Goal: Transaction & Acquisition: Purchase product/service

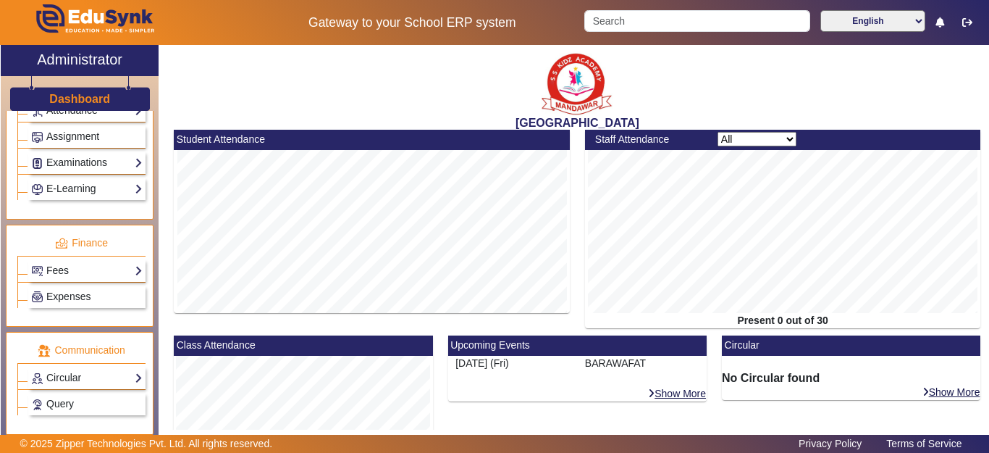
scroll to position [652, 0]
click at [69, 272] on link "Fees" at bounding box center [87, 269] width 112 height 17
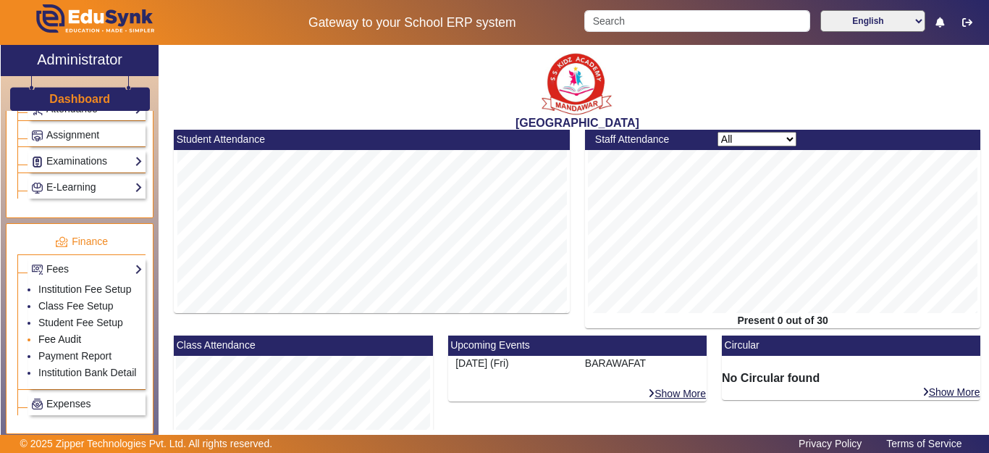
click at [56, 345] on link "Fee Audit" at bounding box center [59, 339] width 43 height 12
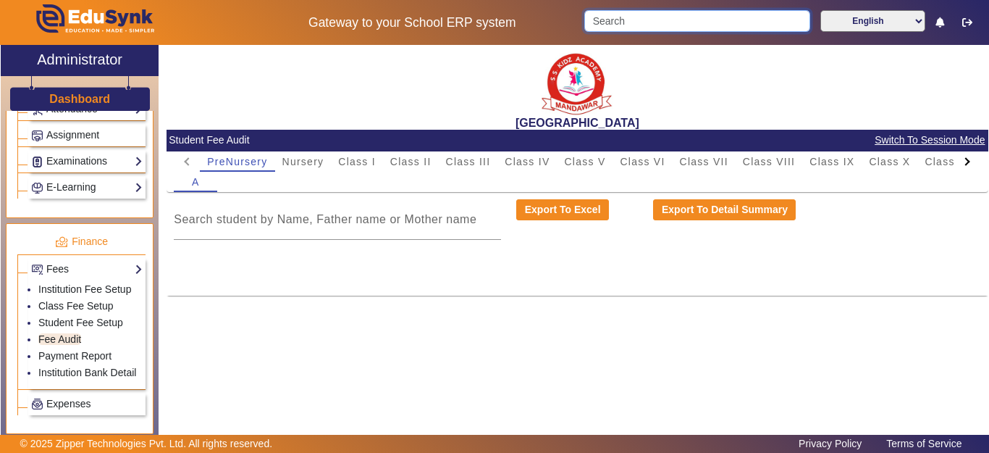
click at [631, 14] on input "Search" at bounding box center [697, 21] width 225 height 22
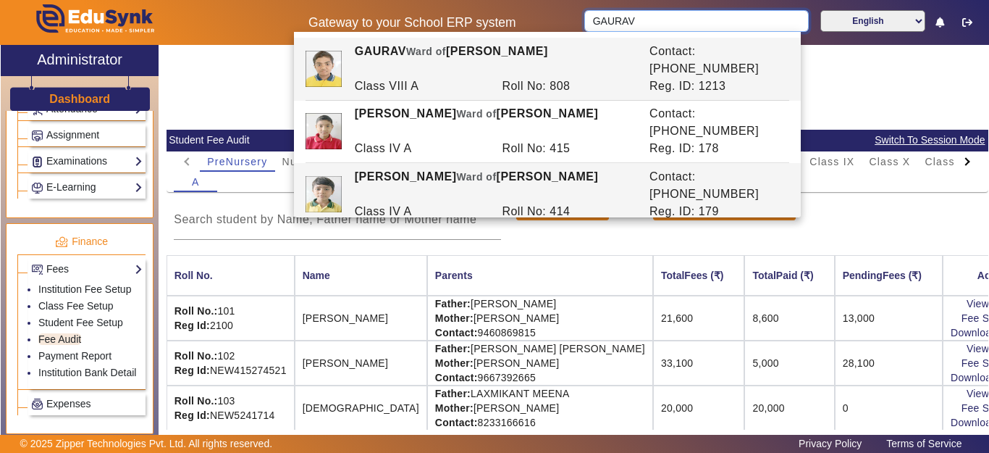
scroll to position [12, 0]
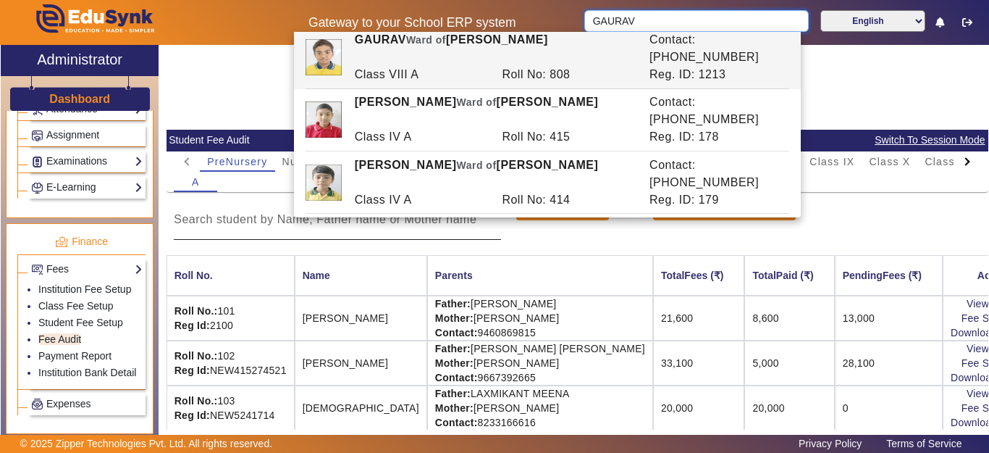
type input "GAURAV"
click at [445, 236] on div at bounding box center [337, 219] width 327 height 41
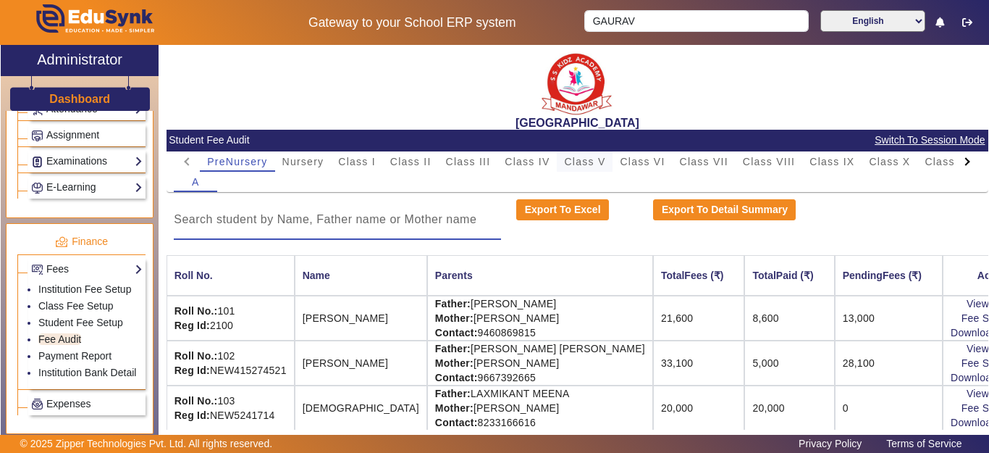
click at [606, 162] on span "Class V" at bounding box center [584, 161] width 41 height 10
click at [319, 219] on input at bounding box center [337, 219] width 327 height 17
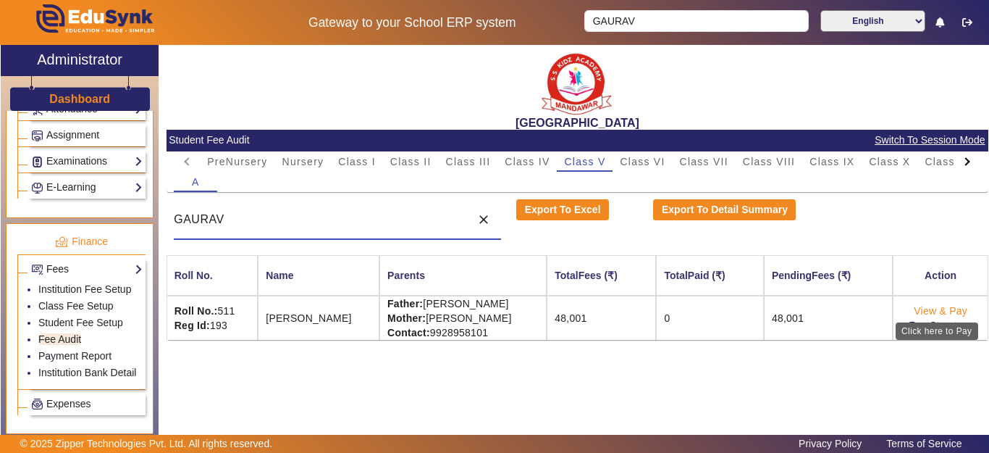
type input "GAURAV"
click at [944, 309] on link "View & Pay" at bounding box center [941, 311] width 54 height 12
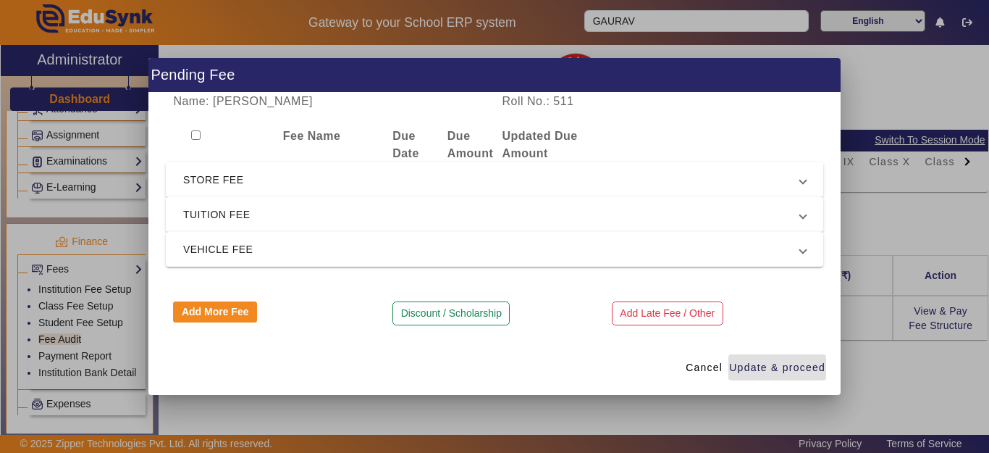
click at [269, 202] on mat-expansion-panel-header "TUITION FEE" at bounding box center [495, 214] width 658 height 35
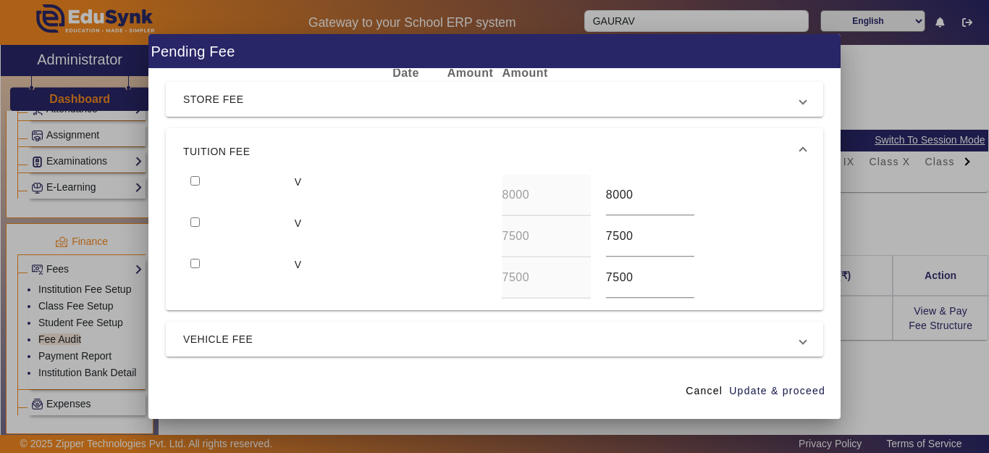
scroll to position [72, 0]
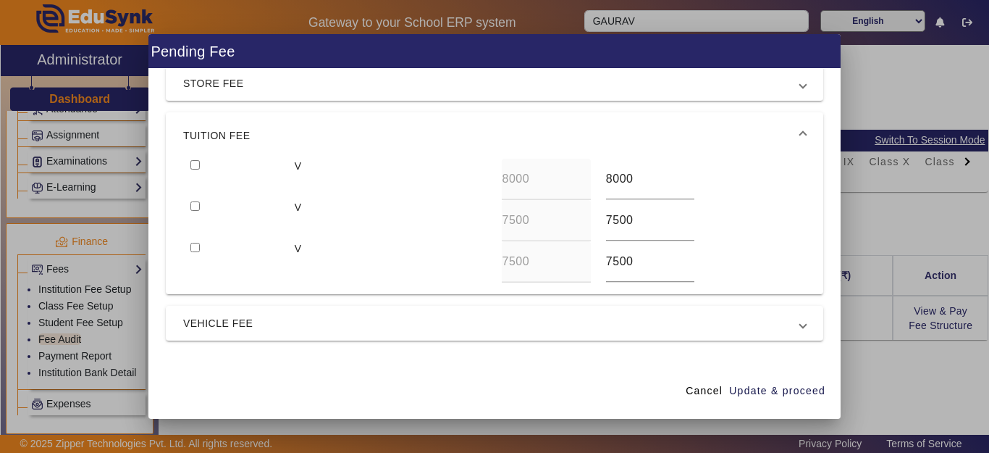
click at [194, 163] on input "checkbox" at bounding box center [195, 164] width 9 height 9
checkbox input "true"
click at [194, 203] on input "checkbox" at bounding box center [195, 205] width 9 height 9
checkbox input "true"
click at [771, 394] on span "Update & proceed" at bounding box center [777, 390] width 96 height 15
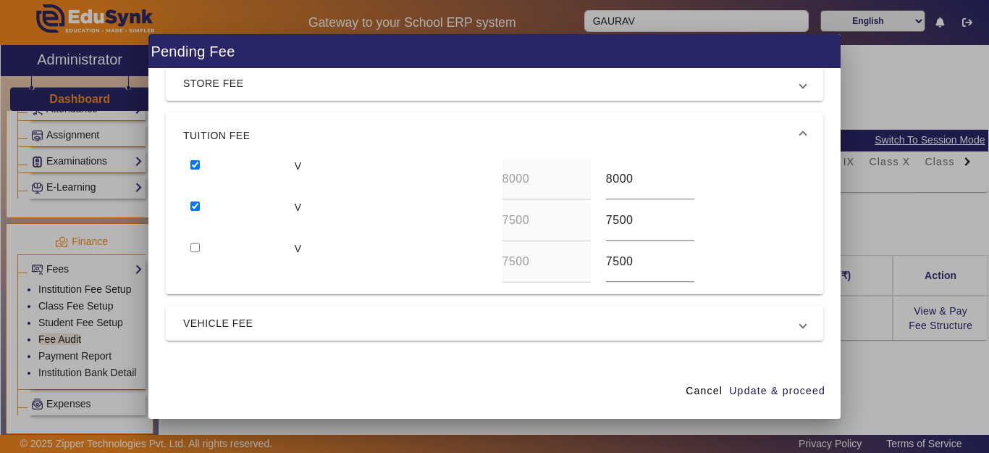
scroll to position [4, 0]
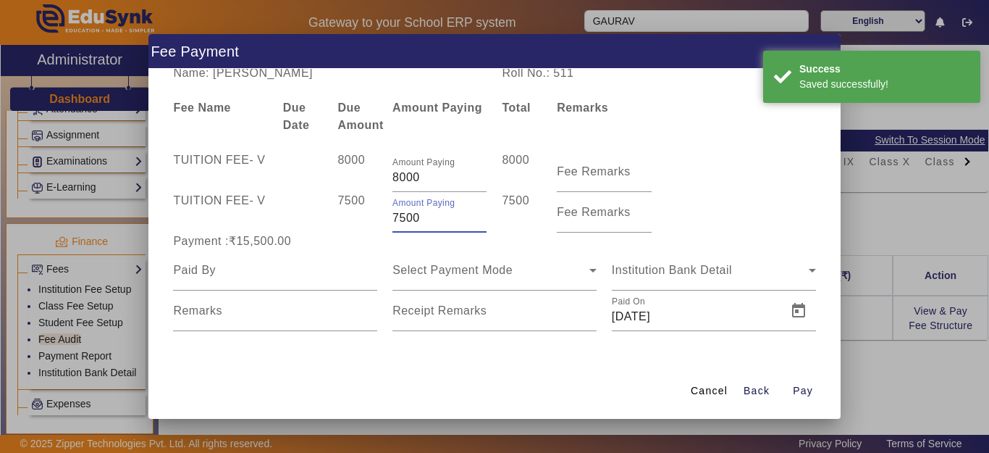
drag, startPoint x: 380, startPoint y: 218, endPoint x: 343, endPoint y: 225, distance: 38.4
click at [343, 225] on div "TUITION FEE - V 7500 Amount Paying 7500 7500 Fee Remarks" at bounding box center [495, 212] width 658 height 41
type input "2000"
click at [343, 225] on div "7500" at bounding box center [357, 212] width 55 height 41
click at [225, 273] on input at bounding box center [275, 269] width 204 height 17
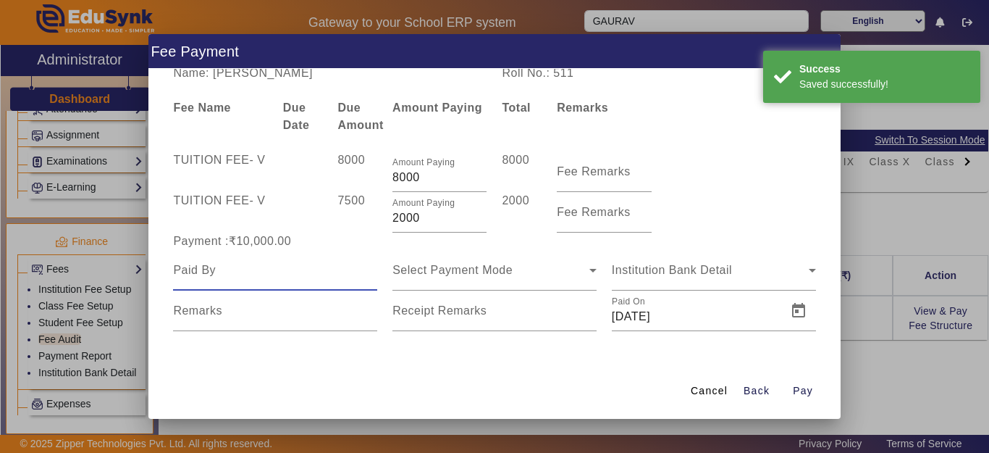
click at [225, 273] on input at bounding box center [275, 269] width 204 height 17
type input "GAURAV"
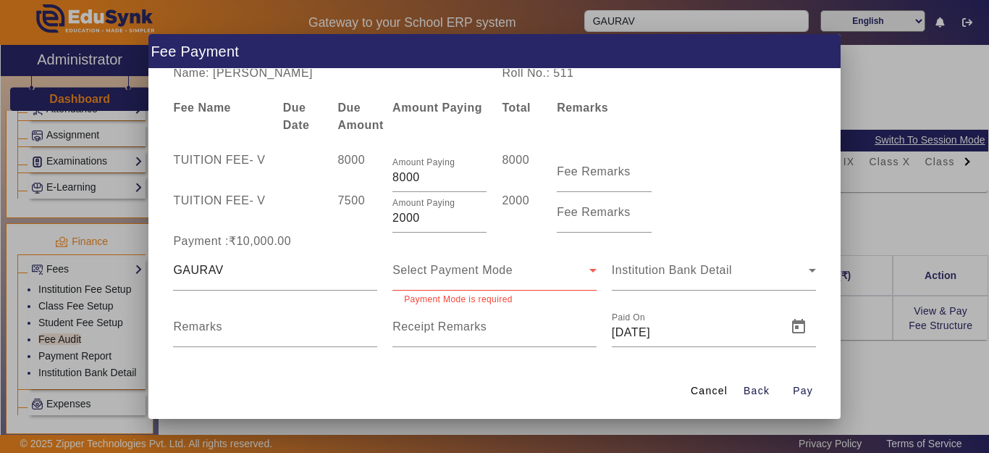
click at [469, 282] on div "Select Payment Mode" at bounding box center [495, 270] width 204 height 41
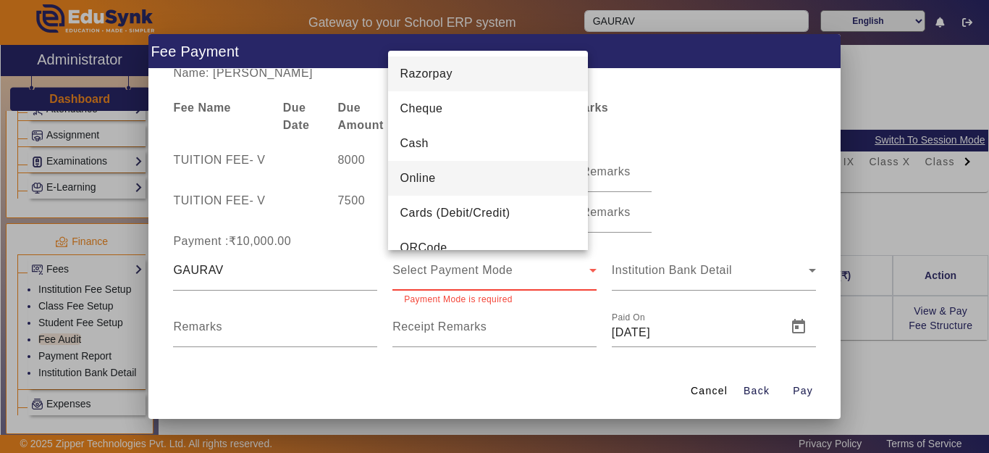
click at [438, 186] on mat-option "Online" at bounding box center [488, 178] width 200 height 35
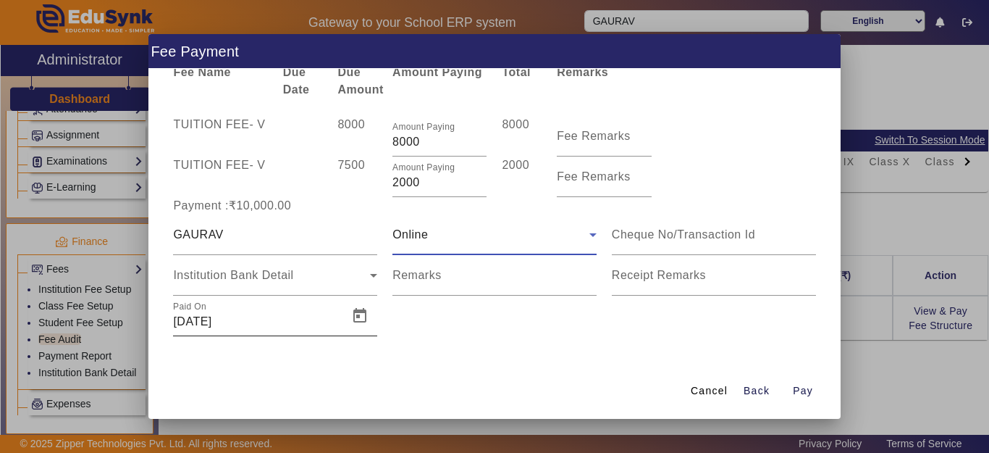
scroll to position [44, 0]
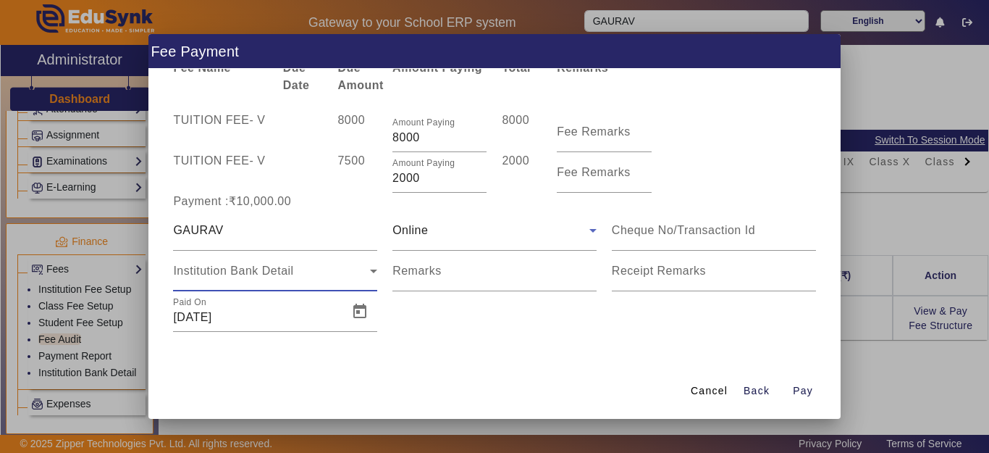
click at [254, 276] on span "Institution Bank Detail" at bounding box center [233, 270] width 120 height 12
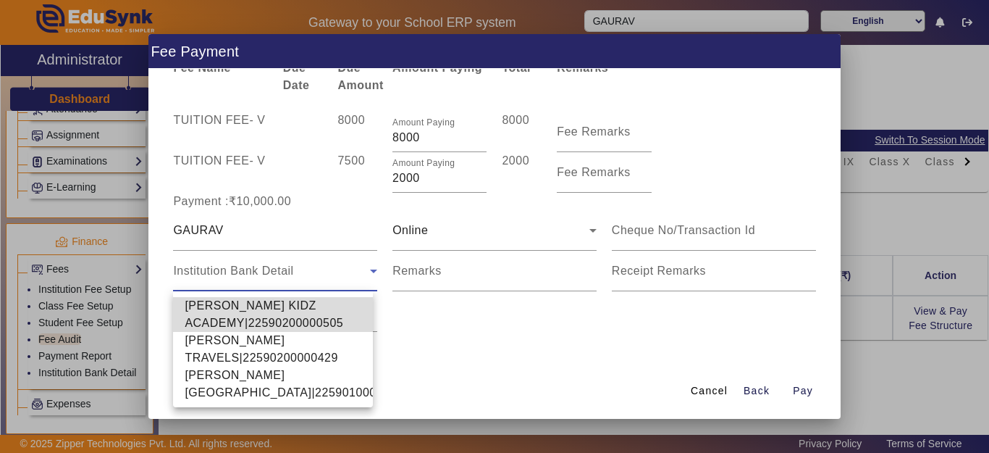
click at [233, 316] on span "[PERSON_NAME] KIDZ ACADEMY|22590200000505" at bounding box center [273, 314] width 177 height 35
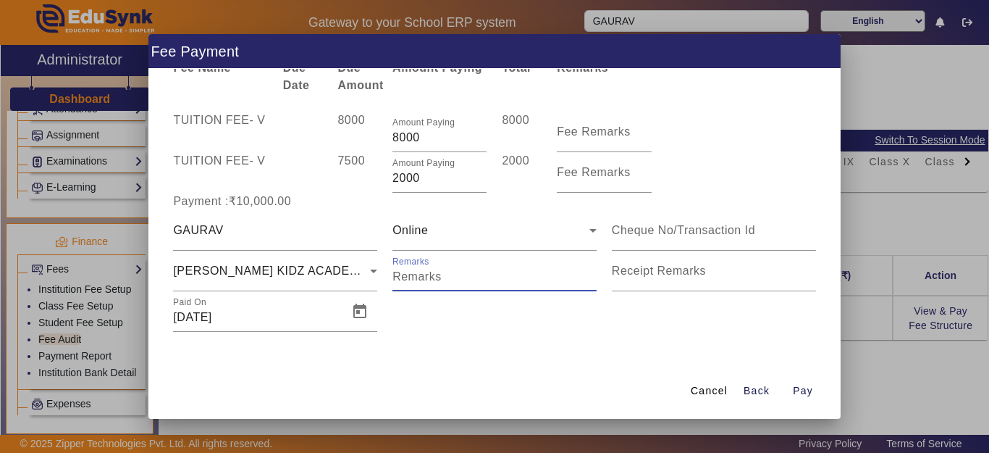
click at [438, 285] on input "Remarks" at bounding box center [495, 276] width 204 height 17
click at [810, 386] on span "Pay" at bounding box center [803, 390] width 20 height 15
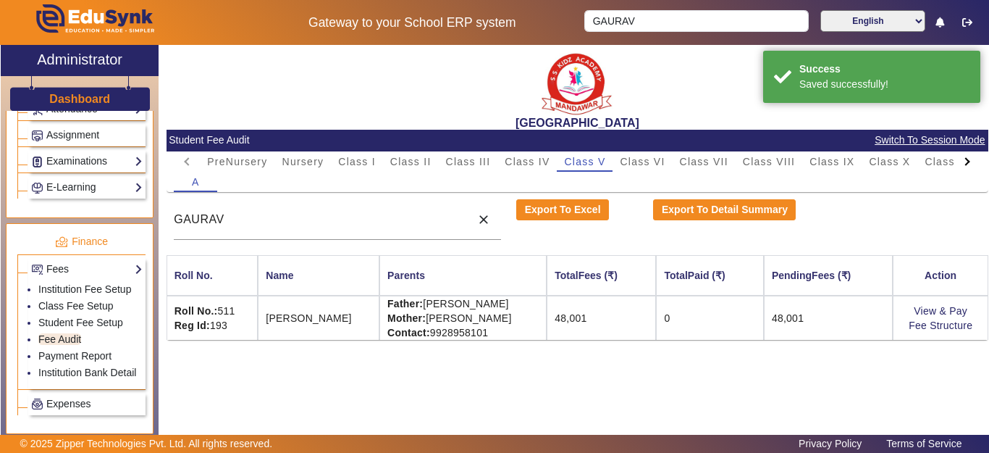
scroll to position [0, 0]
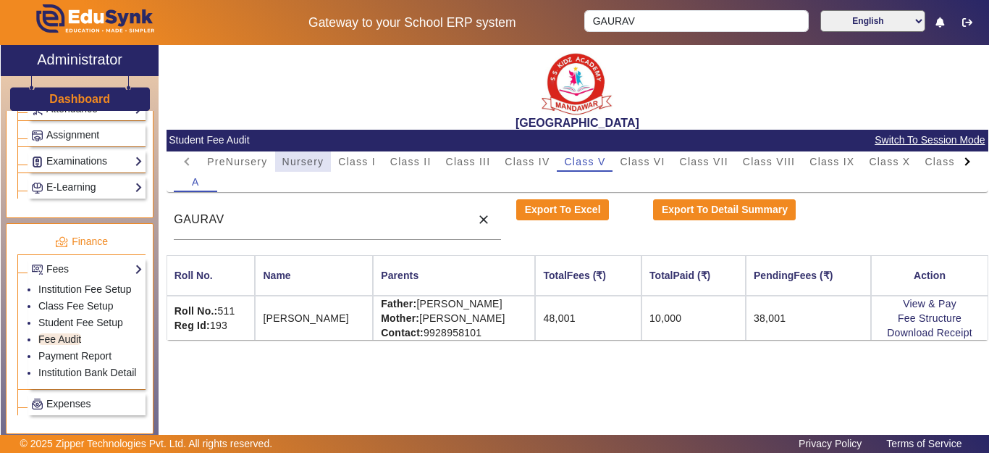
drag, startPoint x: 318, startPoint y: 159, endPoint x: 311, endPoint y: 164, distance: 8.8
click at [317, 159] on span "Nursery" at bounding box center [303, 161] width 42 height 10
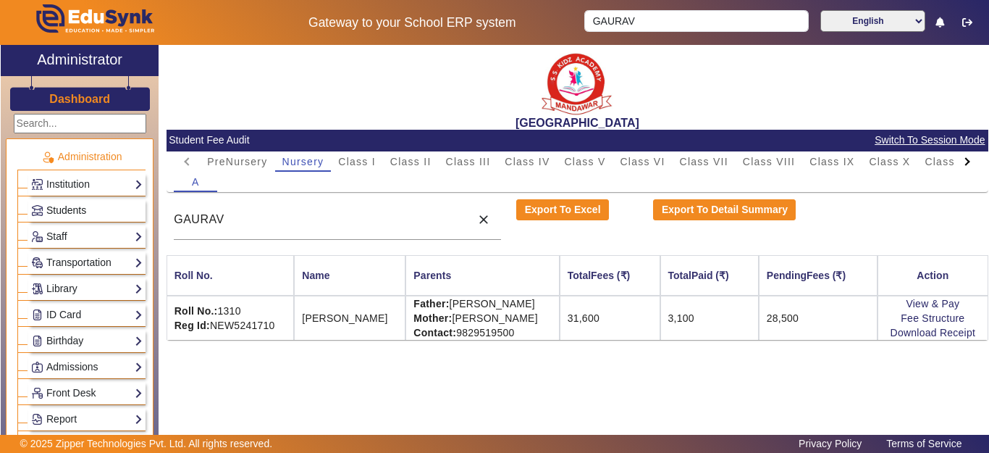
click at [63, 209] on span "Students" at bounding box center [66, 210] width 40 height 12
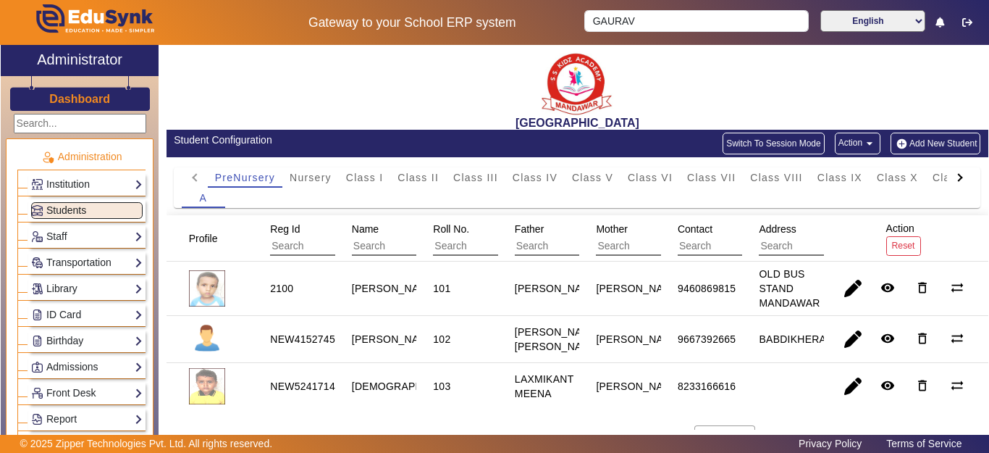
scroll to position [38, 0]
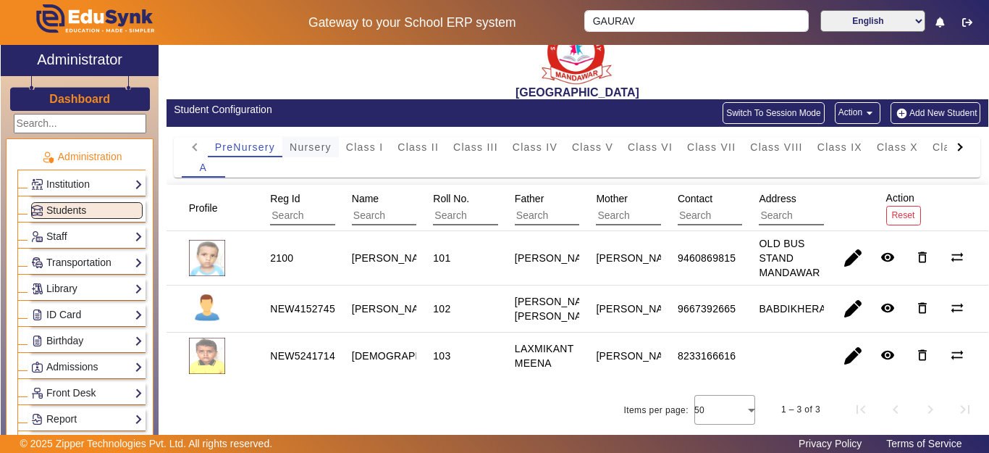
click at [306, 142] on span "Nursery" at bounding box center [311, 147] width 42 height 10
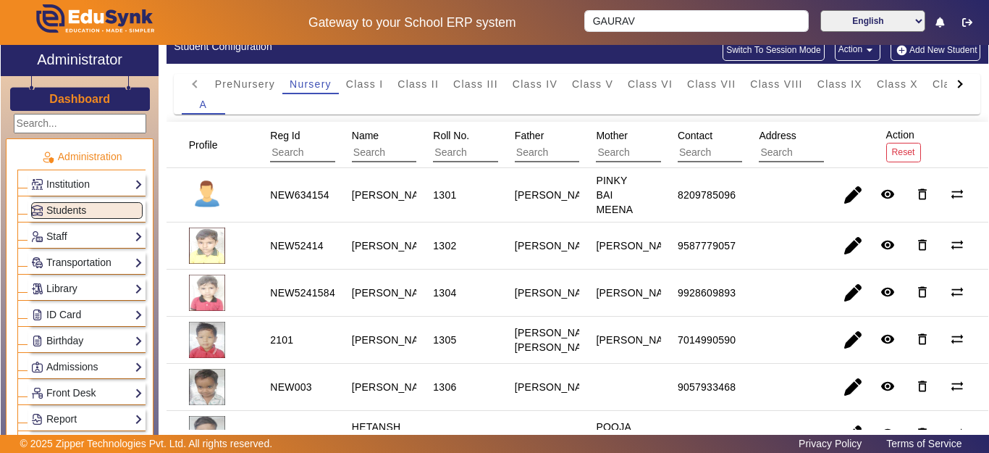
scroll to position [217, 0]
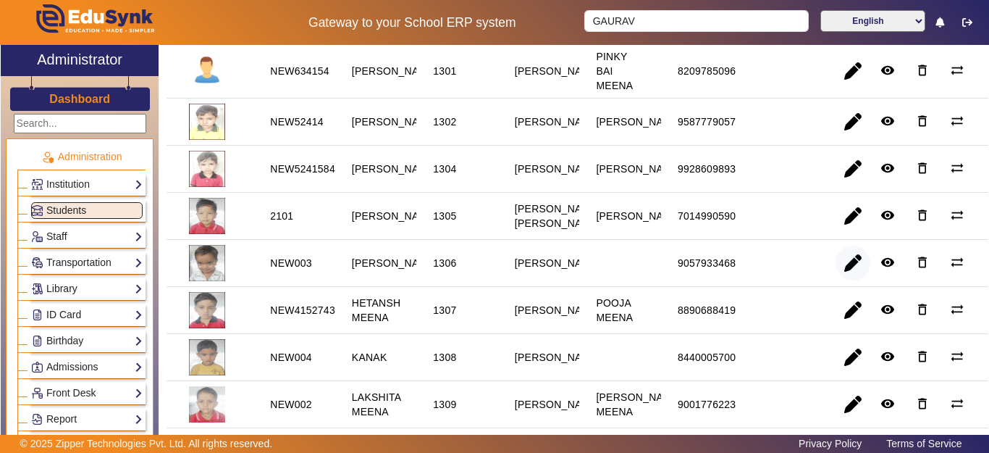
click at [838, 280] on span "button" at bounding box center [853, 263] width 35 height 35
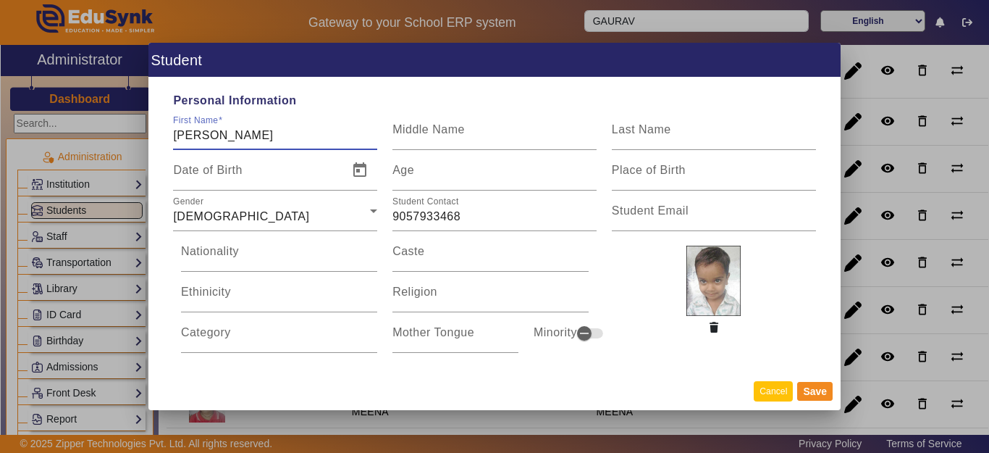
click at [771, 395] on button "Cancel" at bounding box center [773, 391] width 39 height 20
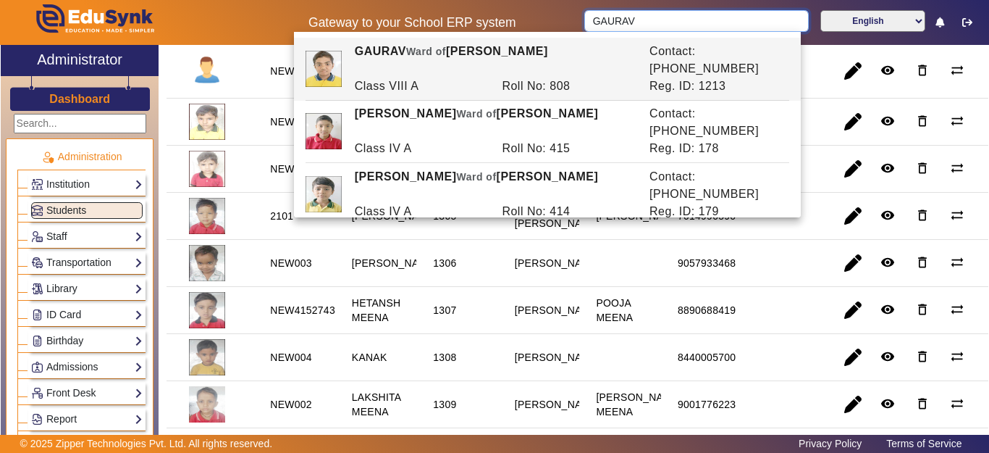
drag, startPoint x: 662, startPoint y: 23, endPoint x: 482, endPoint y: 33, distance: 179.9
click at [482, 33] on body "Gateway to your School ERP system GAURAV English हिंदी (Hindi) ಕನ್ನಡ (Kannada) …" at bounding box center [494, 226] width 989 height 453
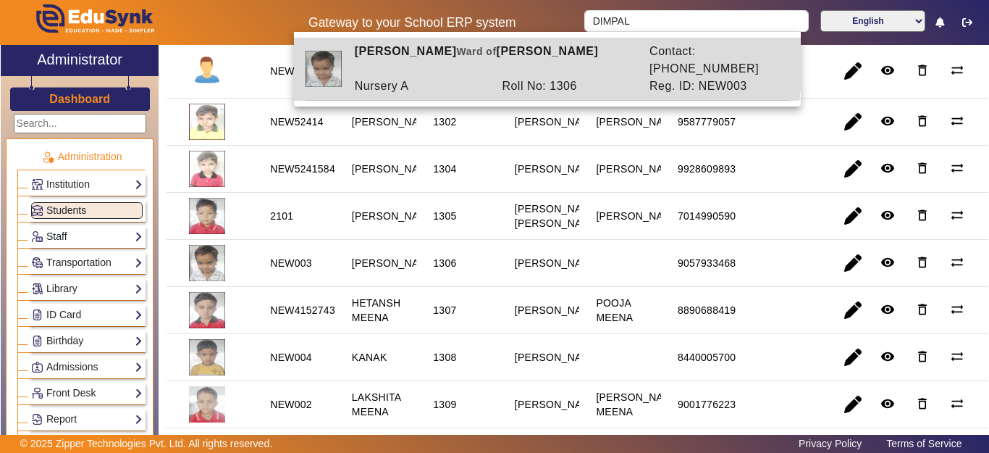
click at [489, 59] on div "[PERSON_NAME] [PERSON_NAME] of [PERSON_NAME]" at bounding box center [494, 60] width 295 height 35
type input "[PERSON_NAME]"
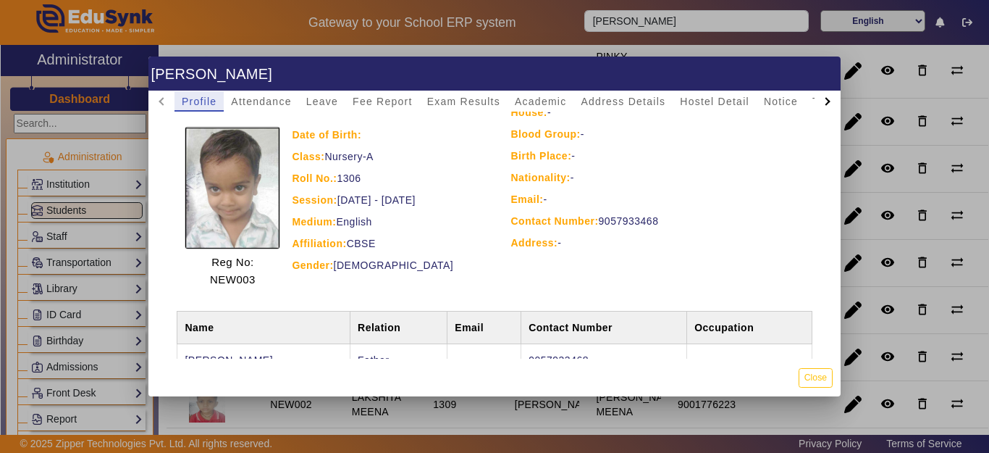
scroll to position [102, 0]
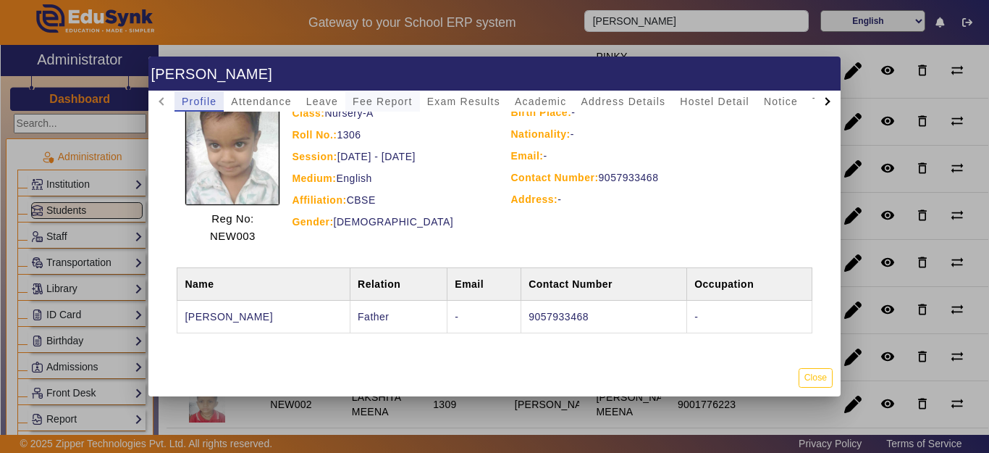
click at [382, 105] on span "Fee Report" at bounding box center [383, 101] width 60 height 10
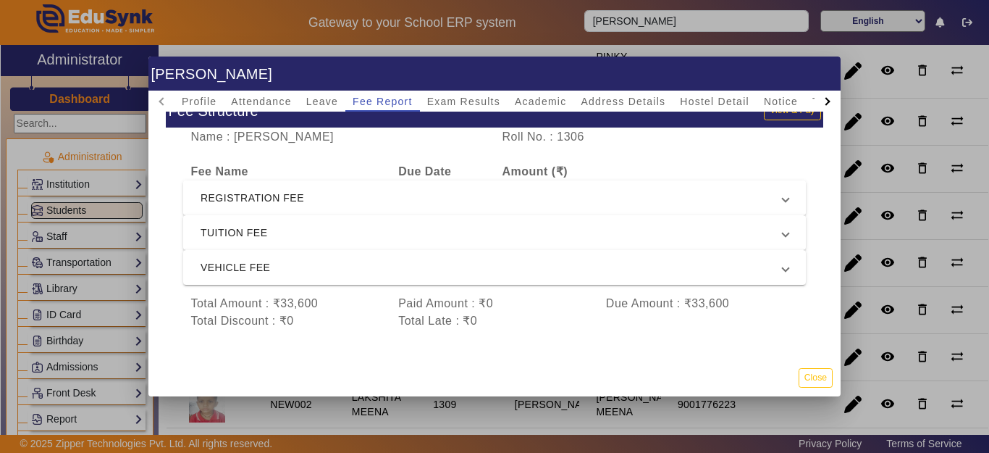
scroll to position [45, 0]
drag, startPoint x: 813, startPoint y: 377, endPoint x: 393, endPoint y: 323, distance: 422.9
click at [811, 376] on button "Close" at bounding box center [816, 378] width 34 height 20
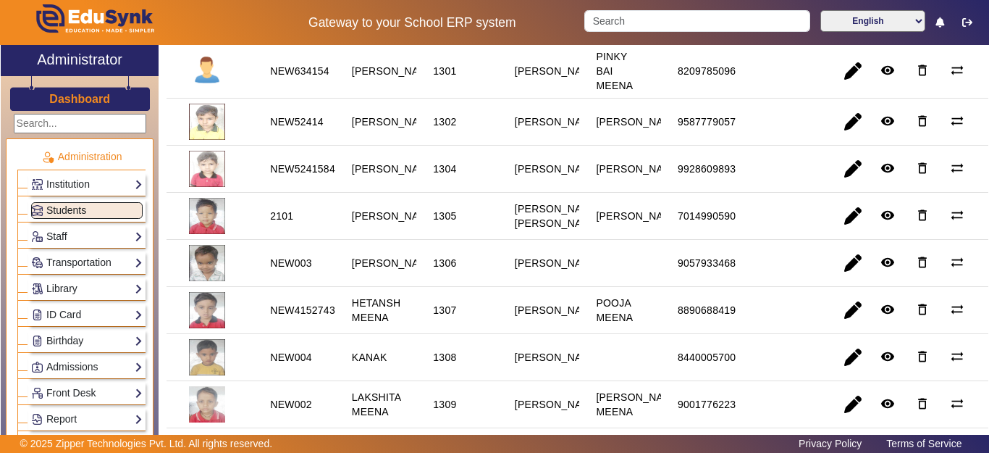
click at [69, 215] on span "Students" at bounding box center [66, 210] width 40 height 12
click at [66, 206] on span "Students" at bounding box center [66, 210] width 40 height 12
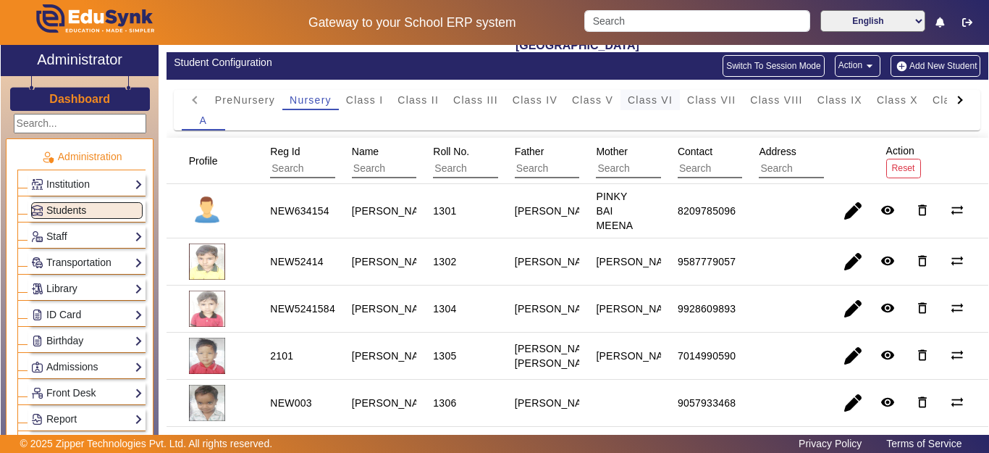
scroll to position [0, 0]
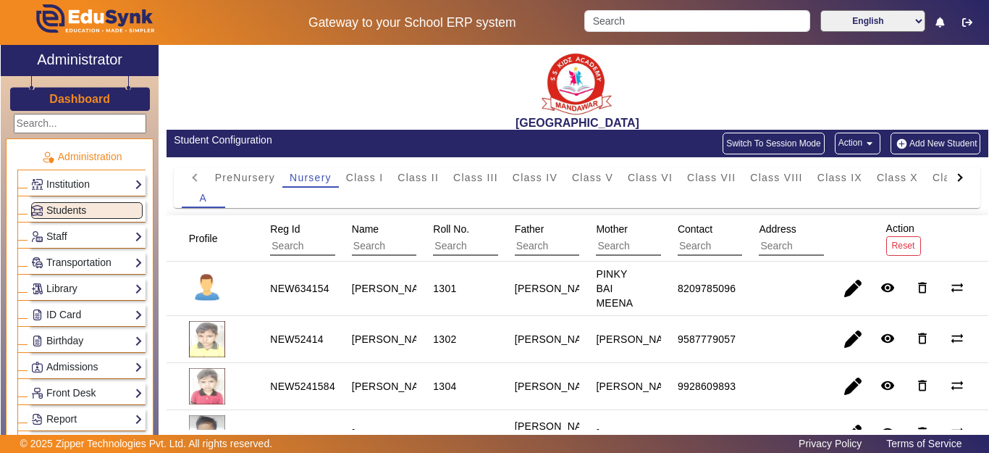
click at [955, 177] on div at bounding box center [959, 177] width 8 height 8
click at [948, 176] on mat-tab-header "PreNursery Nursery Class I Class II Class III Class IV Class V Class VI Class V…" at bounding box center [578, 177] width 792 height 20
click at [919, 180] on span "U.K.G." at bounding box center [910, 177] width 36 height 10
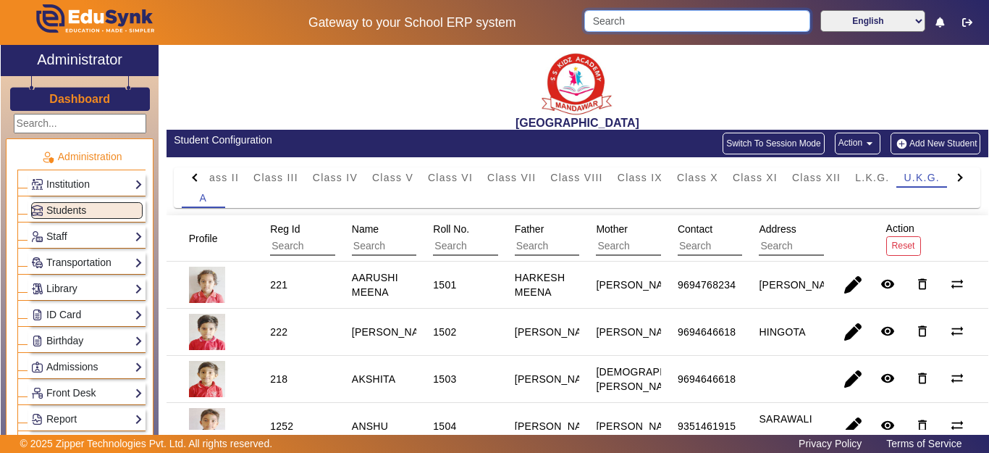
click at [713, 22] on input "Search" at bounding box center [697, 21] width 225 height 22
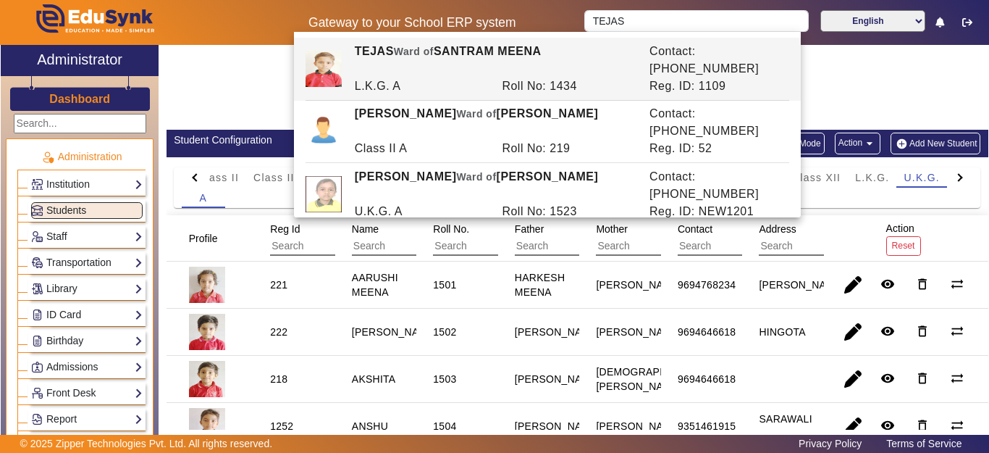
click at [564, 201] on div "A" at bounding box center [578, 198] width 792 height 20
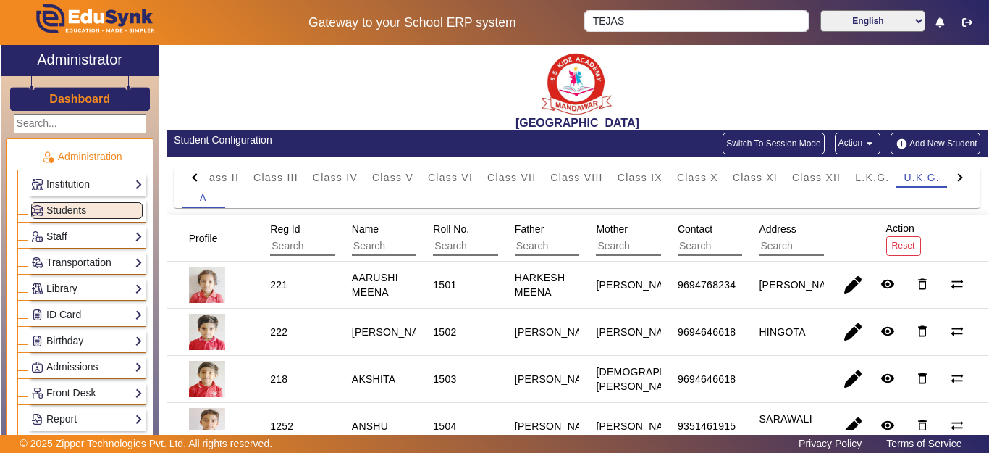
click at [68, 100] on h3 "Dashboard" at bounding box center [79, 99] width 61 height 14
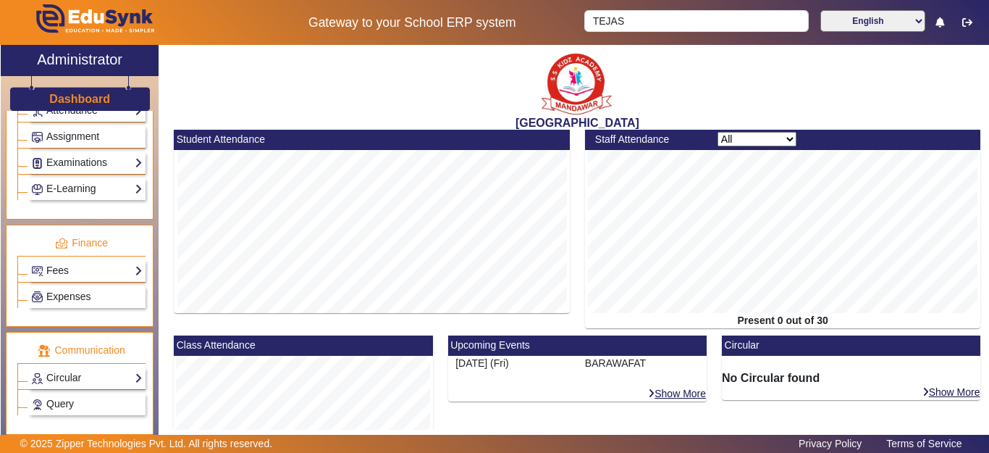
scroll to position [652, 0]
click at [72, 261] on link "Fees" at bounding box center [87, 269] width 112 height 17
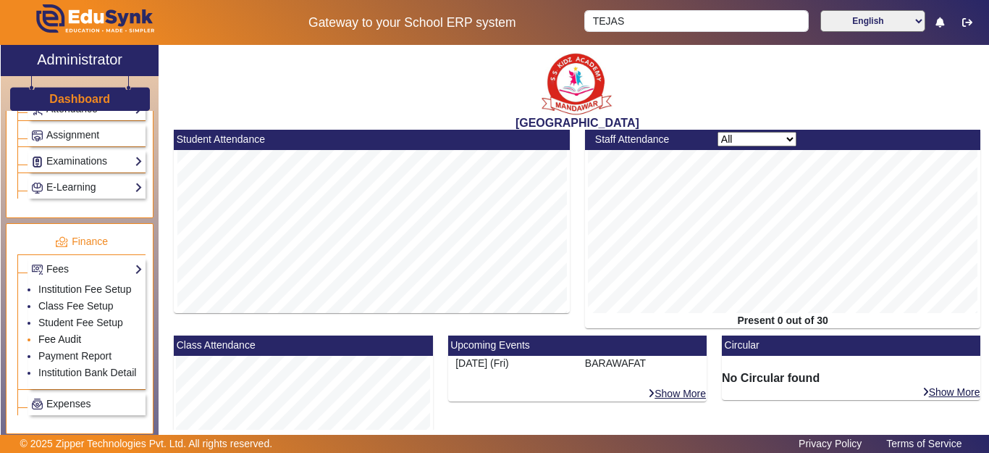
click at [63, 345] on link "Fee Audit" at bounding box center [59, 339] width 43 height 12
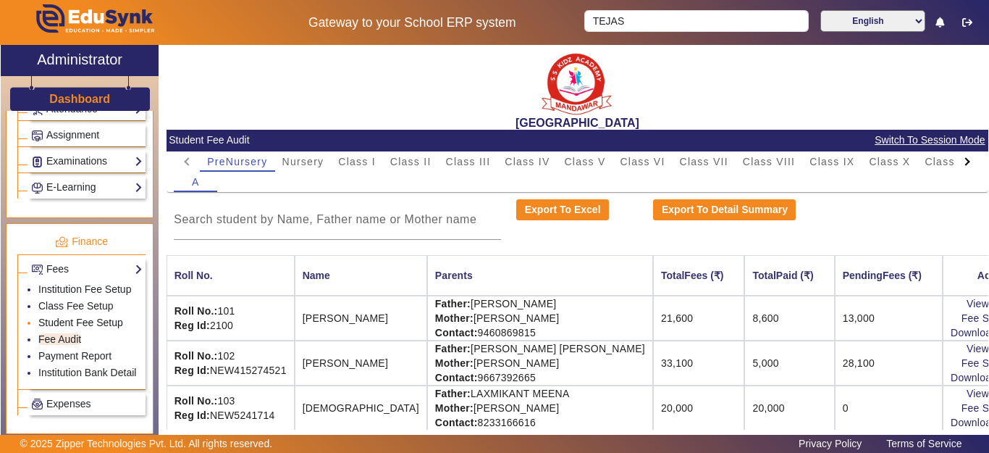
click at [74, 328] on link "Student Fee Setup" at bounding box center [80, 323] width 85 height 12
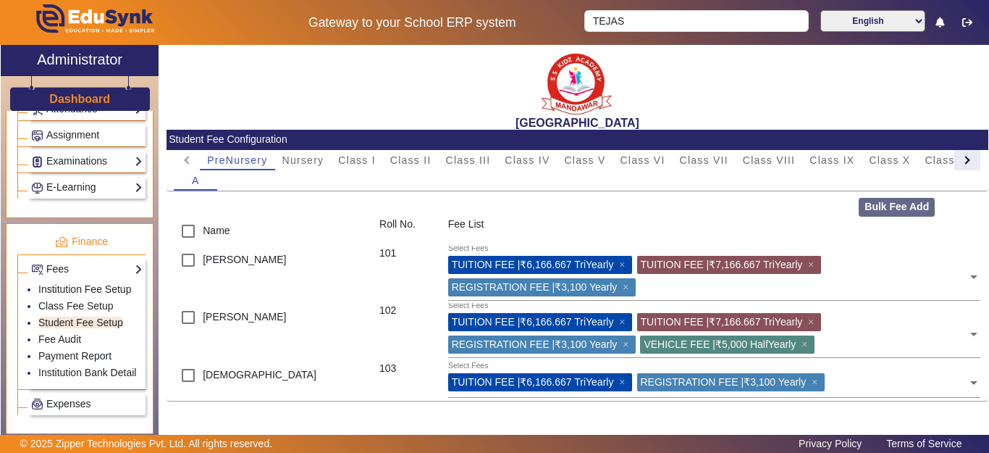
click at [963, 156] on div at bounding box center [968, 160] width 26 height 20
click at [963, 156] on mat-tab-header "PreNursery Nursery Class I Class II Class III Class IV Class V Class VI Class V…" at bounding box center [577, 160] width 807 height 20
click at [888, 156] on span "L.K.G." at bounding box center [880, 160] width 34 height 10
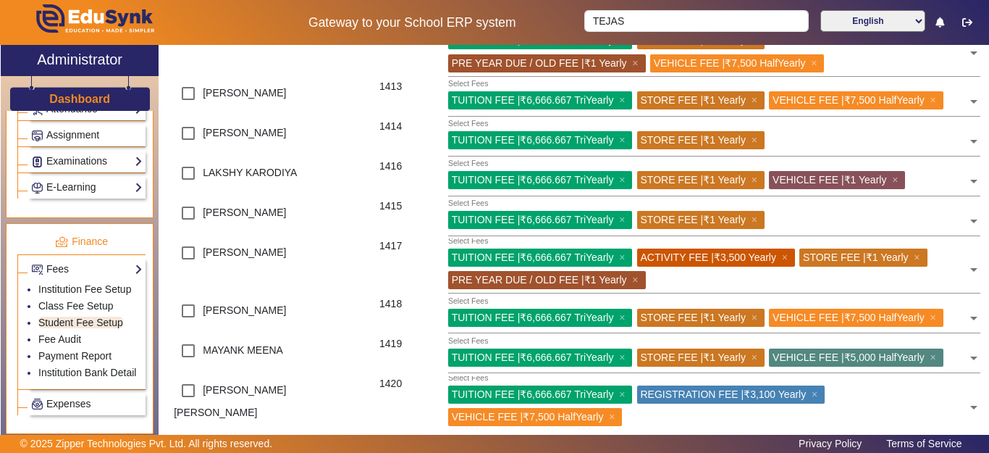
scroll to position [797, 0]
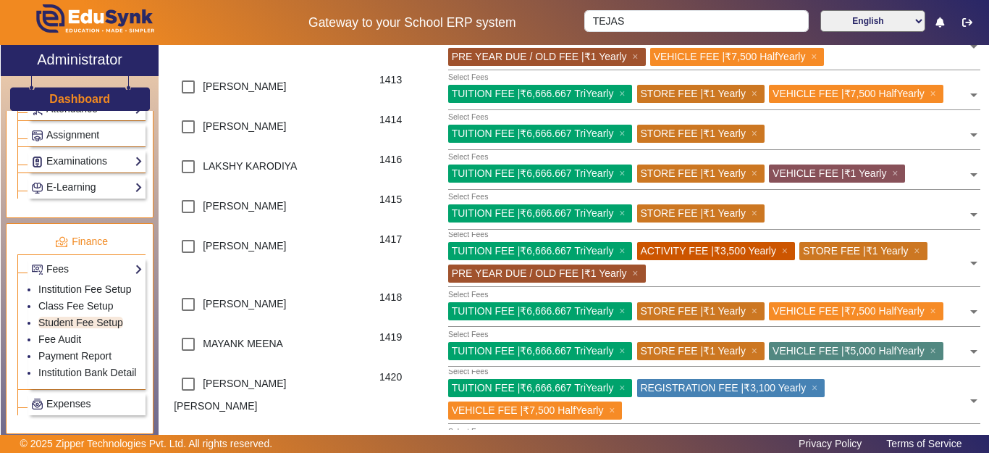
click at [838, 218] on input "text" at bounding box center [868, 211] width 198 height 14
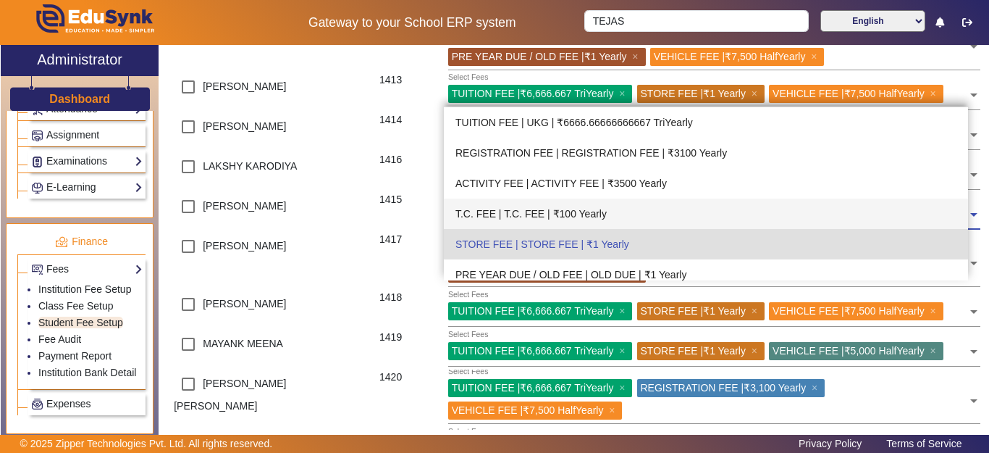
scroll to position [400, 0]
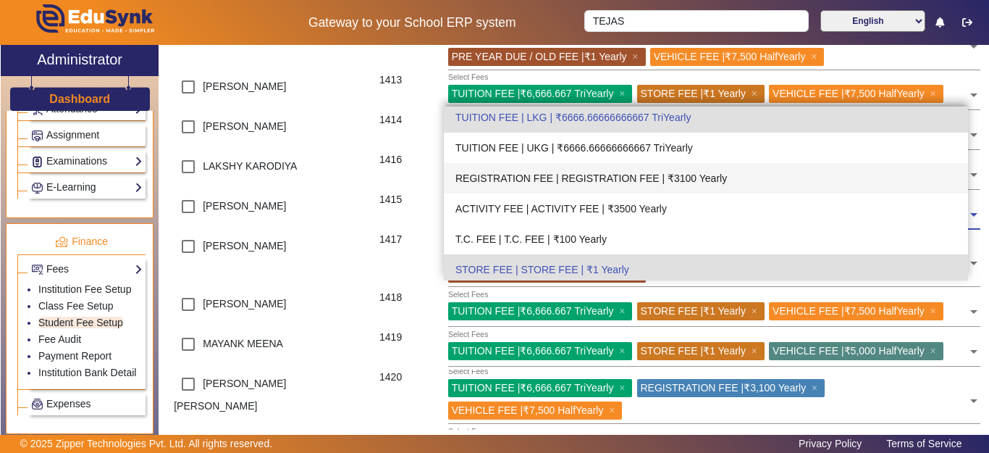
click at [687, 178] on div "REGISTRATION FEE | REGISTRATION FEE | ₹3100 Yearly" at bounding box center [706, 178] width 525 height 30
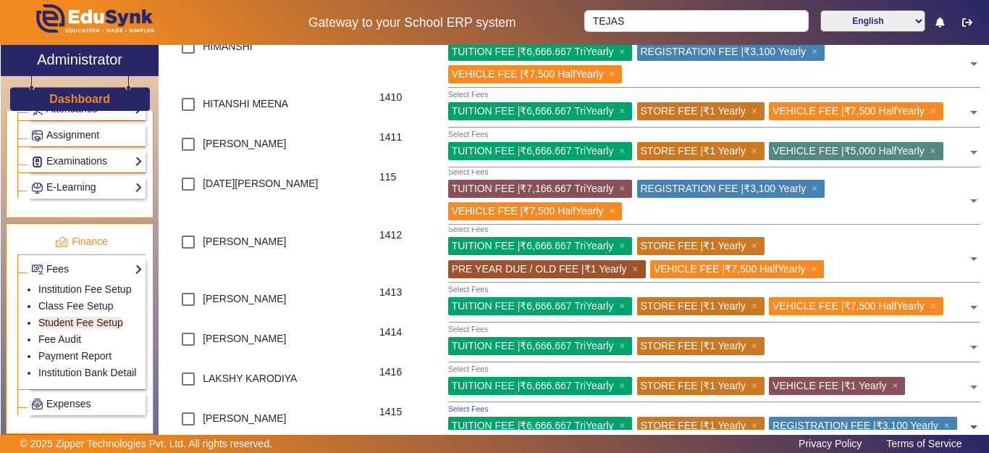
scroll to position [579, 0]
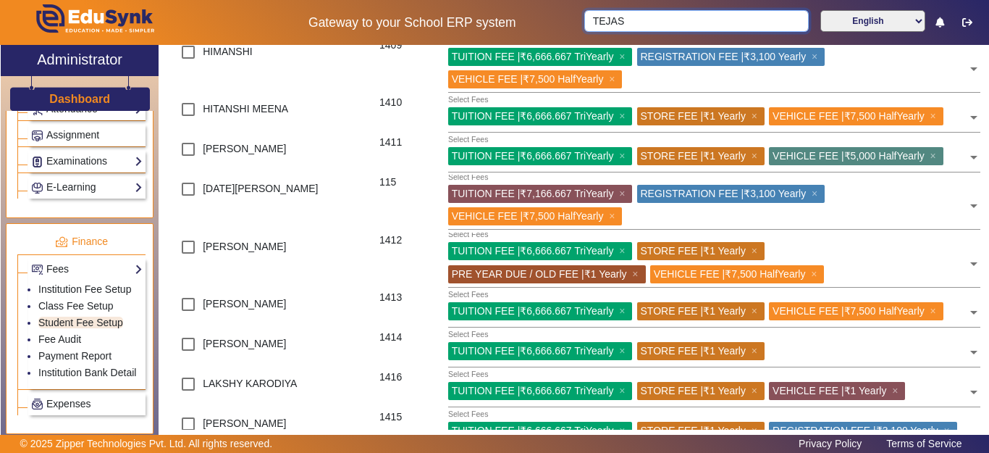
drag, startPoint x: 650, startPoint y: 3, endPoint x: 657, endPoint y: 22, distance: 20.6
click at [633, 12] on div "Gateway to your School ERP system TEJAS English हिंदी (Hindi) ಕನ್ನಡ (Kannada) த…" at bounding box center [495, 22] width 988 height 45
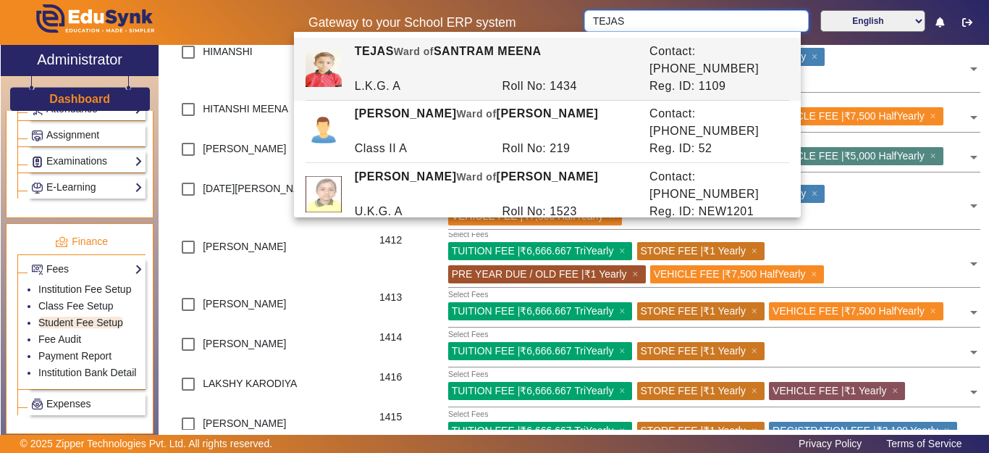
drag, startPoint x: 658, startPoint y: 18, endPoint x: 569, endPoint y: 9, distance: 88.8
click at [569, 9] on div "Gateway to your School ERP system TEJAS English हिंदी (Hindi) ಕನ್ನಡ (Kannada) த…" at bounding box center [495, 22] width 988 height 45
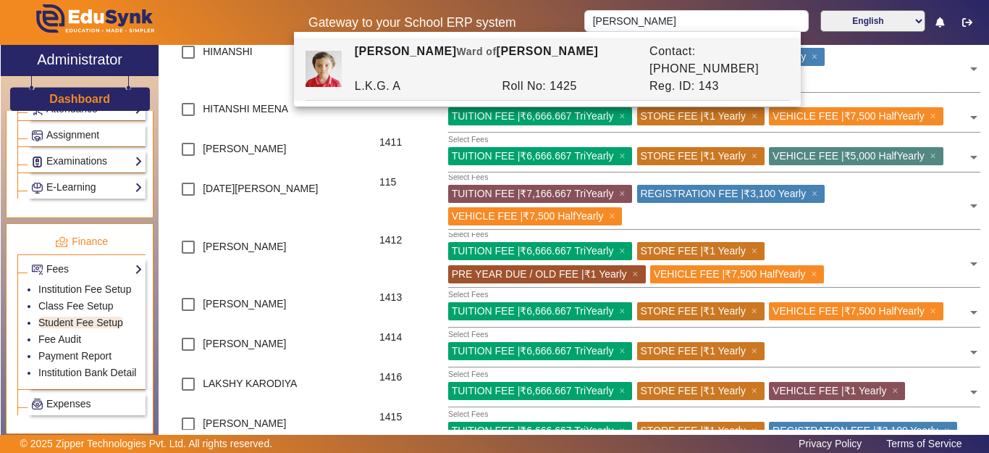
click at [527, 55] on div "[PERSON_NAME] of [PERSON_NAME]" at bounding box center [494, 60] width 295 height 35
type input "[PERSON_NAME]"
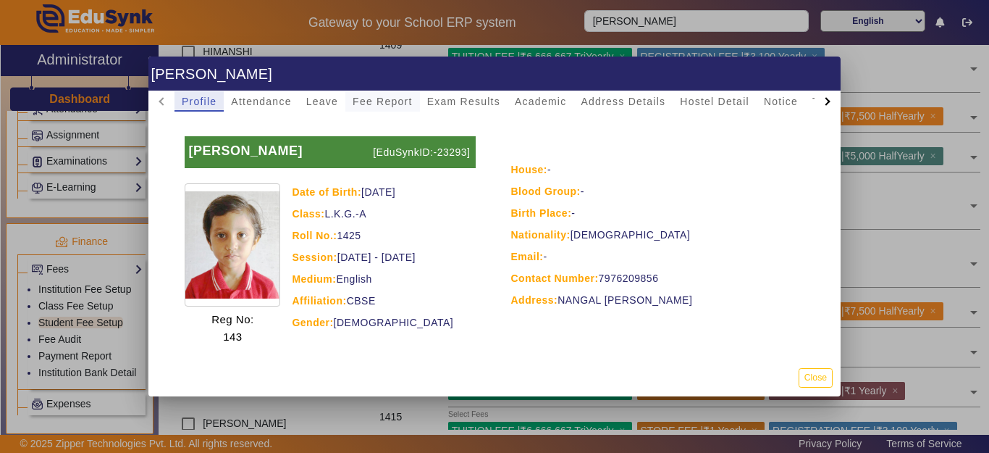
scroll to position [0, 0]
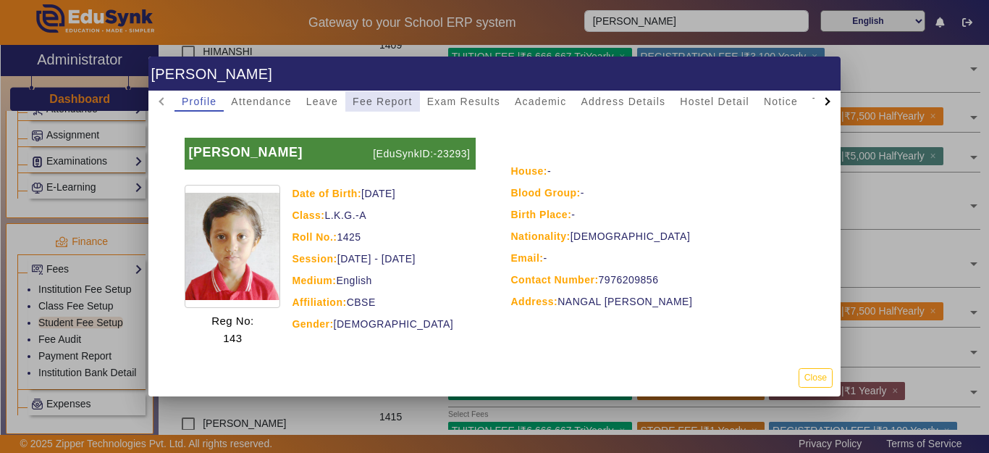
click at [374, 103] on span "Fee Report" at bounding box center [383, 101] width 60 height 10
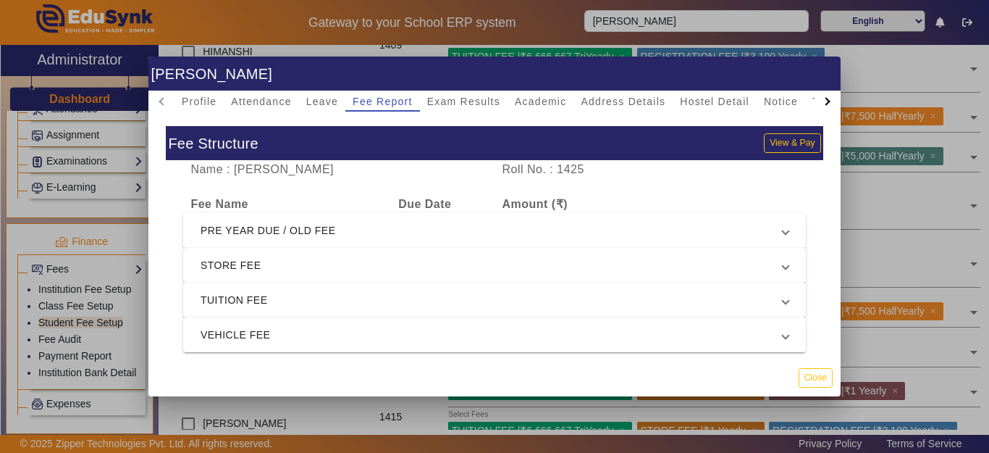
scroll to position [8, 0]
click at [395, 225] on span "PRE YEAR DUE / OLD FEE" at bounding box center [492, 230] width 582 height 17
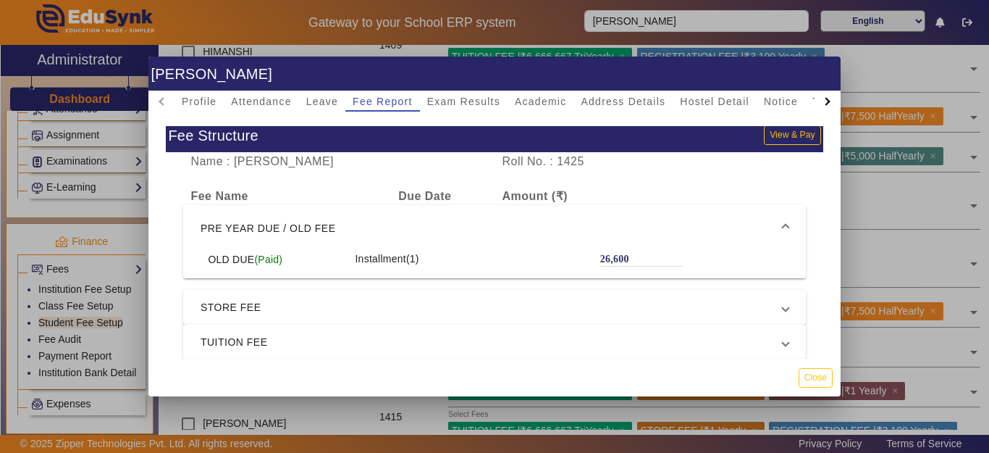
click at [360, 314] on span "STORE FEE" at bounding box center [492, 306] width 582 height 17
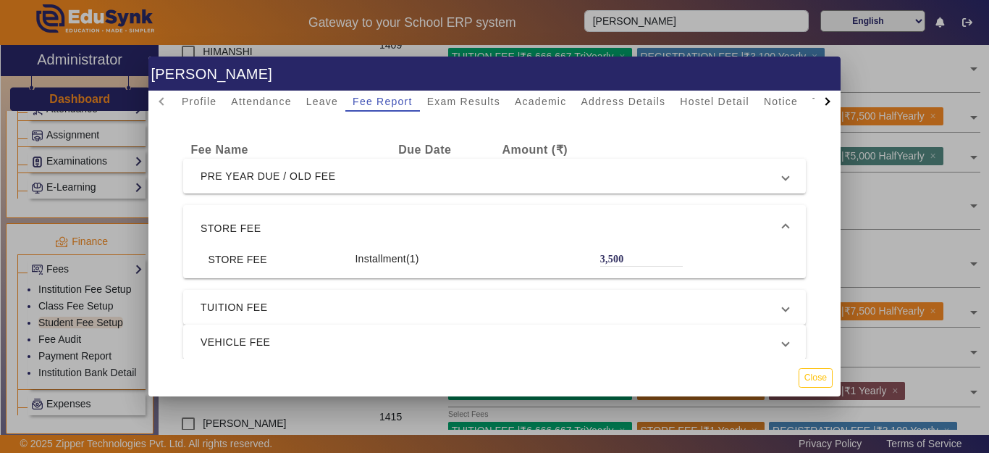
scroll to position [51, 0]
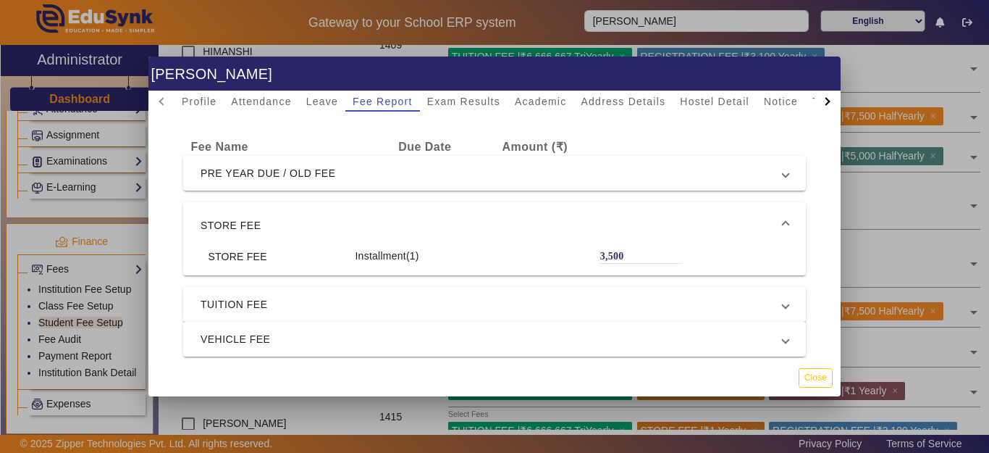
click at [361, 296] on span "TUITION FEE" at bounding box center [492, 304] width 582 height 17
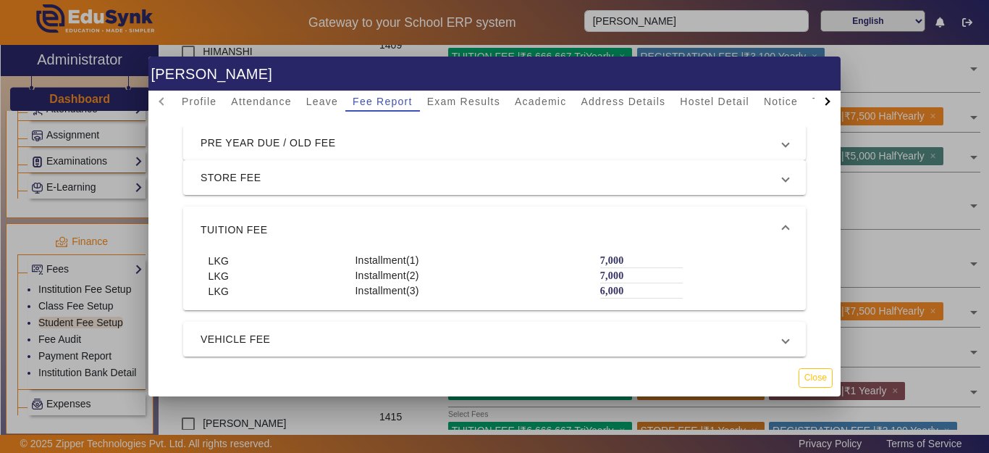
scroll to position [0, 0]
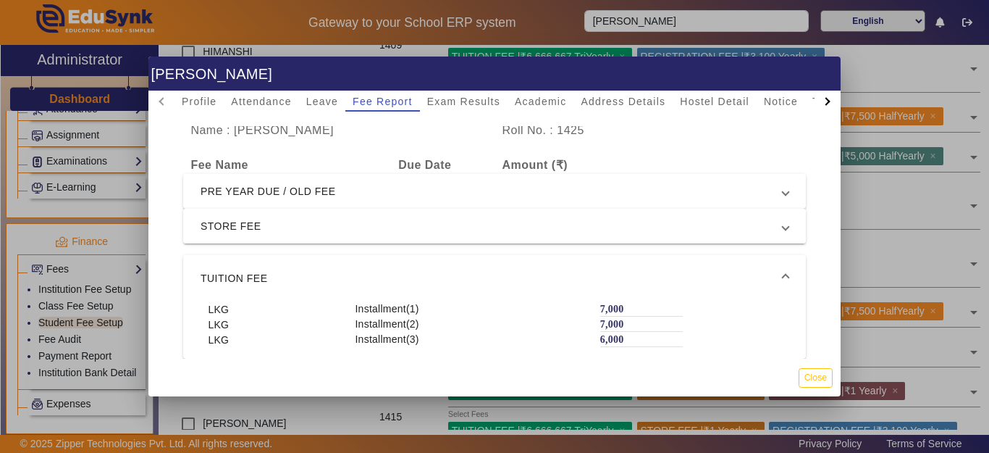
click at [360, 219] on span "STORE FEE" at bounding box center [492, 225] width 582 height 17
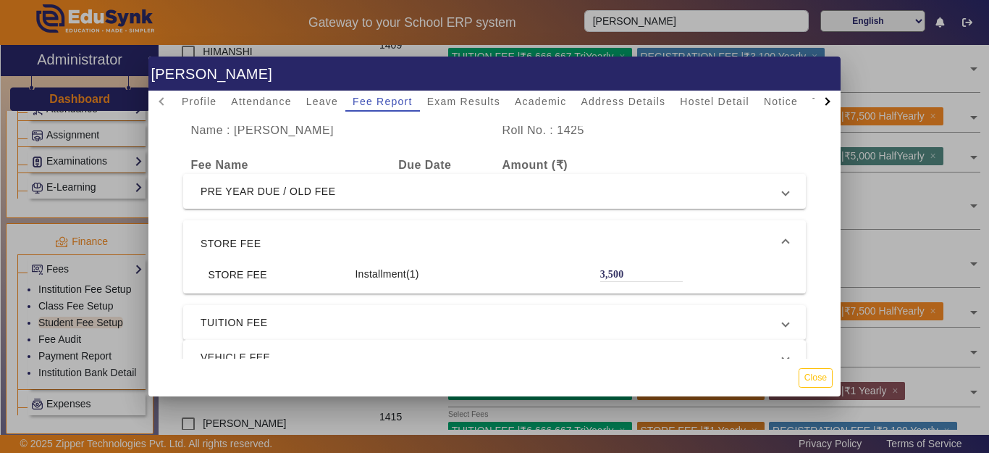
click at [356, 240] on mat-expansion-panel-header "STORE FEE" at bounding box center [494, 243] width 623 height 46
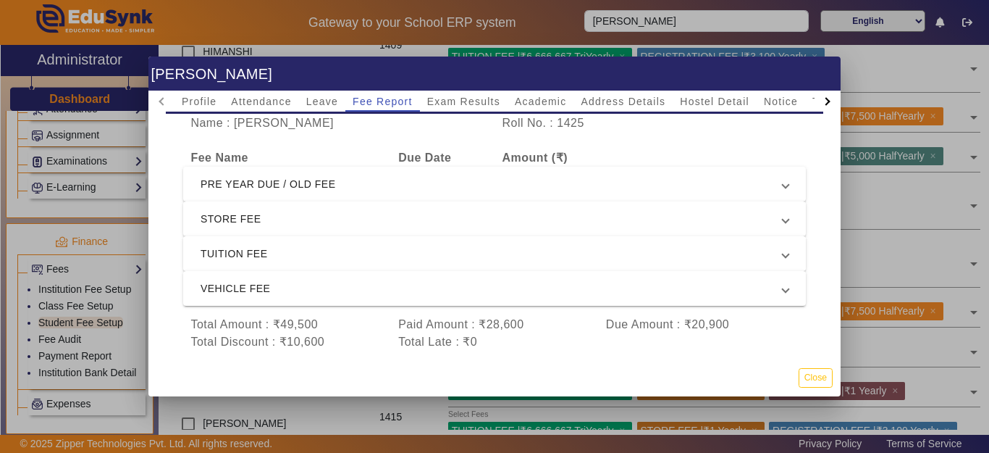
scroll to position [72, 0]
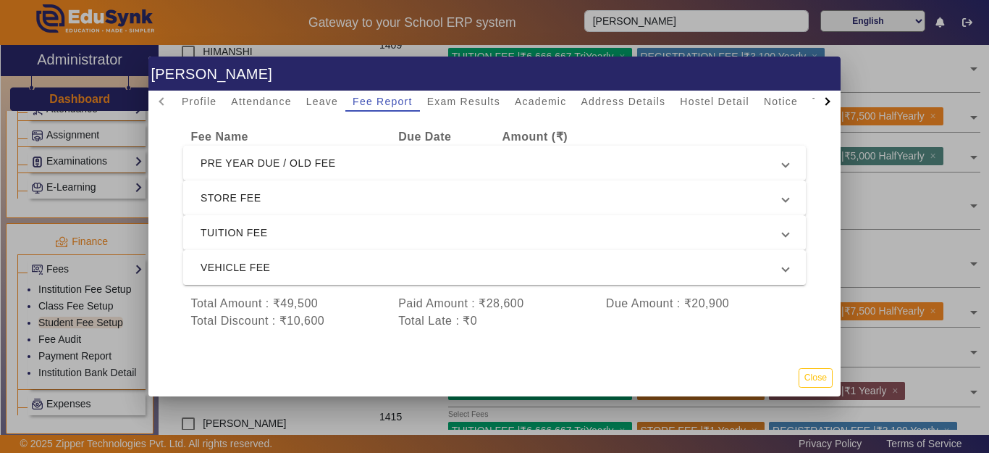
click at [346, 259] on span "VEHICLE FEE" at bounding box center [492, 267] width 582 height 17
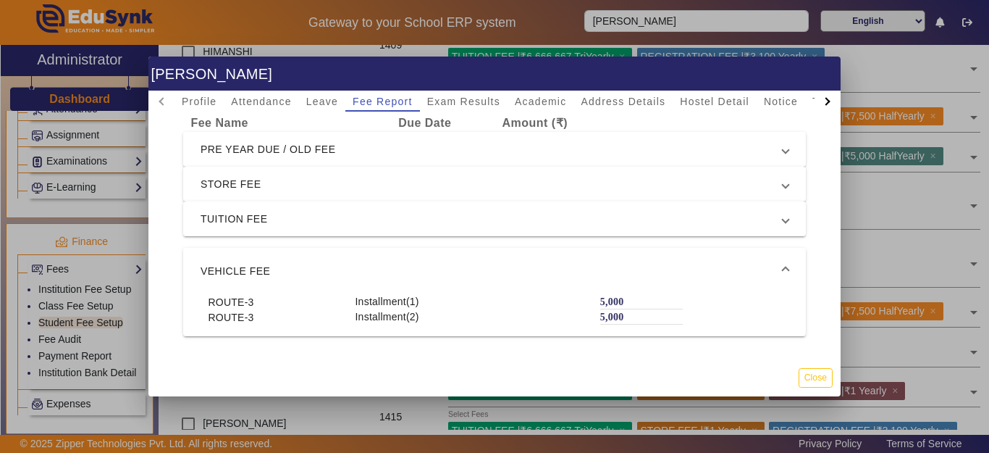
scroll to position [0, 0]
click at [366, 147] on span "PRE YEAR DUE / OLD FEE" at bounding box center [492, 150] width 582 height 17
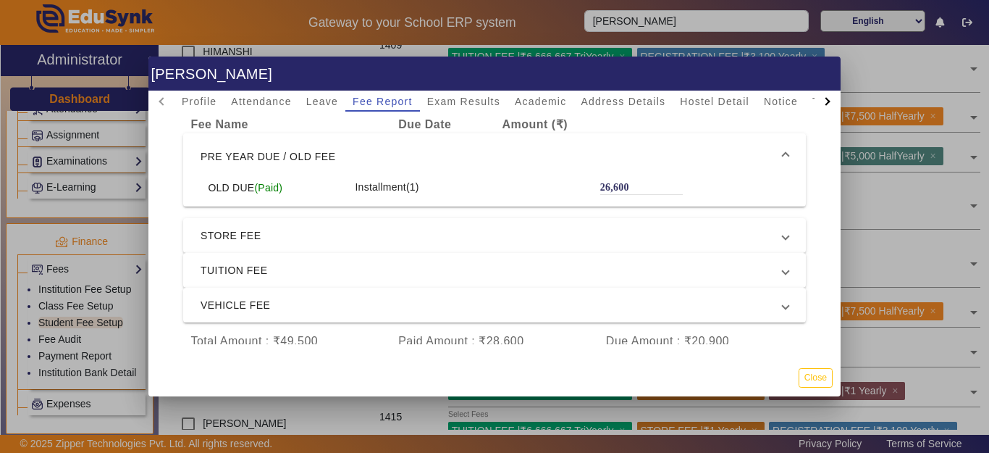
click at [364, 151] on span "PRE YEAR DUE / OLD FEE" at bounding box center [492, 156] width 582 height 17
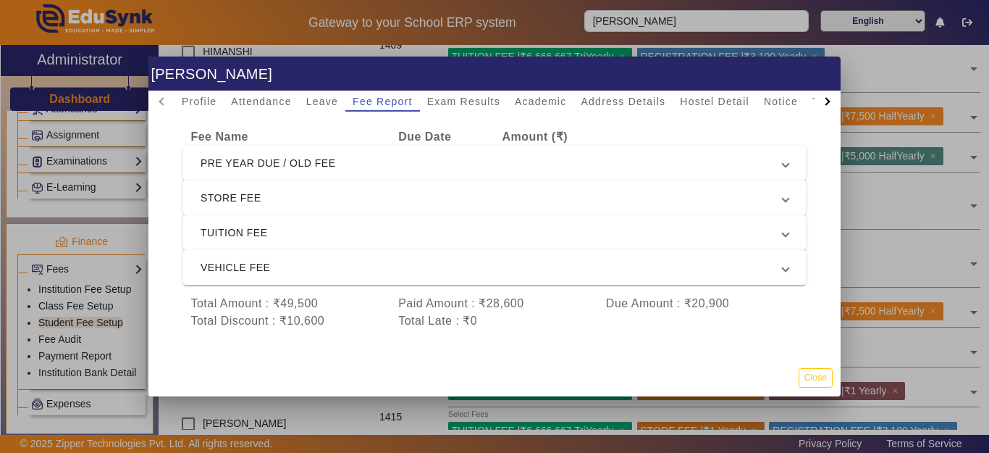
click at [311, 189] on span "STORE FEE" at bounding box center [492, 197] width 582 height 17
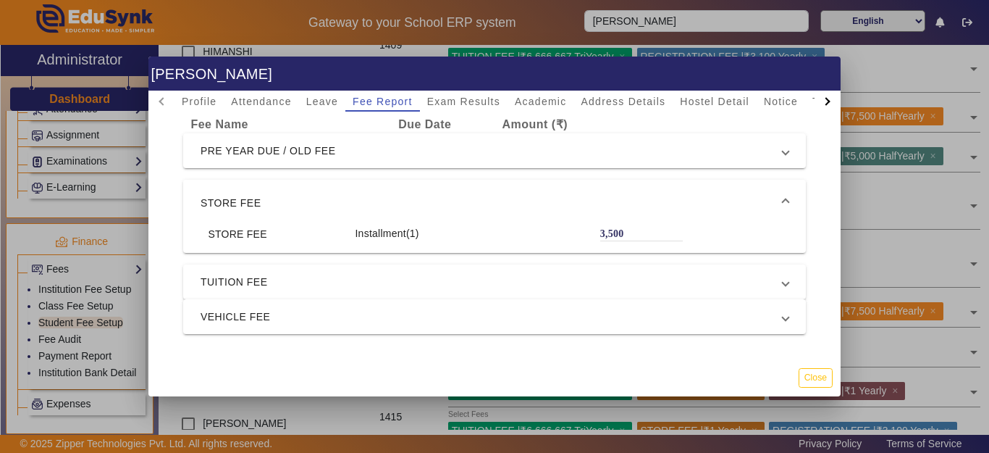
click at [311, 198] on span "STORE FEE" at bounding box center [492, 202] width 582 height 17
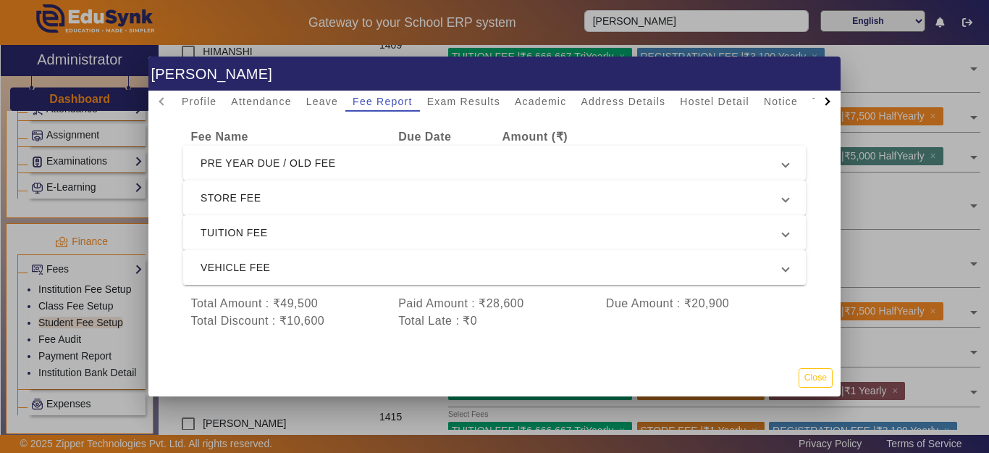
click at [312, 250] on mat-expansion-panel-header "VEHICLE FEE" at bounding box center [494, 267] width 623 height 35
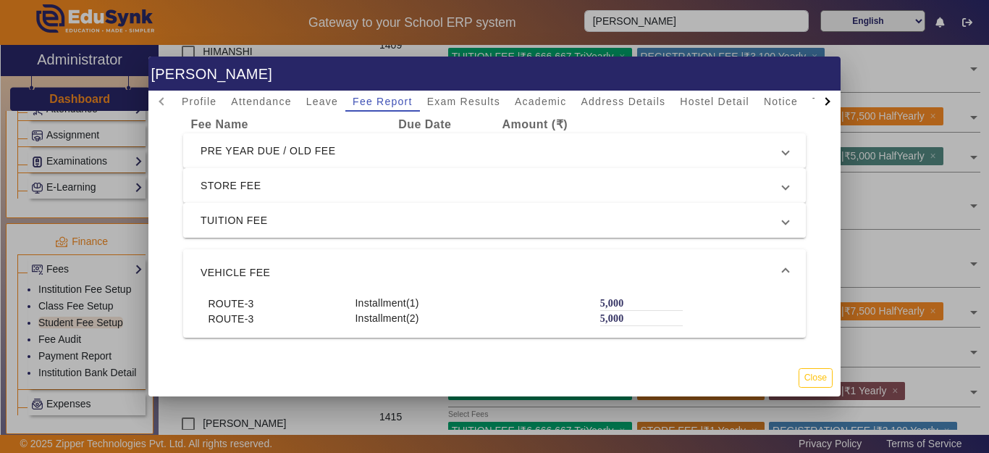
click at [310, 228] on span "TUITION FEE" at bounding box center [492, 220] width 582 height 17
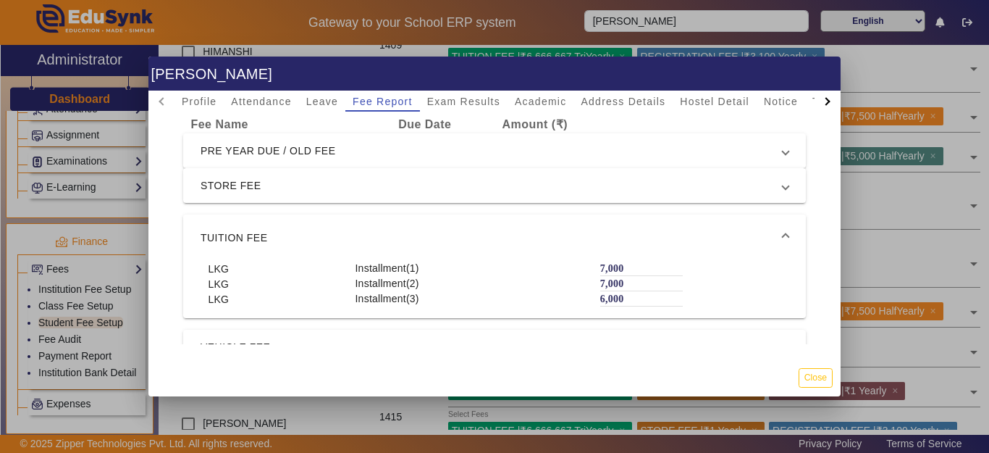
click at [303, 227] on mat-expansion-panel-header "TUITION FEE" at bounding box center [494, 237] width 623 height 46
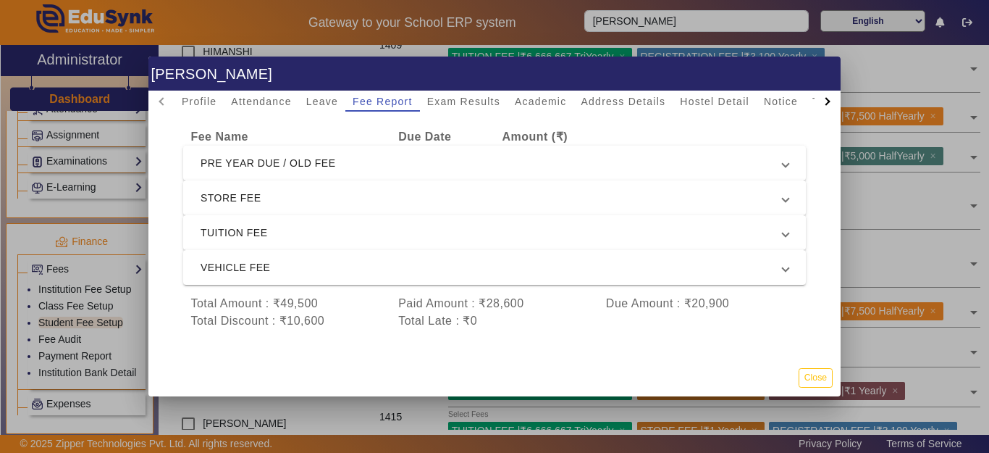
click at [86, 295] on div at bounding box center [494, 226] width 989 height 453
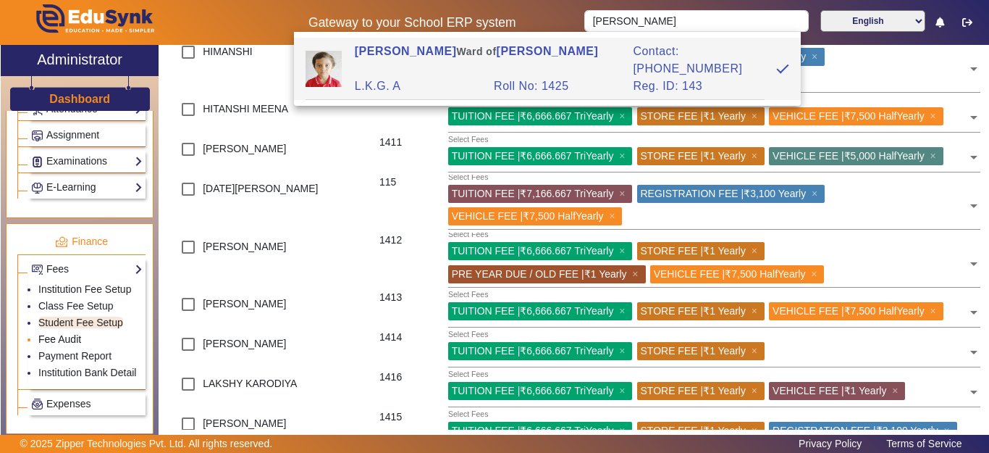
click at [68, 345] on link "Fee Audit" at bounding box center [59, 339] width 43 height 12
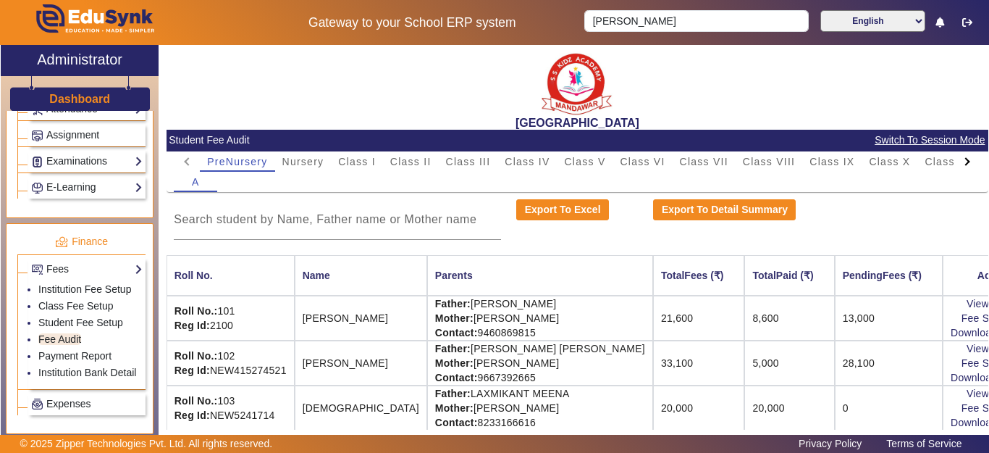
click at [959, 161] on div at bounding box center [968, 161] width 26 height 20
click at [959, 161] on mat-tab-header "PreNursery Nursery Class I Class II Class III Class IV Class V Class VI Class V…" at bounding box center [577, 161] width 807 height 20
click at [877, 164] on span "L.K.G." at bounding box center [868, 161] width 34 height 10
click at [283, 219] on input at bounding box center [337, 219] width 327 height 17
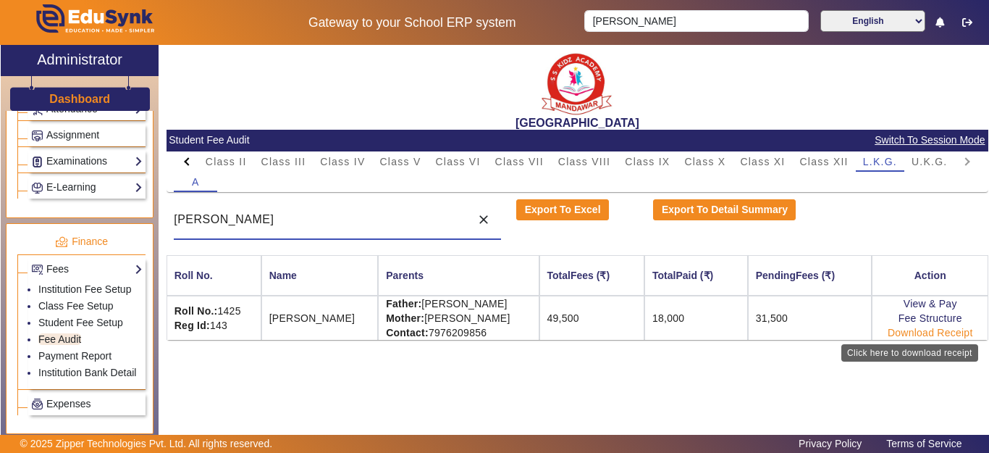
type input "[PERSON_NAME]"
click at [907, 331] on link "Download Receipt" at bounding box center [930, 333] width 85 height 12
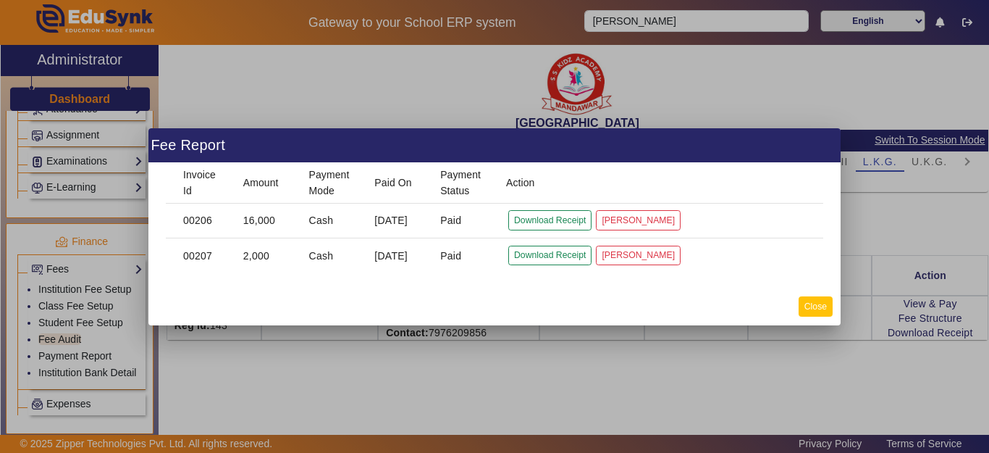
click at [816, 301] on button "Close" at bounding box center [816, 306] width 34 height 20
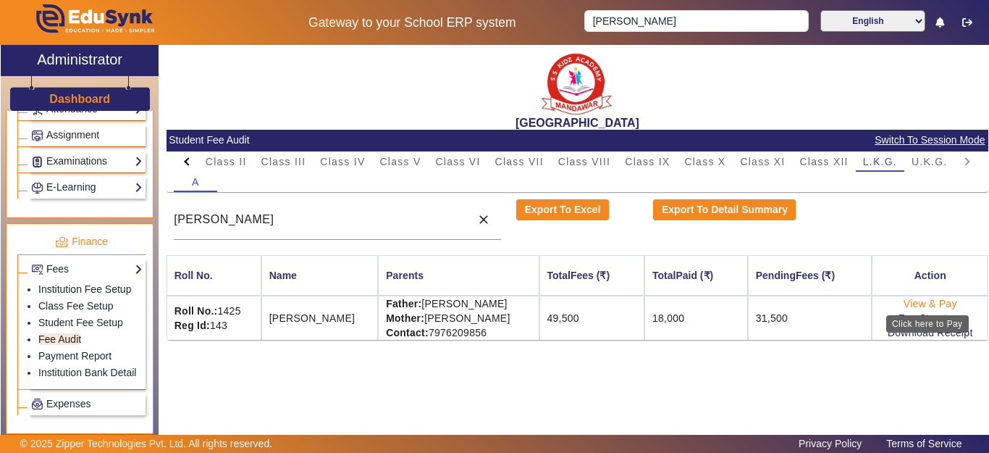
click at [913, 304] on link "View & Pay" at bounding box center [931, 304] width 54 height 12
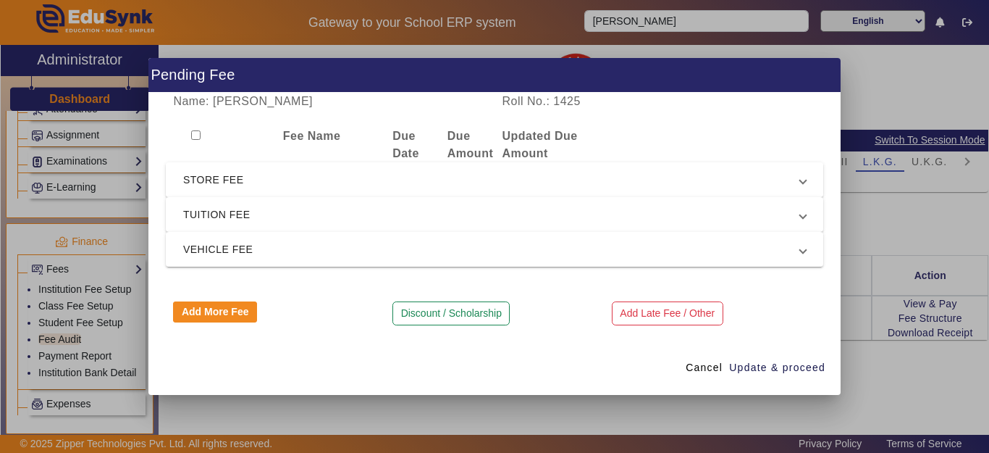
click at [336, 188] on mat-expansion-panel-header "STORE FEE" at bounding box center [495, 179] width 658 height 35
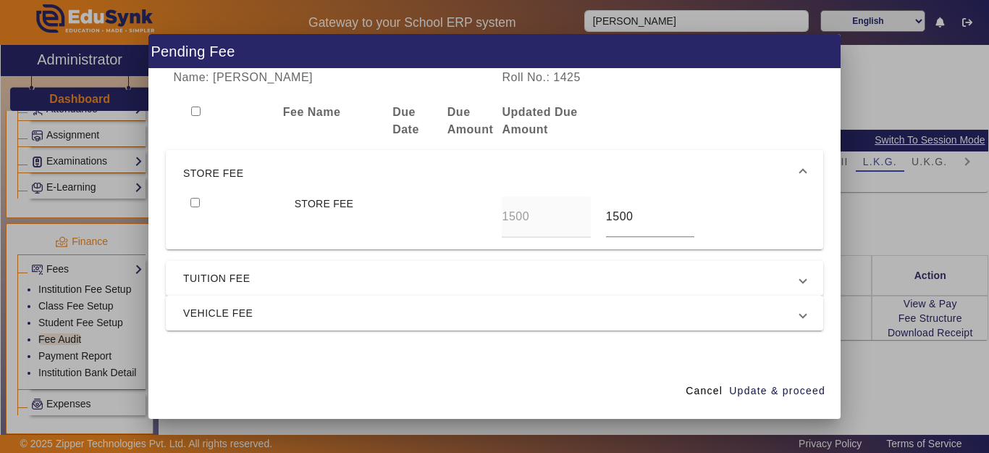
click at [339, 170] on span "STORE FEE" at bounding box center [491, 172] width 617 height 17
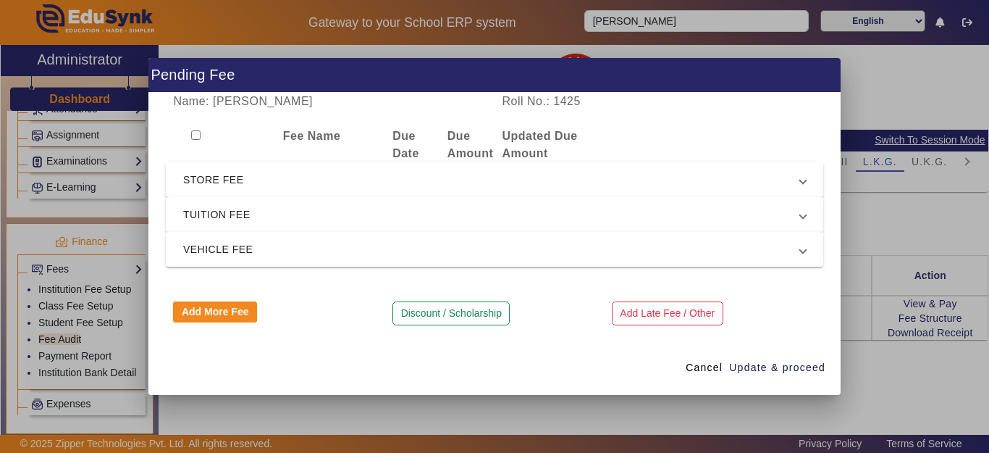
click at [325, 207] on span "TUITION FEE" at bounding box center [491, 214] width 617 height 17
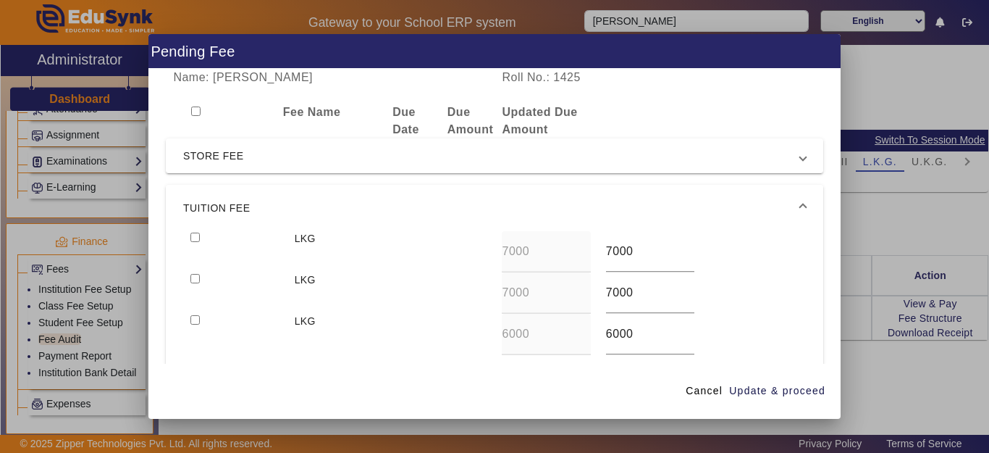
click at [325, 207] on span "TUITION FEE" at bounding box center [491, 207] width 617 height 17
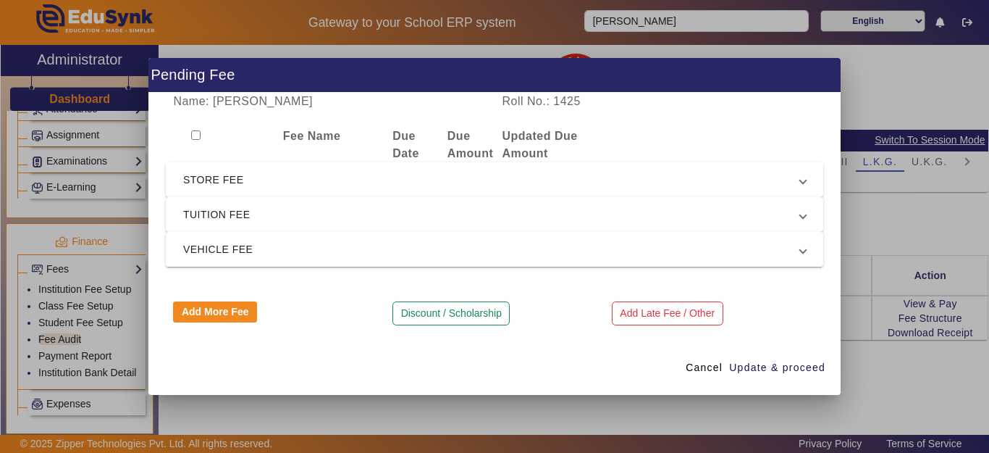
click at [322, 260] on mat-expansion-panel-header "VEHICLE FEE" at bounding box center [495, 249] width 658 height 35
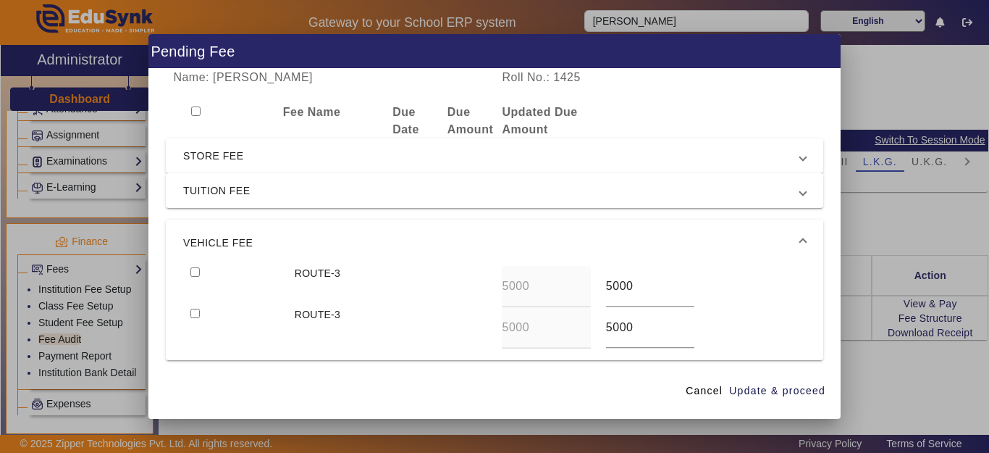
click at [320, 244] on span "VEHICLE FEE" at bounding box center [491, 242] width 617 height 17
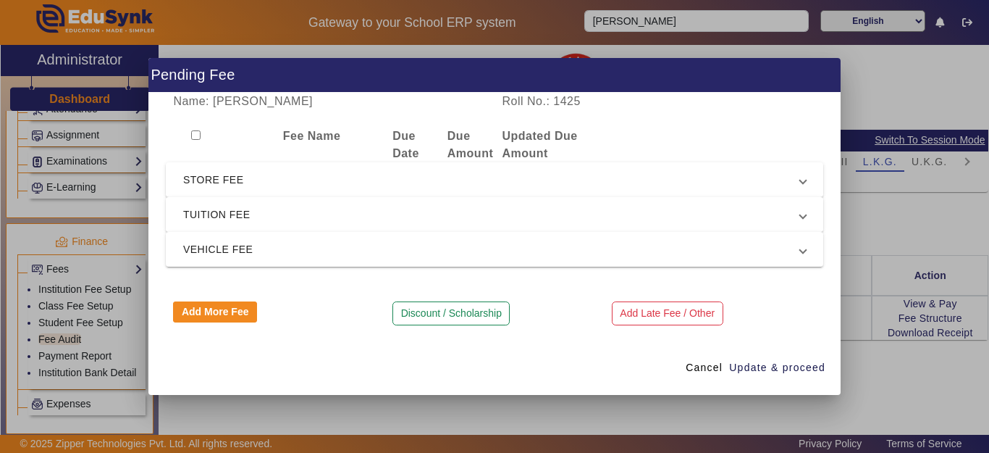
click at [323, 206] on span "TUITION FEE" at bounding box center [491, 214] width 617 height 17
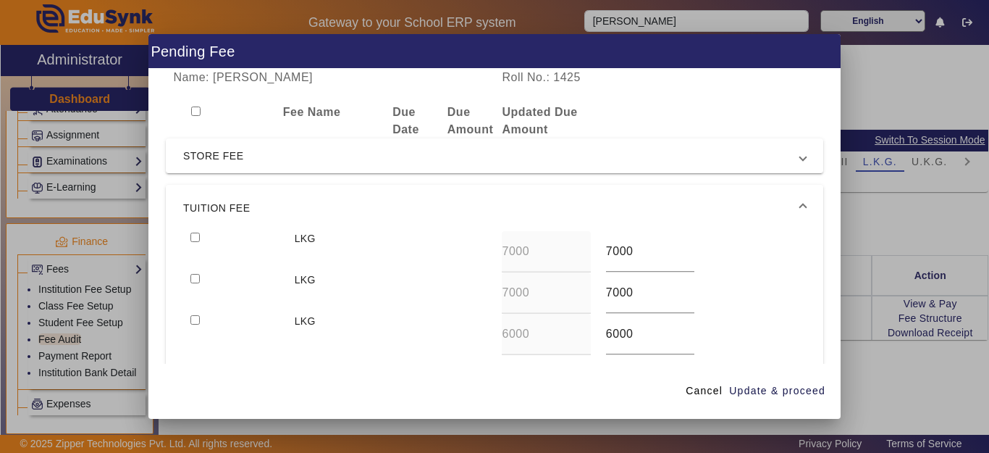
scroll to position [123, 0]
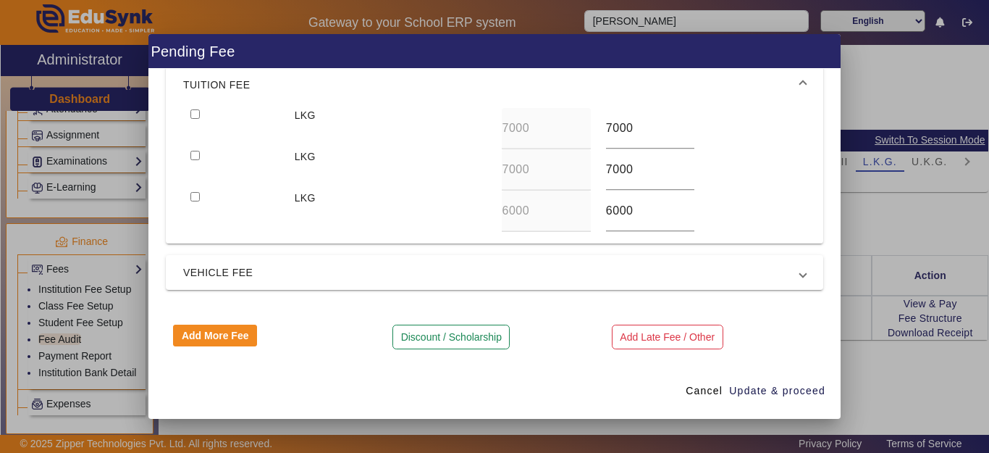
click at [266, 92] on span "TUITION FEE" at bounding box center [491, 84] width 617 height 17
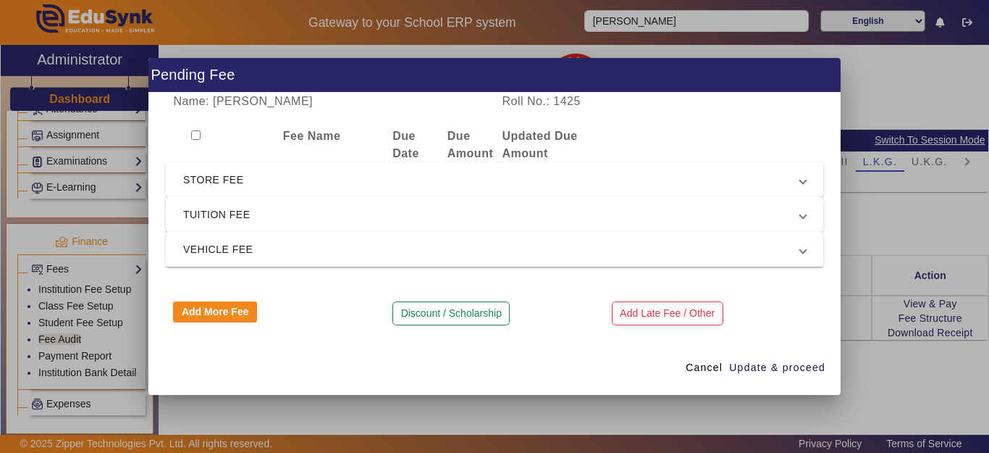
scroll to position [0, 0]
click at [253, 240] on span "VEHICLE FEE" at bounding box center [491, 248] width 617 height 17
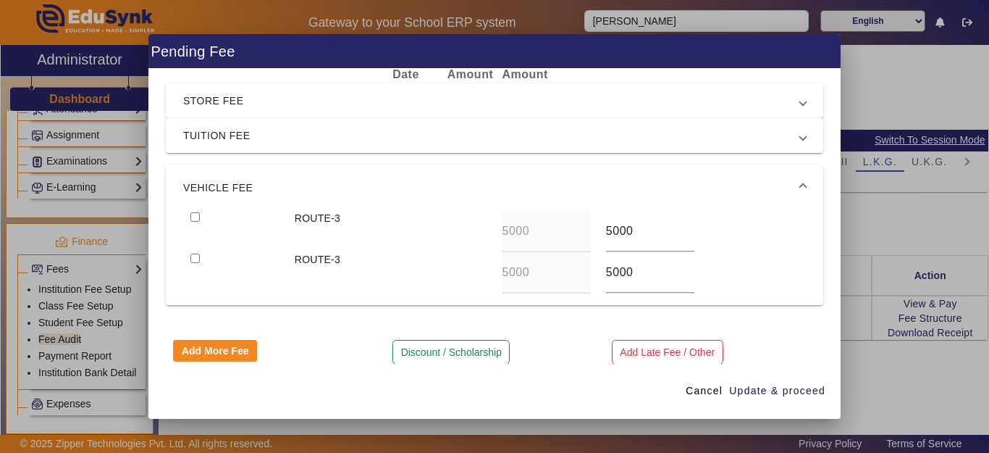
scroll to position [70, 0]
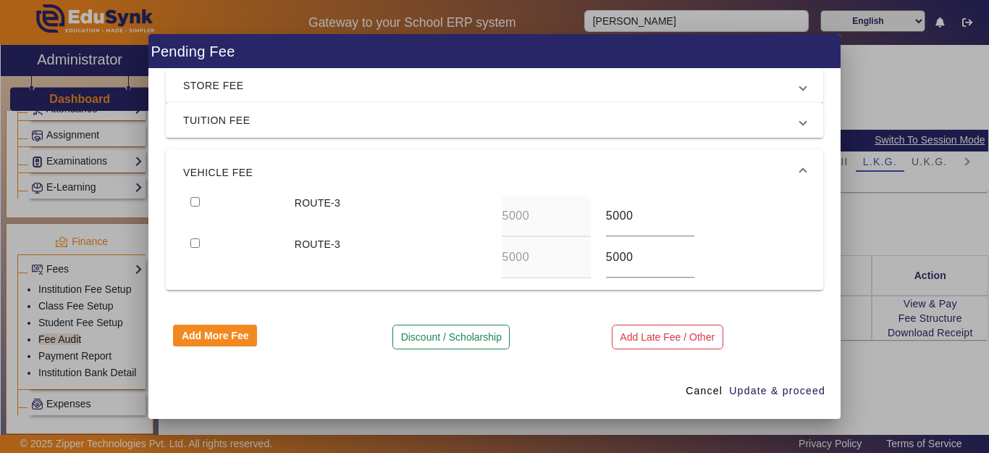
click at [290, 167] on span "VEHICLE FEE" at bounding box center [491, 172] width 617 height 17
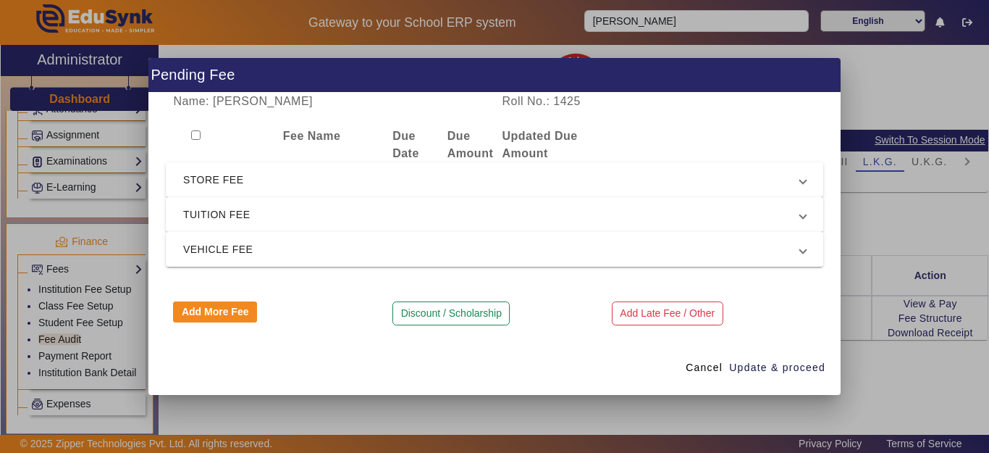
click at [290, 246] on span "VEHICLE FEE" at bounding box center [491, 248] width 617 height 17
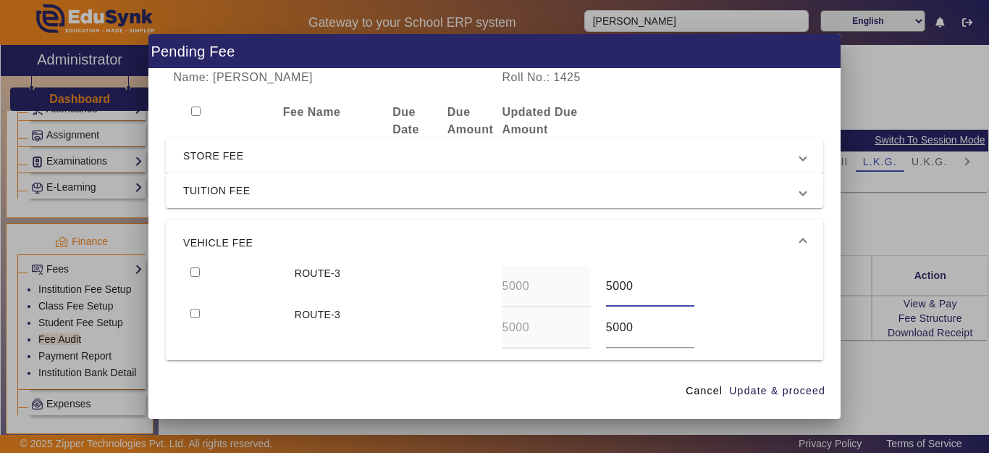
drag, startPoint x: 622, startPoint y: 285, endPoint x: 578, endPoint y: 285, distance: 44.2
click at [578, 285] on div "ROUTE-3 5000 5000" at bounding box center [494, 286] width 623 height 41
click at [617, 293] on input "5000" at bounding box center [650, 285] width 88 height 17
click at [620, 293] on input "5000" at bounding box center [650, 285] width 88 height 17
drag, startPoint x: 628, startPoint y: 289, endPoint x: 575, endPoint y: 290, distance: 52.9
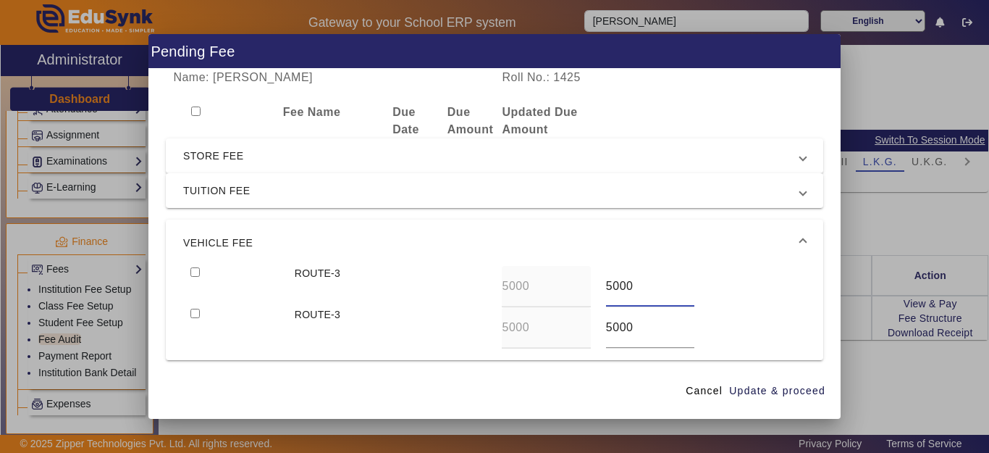
click at [575, 290] on div "ROUTE-3 5000 5000" at bounding box center [494, 286] width 623 height 41
type input "3500"
drag, startPoint x: 631, startPoint y: 325, endPoint x: 594, endPoint y: 325, distance: 36.9
click at [598, 325] on div "5000" at bounding box center [650, 327] width 104 height 41
type input "3500"
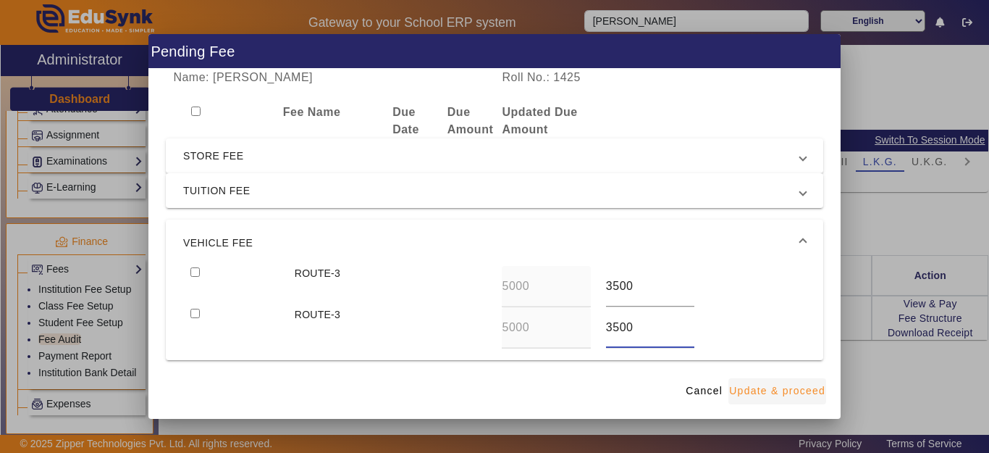
click at [761, 390] on span "Update & proceed" at bounding box center [777, 390] width 96 height 15
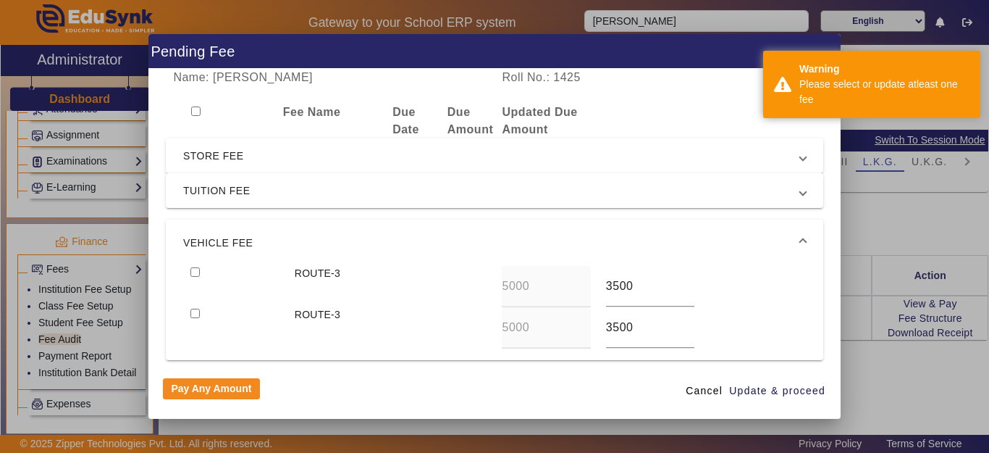
drag, startPoint x: 200, startPoint y: 272, endPoint x: 196, endPoint y: 279, distance: 8.4
click at [199, 272] on input "checkbox" at bounding box center [195, 271] width 9 height 9
checkbox input "true"
click at [195, 311] on input "checkbox" at bounding box center [195, 313] width 9 height 9
checkbox input "true"
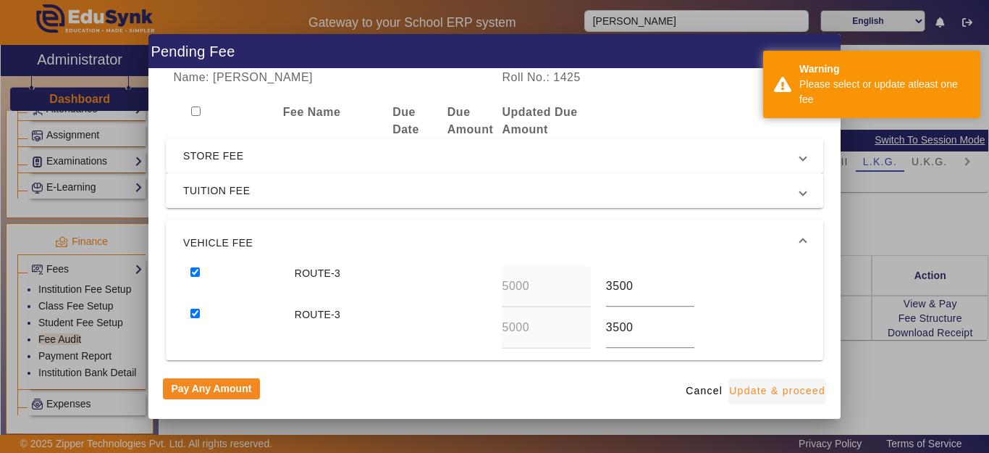
click at [812, 392] on span "Update & proceed" at bounding box center [777, 390] width 96 height 15
type input "3500"
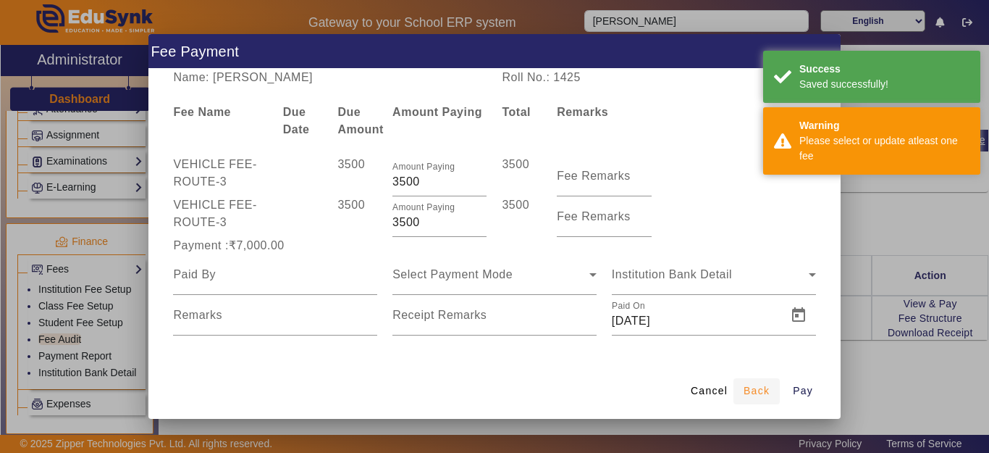
click at [754, 387] on span "Back" at bounding box center [757, 390] width 26 height 15
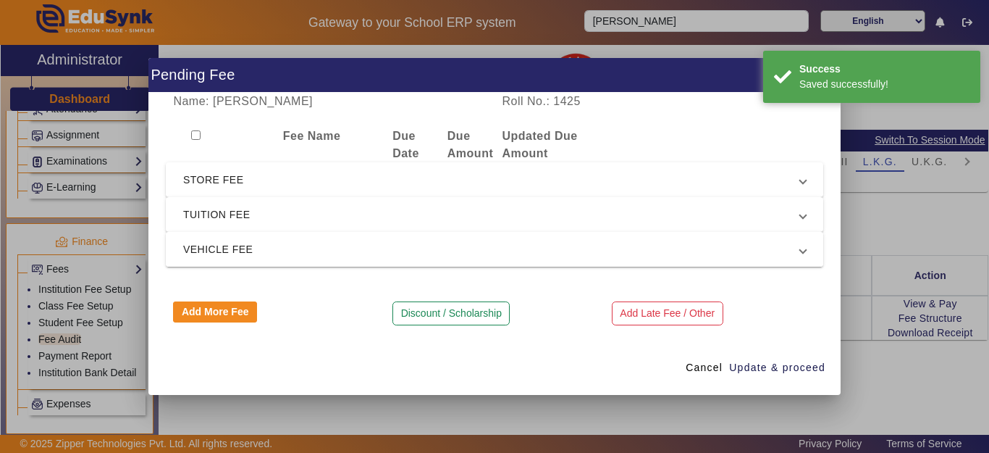
click at [382, 246] on span "VEHICLE FEE" at bounding box center [491, 248] width 617 height 17
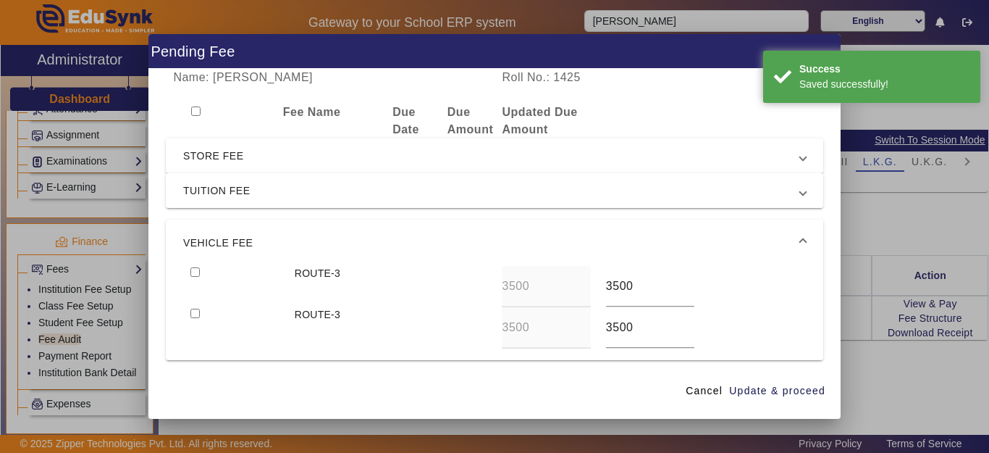
click at [299, 181] on mat-expansion-panel-header "TUITION FEE" at bounding box center [495, 190] width 658 height 35
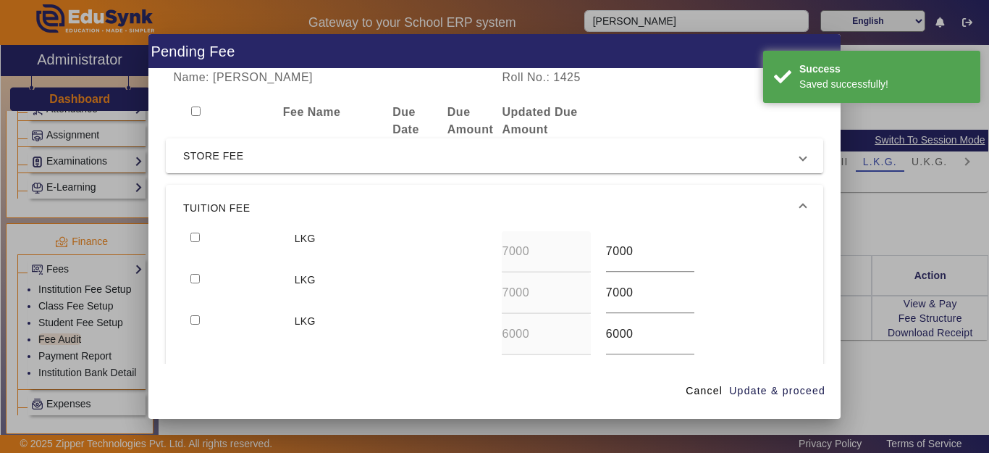
click at [311, 154] on span "STORE FEE" at bounding box center [491, 155] width 617 height 17
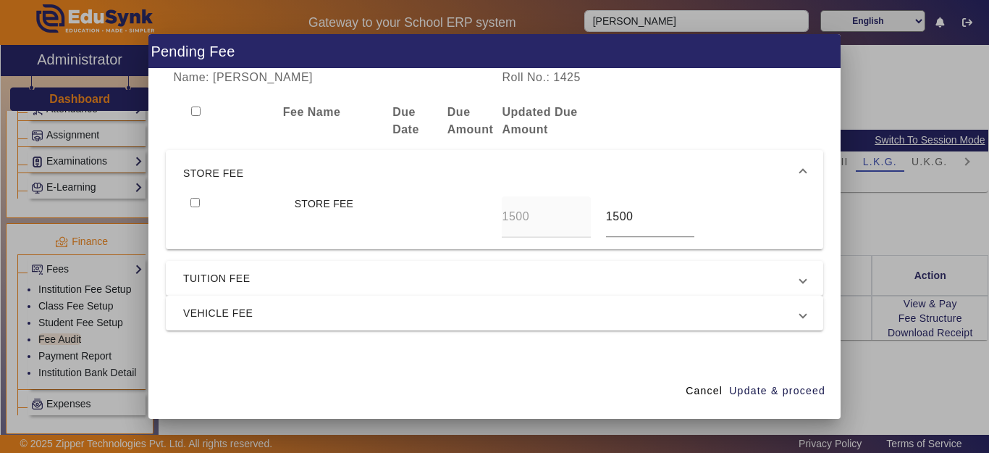
drag, startPoint x: 911, startPoint y: 111, endPoint x: 869, endPoint y: 127, distance: 44.9
click at [910, 111] on div at bounding box center [494, 226] width 989 height 453
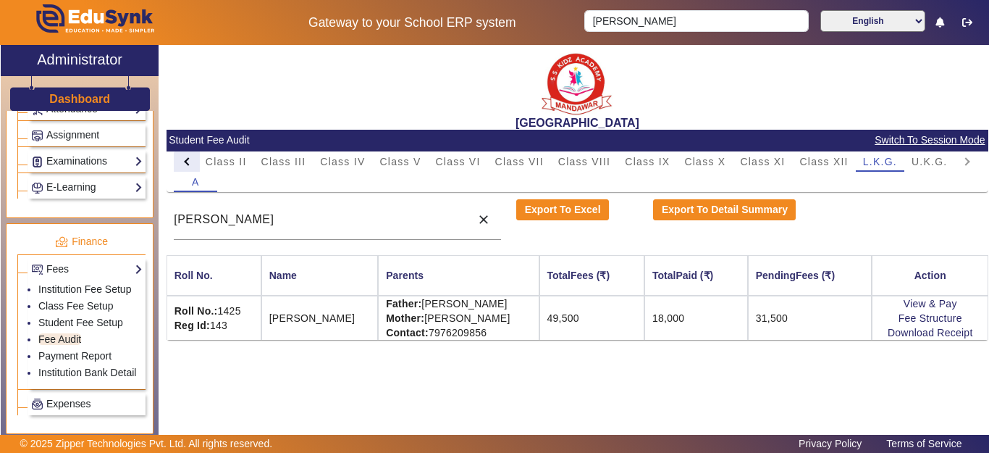
click at [192, 163] on div at bounding box center [187, 161] width 26 height 20
click at [192, 163] on mat-tab-header "PreNursery Nursery Class I Class II Class III Class IV Class V Class VI Class V…" at bounding box center [577, 161] width 807 height 20
click at [325, 158] on div "Nursery" at bounding box center [303, 161] width 56 height 20
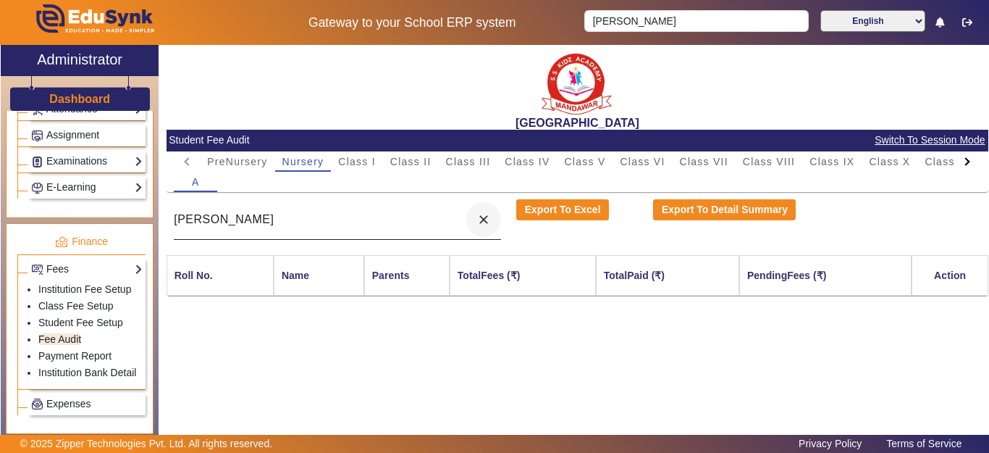
click at [488, 217] on mat-icon "close" at bounding box center [484, 219] width 14 height 14
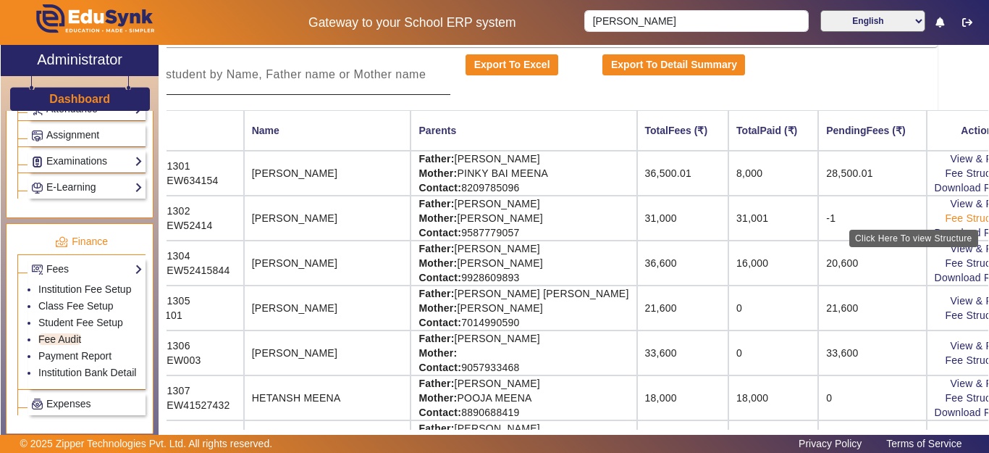
scroll to position [145, 63]
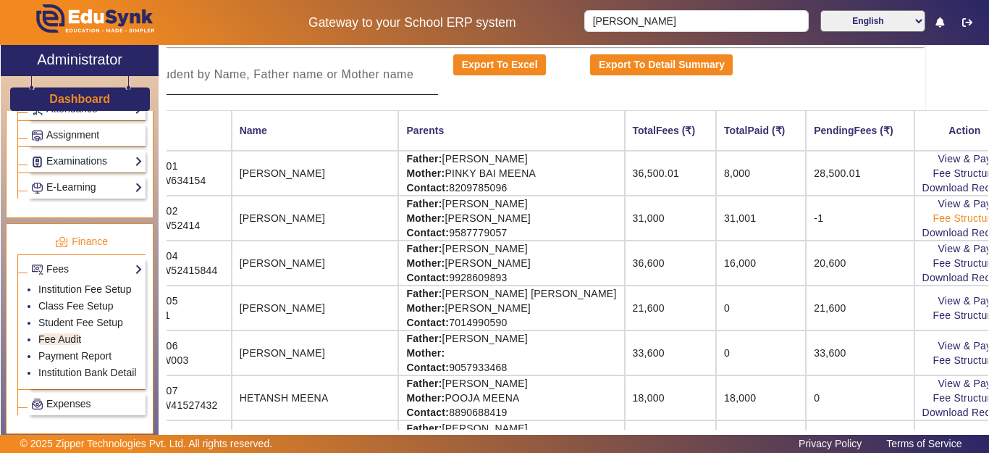
drag, startPoint x: 879, startPoint y: 214, endPoint x: 902, endPoint y: 221, distance: 24.3
click at [934, 218] on tr "Roll No.: 1302 Reg Id: NEW52414 [PERSON_NAME] Father: [PERSON_NAME] Mother: [PE…" at bounding box center [560, 218] width 913 height 45
click at [822, 221] on td "-1" at bounding box center [860, 218] width 108 height 45
click at [939, 203] on link "View & Pay" at bounding box center [966, 204] width 54 height 12
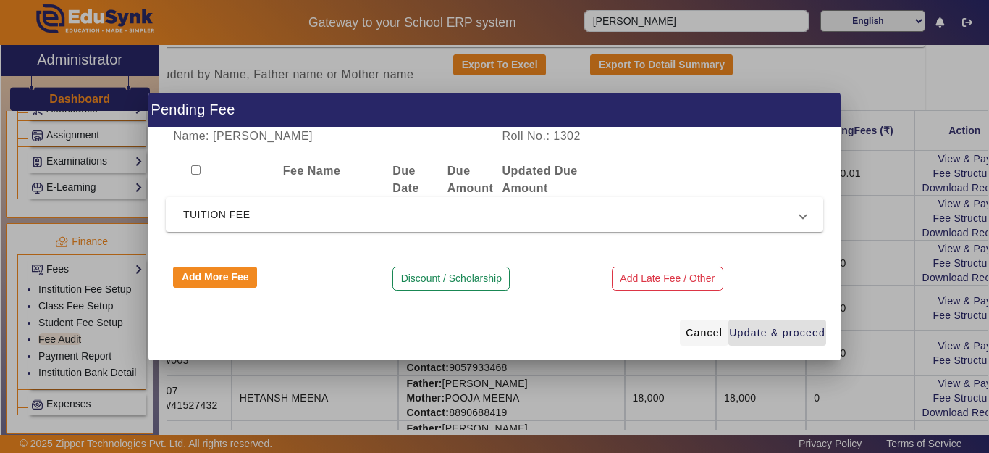
click at [706, 329] on span "Cancel" at bounding box center [704, 332] width 37 height 15
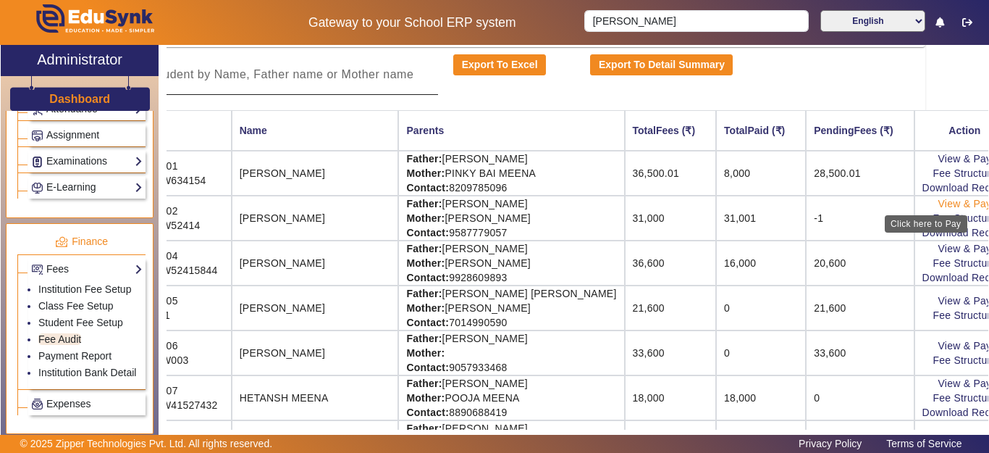
click at [939, 204] on link "View & Pay" at bounding box center [966, 204] width 54 height 12
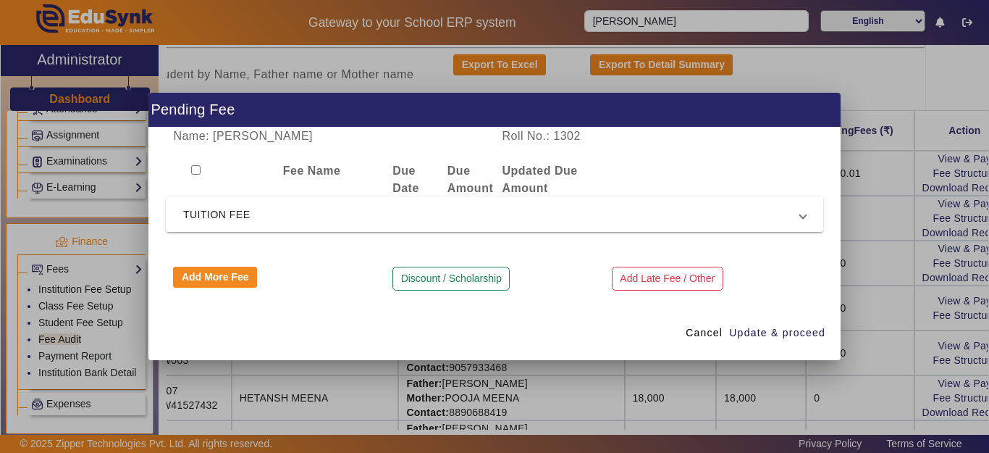
click at [259, 212] on span "TUITION FEE" at bounding box center [491, 214] width 617 height 17
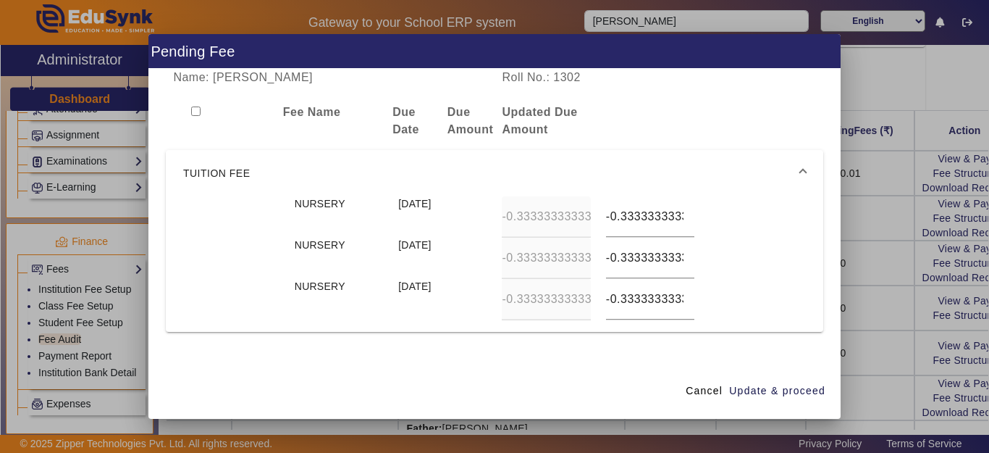
click at [598, 214] on div "-0.33333333333" at bounding box center [650, 216] width 104 height 41
drag, startPoint x: 598, startPoint y: 218, endPoint x: 698, endPoint y: 218, distance: 100.7
click at [698, 218] on div "NURSERY [DATE] -0.33333333333 -0.33333333333" at bounding box center [494, 216] width 623 height 41
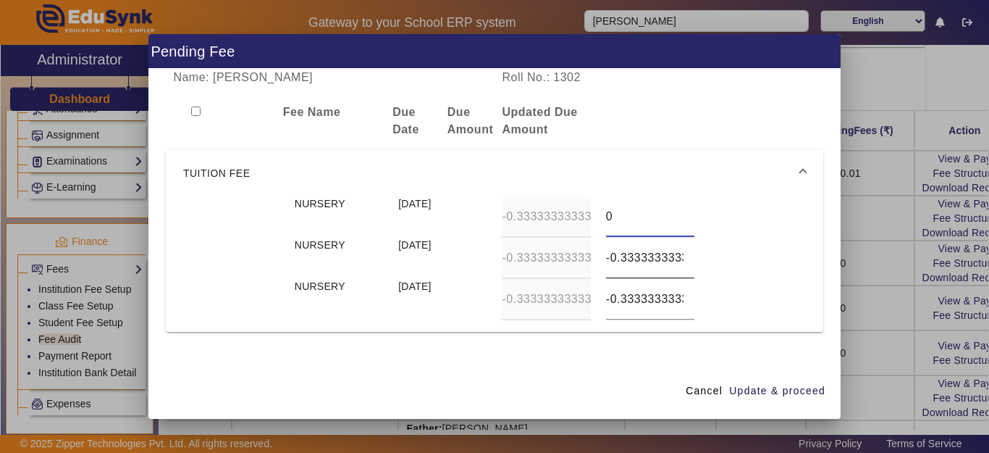
type input "0"
drag, startPoint x: 603, startPoint y: 259, endPoint x: 721, endPoint y: 259, distance: 117.3
click at [721, 259] on div "NURSERY [DATE] -0.33333333333 -0.33333333333" at bounding box center [494, 258] width 623 height 41
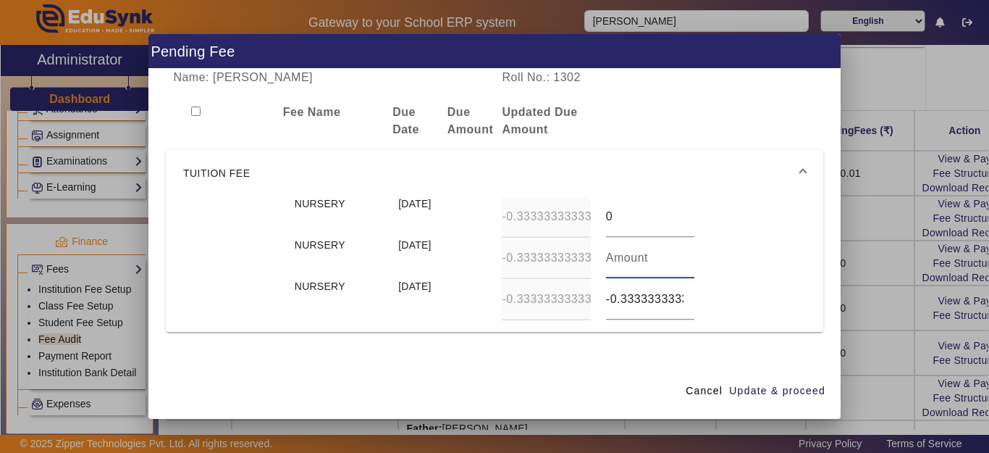
type input "0"
click at [785, 391] on span "Update & proceed" at bounding box center [777, 390] width 96 height 15
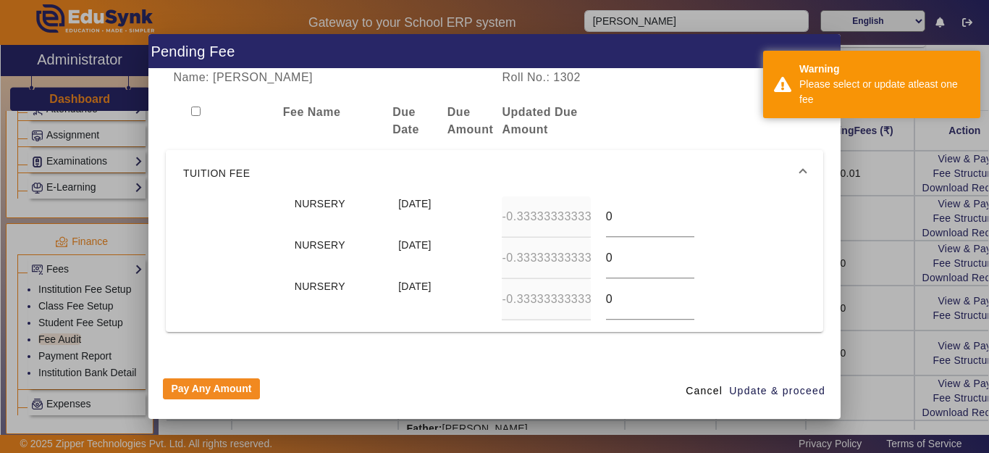
click at [198, 111] on input "checkbox" at bounding box center [195, 110] width 9 height 9
checkbox input "true"
click at [767, 384] on span "Update & proceed" at bounding box center [777, 390] width 96 height 15
click at [708, 388] on span "Cancel" at bounding box center [704, 390] width 37 height 15
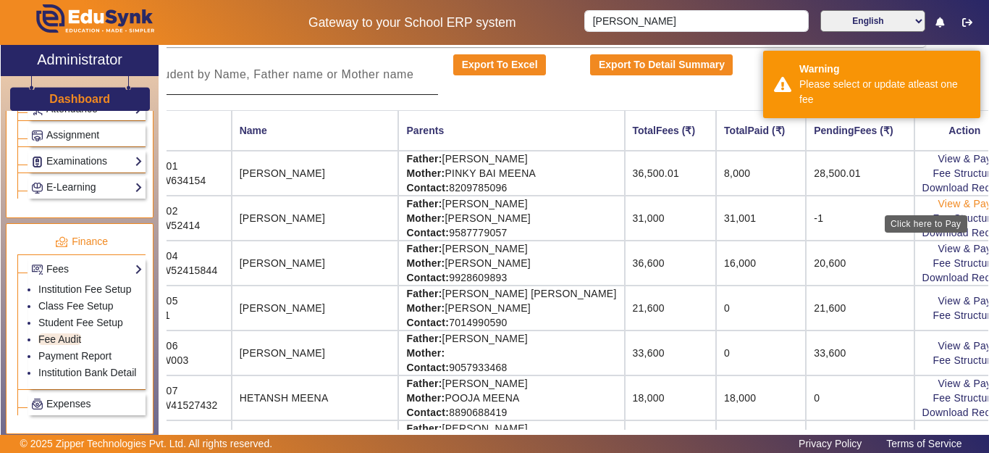
click at [939, 206] on link "View & Pay" at bounding box center [966, 204] width 54 height 12
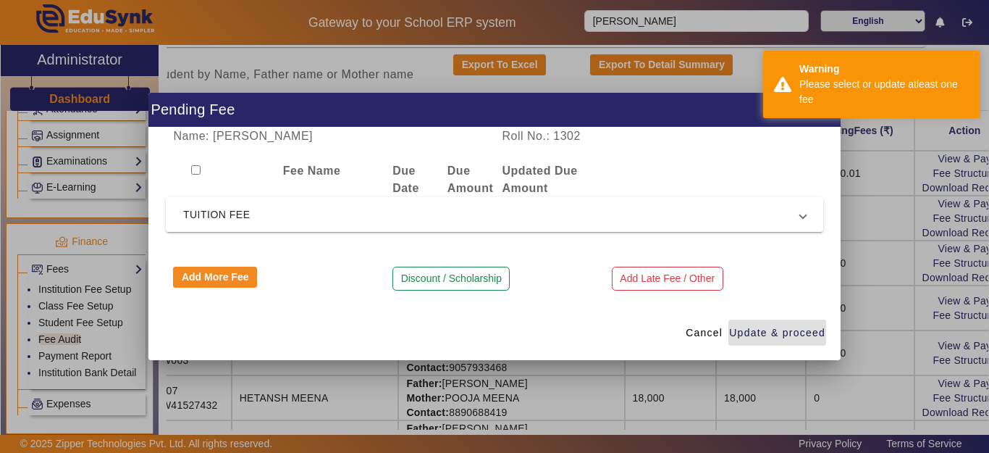
click at [295, 217] on span "TUITION FEE" at bounding box center [491, 214] width 617 height 17
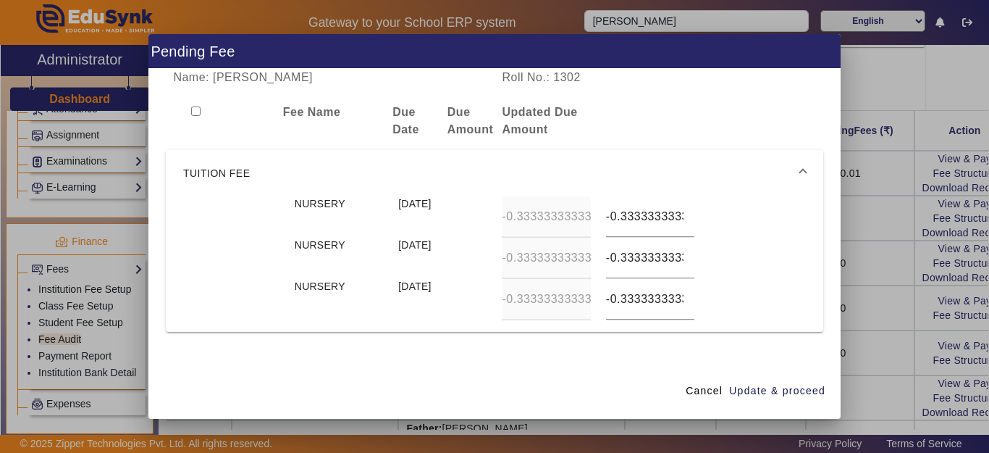
click at [187, 113] on div at bounding box center [220, 121] width 109 height 35
click at [191, 111] on div at bounding box center [220, 121] width 109 height 35
click at [192, 111] on input "checkbox" at bounding box center [195, 110] width 9 height 9
checkbox input "true"
click at [621, 219] on input "-0.33333333333" at bounding box center [650, 216] width 88 height 17
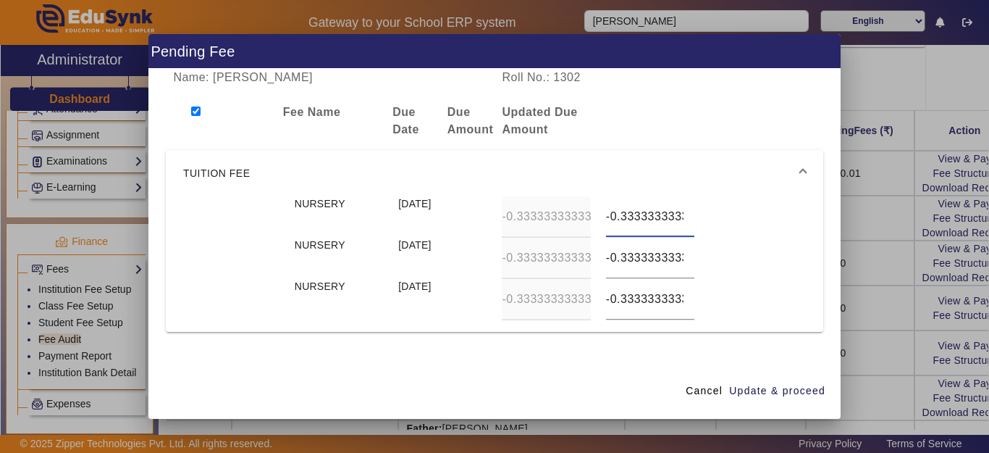
click at [621, 219] on input "-0.33333333333" at bounding box center [650, 216] width 88 height 17
type input "0"
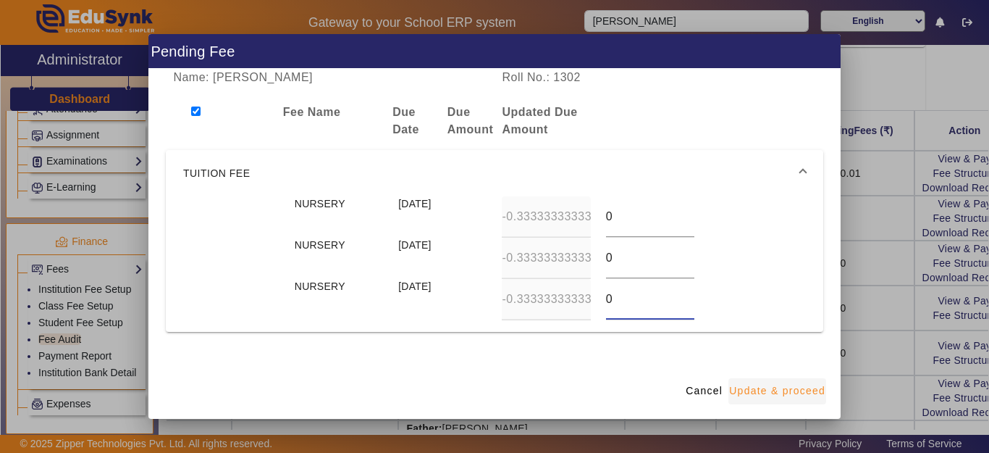
type input "0"
click at [786, 377] on span "button" at bounding box center [778, 391] width 98 height 35
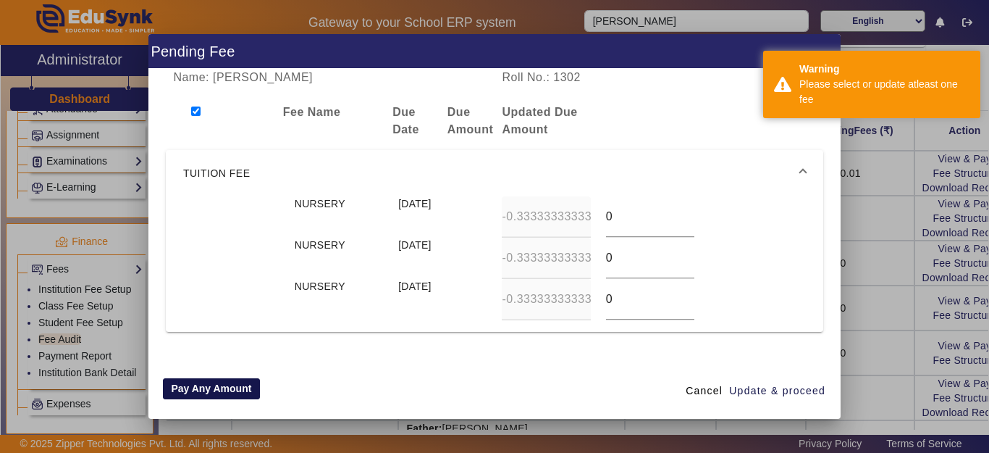
click at [197, 388] on button "Pay Any Amount" at bounding box center [211, 389] width 97 height 22
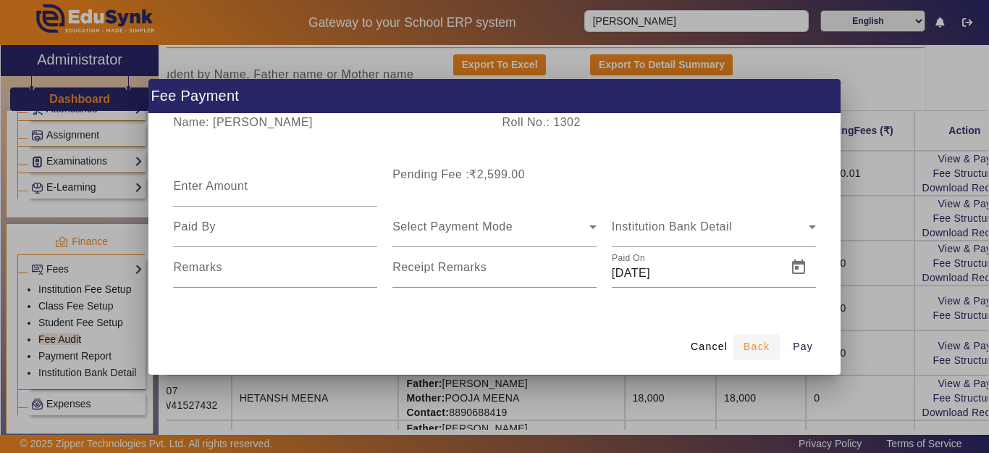
click at [758, 345] on span "Back" at bounding box center [757, 346] width 26 height 15
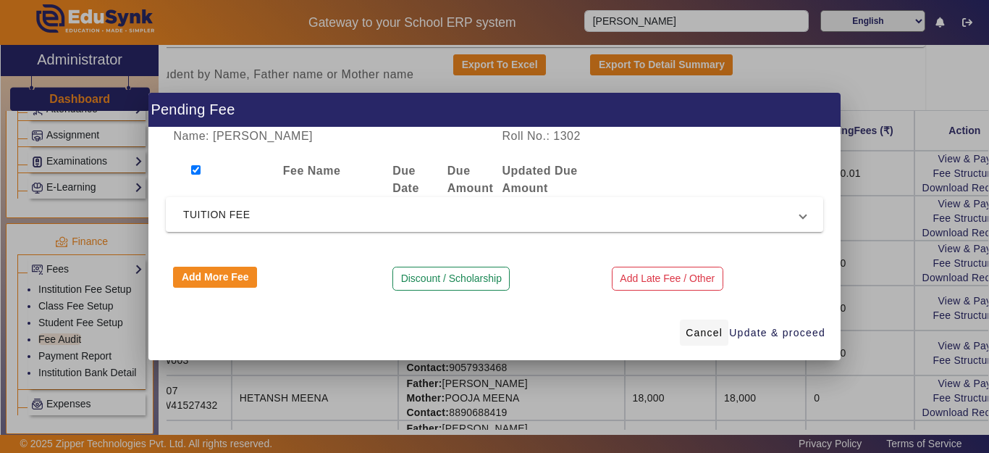
click at [703, 337] on span "Cancel" at bounding box center [704, 332] width 37 height 15
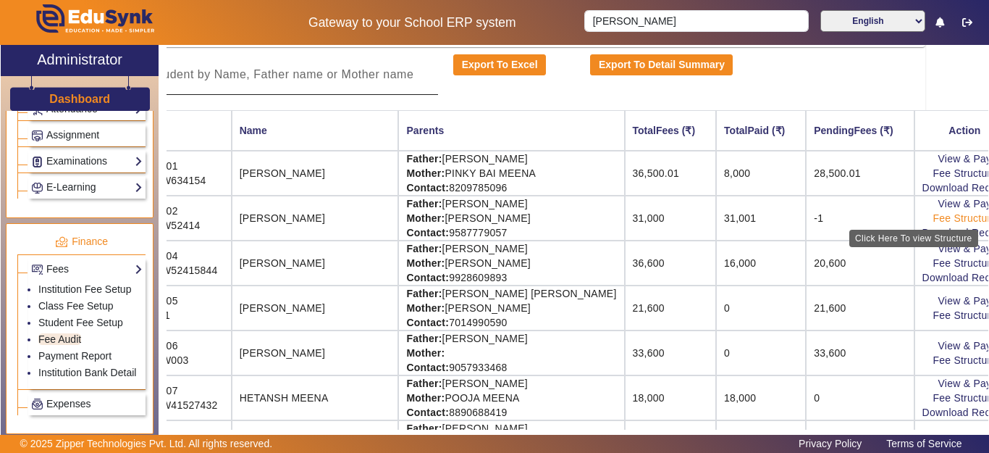
click at [933, 218] on link "Fee Structure" at bounding box center [965, 218] width 64 height 12
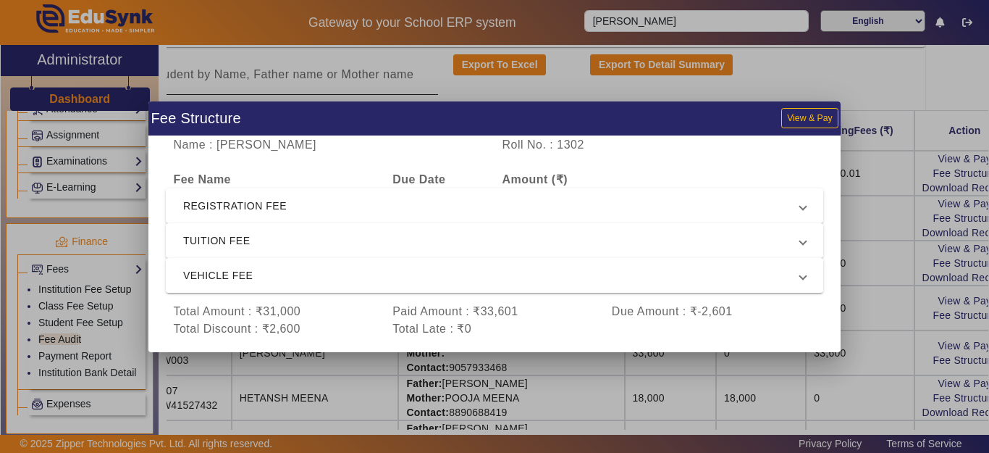
click at [206, 277] on span "VEHICLE FEE" at bounding box center [491, 275] width 617 height 17
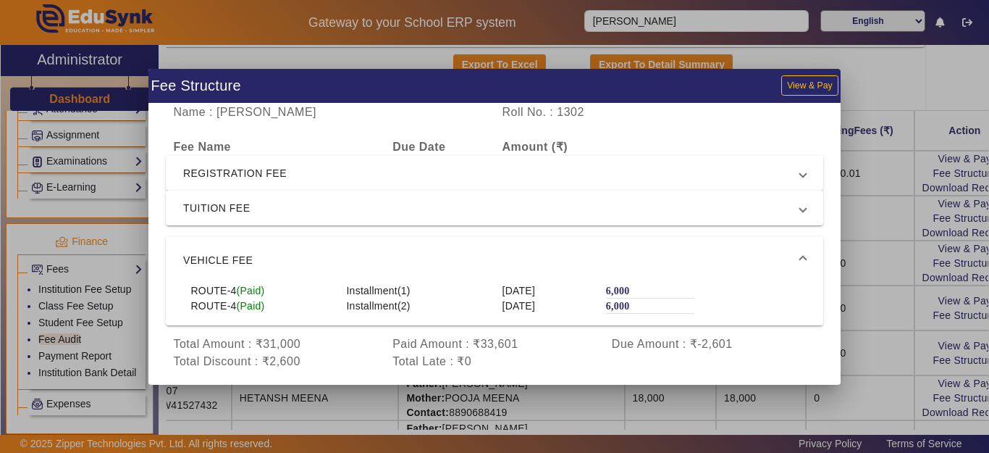
drag, startPoint x: 863, startPoint y: 285, endPoint x: 873, endPoint y: 235, distance: 51.0
click at [863, 280] on div at bounding box center [494, 226] width 989 height 453
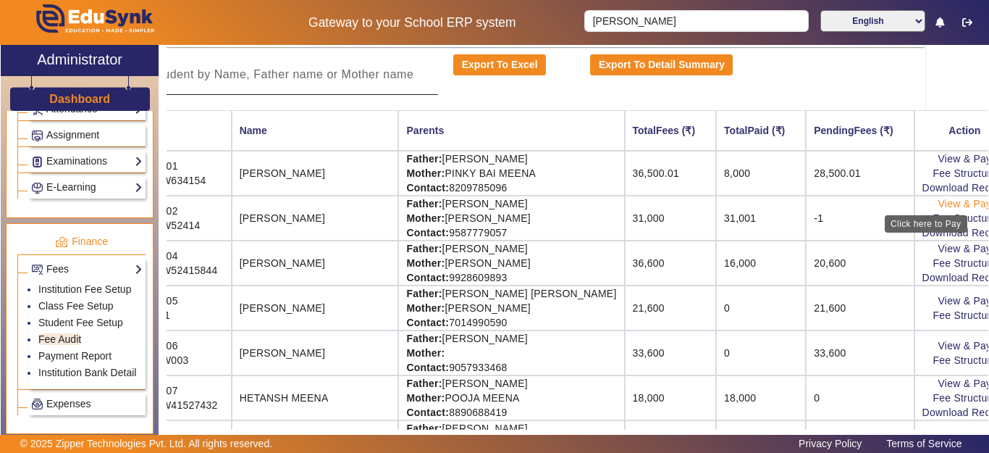
click at [939, 204] on link "View & Pay" at bounding box center [966, 204] width 54 height 12
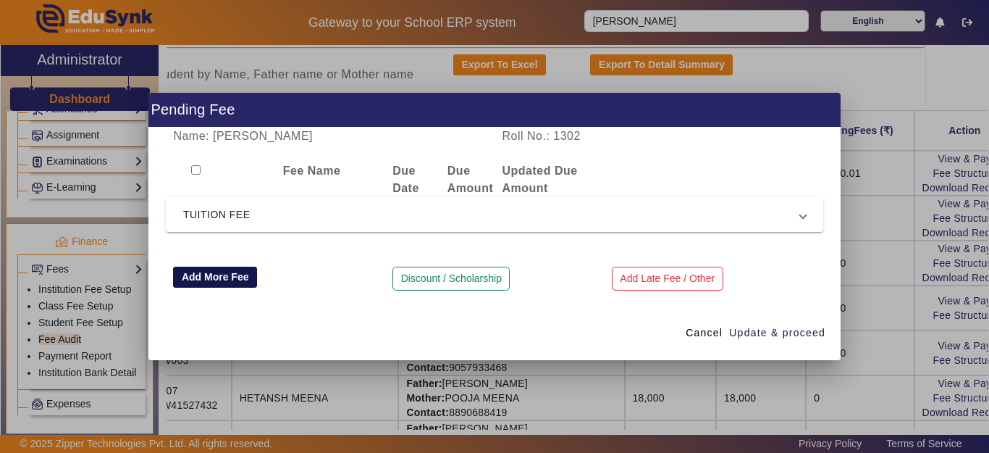
click at [225, 284] on button "Add More Fee" at bounding box center [215, 278] width 84 height 22
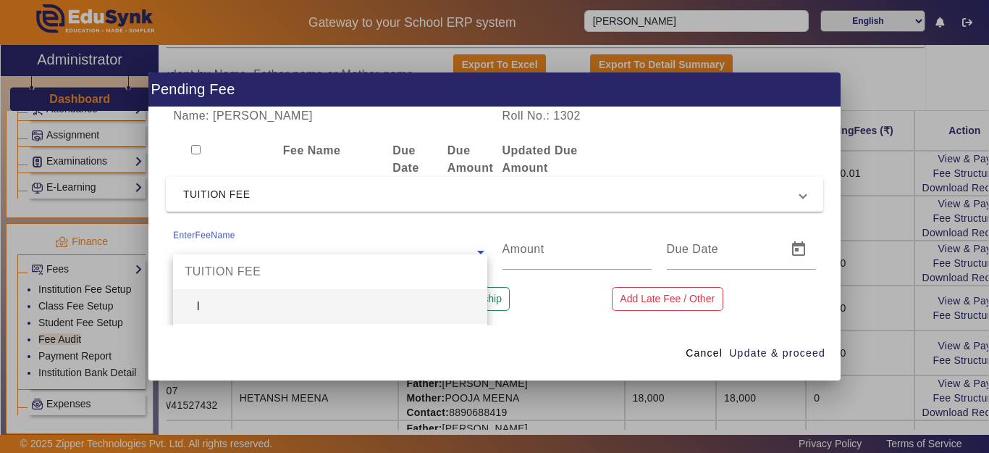
click at [234, 245] on input "text" at bounding box center [330, 251] width 314 height 17
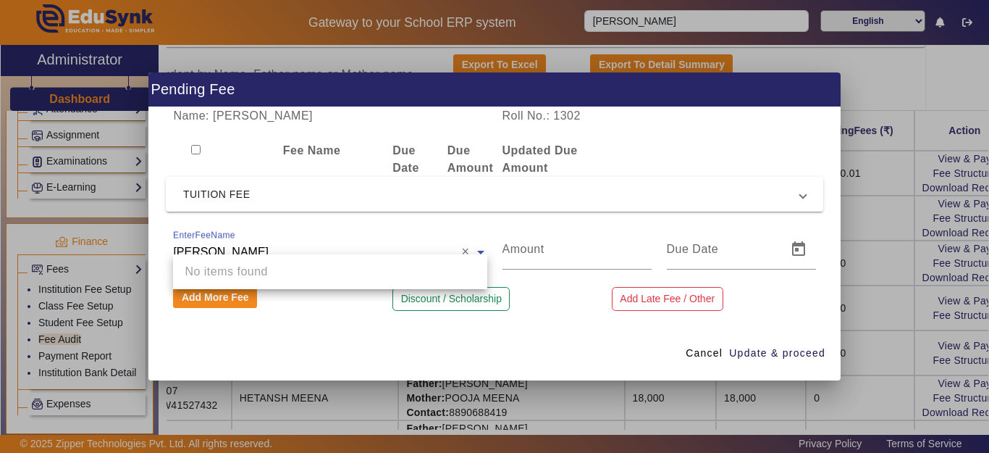
drag, startPoint x: 235, startPoint y: 245, endPoint x: 235, endPoint y: 233, distance: 11.6
click at [234, 233] on div "EnterFeeName [PERSON_NAME]" at bounding box center [317, 239] width 288 height 20
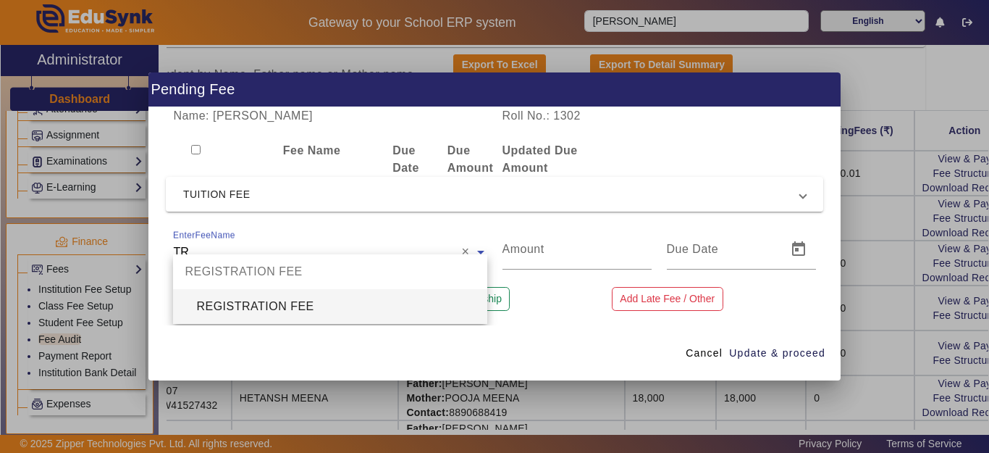
type input "T"
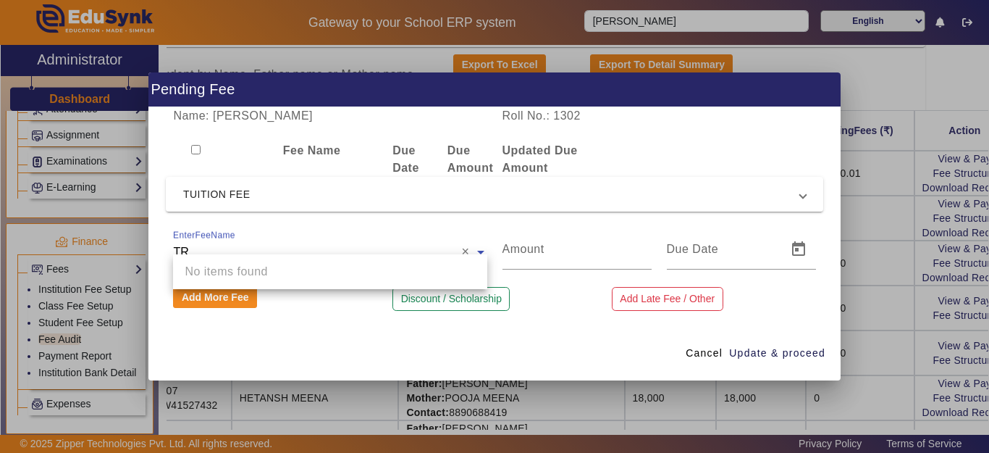
type input "T"
type input "V"
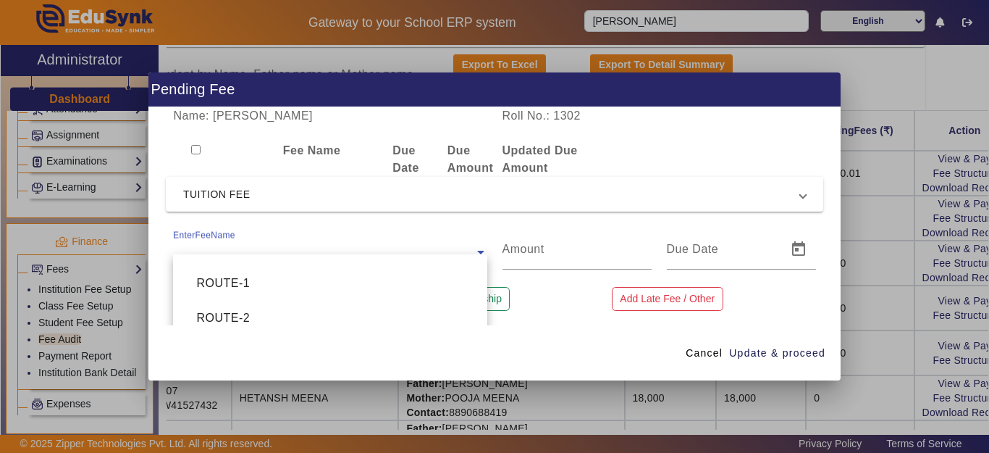
scroll to position [974, 0]
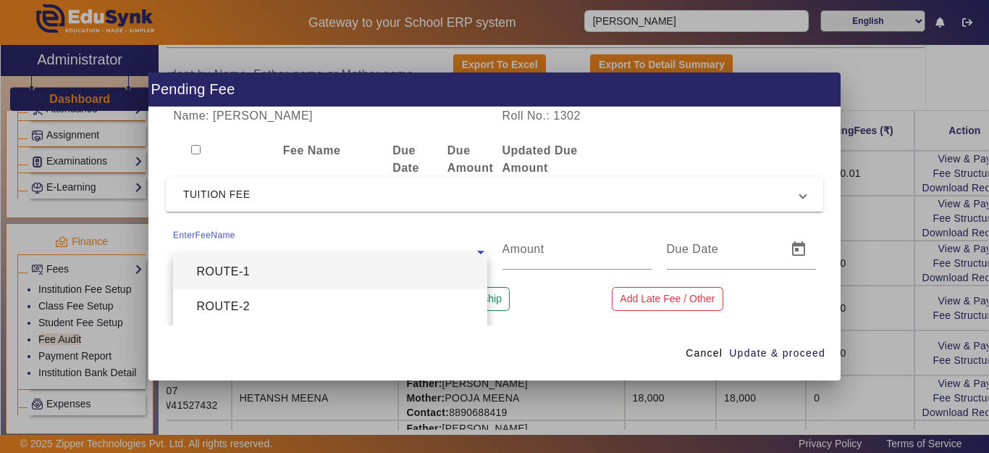
click at [259, 273] on div "ROUTE-1" at bounding box center [330, 271] width 314 height 35
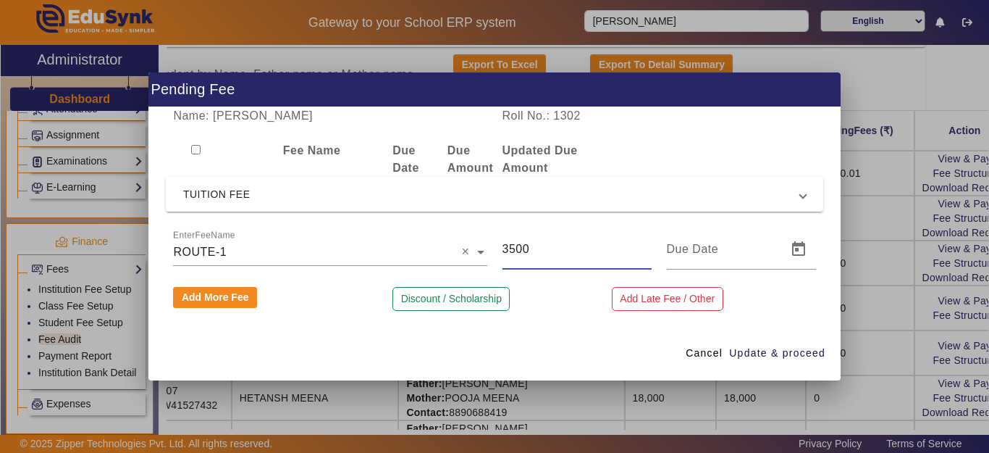
drag, startPoint x: 540, startPoint y: 247, endPoint x: 483, endPoint y: 252, distance: 56.7
click at [483, 252] on div "EnterFeeName × ROUTE-1 × 3500" at bounding box center [495, 249] width 658 height 41
type input "5000"
drag, startPoint x: 799, startPoint y: 349, endPoint x: 654, endPoint y: 242, distance: 180.2
click at [798, 350] on span "Update & proceed" at bounding box center [777, 353] width 96 height 15
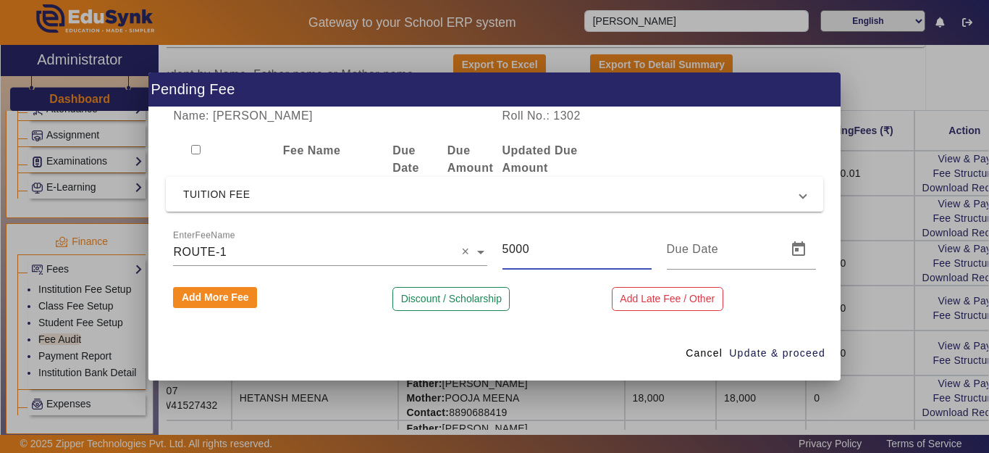
type input "[DATE]"
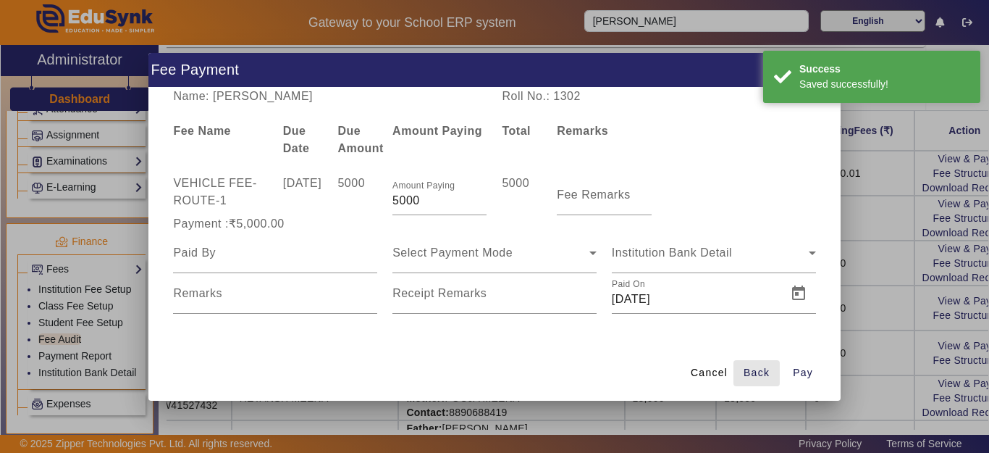
click at [763, 374] on span "Back" at bounding box center [757, 372] width 26 height 15
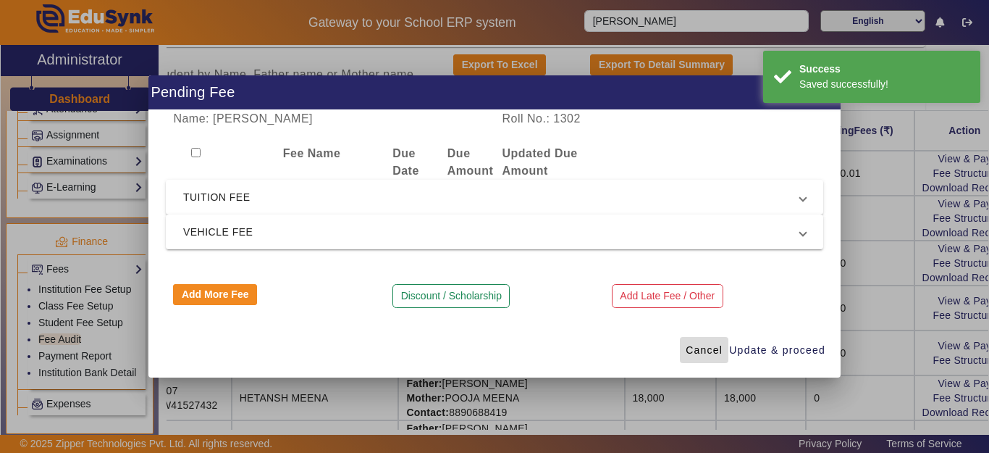
click at [711, 349] on span "Cancel" at bounding box center [704, 350] width 37 height 15
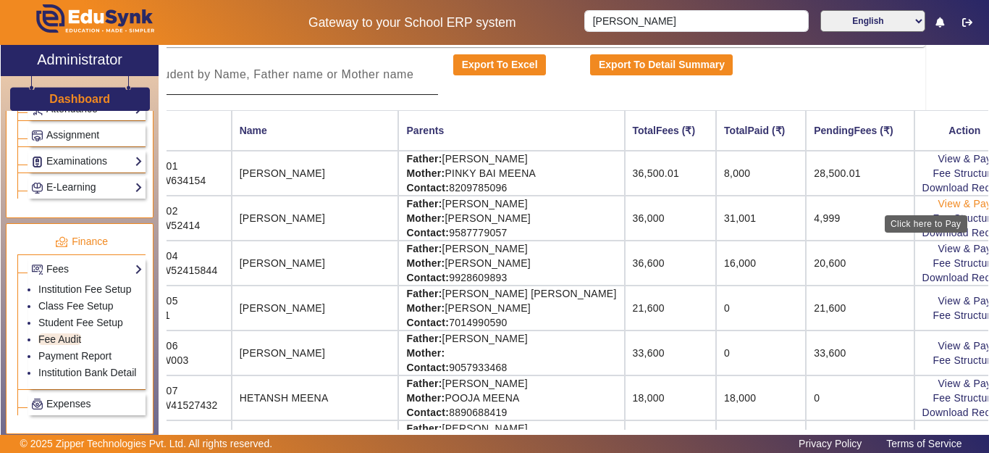
click at [939, 205] on link "View & Pay" at bounding box center [966, 204] width 54 height 12
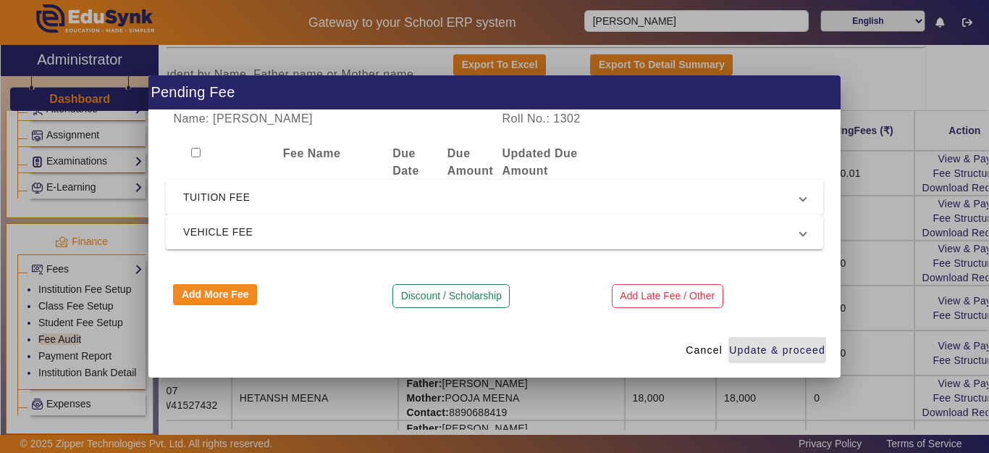
click at [243, 200] on span "TUITION FEE" at bounding box center [491, 196] width 617 height 17
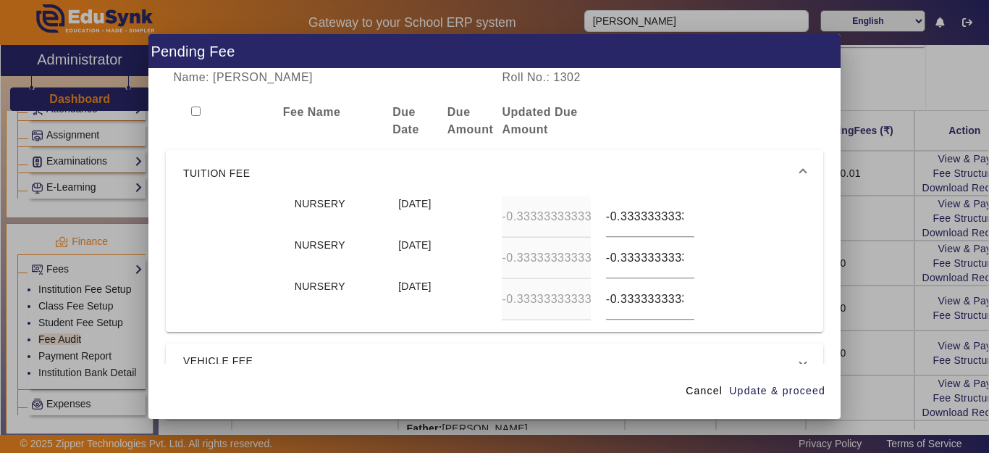
scroll to position [72, 0]
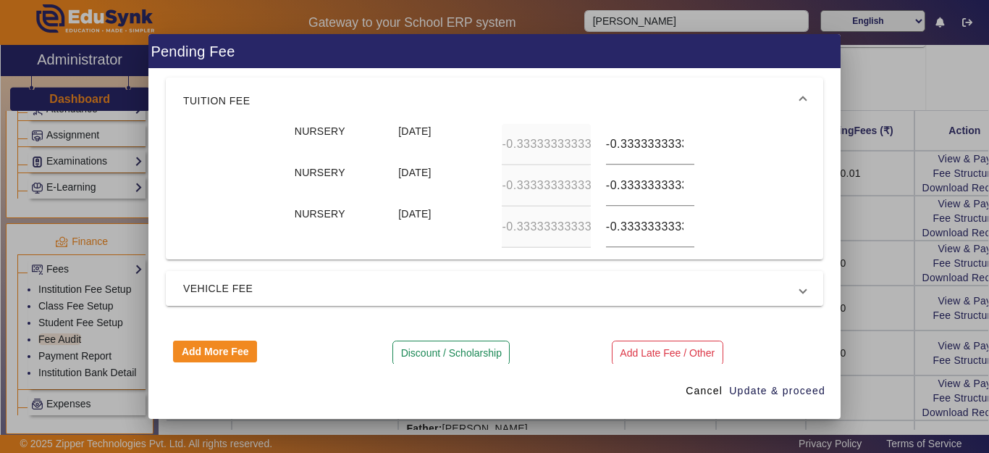
click at [409, 284] on span "VEHICLE FEE" at bounding box center [491, 288] width 617 height 17
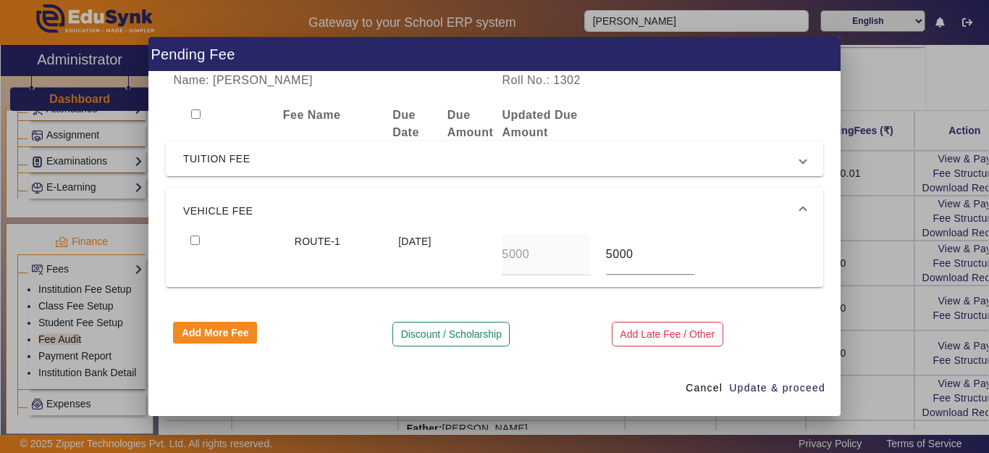
scroll to position [0, 0]
drag, startPoint x: 636, startPoint y: 255, endPoint x: 598, endPoint y: 255, distance: 37.7
click at [598, 255] on div "5000" at bounding box center [650, 254] width 104 height 41
type input "5001"
click at [196, 235] on input "checkbox" at bounding box center [195, 239] width 9 height 9
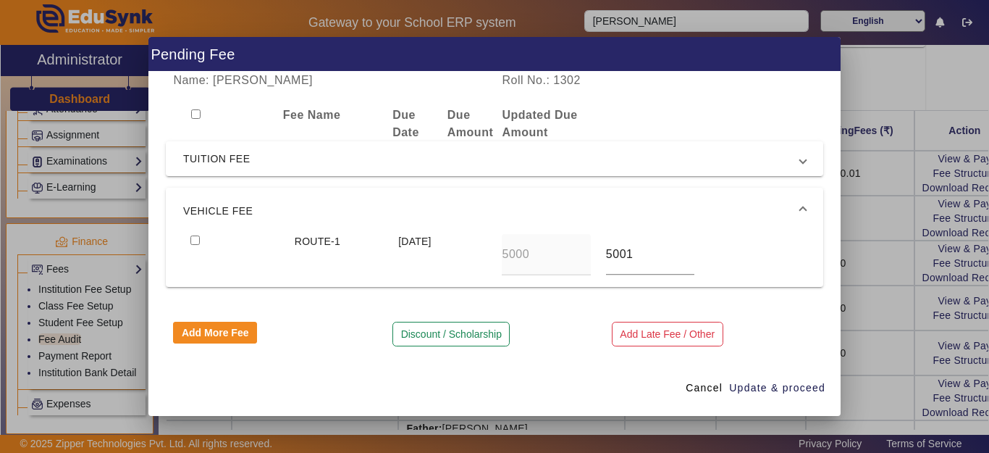
checkbox input "true"
click at [763, 385] on span "Update & proceed" at bounding box center [777, 387] width 96 height 15
type input "5001"
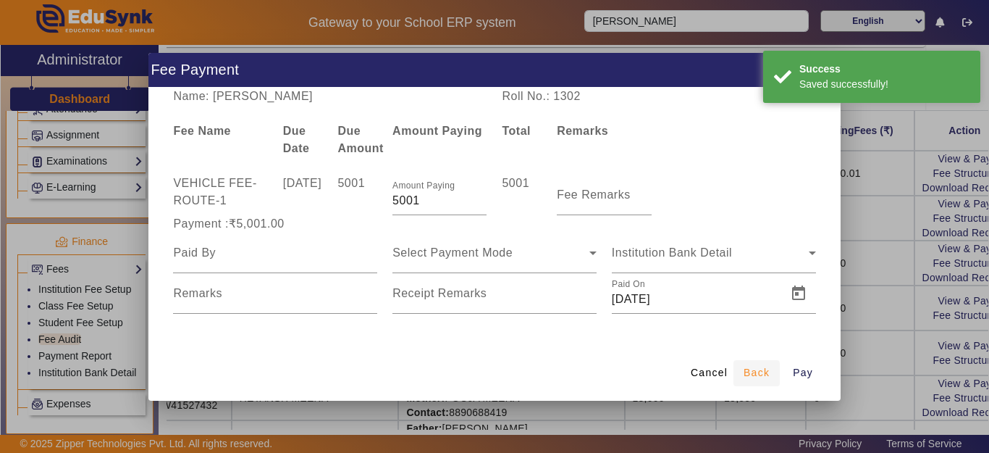
click at [750, 373] on span "Back" at bounding box center [757, 372] width 26 height 15
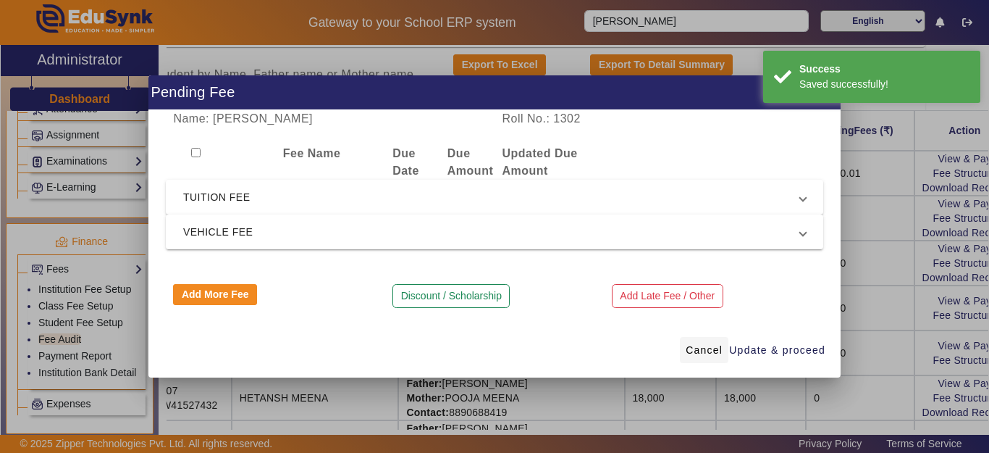
click at [708, 348] on span "Cancel" at bounding box center [704, 350] width 37 height 15
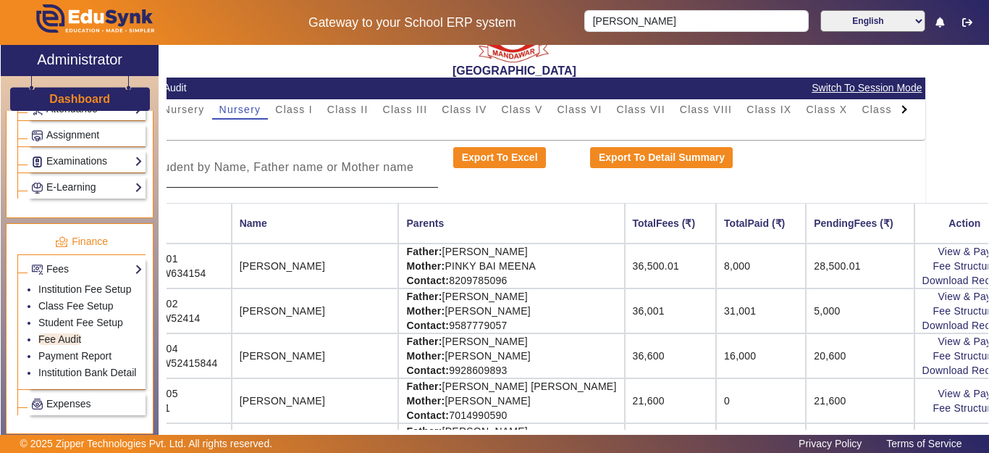
scroll to position [0, 63]
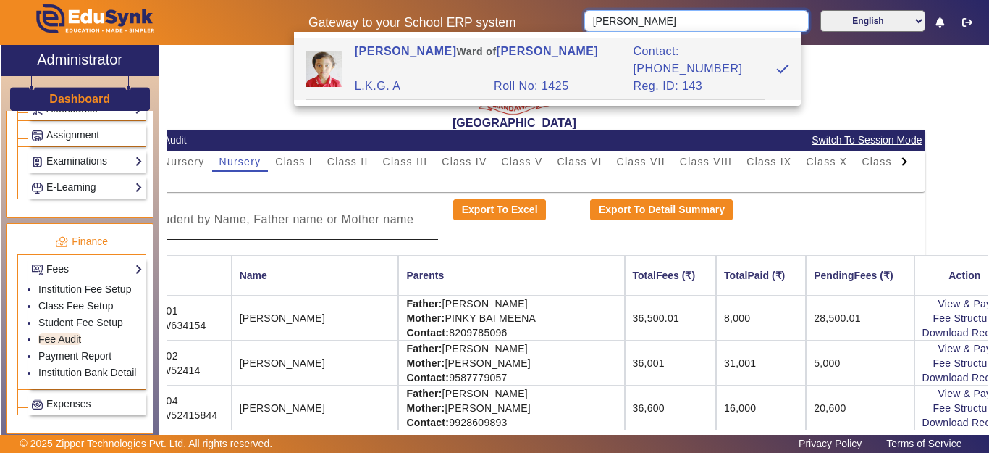
drag, startPoint x: 657, startPoint y: 20, endPoint x: 461, endPoint y: 5, distance: 196.1
click at [462, 4] on div "Gateway to your School ERP system [PERSON_NAME] English हिंदी (Hindi) ಕನ್ನಡ (Ka…" at bounding box center [495, 22] width 988 height 45
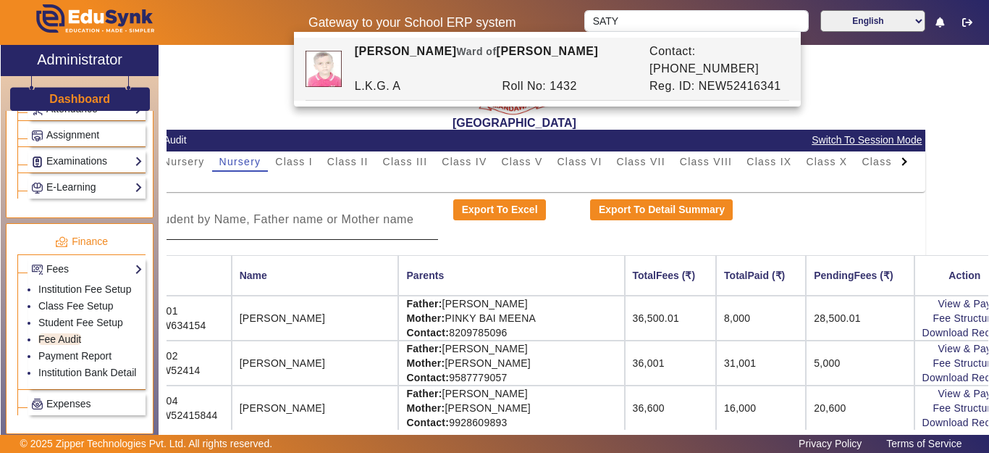
click at [450, 43] on div "[PERSON_NAME] [PERSON_NAME] of [PERSON_NAME]" at bounding box center [494, 60] width 295 height 35
type input "[PERSON_NAME]"
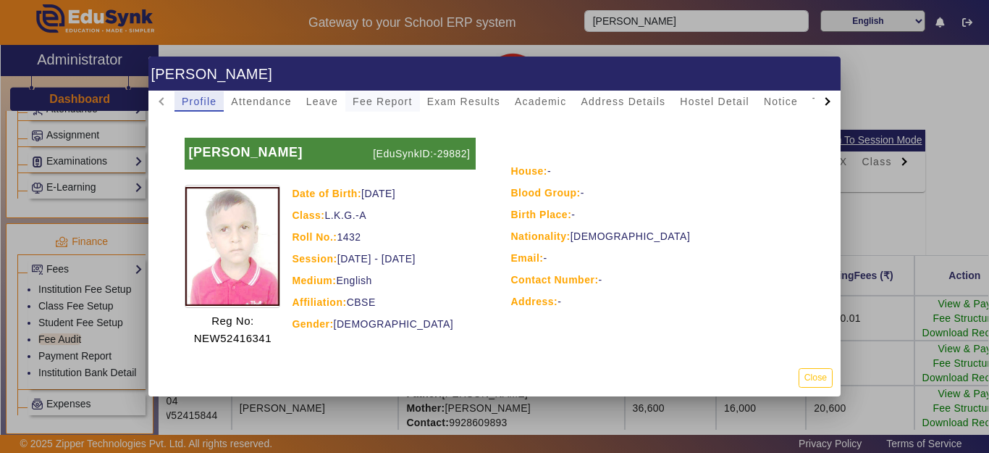
click at [373, 101] on span "Fee Report" at bounding box center [383, 101] width 60 height 10
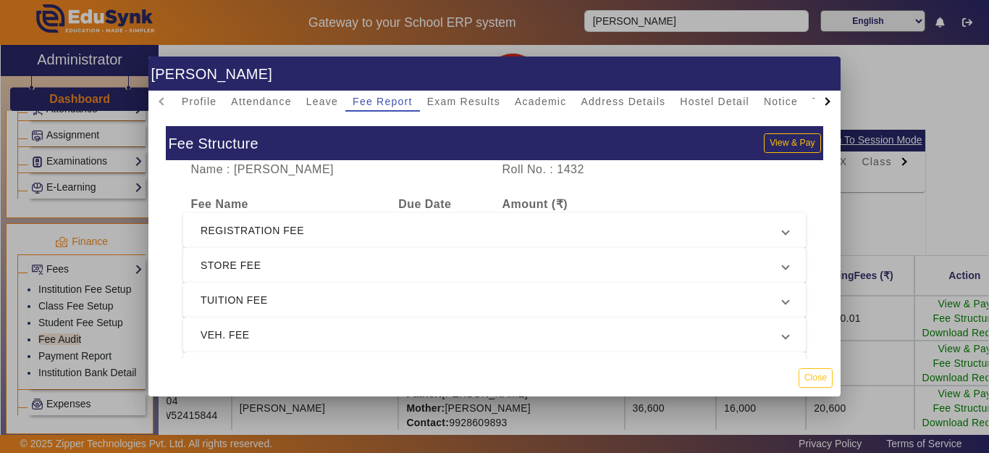
click at [269, 269] on span "STORE FEE" at bounding box center [492, 264] width 582 height 17
click at [261, 284] on span "STORE FEE" at bounding box center [492, 282] width 582 height 17
click at [258, 229] on span "REGISTRATION FEE" at bounding box center [492, 230] width 582 height 17
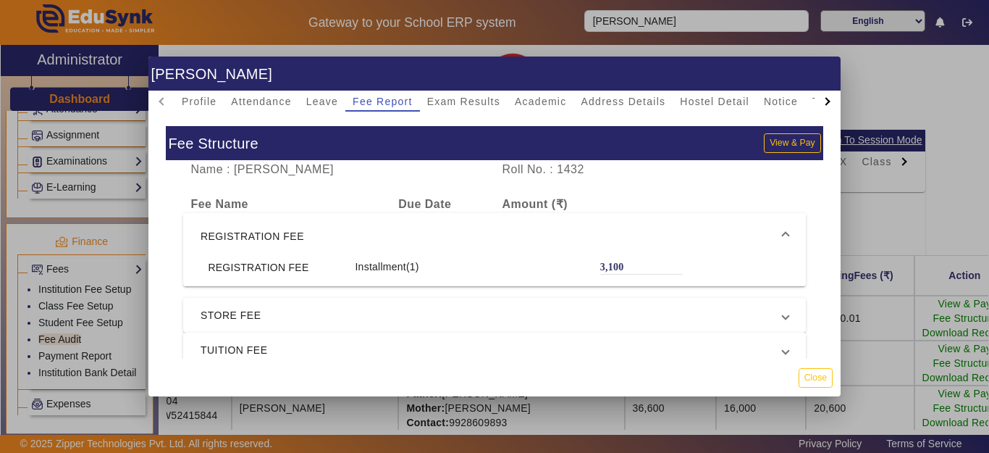
click at [256, 233] on span "REGISTRATION FEE" at bounding box center [492, 235] width 582 height 17
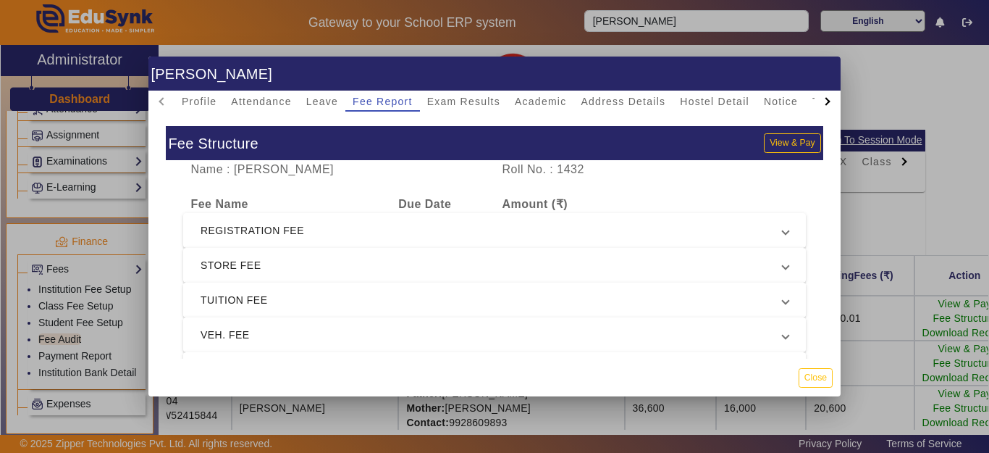
click at [241, 296] on span "TUITION FEE" at bounding box center [492, 299] width 582 height 17
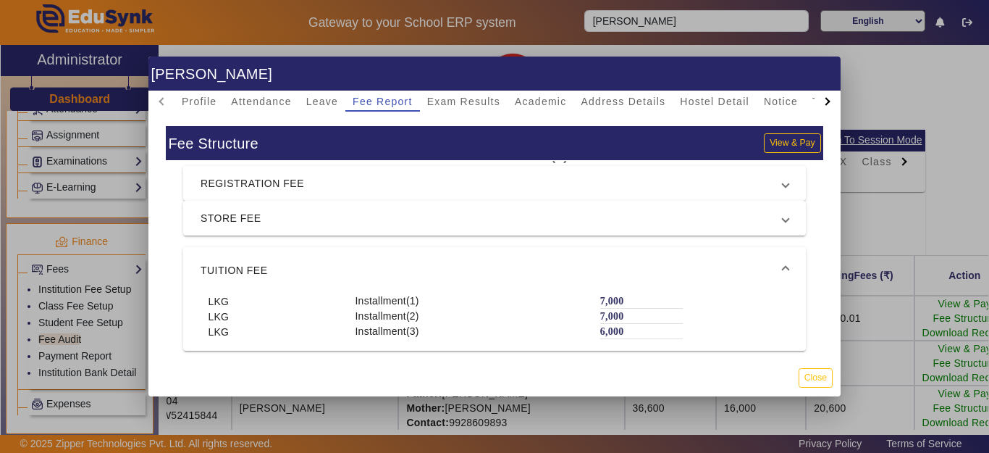
scroll to position [72, 0]
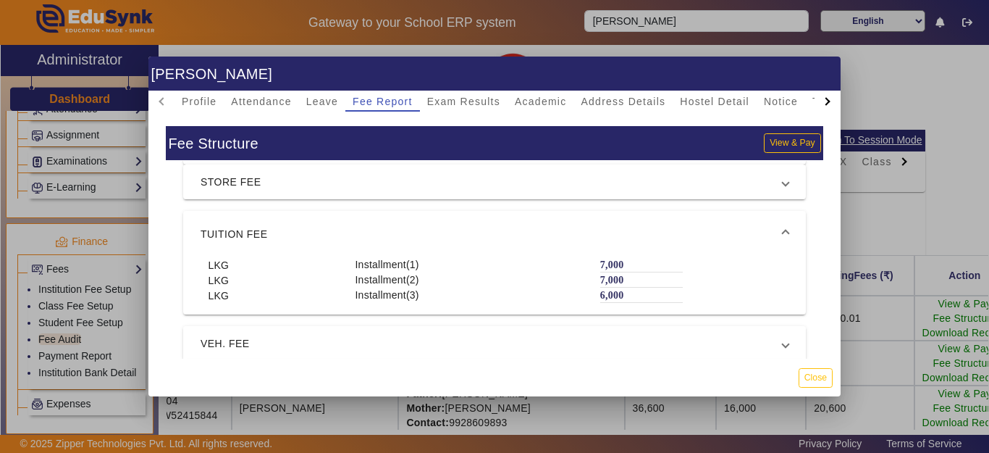
click at [243, 343] on span "VEH. FEE" at bounding box center [492, 343] width 582 height 17
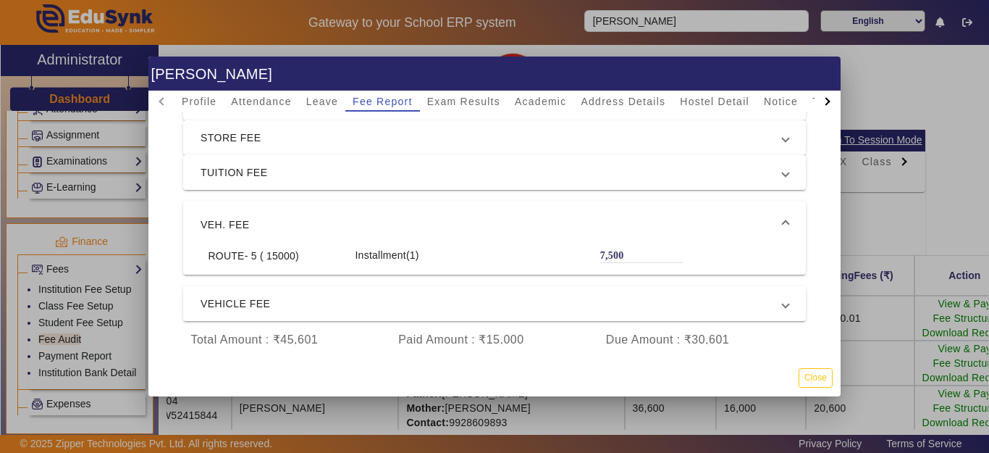
scroll to position [0, 0]
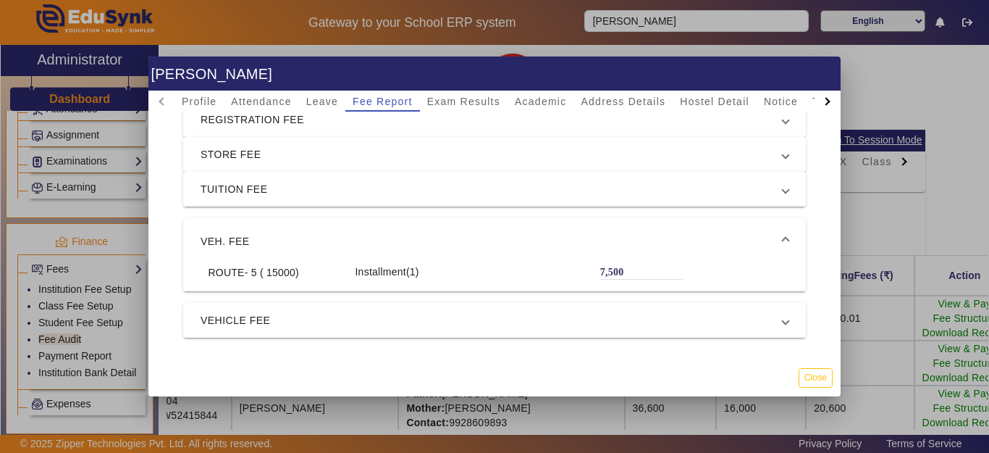
click at [269, 148] on span "STORE FEE" at bounding box center [492, 154] width 582 height 17
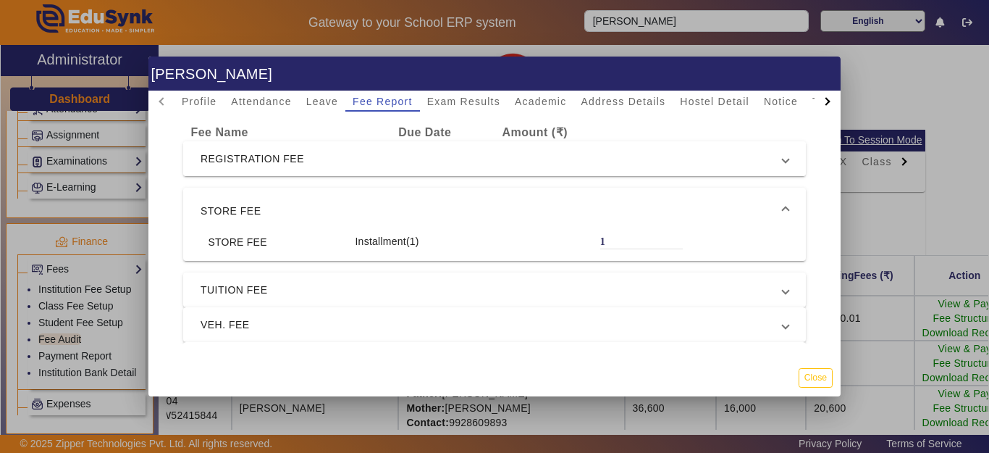
click at [269, 166] on span "REGISTRATION FEE" at bounding box center [492, 158] width 582 height 17
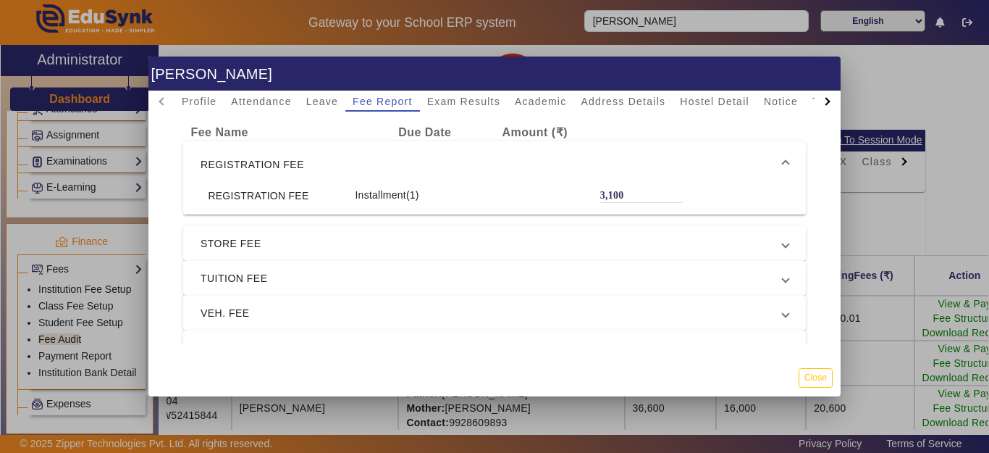
scroll to position [41, 0]
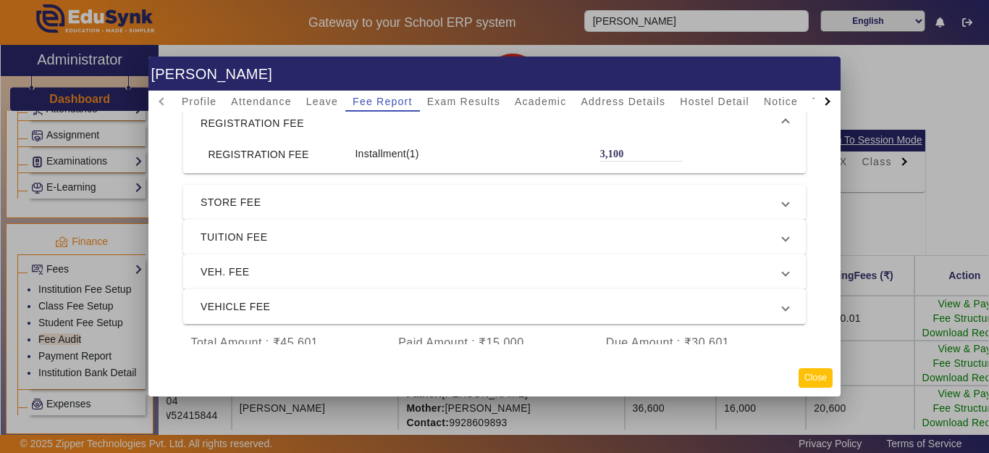
click at [820, 374] on button "Close" at bounding box center [816, 378] width 34 height 20
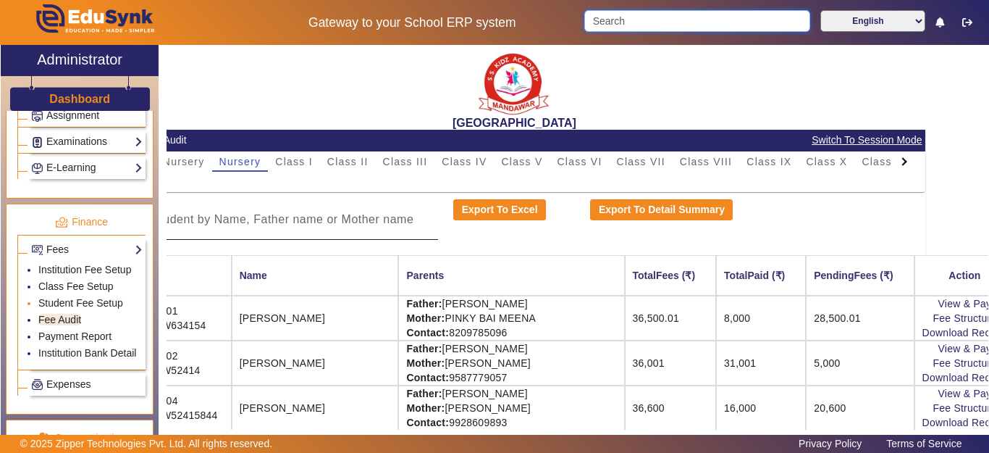
scroll to position [724, 0]
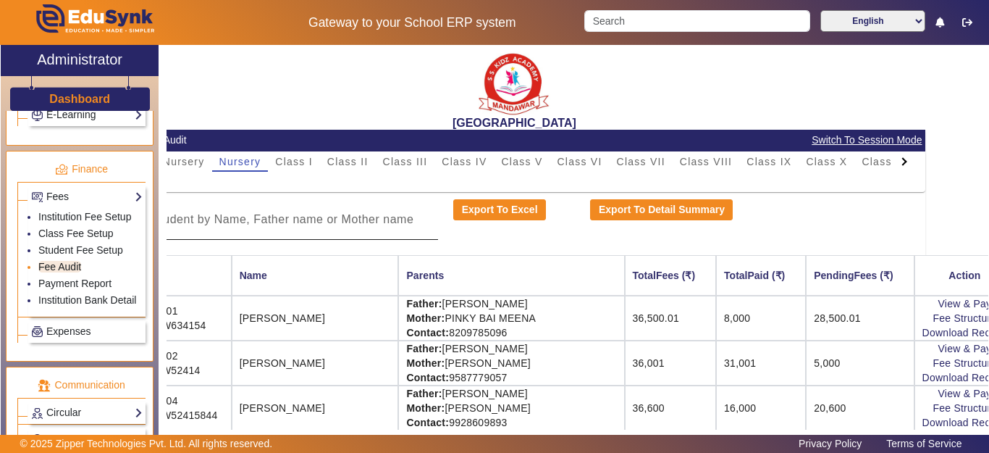
click at [60, 272] on link "Fee Audit" at bounding box center [59, 267] width 43 height 12
click at [900, 163] on div at bounding box center [904, 161] width 8 height 8
click at [891, 163] on mat-tab-header "PreNursery Nursery Class I Class II Class III Class IV Class V Class VI Class V…" at bounding box center [514, 161] width 807 height 20
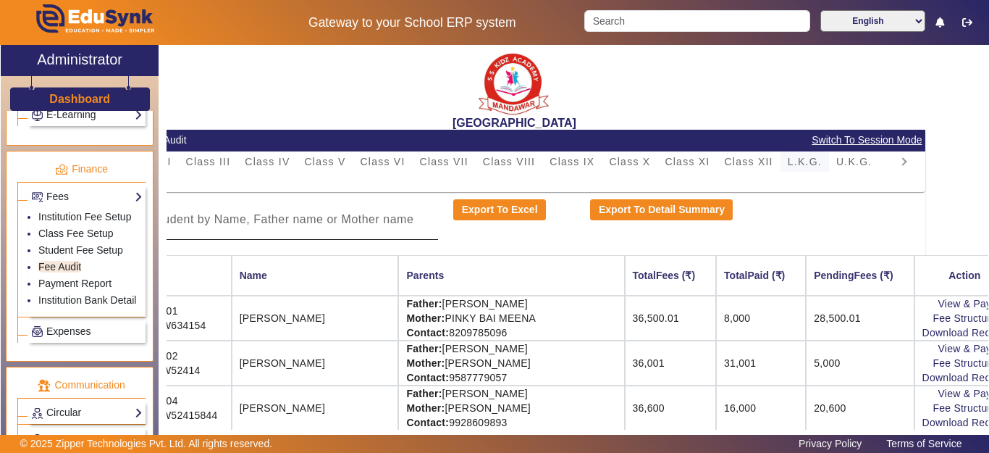
click at [794, 164] on span "L.K.G." at bounding box center [805, 161] width 34 height 10
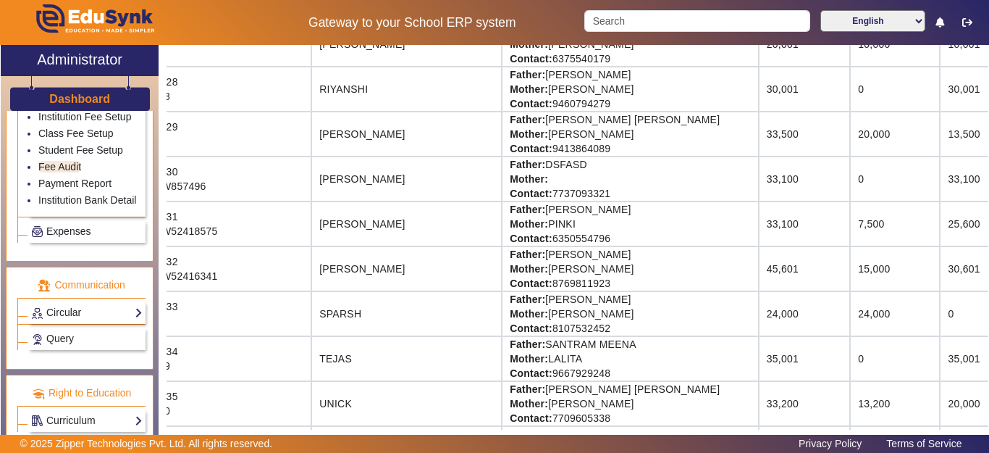
scroll to position [1521, 63]
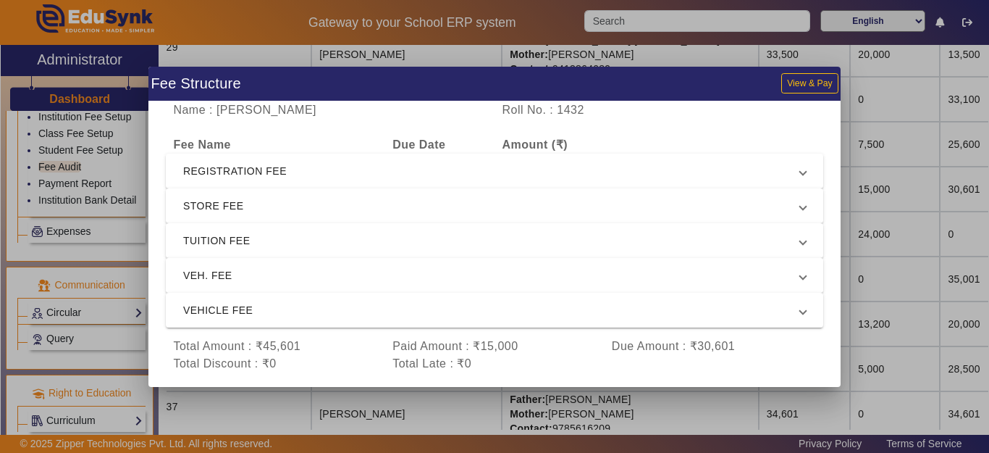
click at [261, 285] on mat-expansion-panel-header "VEH. FEE" at bounding box center [495, 275] width 658 height 35
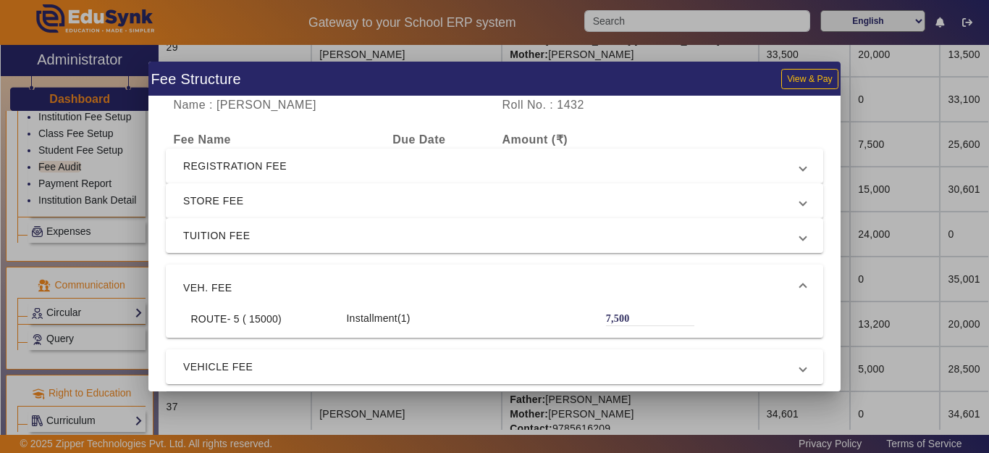
scroll to position [52, 0]
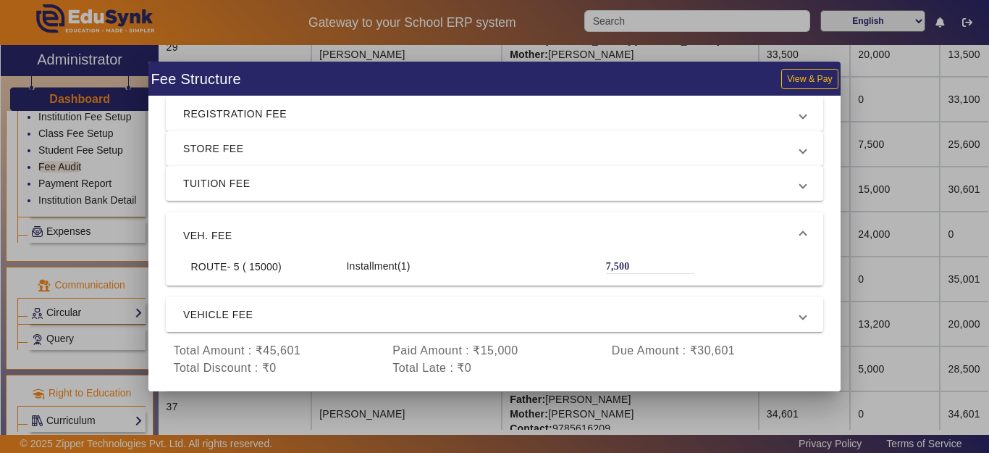
click at [270, 317] on span "VEHICLE FEE" at bounding box center [491, 314] width 617 height 17
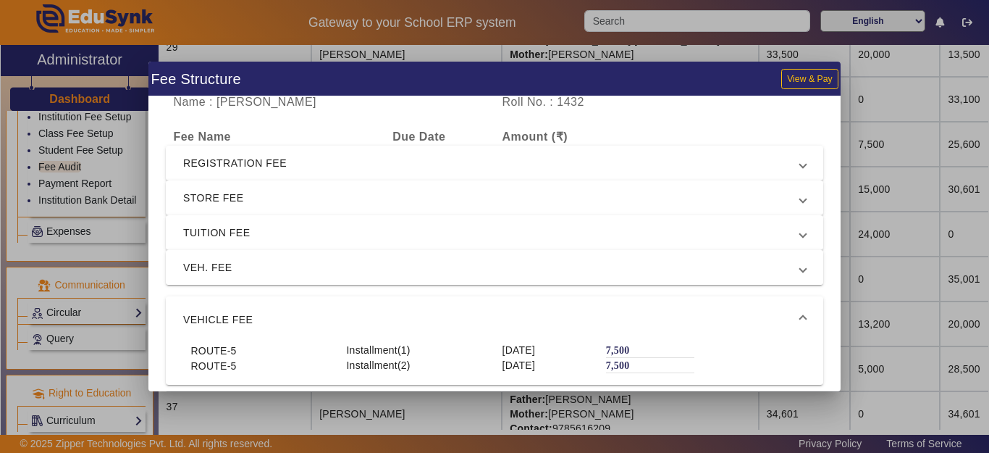
scroll to position [0, 0]
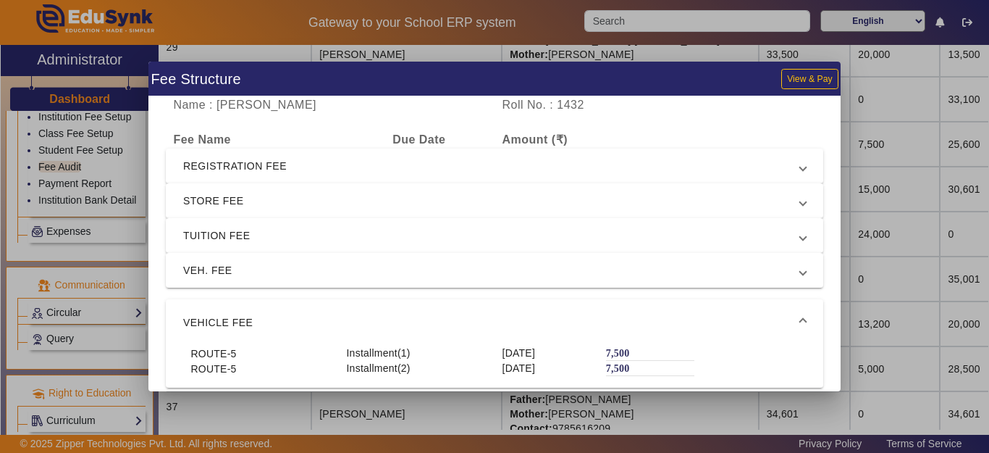
click at [899, 222] on div at bounding box center [494, 226] width 989 height 453
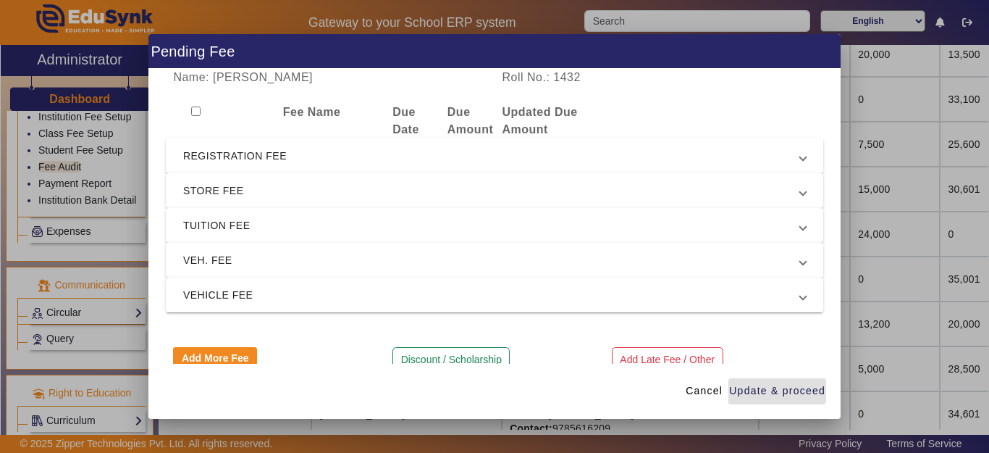
click at [228, 250] on mat-expansion-panel-header "VEH. FEE" at bounding box center [495, 260] width 658 height 35
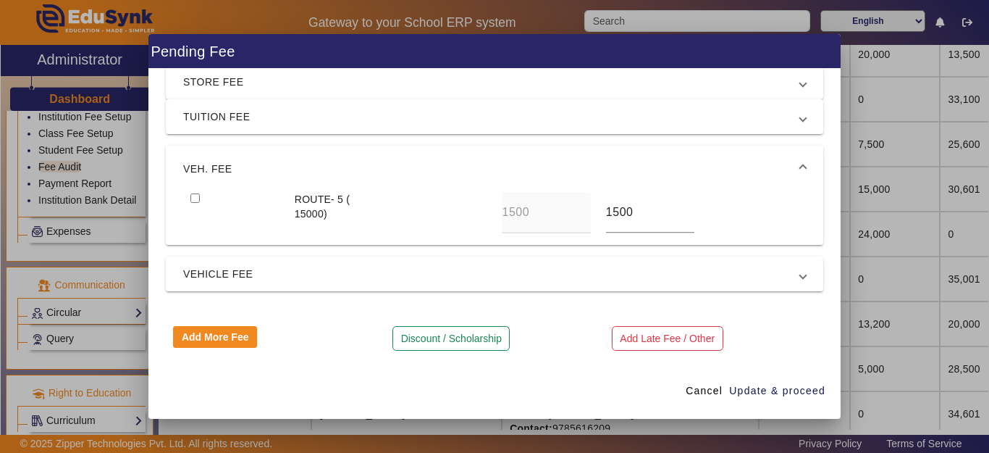
scroll to position [110, 0]
click at [264, 270] on span "VEHICLE FEE" at bounding box center [491, 272] width 617 height 17
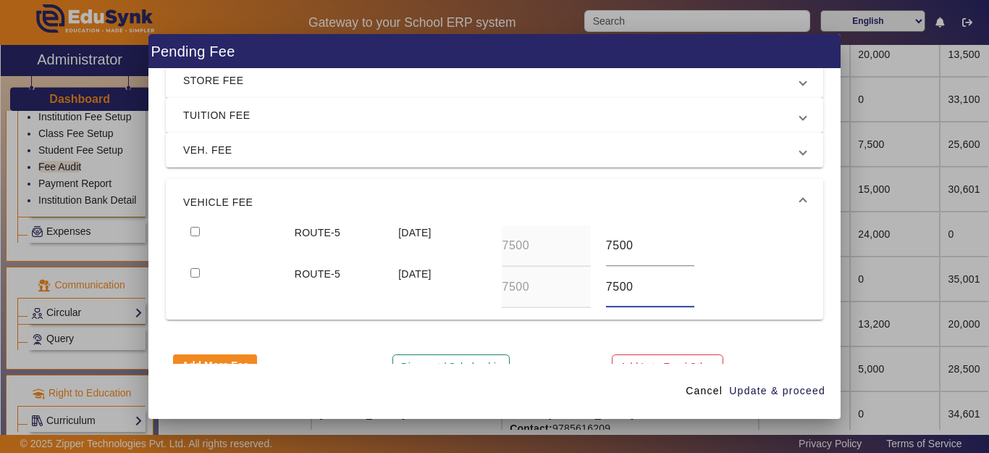
drag, startPoint x: 635, startPoint y: 285, endPoint x: 576, endPoint y: 285, distance: 59.4
click at [576, 285] on div "ROUTE-5 [DATE] 7500 7500" at bounding box center [494, 287] width 623 height 41
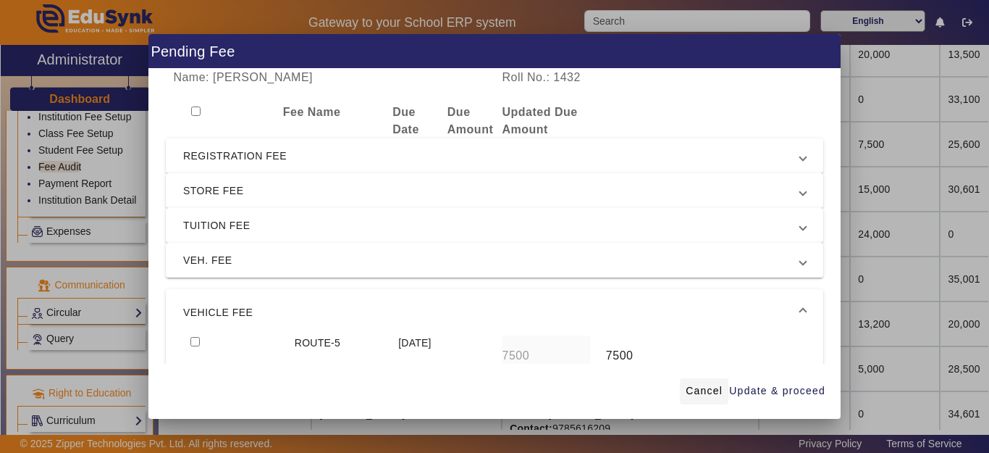
click at [704, 390] on span "Cancel" at bounding box center [704, 390] width 37 height 15
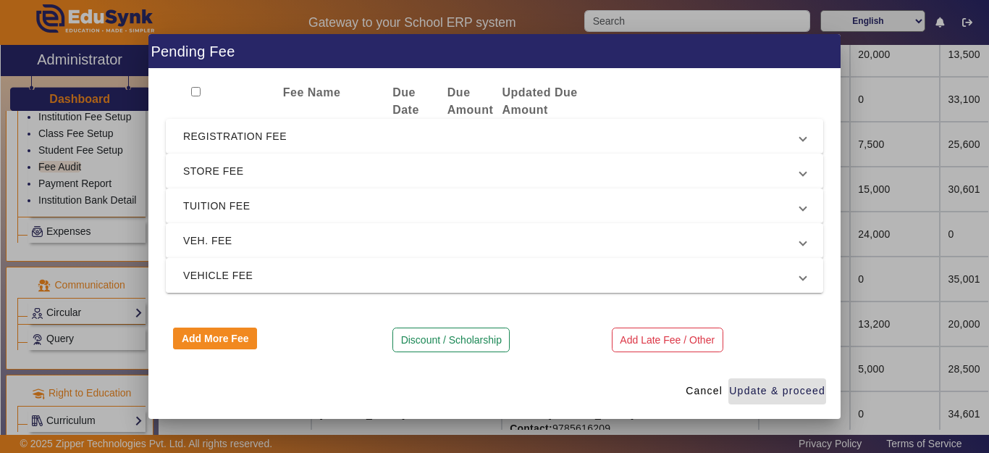
scroll to position [22, 0]
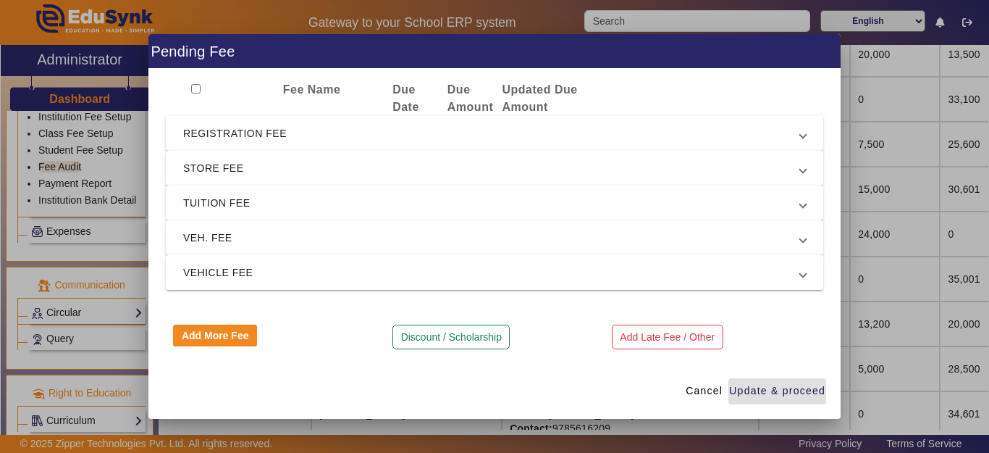
click at [301, 261] on mat-expansion-panel-header "VEHICLE FEE" at bounding box center [495, 272] width 658 height 35
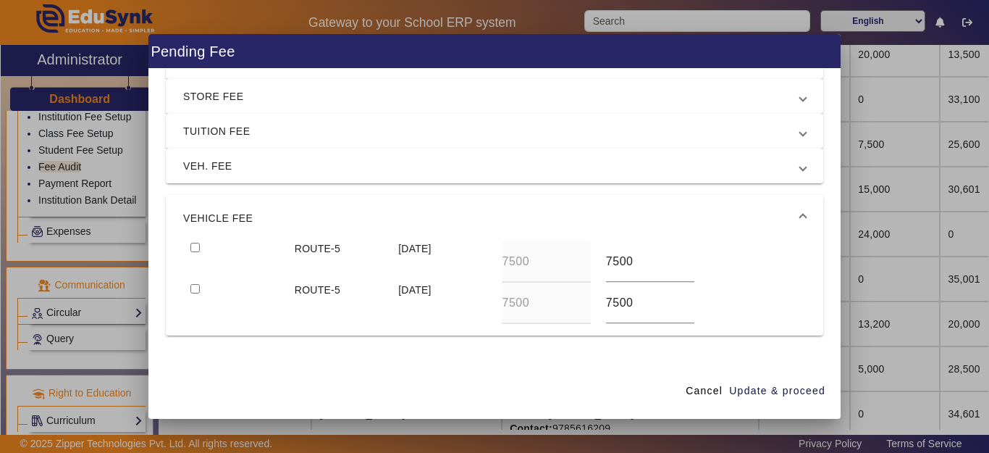
scroll to position [95, 0]
click at [244, 169] on span "VEH. FEE" at bounding box center [491, 164] width 617 height 17
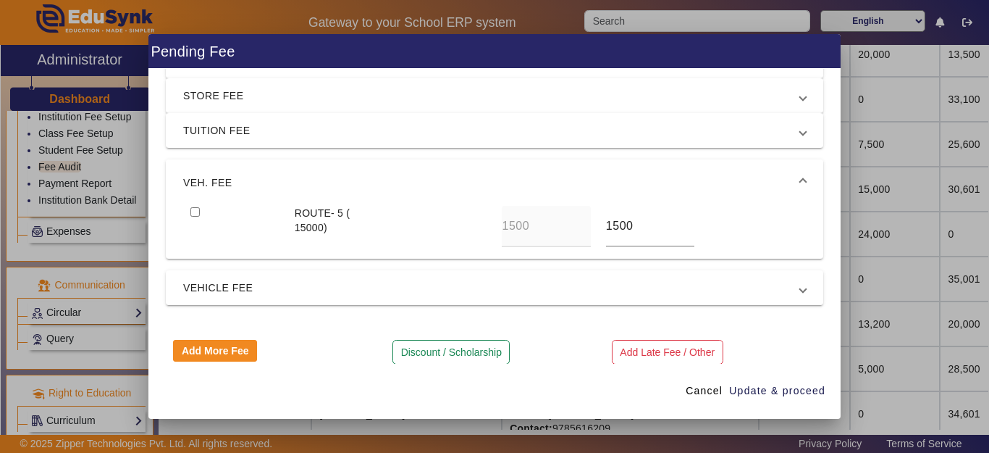
click at [245, 180] on span "VEH. FEE" at bounding box center [491, 182] width 617 height 17
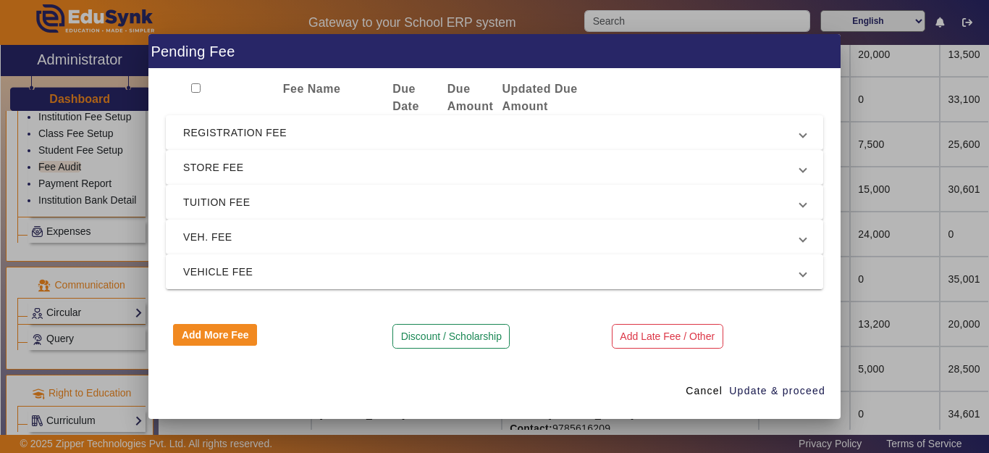
click at [236, 272] on span "VEHICLE FEE" at bounding box center [491, 271] width 617 height 17
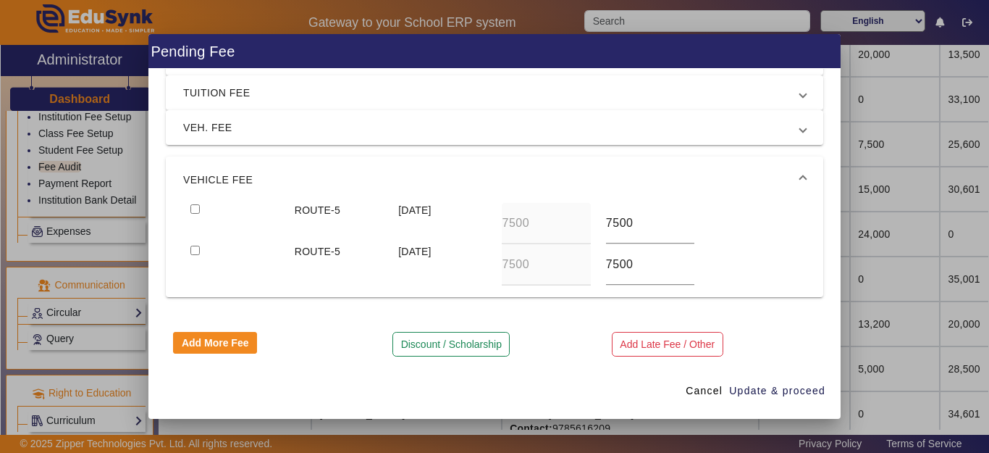
scroll to position [140, 0]
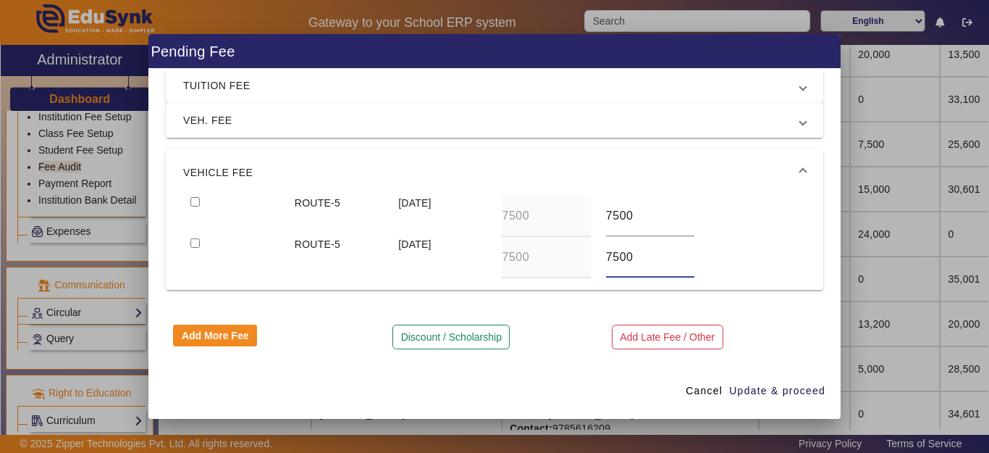
drag, startPoint x: 636, startPoint y: 256, endPoint x: 512, endPoint y: 255, distance: 123.9
click at [512, 255] on div "ROUTE-5 [DATE] 7500 7500" at bounding box center [494, 257] width 623 height 41
type input "0"
drag, startPoint x: 633, startPoint y: 216, endPoint x: 568, endPoint y: 216, distance: 65.2
click at [568, 216] on div "ROUTE-5 [DATE] 7500 7500" at bounding box center [494, 216] width 623 height 41
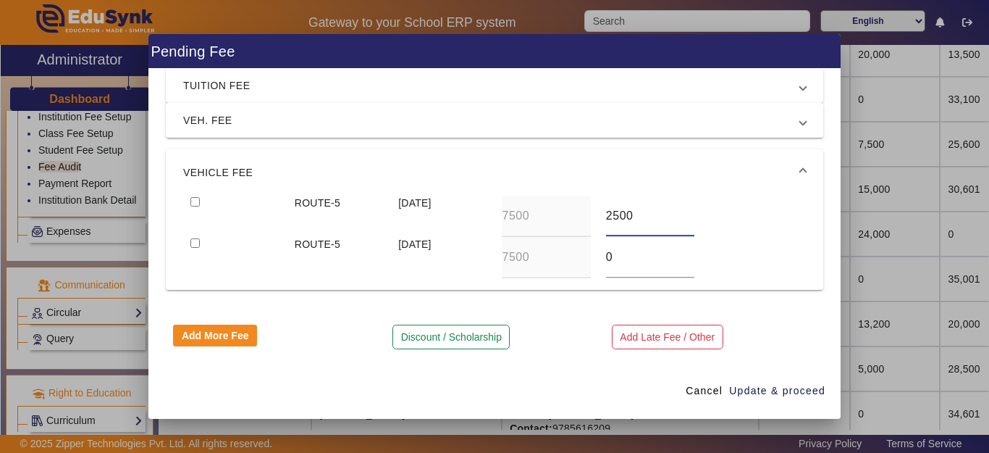
type input "2500"
click at [188, 204] on div at bounding box center [235, 216] width 104 height 41
click at [191, 201] on input "checkbox" at bounding box center [195, 201] width 9 height 9
checkbox input "true"
click at [776, 390] on span "Update & proceed" at bounding box center [777, 390] width 96 height 15
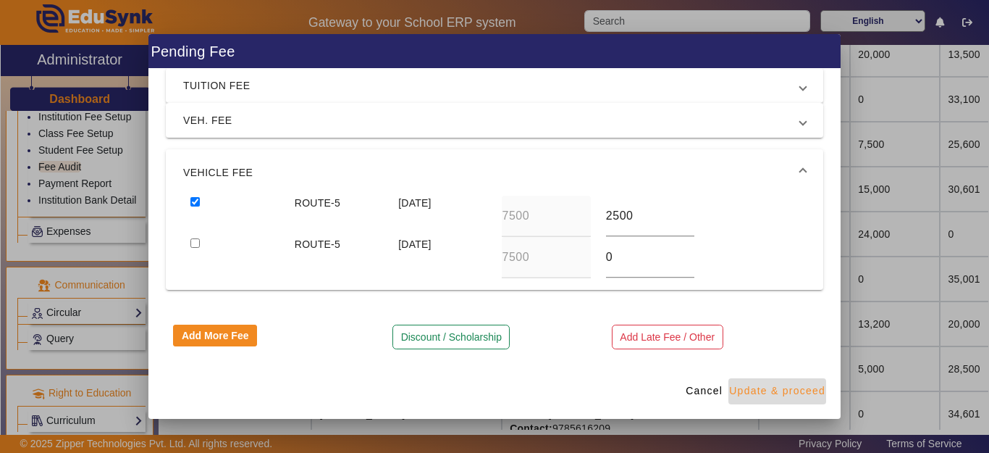
type input "2500"
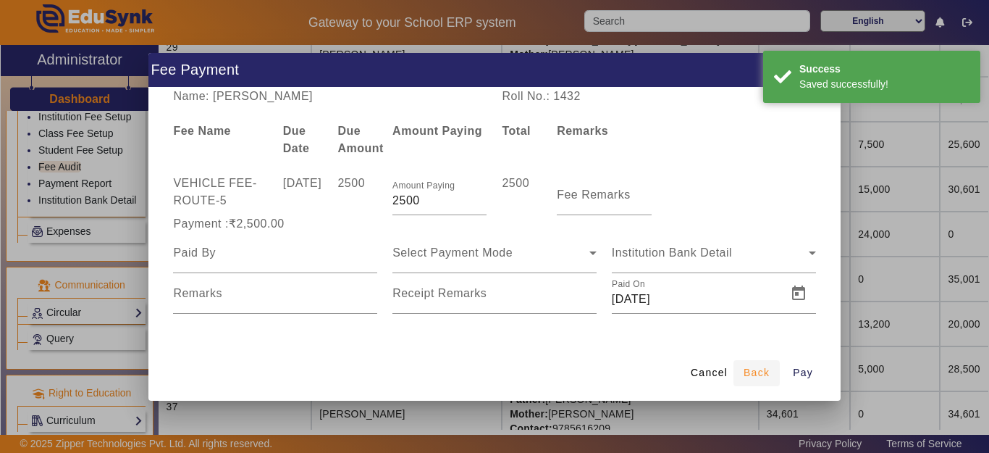
click at [758, 377] on span "Back" at bounding box center [757, 372] width 26 height 15
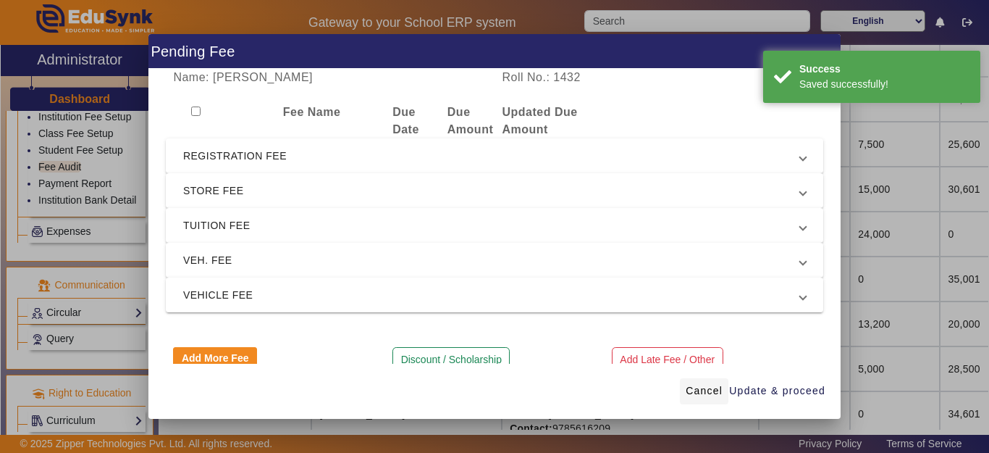
click at [719, 387] on span "Cancel" at bounding box center [704, 390] width 37 height 15
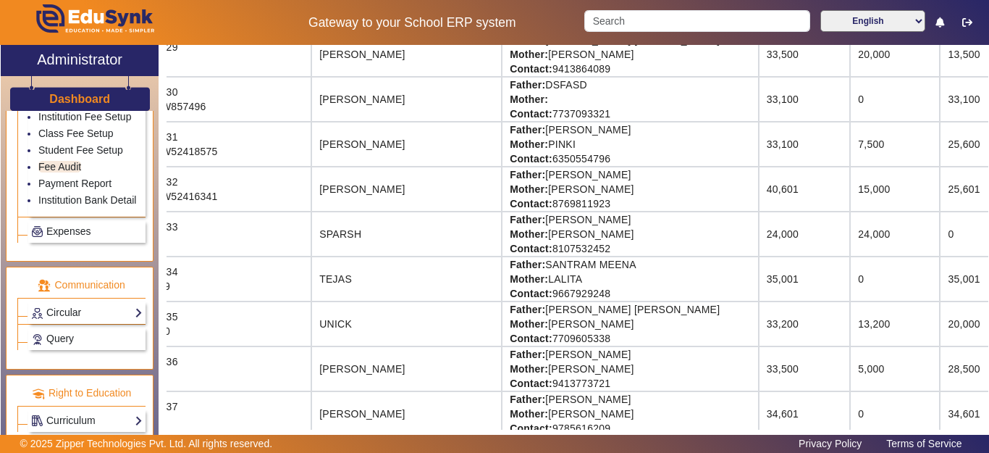
click at [940, 193] on td "25,601" at bounding box center [994, 189] width 108 height 45
click at [940, 188] on td "25,601" at bounding box center [994, 189] width 108 height 45
click at [940, 195] on td "25,601" at bounding box center [994, 189] width 108 height 45
click at [940, 205] on td "25,601" at bounding box center [994, 189] width 108 height 45
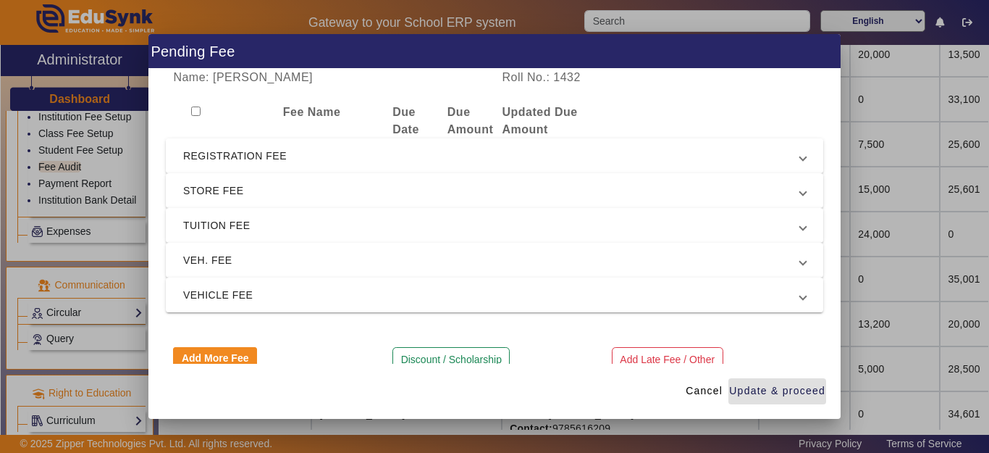
click at [246, 157] on span "REGISTRATION FEE" at bounding box center [491, 155] width 617 height 17
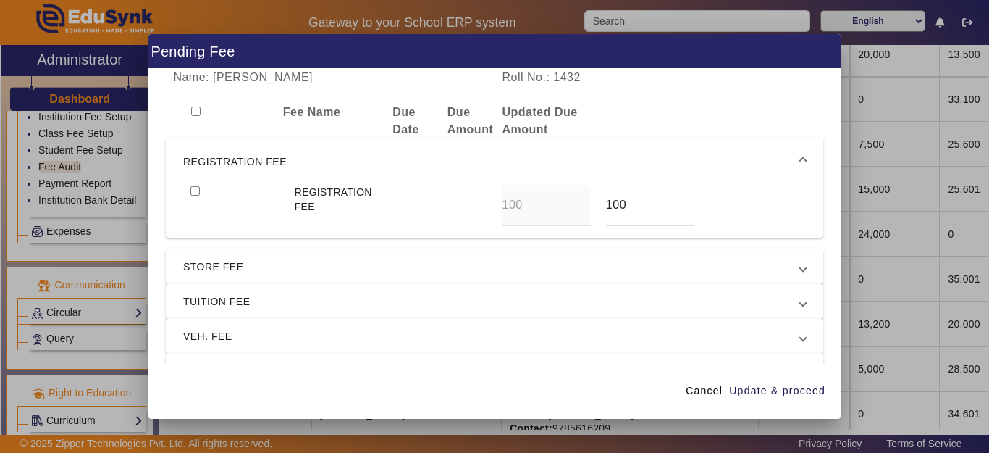
click at [245, 156] on span "REGISTRATION FEE" at bounding box center [491, 161] width 617 height 17
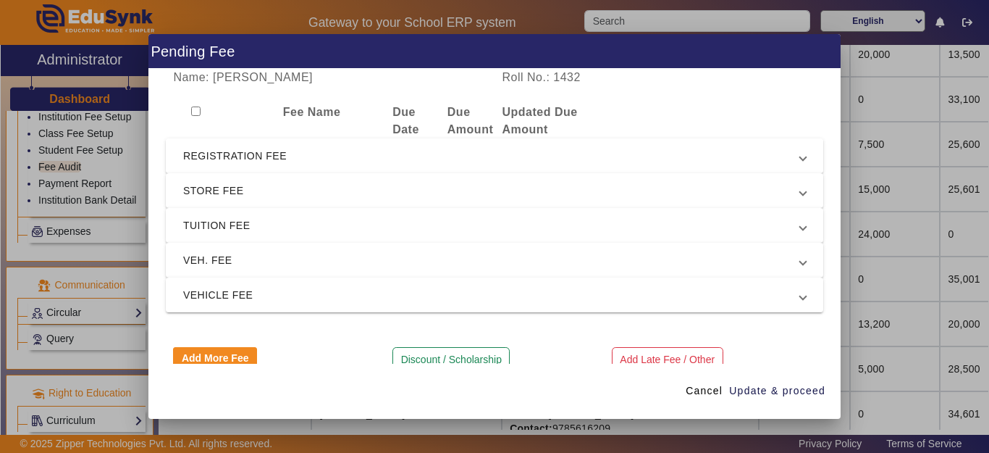
click at [251, 157] on span "REGISTRATION FEE" at bounding box center [491, 155] width 617 height 17
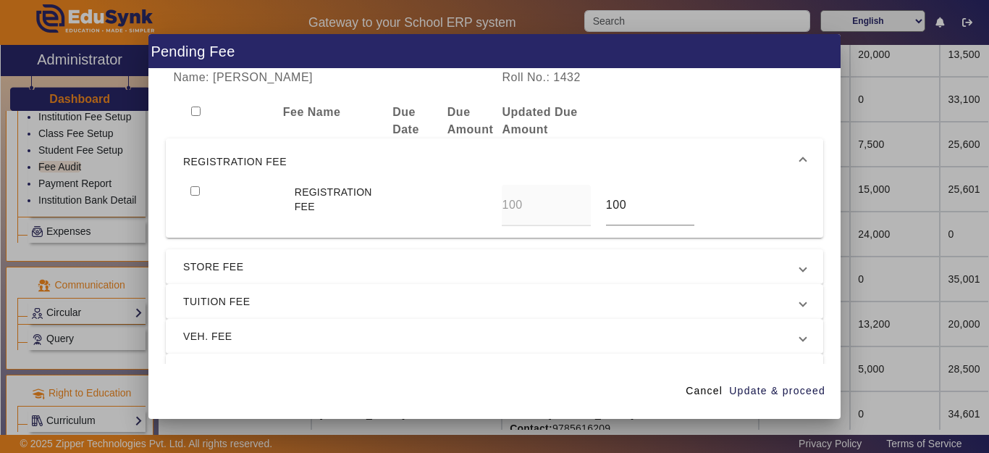
drag, startPoint x: 236, startPoint y: 155, endPoint x: 226, endPoint y: 186, distance: 32.8
click at [235, 156] on span "REGISTRATION FEE" at bounding box center [491, 161] width 617 height 17
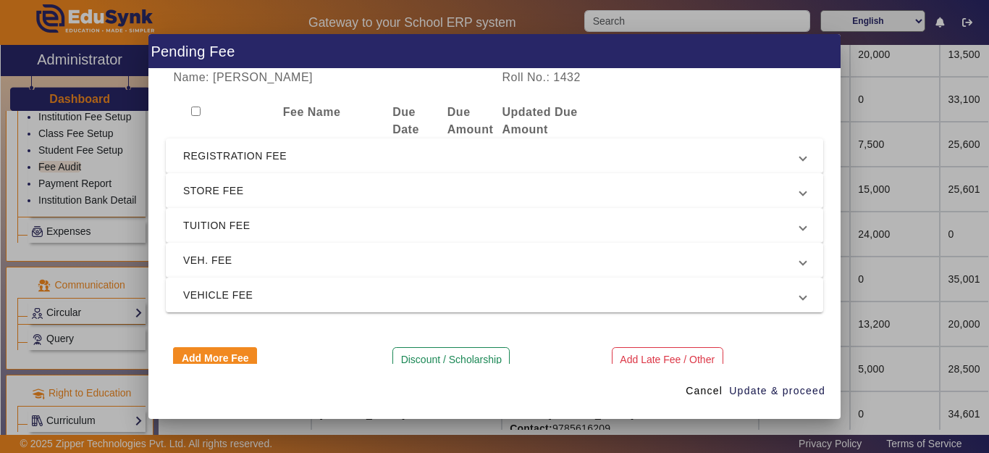
click at [226, 199] on span "STORE FEE" at bounding box center [491, 190] width 617 height 17
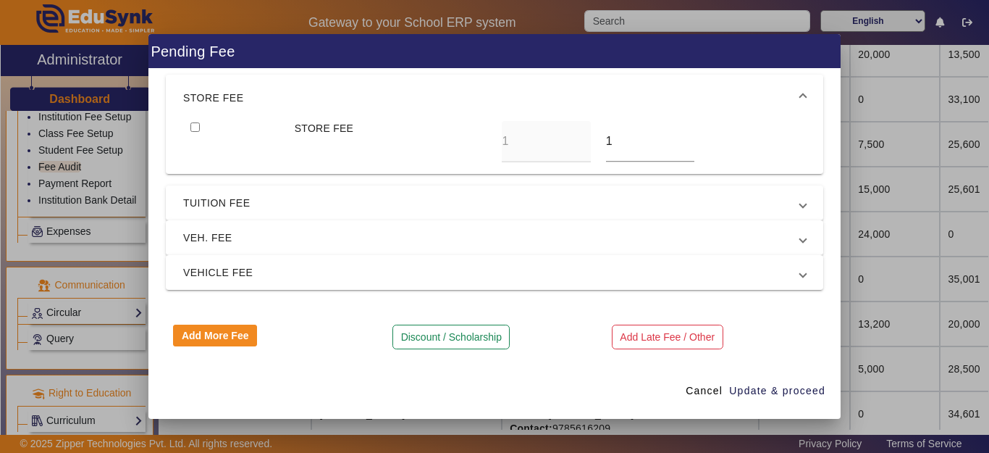
click at [234, 98] on span "STORE FEE" at bounding box center [491, 97] width 617 height 17
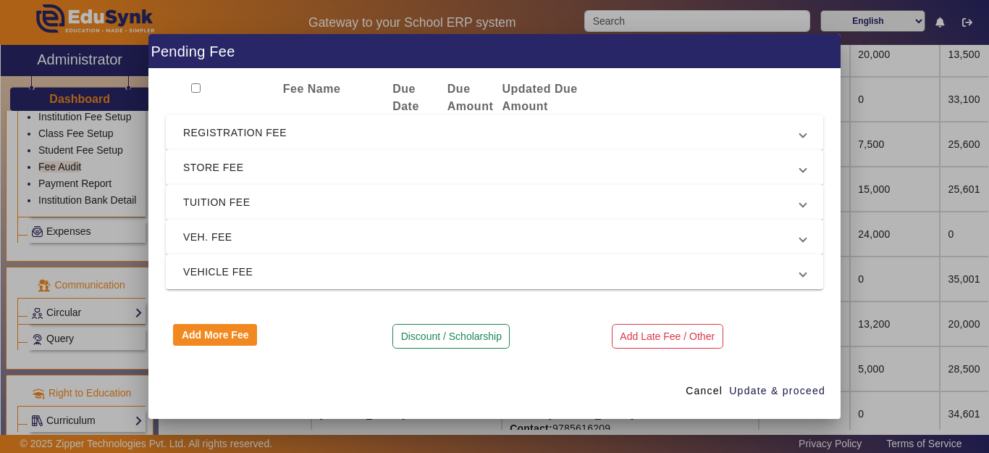
click at [219, 204] on span "TUITION FEE" at bounding box center [491, 201] width 617 height 17
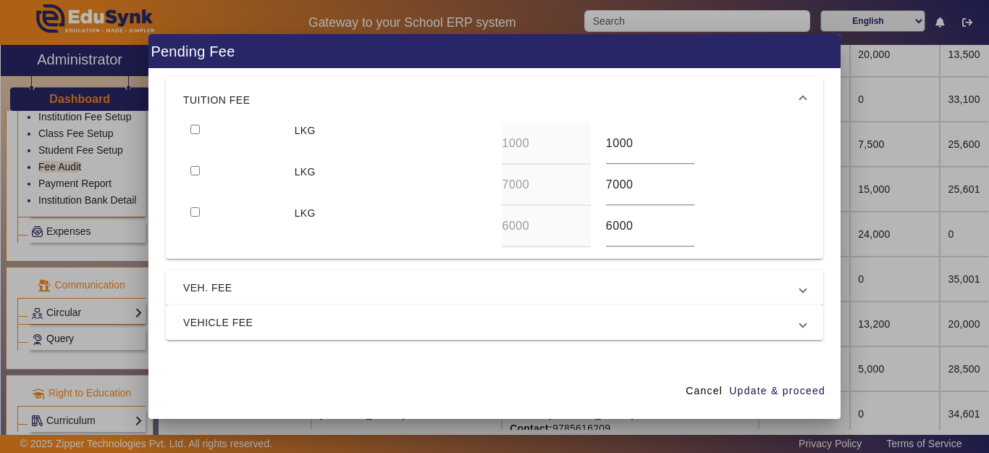
scroll to position [168, 0]
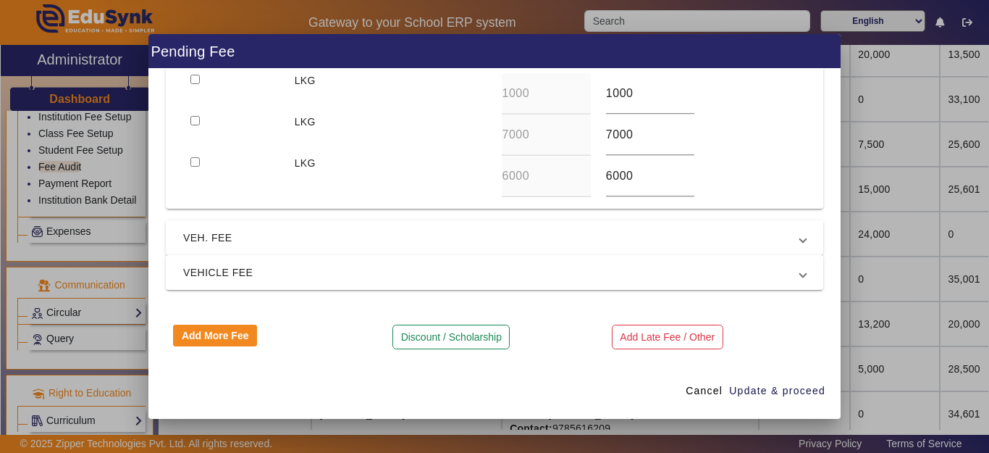
click at [236, 232] on span "VEH. FEE" at bounding box center [491, 237] width 617 height 17
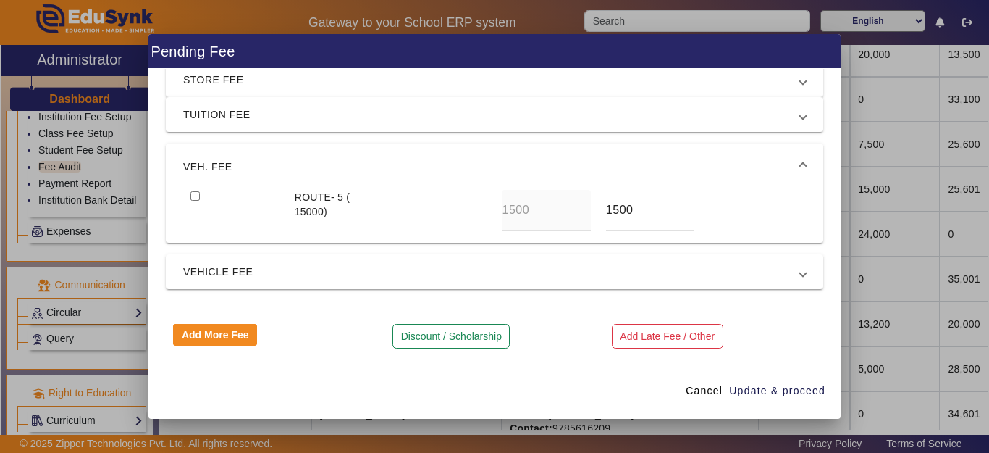
scroll to position [111, 0]
click at [248, 271] on span "VEHICLE FEE" at bounding box center [491, 271] width 617 height 17
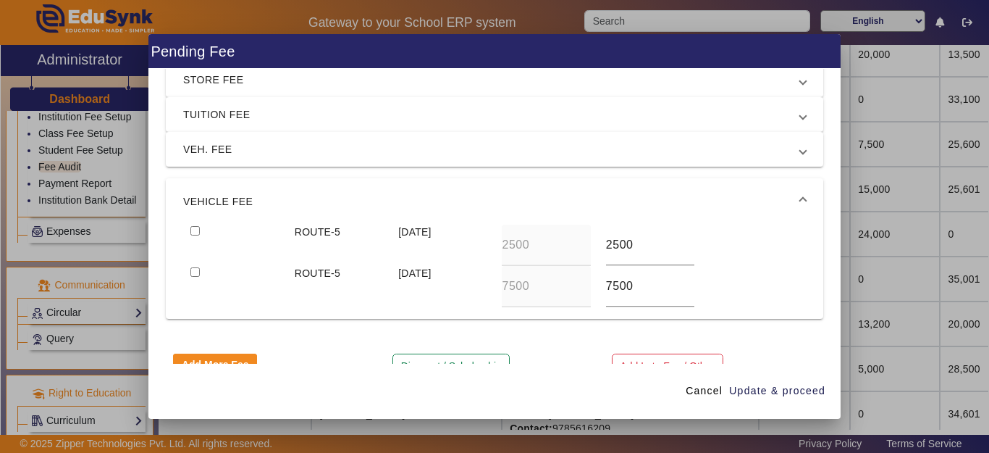
click at [566, 298] on div "ROUTE-5 [DATE] 7500 7500" at bounding box center [494, 286] width 623 height 41
type input "0"
click at [195, 226] on div at bounding box center [235, 245] width 104 height 41
click at [192, 267] on input "checkbox" at bounding box center [195, 271] width 9 height 9
checkbox input "true"
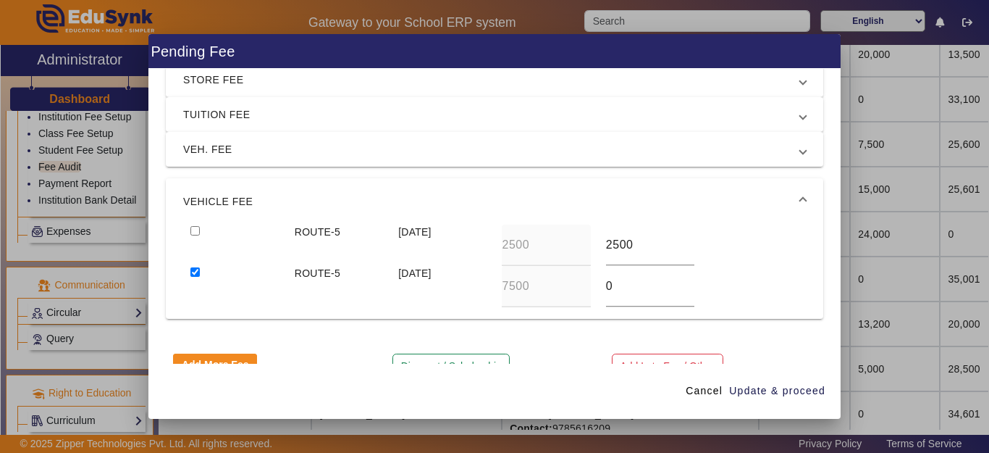
click at [193, 227] on input "checkbox" at bounding box center [195, 230] width 9 height 9
checkbox input "true"
click at [776, 388] on span "Update & proceed" at bounding box center [777, 390] width 96 height 15
type input "0"
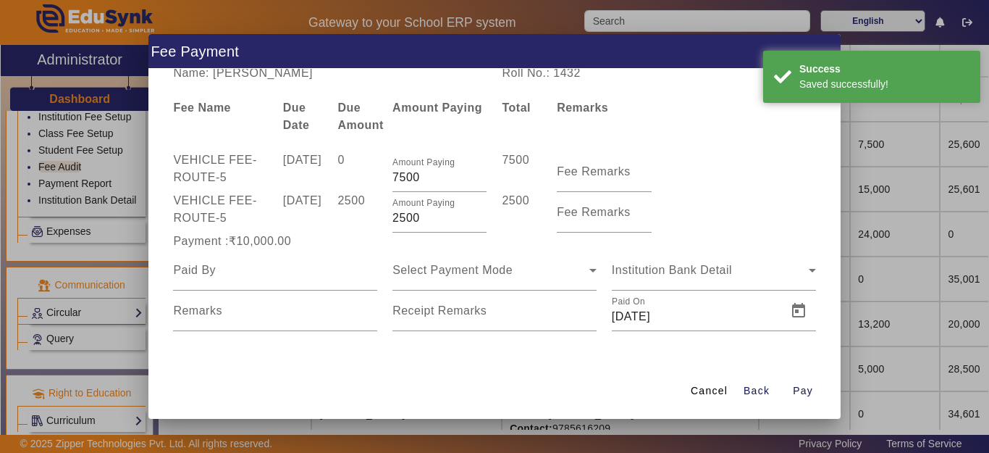
scroll to position [4, 0]
click at [736, 393] on span "submit" at bounding box center [757, 391] width 46 height 35
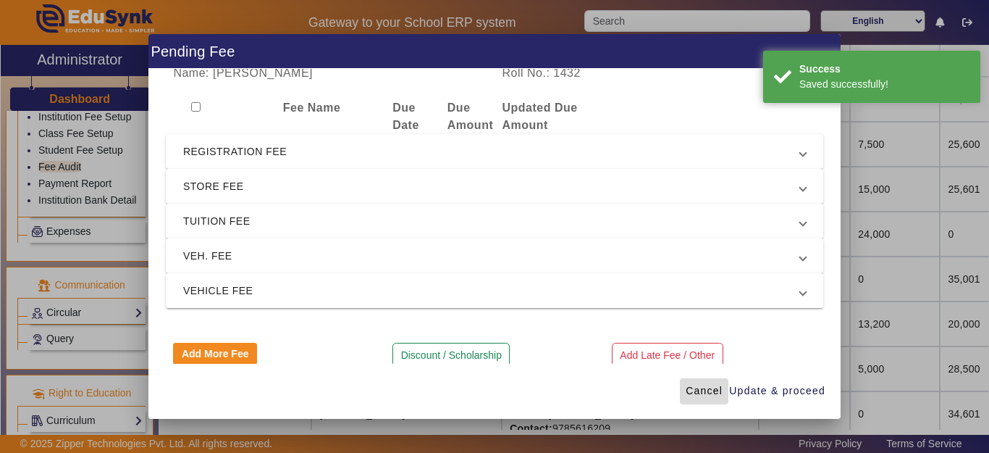
click at [707, 393] on span "Cancel" at bounding box center [704, 390] width 37 height 15
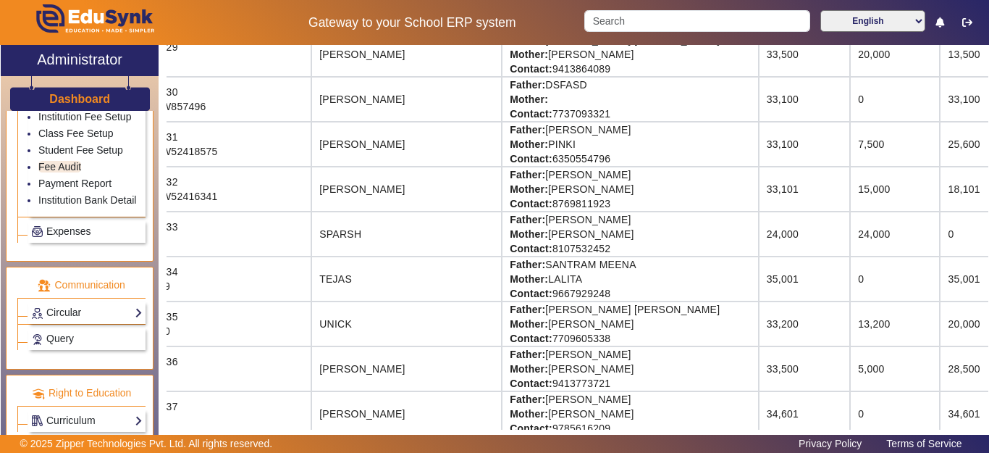
drag, startPoint x: 824, startPoint y: 195, endPoint x: 792, endPoint y: 192, distance: 32.0
click at [940, 192] on td "18,101" at bounding box center [994, 189] width 108 height 45
click at [940, 215] on td "0" at bounding box center [994, 234] width 108 height 45
click at [940, 191] on td "18,101" at bounding box center [994, 189] width 108 height 45
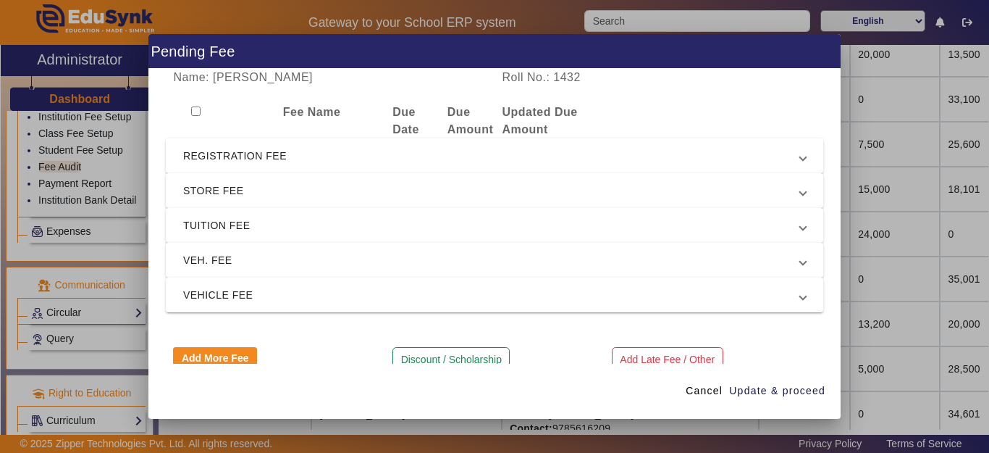
click at [229, 267] on span "VEH. FEE" at bounding box center [491, 259] width 617 height 17
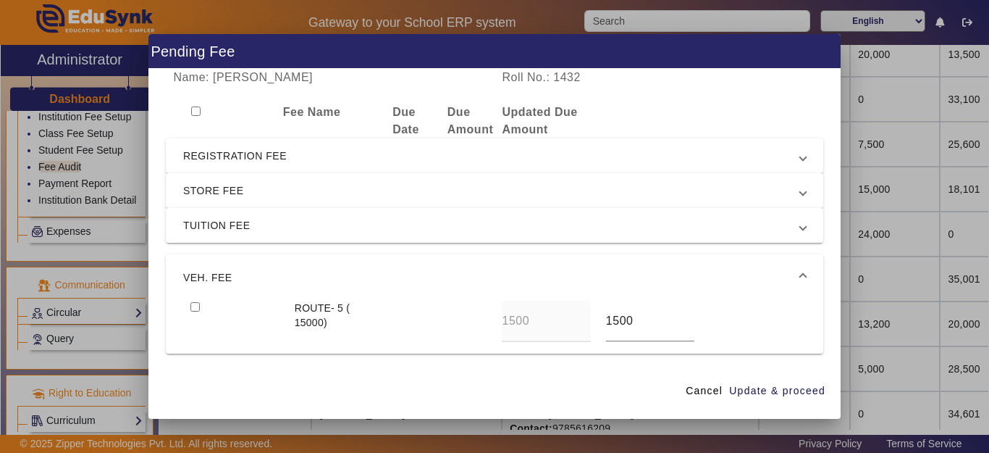
click at [230, 263] on mat-expansion-panel-header "VEH. FEE" at bounding box center [495, 277] width 658 height 46
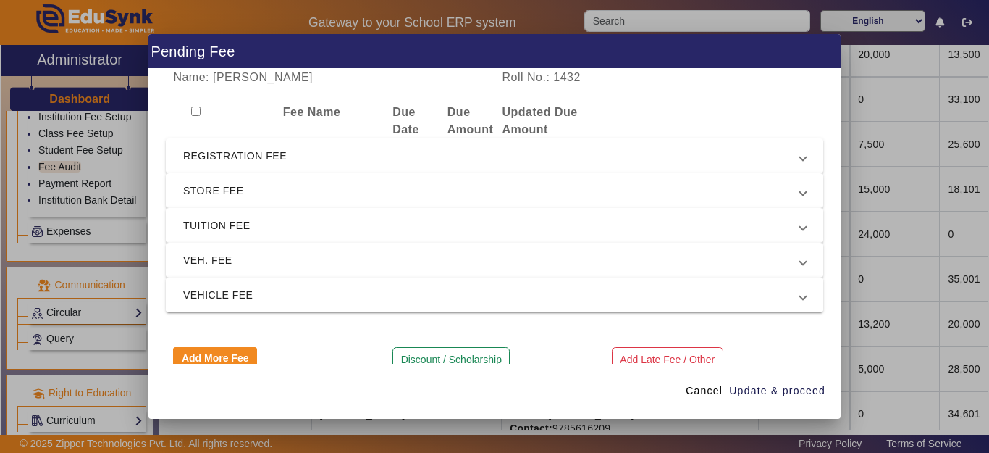
click at [227, 291] on span "VEHICLE FEE" at bounding box center [491, 294] width 617 height 17
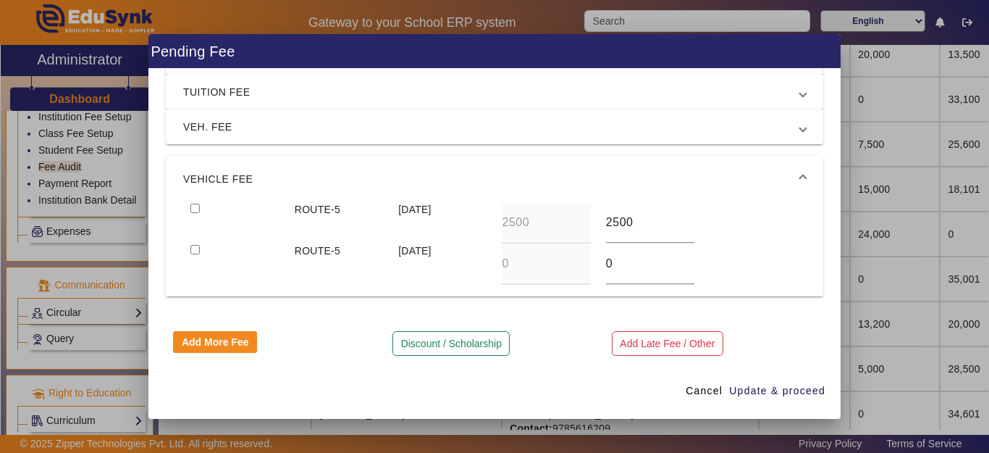
scroll to position [140, 0]
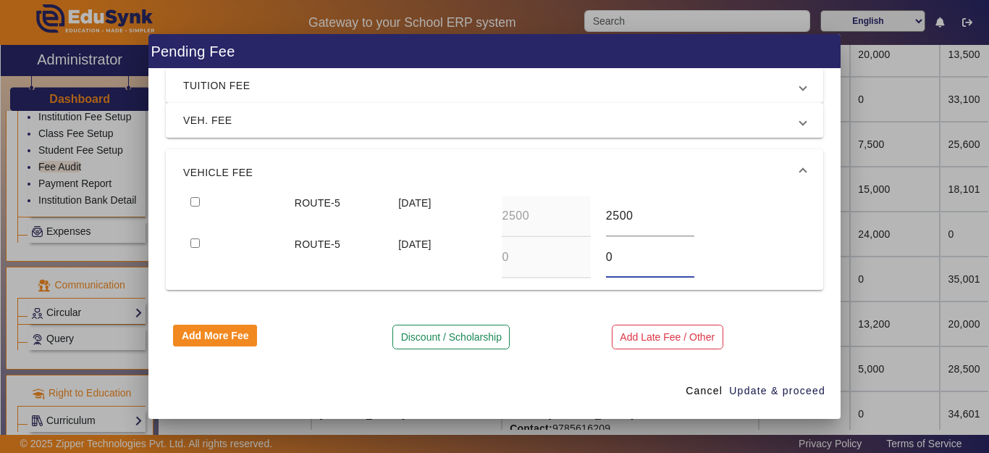
drag, startPoint x: 611, startPoint y: 254, endPoint x: 551, endPoint y: 255, distance: 60.1
click at [551, 255] on div "ROUTE-5 [DATE] 0 0" at bounding box center [494, 257] width 623 height 41
type input "5000"
click at [798, 390] on span "Update & proceed" at bounding box center [777, 390] width 96 height 15
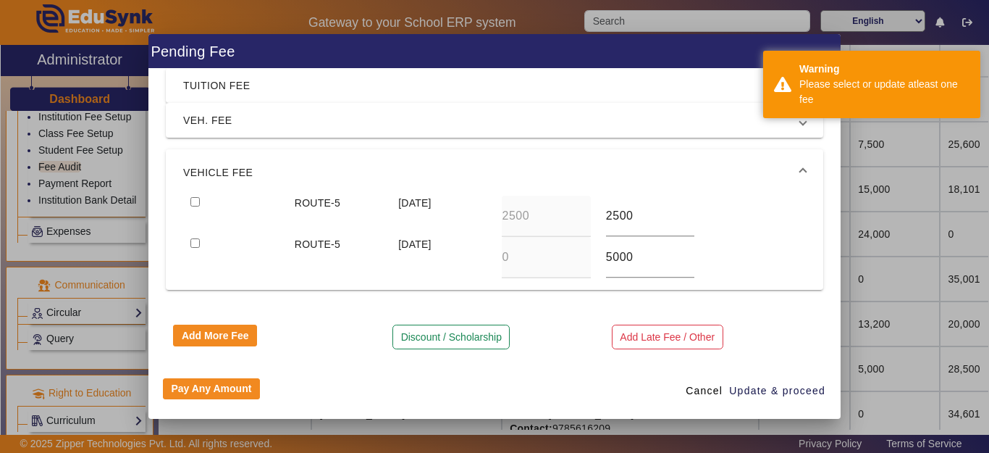
click at [196, 201] on input "checkbox" at bounding box center [195, 201] width 9 height 9
checkbox input "true"
click at [193, 244] on input "checkbox" at bounding box center [195, 242] width 9 height 9
checkbox input "true"
click at [756, 388] on span "Update & proceed" at bounding box center [777, 390] width 96 height 15
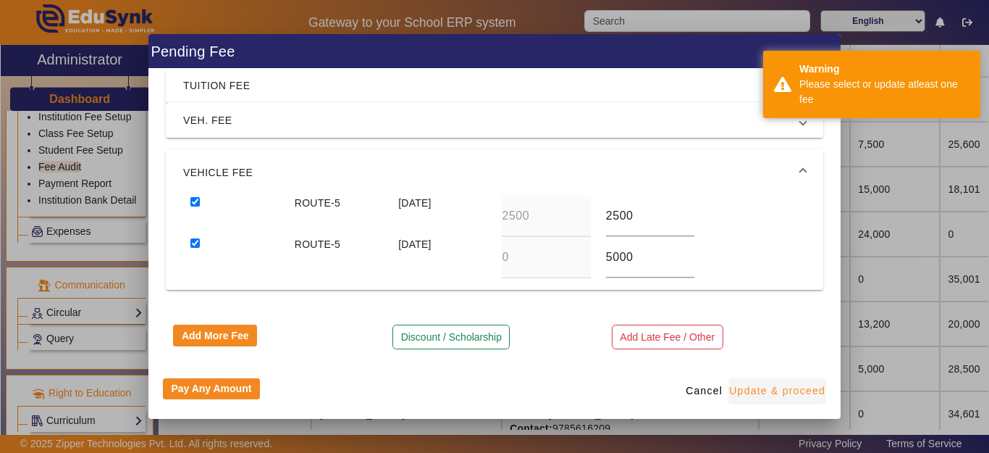
type input "5000"
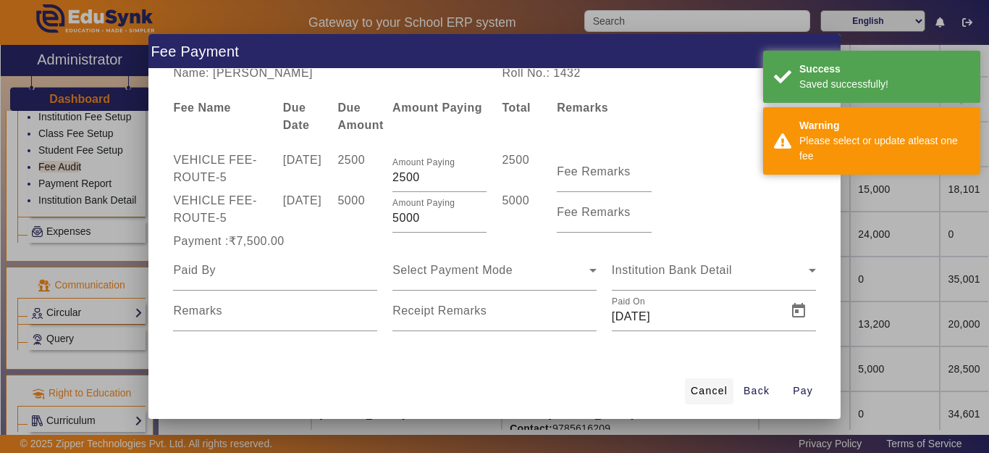
scroll to position [4, 0]
click at [703, 394] on span "Cancel" at bounding box center [709, 390] width 37 height 15
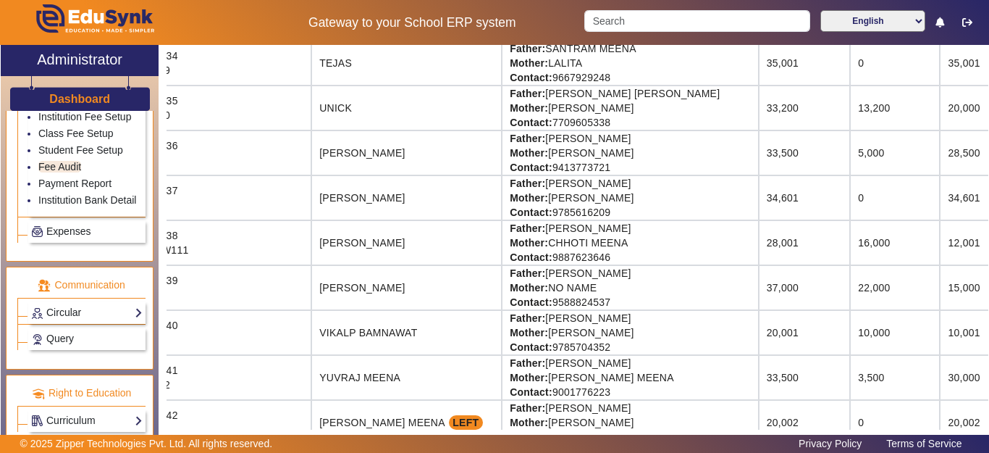
scroll to position [1738, 63]
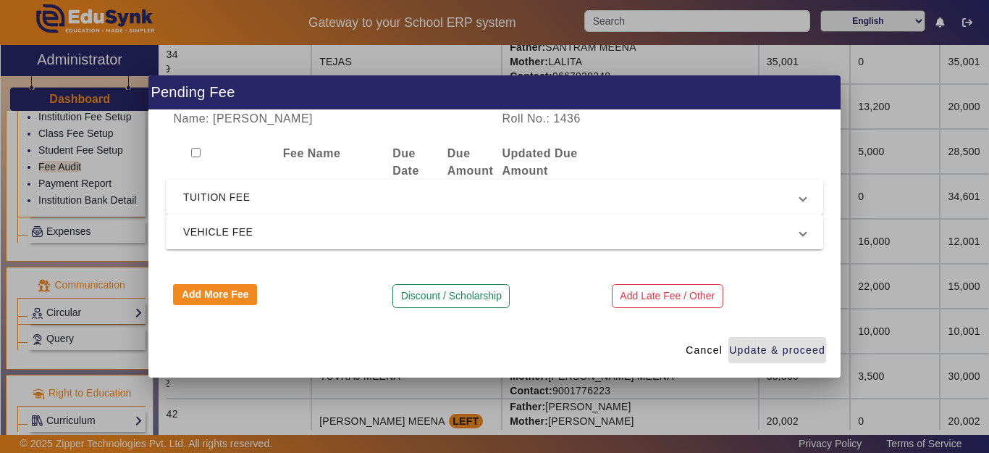
click at [246, 227] on span "VEHICLE FEE" at bounding box center [491, 231] width 617 height 17
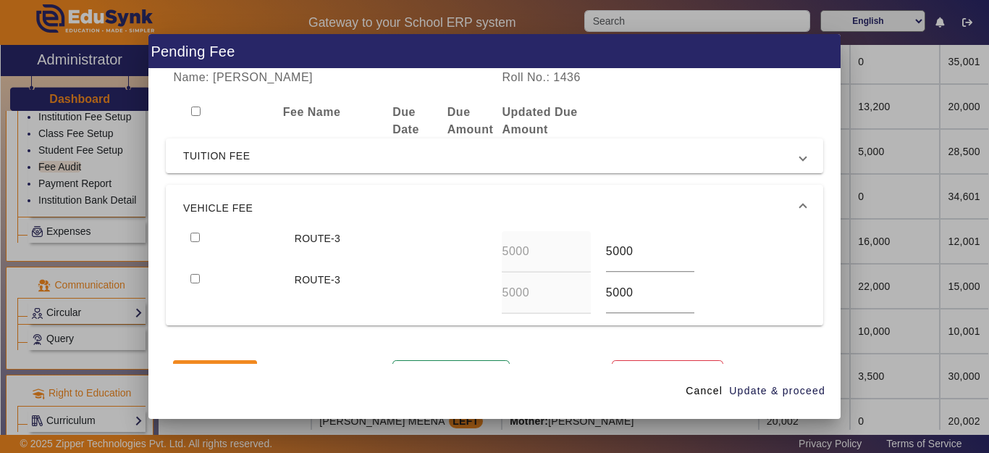
click at [195, 235] on input "checkbox" at bounding box center [195, 237] width 9 height 9
checkbox input "true"
drag, startPoint x: 652, startPoint y: 246, endPoint x: 540, endPoint y: 248, distance: 112.3
click at [541, 246] on div "ROUTE-3 5000 5000" at bounding box center [494, 251] width 623 height 41
type input "6000"
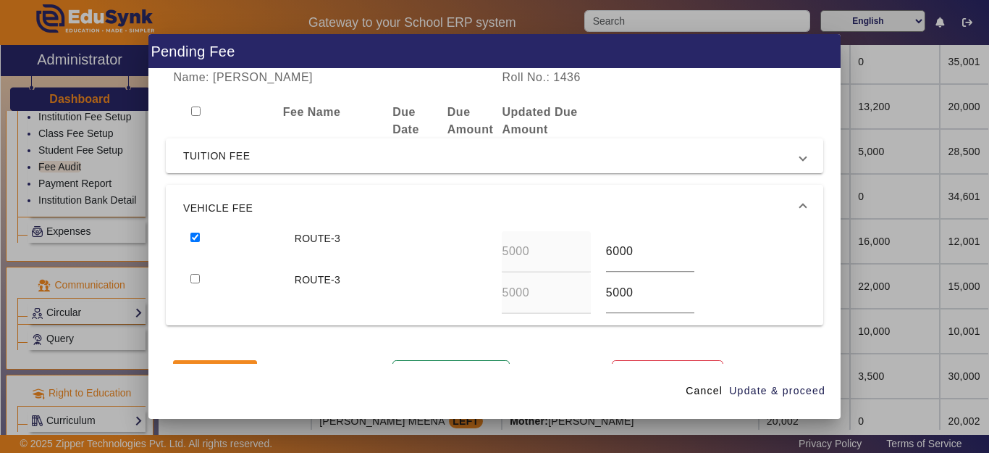
click at [191, 274] on input "checkbox" at bounding box center [195, 278] width 9 height 9
checkbox input "true"
type input "6000"
click at [793, 389] on span "Update & proceed" at bounding box center [777, 390] width 96 height 15
type input "6000"
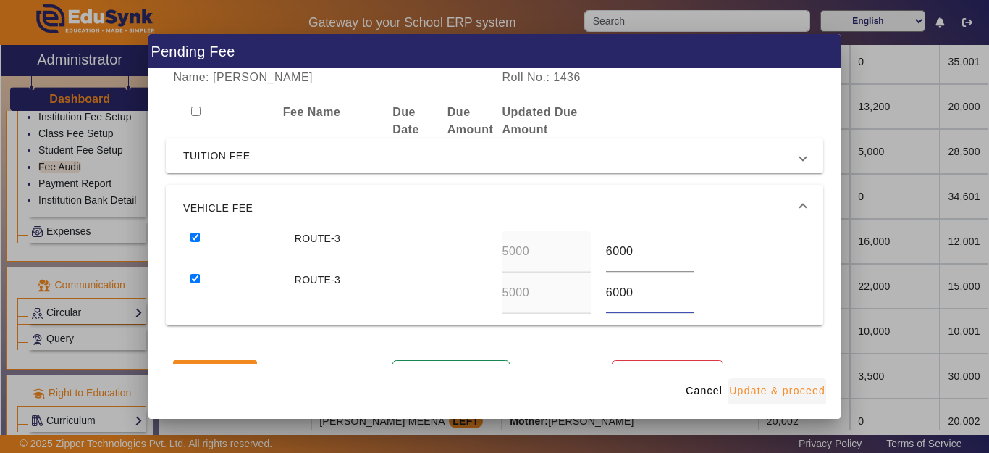
type input "6000"
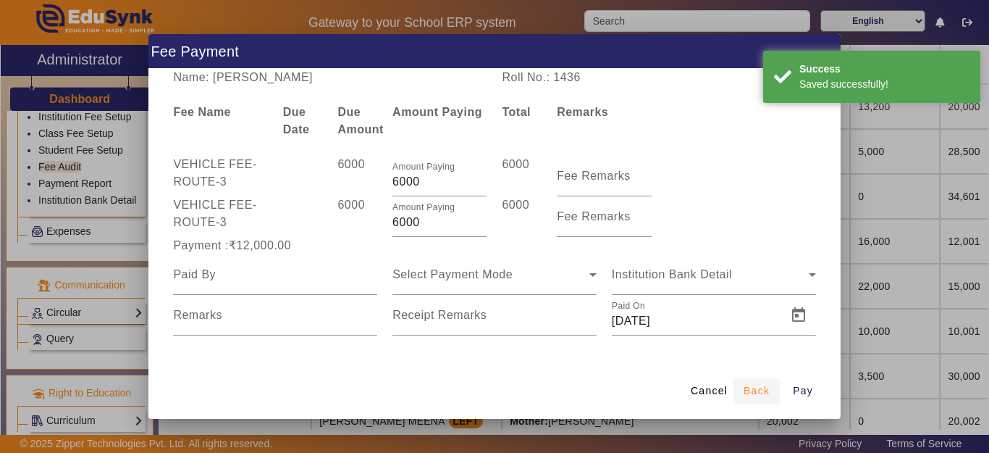
click at [753, 389] on span "Back" at bounding box center [757, 390] width 26 height 15
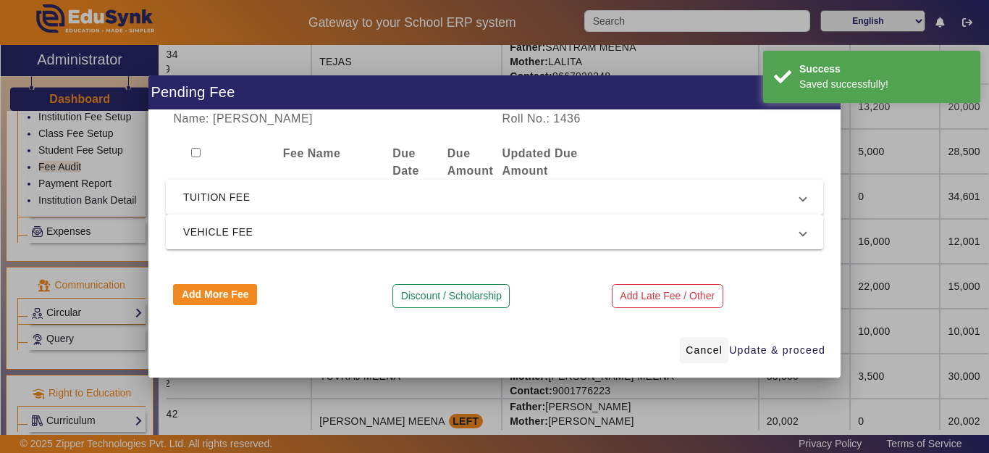
click at [708, 349] on span "Cancel" at bounding box center [704, 350] width 37 height 15
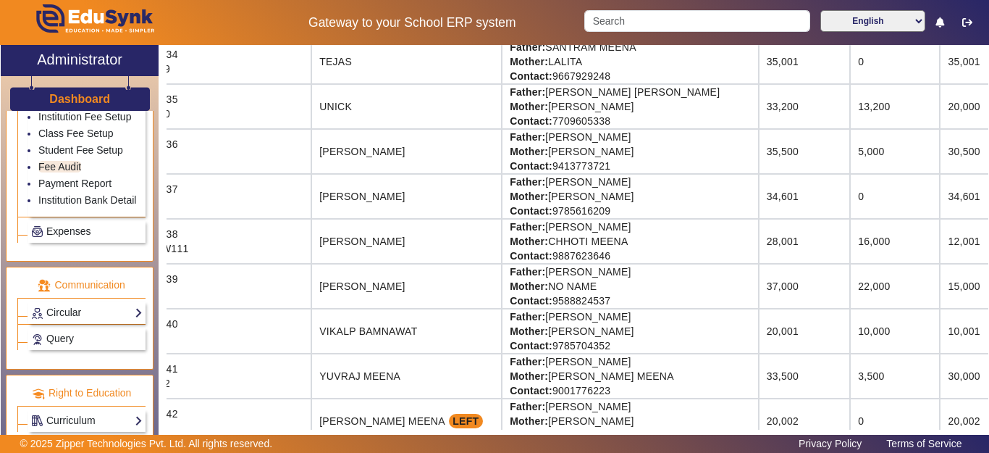
drag, startPoint x: 248, startPoint y: 150, endPoint x: 839, endPoint y: 157, distance: 591.1
click at [839, 157] on tr "Roll No.: 1436 Reg Id: 126 [PERSON_NAME] Father: [PERSON_NAME] Mother: [PERSON_…" at bounding box center [627, 151] width 1047 height 45
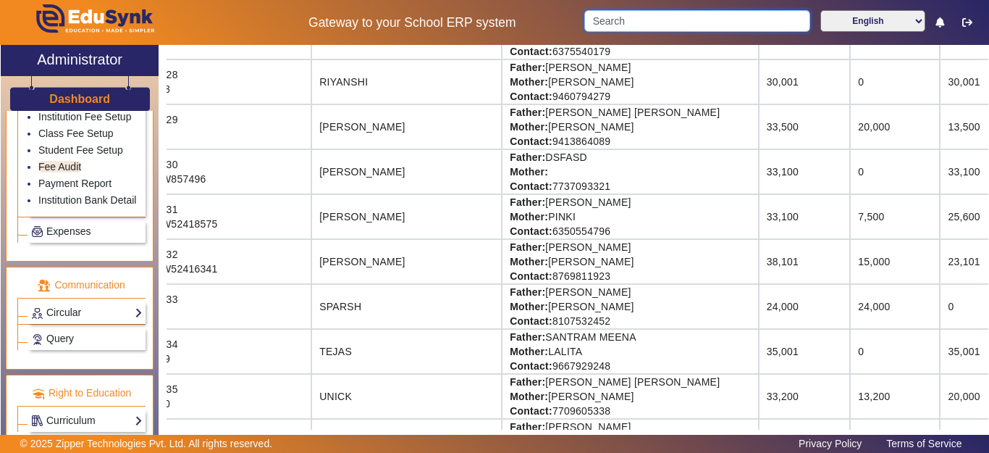
click at [633, 25] on input "Search" at bounding box center [697, 21] width 225 height 22
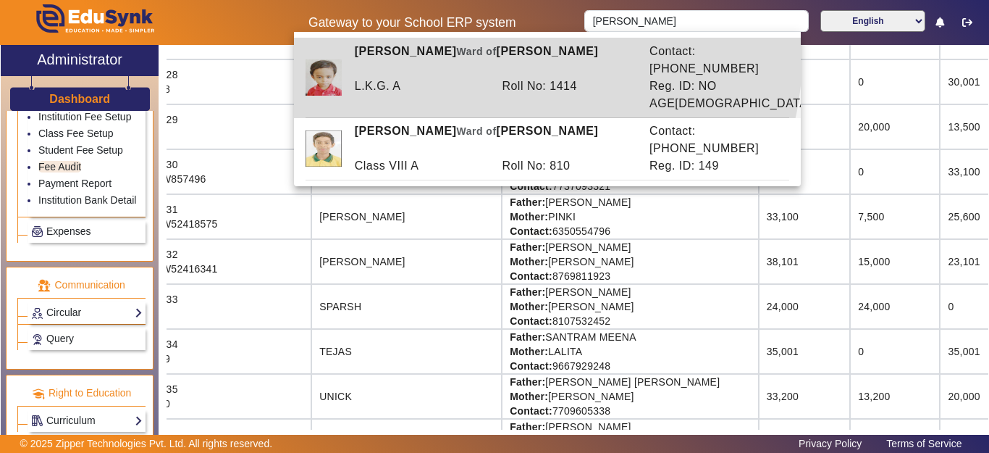
click at [466, 48] on span "Ward of" at bounding box center [476, 52] width 40 height 12
type input "[PERSON_NAME]"
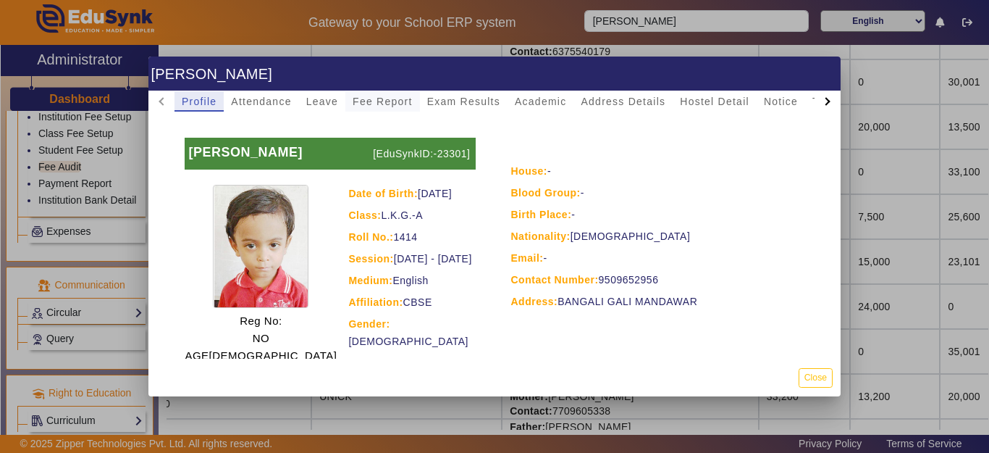
click at [402, 99] on span "Fee Report" at bounding box center [383, 101] width 60 height 10
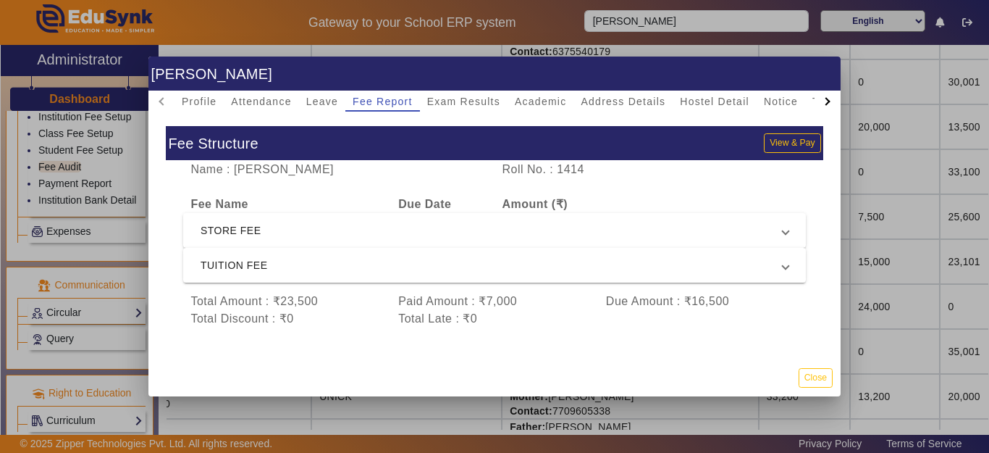
scroll to position [10, 0]
click at [286, 222] on span "STORE FEE" at bounding box center [492, 230] width 582 height 17
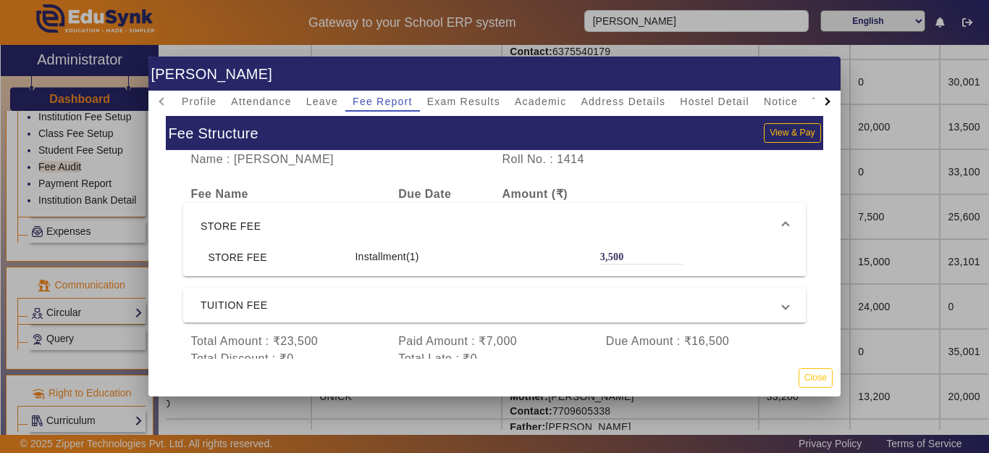
scroll to position [60, 0]
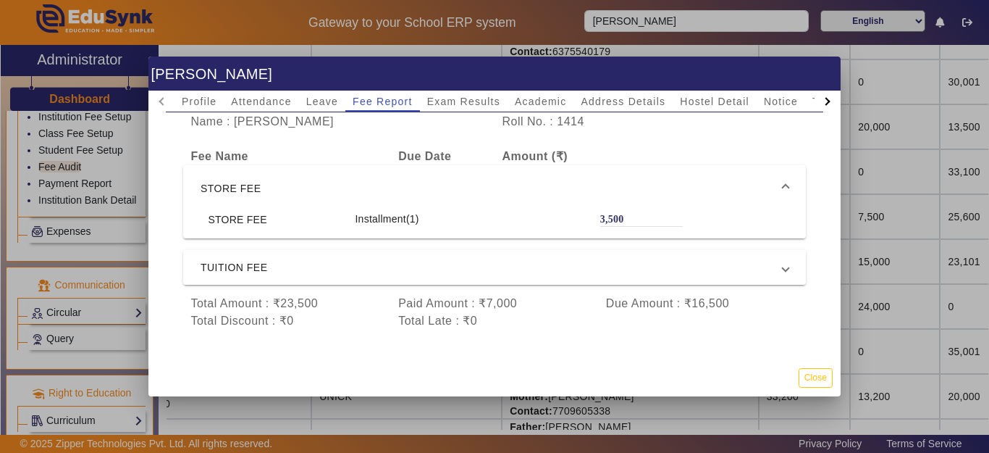
click at [289, 259] on span "TUITION FEE" at bounding box center [492, 267] width 582 height 17
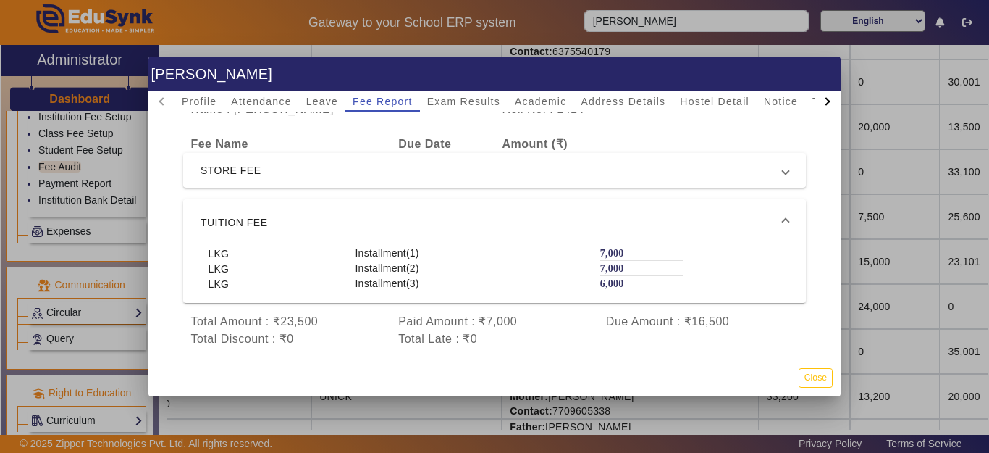
drag, startPoint x: 286, startPoint y: 221, endPoint x: 294, endPoint y: 241, distance: 21.8
click at [285, 221] on span "TUITION FEE" at bounding box center [492, 222] width 582 height 17
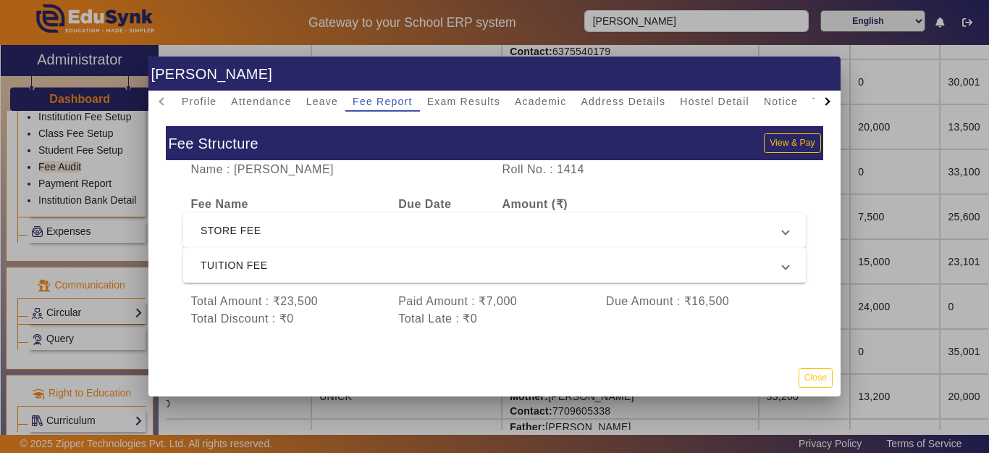
scroll to position [10, 0]
click at [817, 371] on button "Close" at bounding box center [816, 378] width 34 height 20
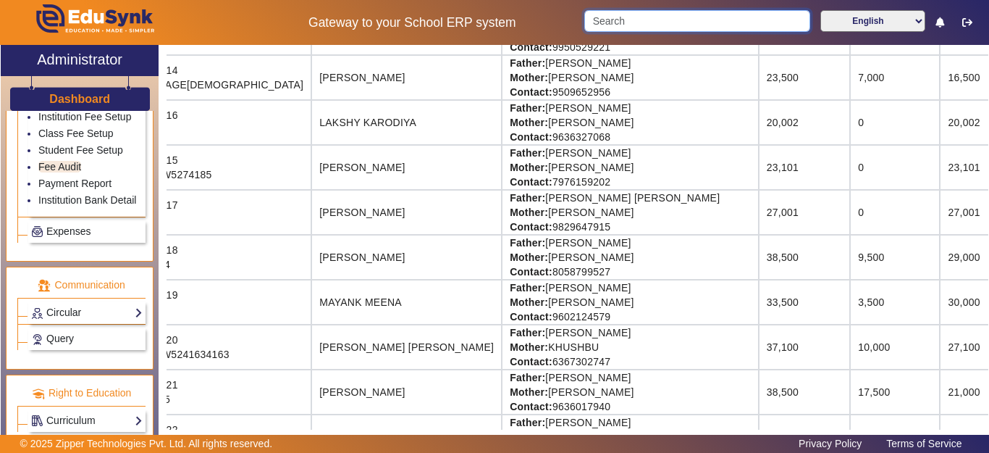
scroll to position [724, 63]
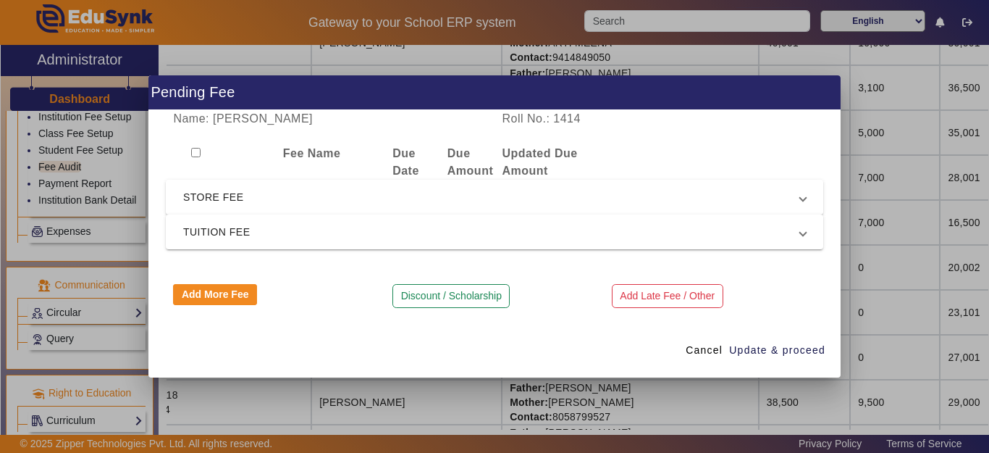
click at [263, 198] on span "STORE FEE" at bounding box center [491, 196] width 617 height 17
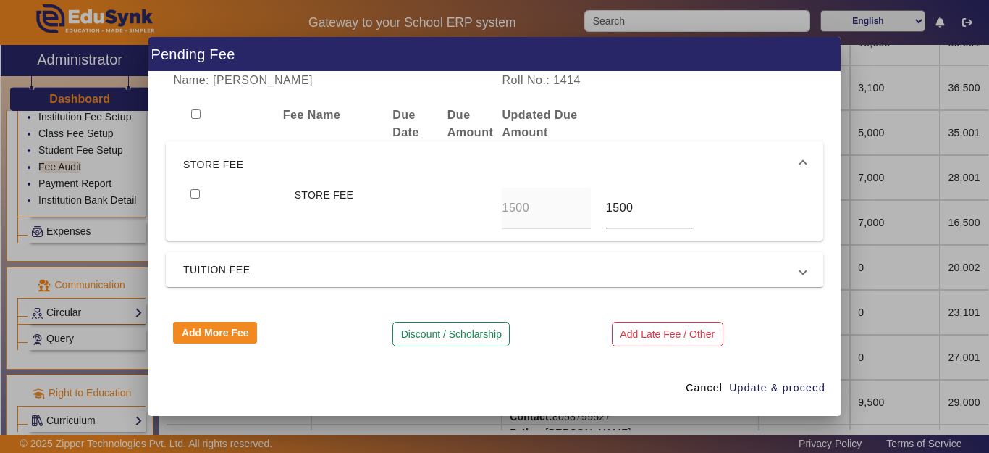
click at [658, 206] on input "1500" at bounding box center [650, 207] width 88 height 17
click at [196, 189] on input "checkbox" at bounding box center [195, 193] width 9 height 9
checkbox input "true"
drag, startPoint x: 648, startPoint y: 212, endPoint x: 579, endPoint y: 215, distance: 68.9
click at [580, 216] on div "STORE FEE 1500 1500" at bounding box center [494, 208] width 623 height 41
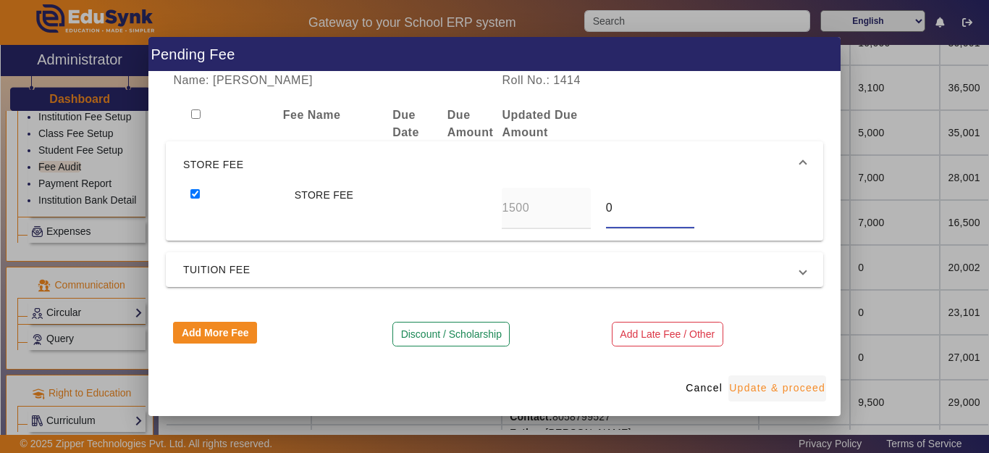
type input "0"
click at [758, 385] on span "Update & proceed" at bounding box center [777, 387] width 96 height 15
type input "2000"
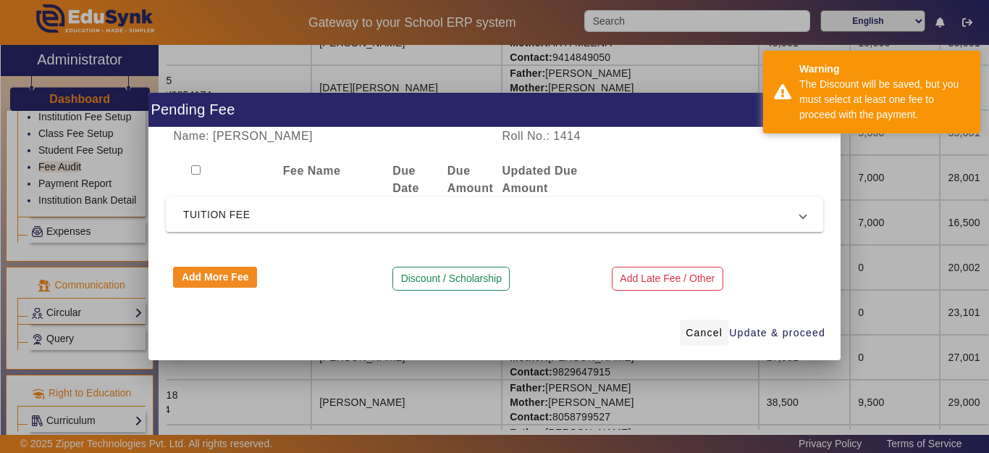
click at [714, 330] on span "Cancel" at bounding box center [704, 332] width 37 height 15
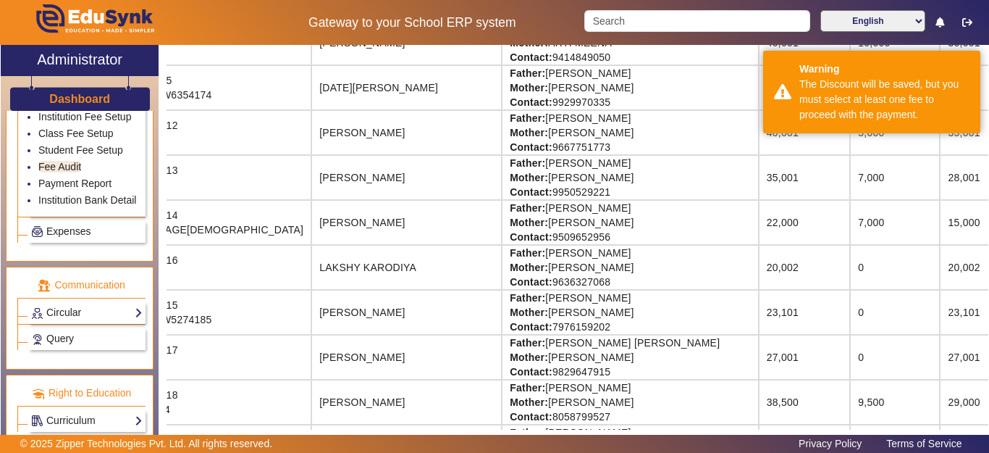
click at [940, 235] on td "15,000" at bounding box center [994, 222] width 108 height 45
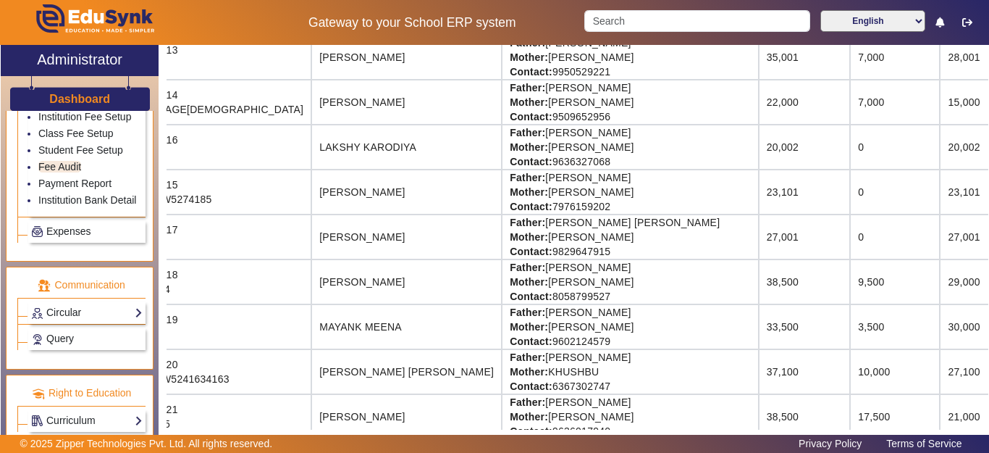
scroll to position [869, 63]
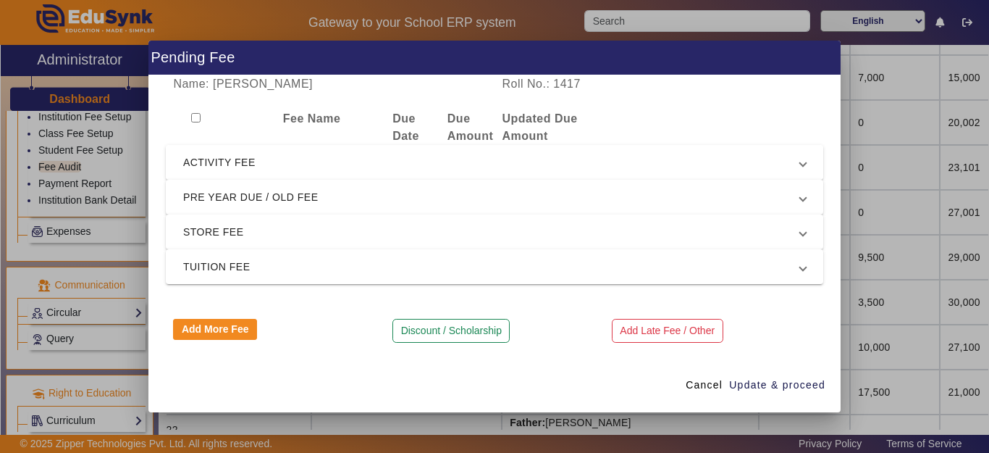
click at [261, 165] on span "ACTIVITY FEE" at bounding box center [491, 162] width 617 height 17
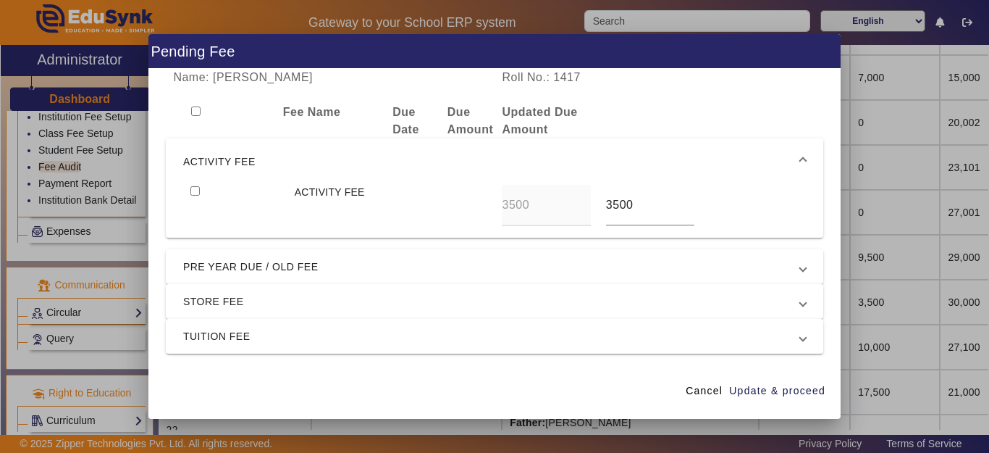
click at [261, 164] on span "ACTIVITY FEE" at bounding box center [491, 161] width 617 height 17
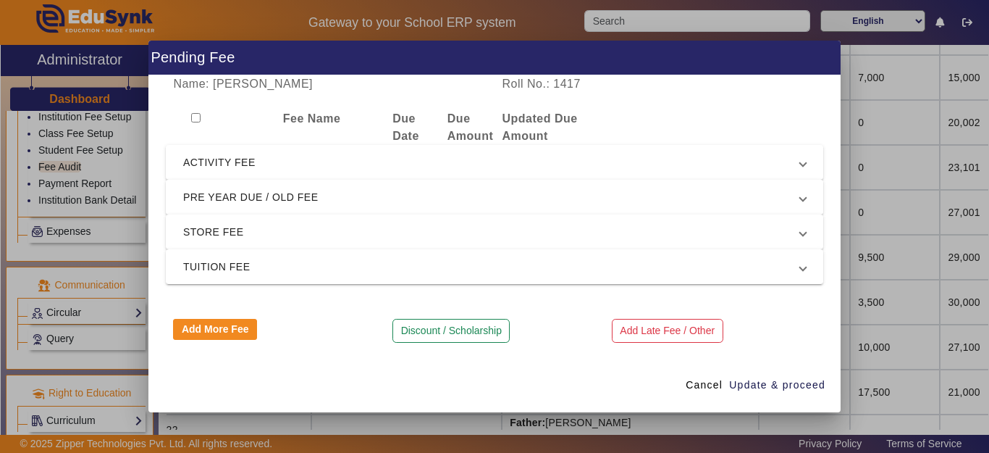
click at [246, 205] on span "PRE YEAR DUE / OLD FEE" at bounding box center [491, 196] width 617 height 17
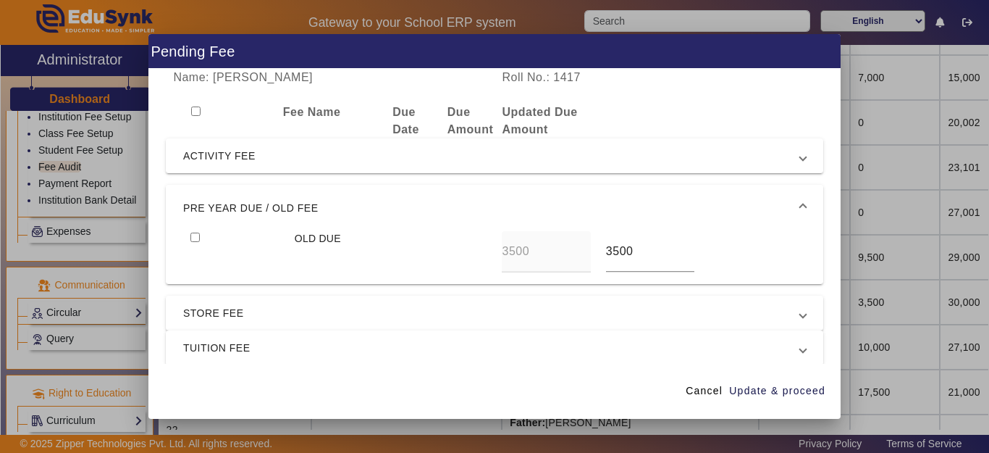
click at [246, 205] on span "PRE YEAR DUE / OLD FEE" at bounding box center [491, 207] width 617 height 17
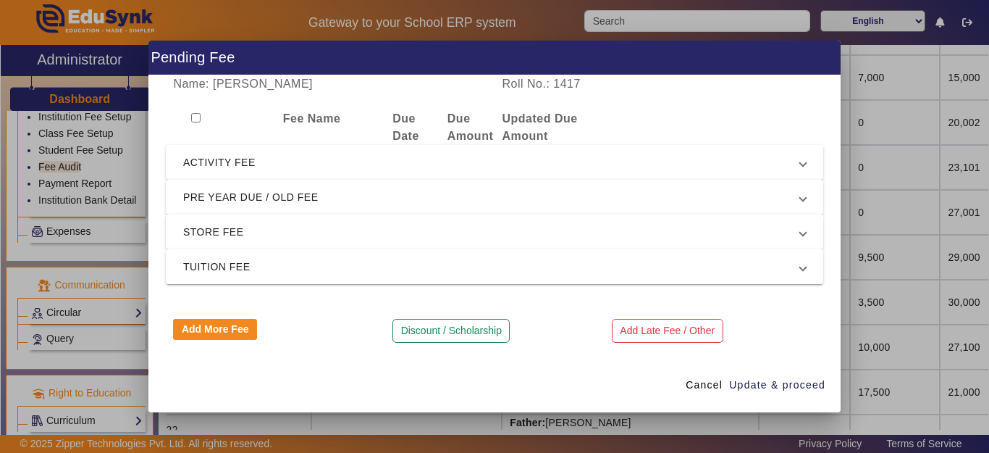
click at [232, 237] on span "STORE FEE" at bounding box center [491, 231] width 617 height 17
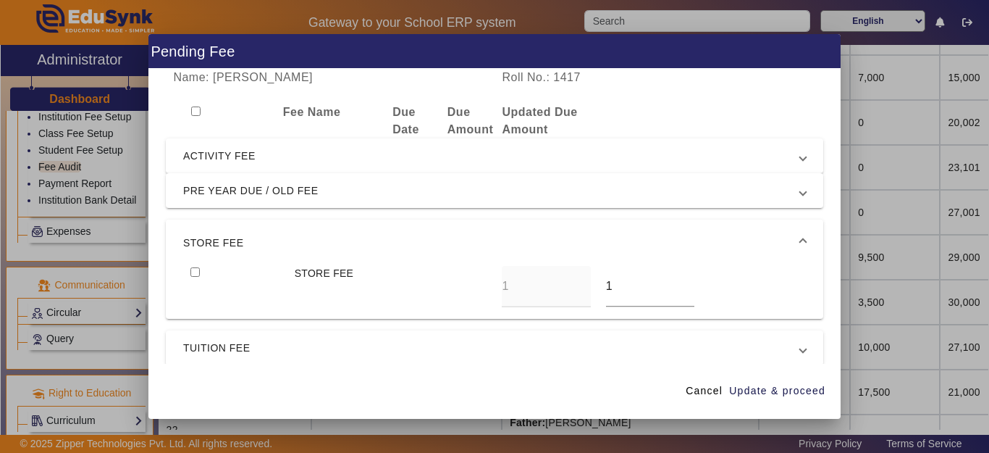
click at [232, 237] on span "STORE FEE" at bounding box center [491, 242] width 617 height 17
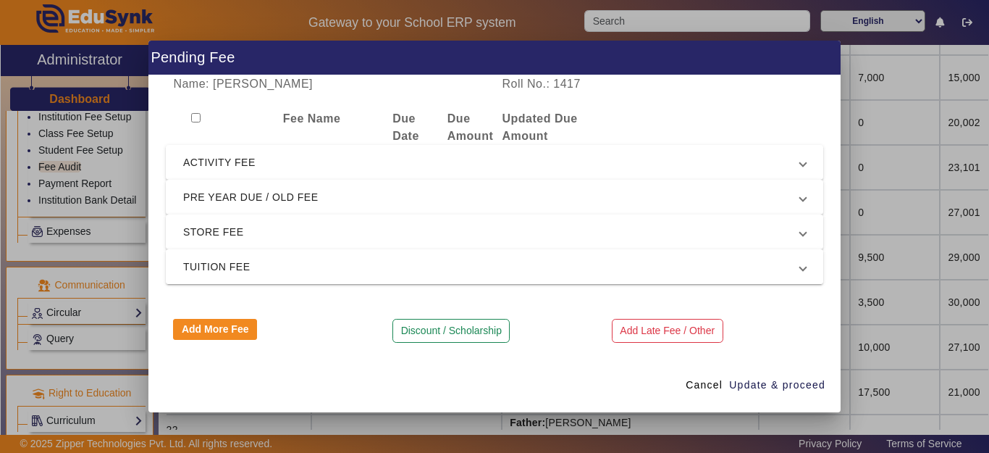
click at [222, 270] on span "TUITION FEE" at bounding box center [491, 266] width 617 height 17
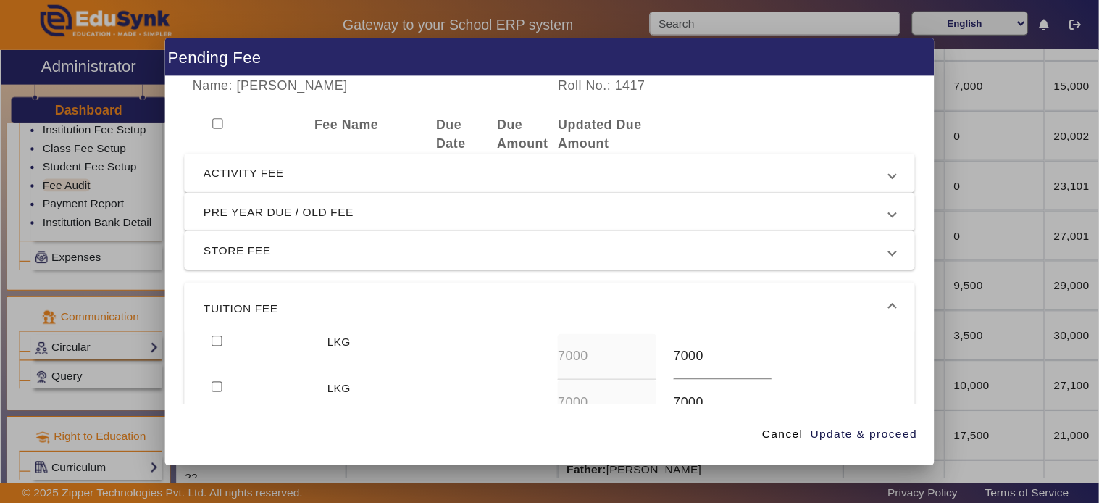
scroll to position [146, 0]
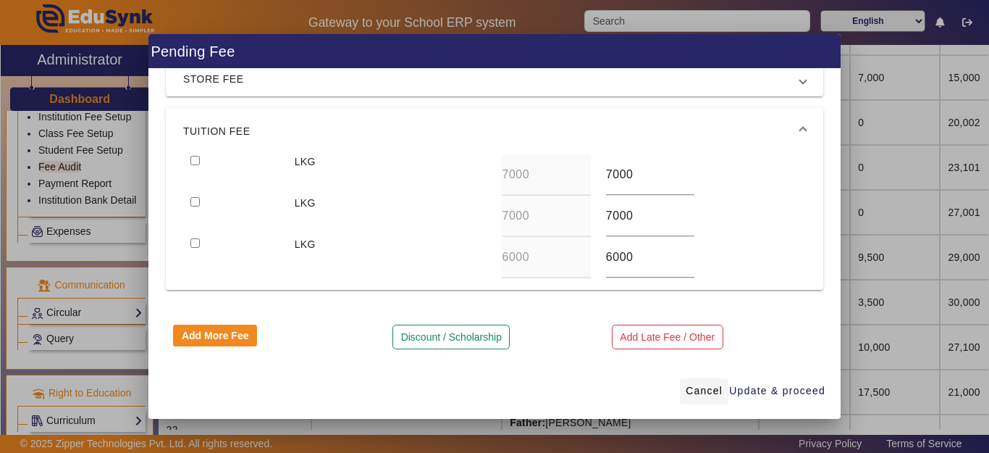
click at [698, 388] on span "Cancel" at bounding box center [704, 390] width 37 height 15
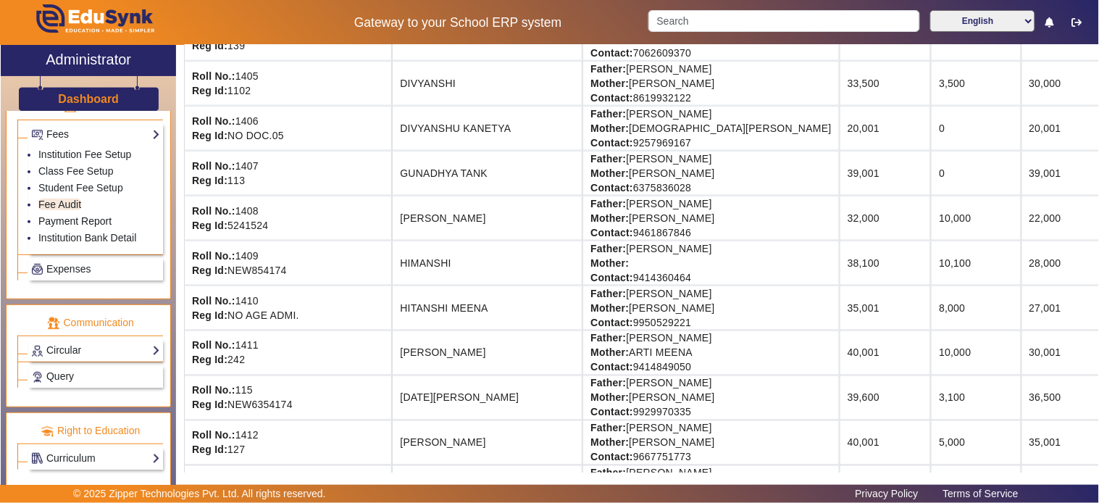
scroll to position [386, 0]
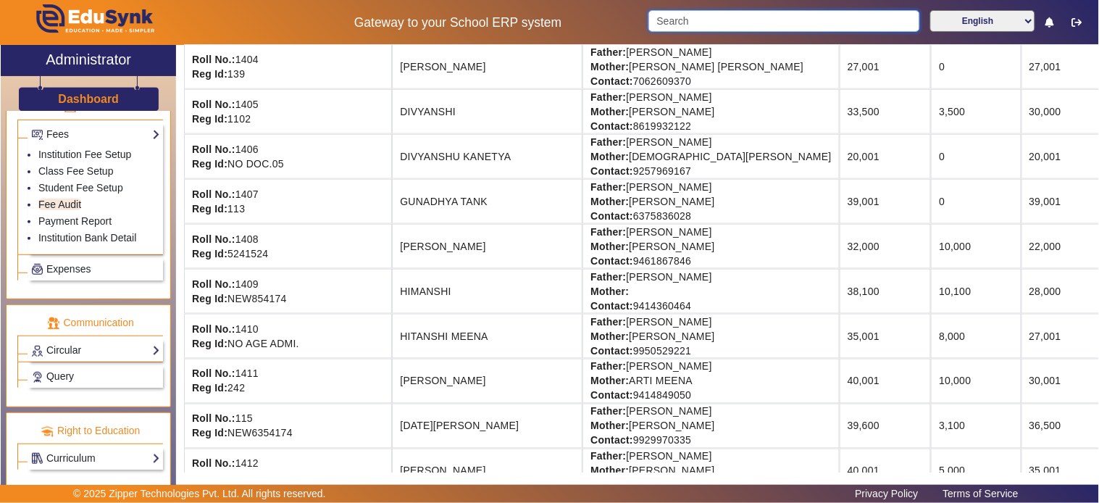
drag, startPoint x: 740, startPoint y: 22, endPoint x: 682, endPoint y: 26, distance: 58.8
click at [684, 24] on input "Search" at bounding box center [783, 21] width 271 height 22
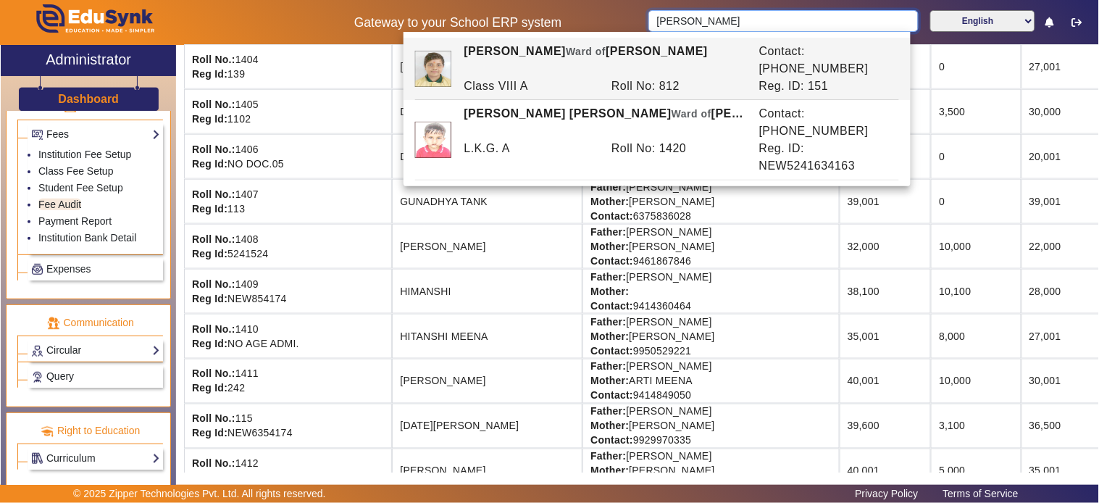
type input "[PERSON_NAME]"
drag, startPoint x: 367, startPoint y: 387, endPoint x: 374, endPoint y: 375, distance: 14.1
click at [392, 386] on td "[PERSON_NAME]" at bounding box center [487, 381] width 191 height 45
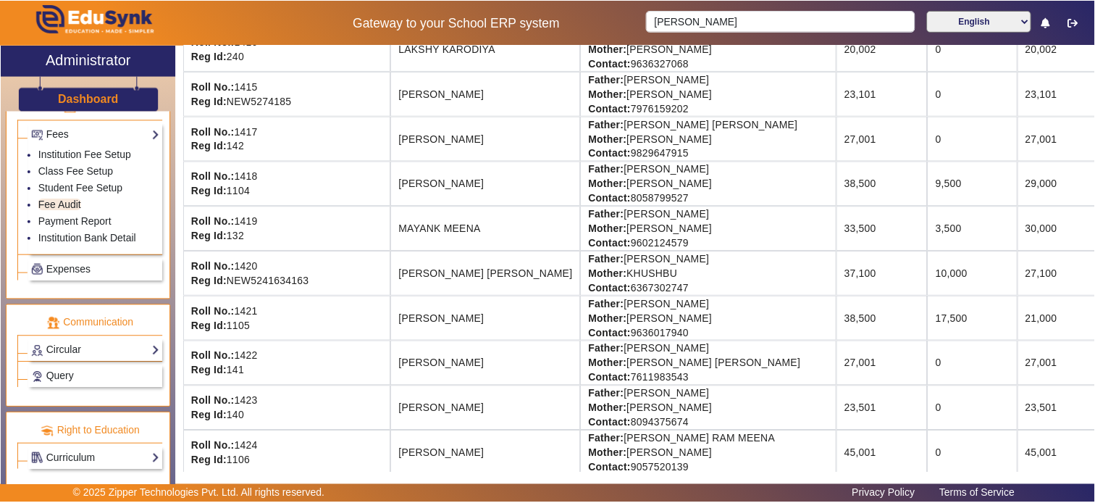
scroll to position [950, 0]
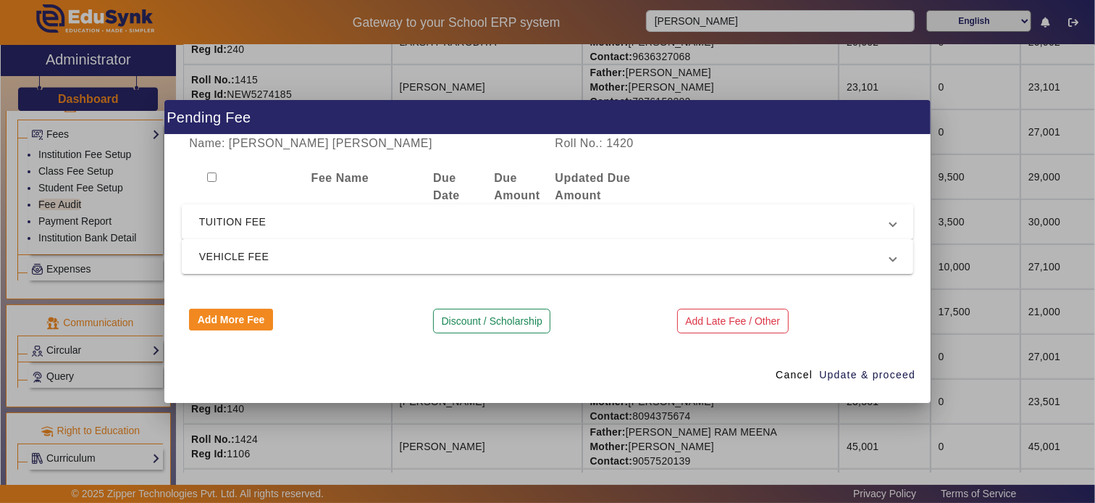
click at [353, 222] on span "TUITION FEE" at bounding box center [544, 221] width 691 height 17
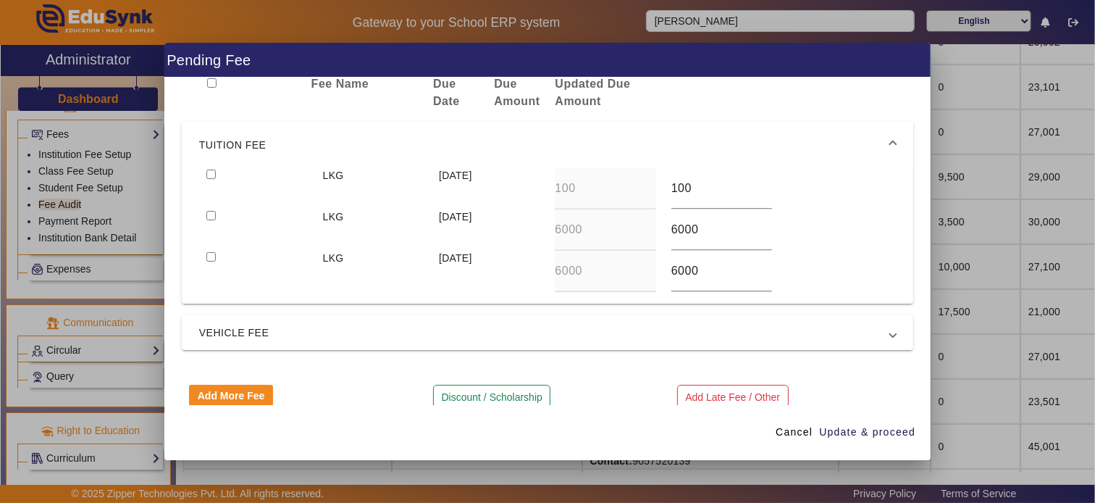
scroll to position [56, 0]
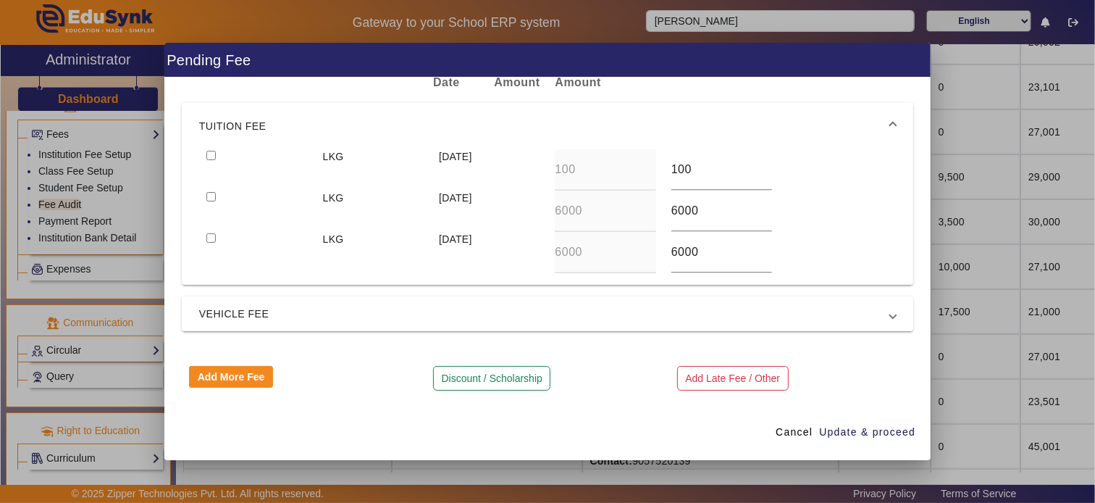
click at [286, 323] on mat-expansion-panel-header "VEHICLE FEE" at bounding box center [548, 313] width 732 height 35
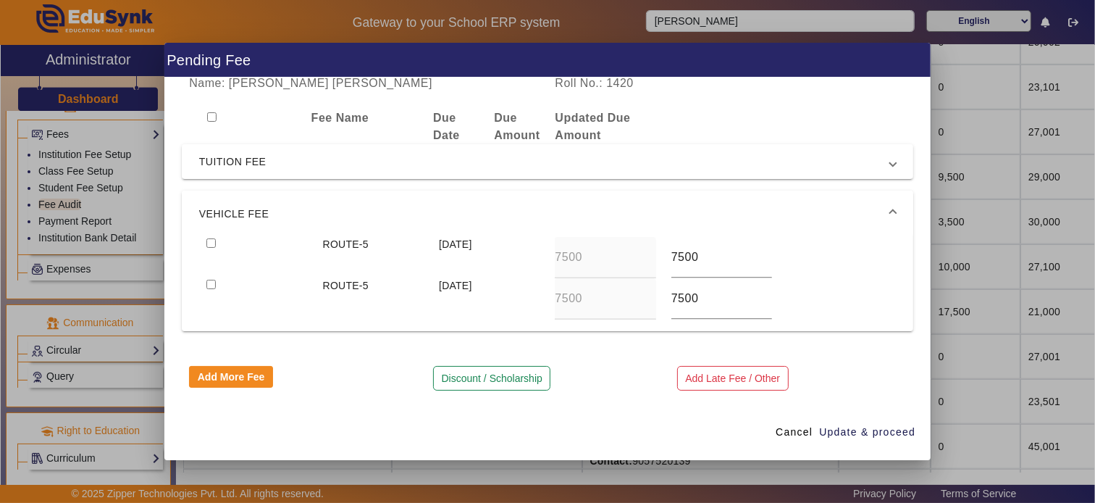
scroll to position [0, 0]
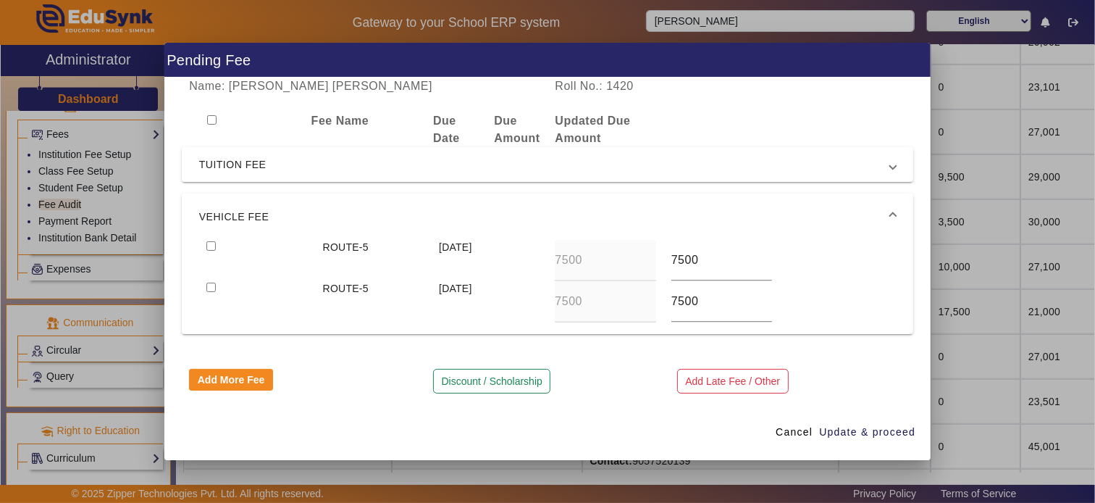
click at [248, 134] on div at bounding box center [243, 129] width 122 height 35
click at [248, 170] on span "TUITION FEE" at bounding box center [544, 164] width 691 height 17
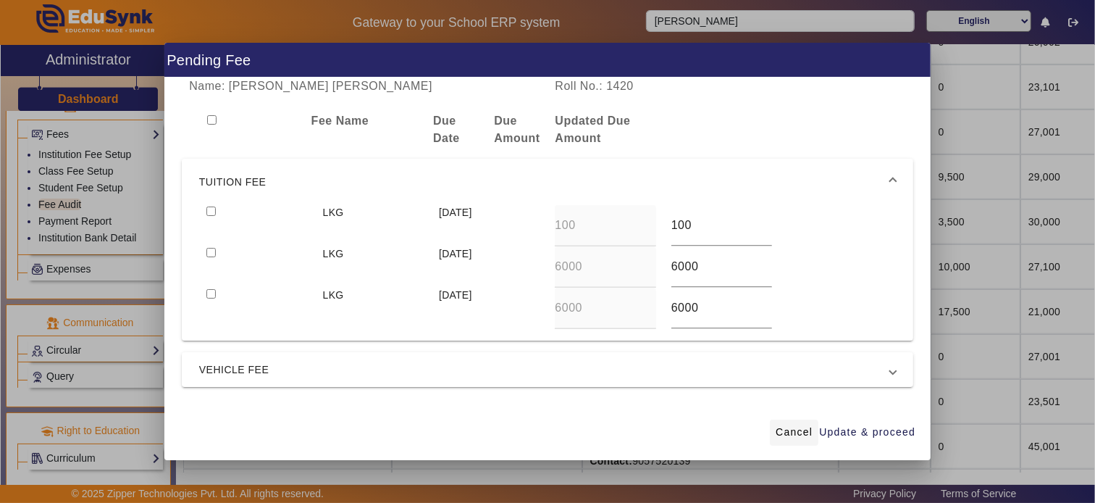
click at [795, 429] on span "Cancel" at bounding box center [794, 431] width 37 height 15
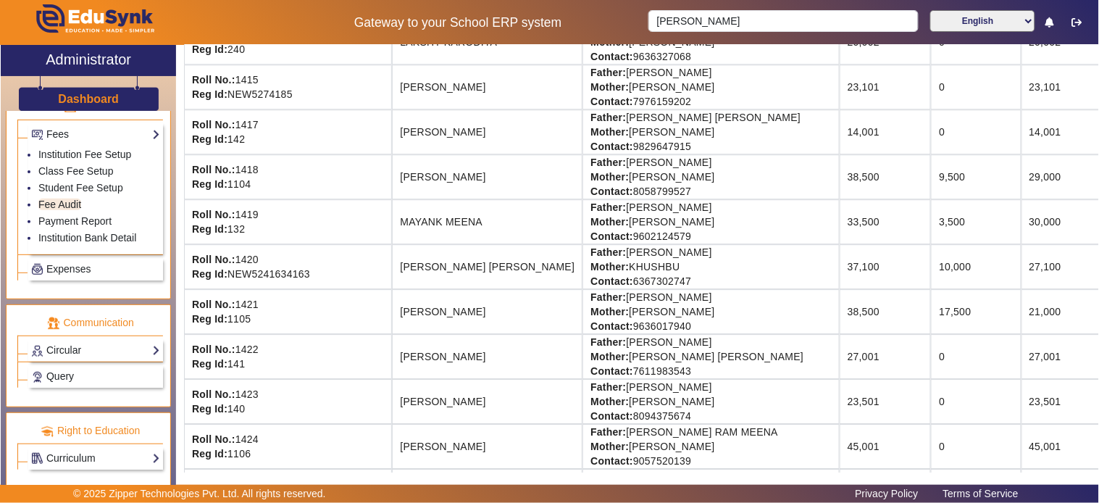
drag, startPoint x: 740, startPoint y: 268, endPoint x: 696, endPoint y: 272, distance: 43.7
click at [840, 272] on td "37,100" at bounding box center [886, 266] width 92 height 45
click at [840, 280] on td "37,100" at bounding box center [886, 266] width 92 height 45
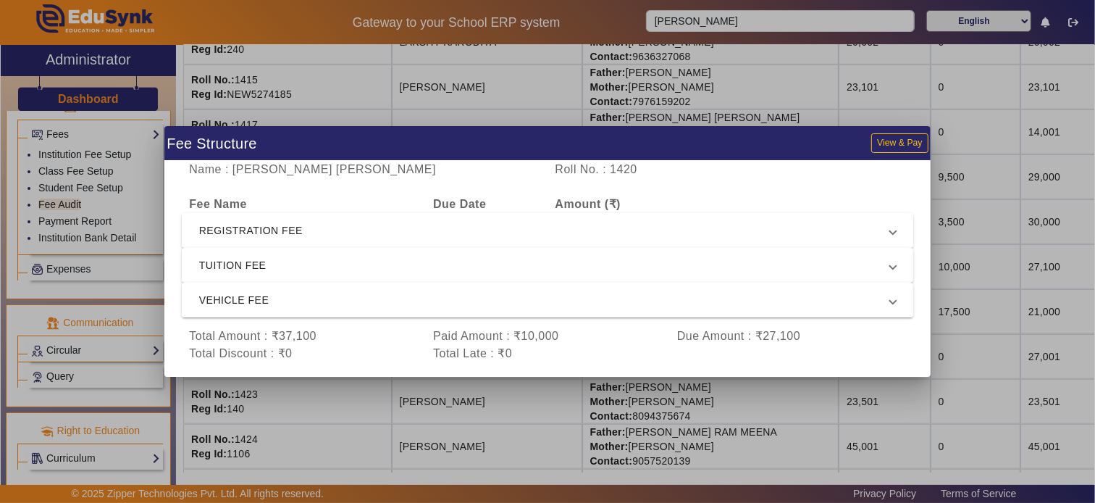
click at [299, 227] on span "REGISTRATION FEE" at bounding box center [544, 230] width 691 height 17
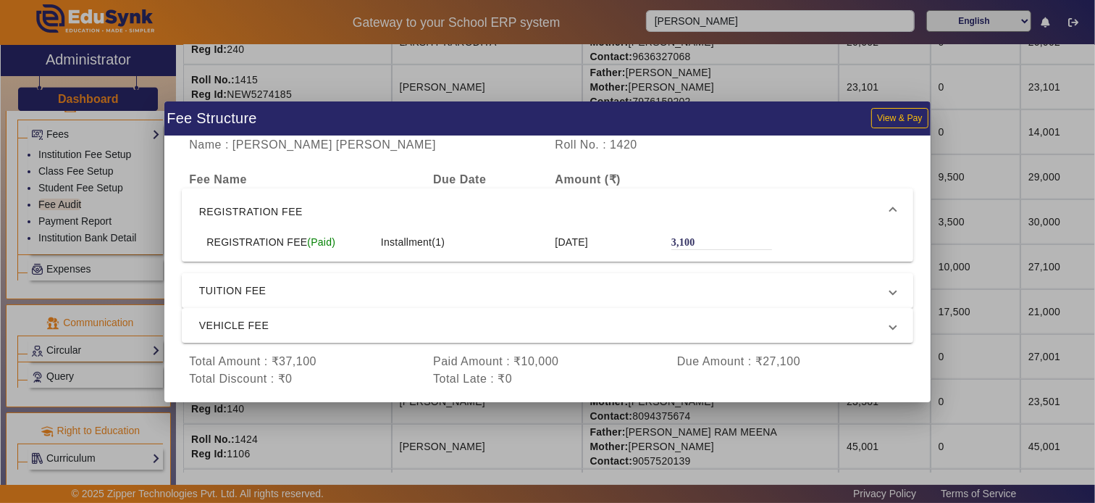
click at [263, 288] on span "TUITION FEE" at bounding box center [544, 290] width 691 height 17
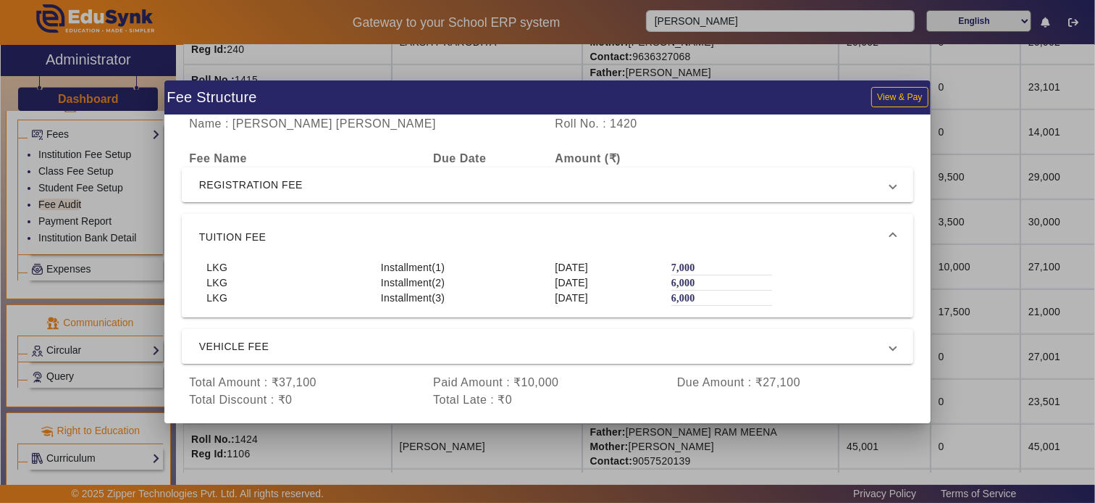
click at [979, 99] on div at bounding box center [547, 251] width 1095 height 503
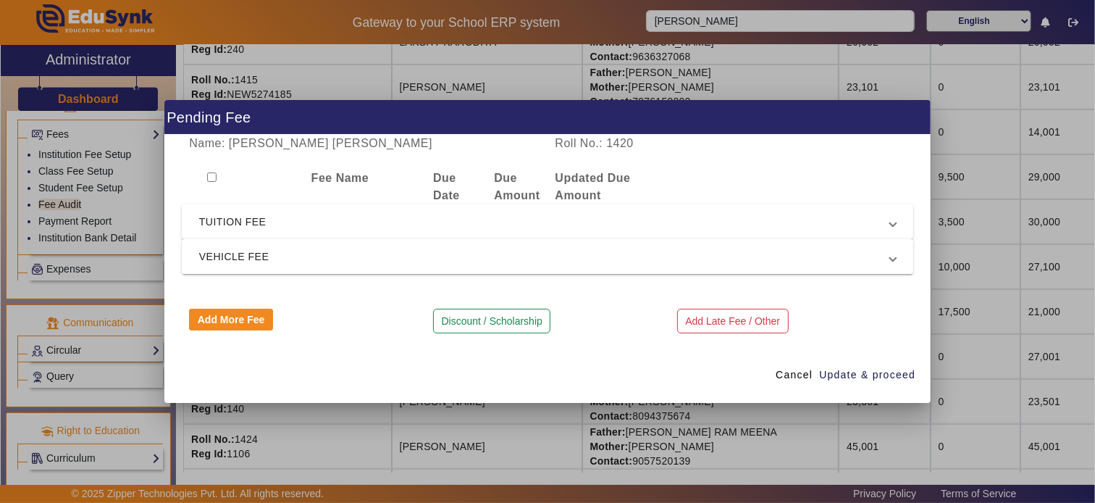
click at [989, 259] on div at bounding box center [547, 251] width 1095 height 503
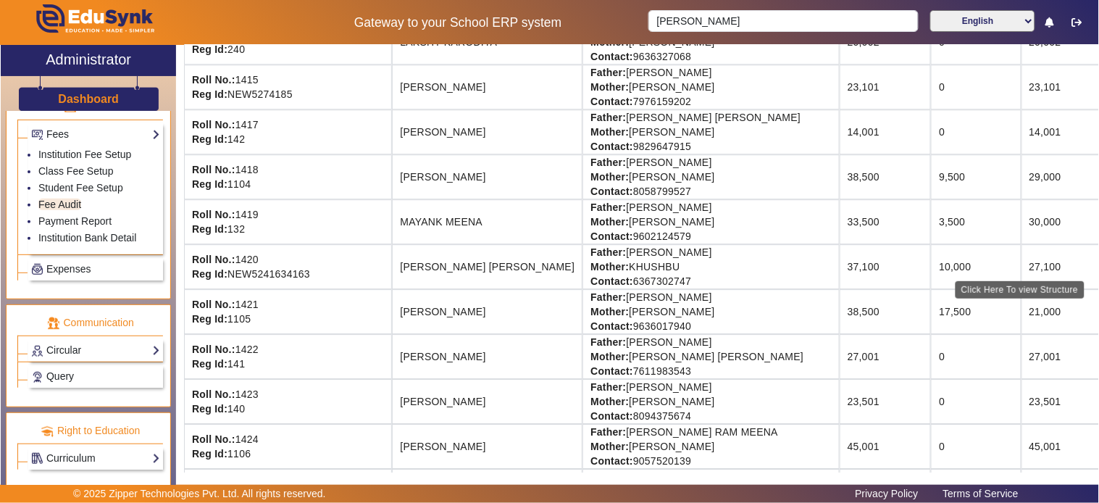
click at [989, 281] on div "Click Here To view Structure" at bounding box center [1019, 289] width 129 height 17
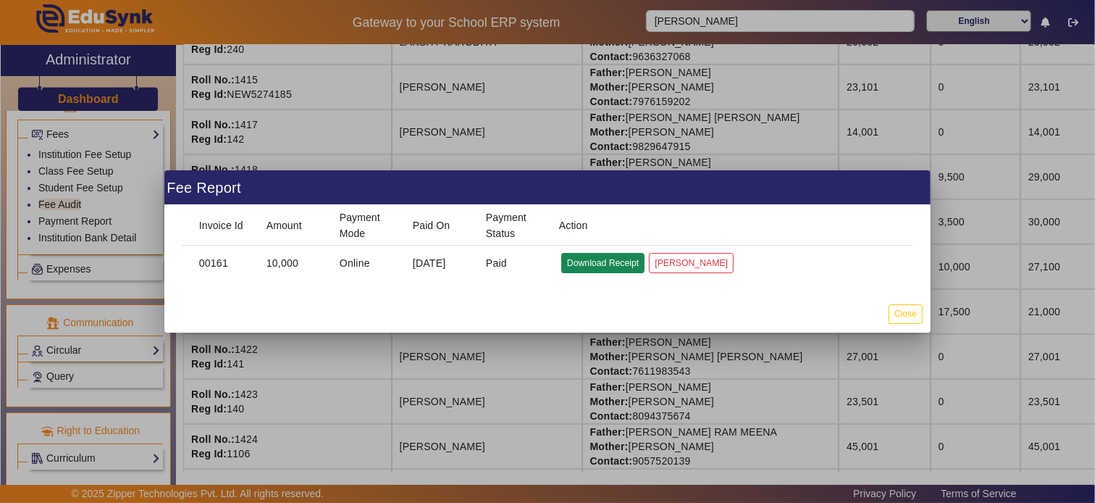
click at [589, 265] on button "Download Receipt" at bounding box center [602, 263] width 83 height 20
click at [909, 311] on button "Close" at bounding box center [906, 314] width 34 height 20
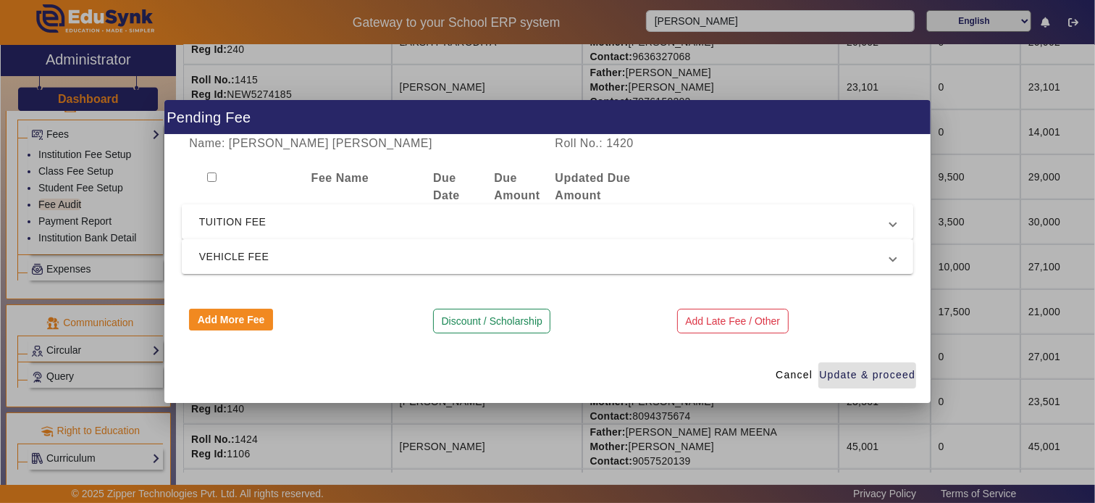
click at [330, 236] on mat-expansion-panel-header "TUITION FEE" at bounding box center [548, 221] width 732 height 35
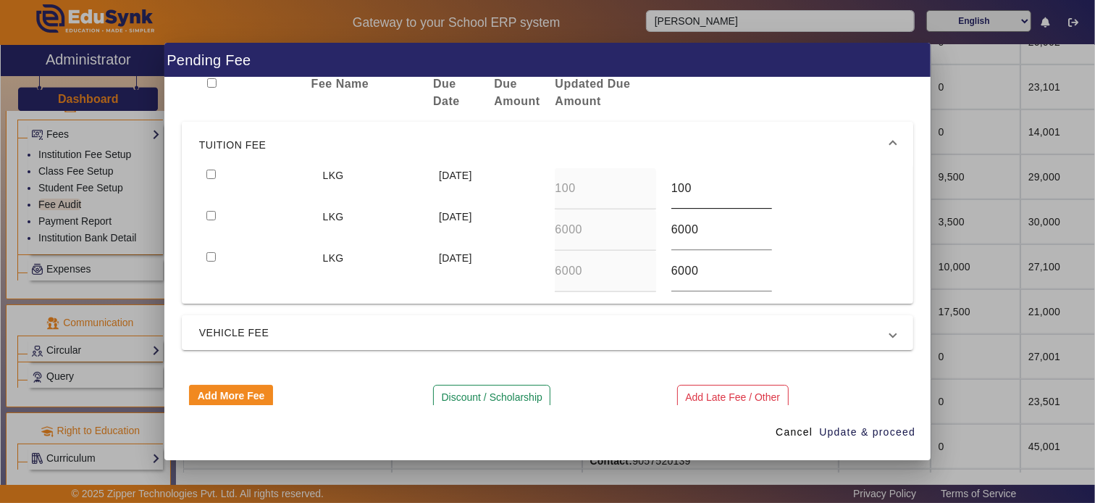
scroll to position [56, 0]
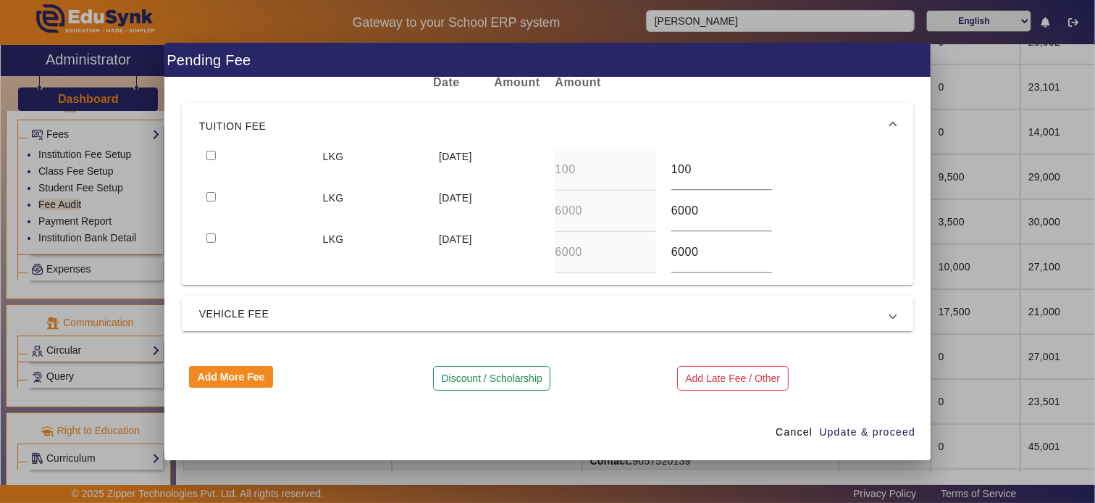
click at [490, 306] on span "VEHICLE FEE" at bounding box center [544, 313] width 691 height 17
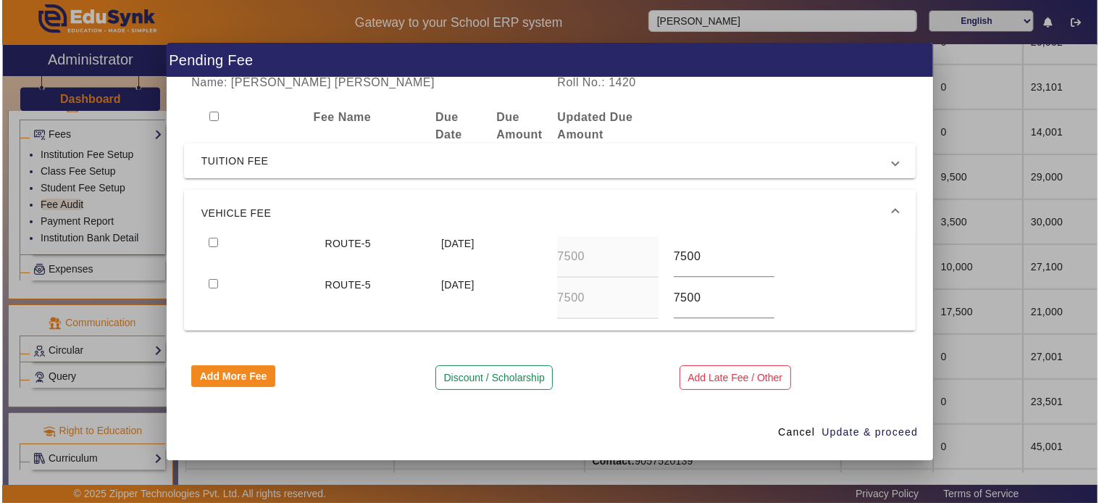
scroll to position [3, 0]
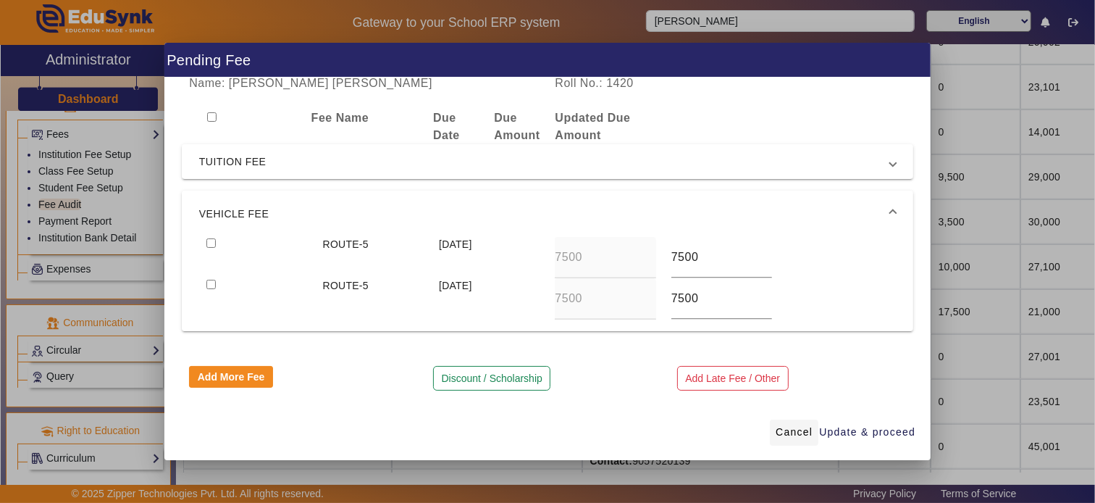
click at [787, 443] on span at bounding box center [794, 432] width 49 height 35
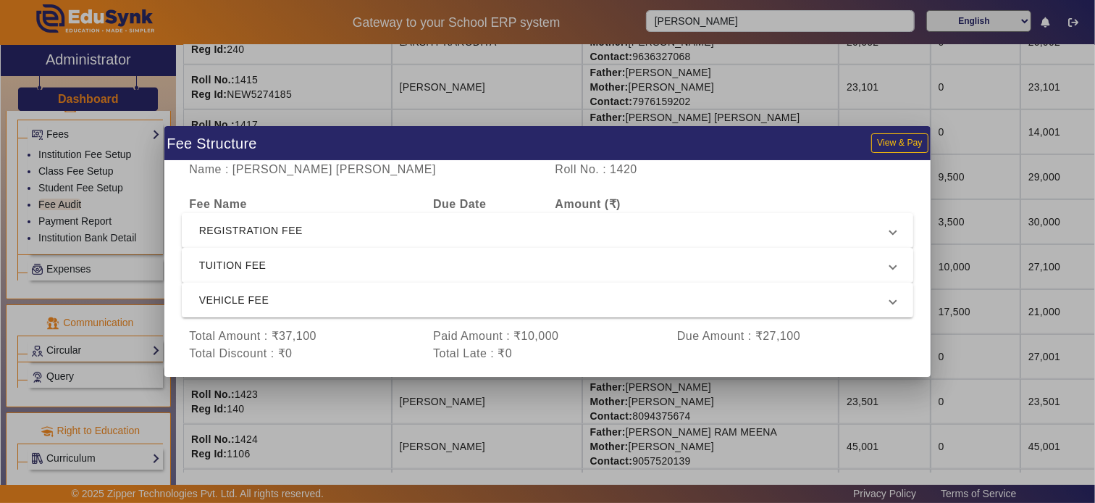
click at [299, 249] on mat-expansion-panel-header "TUITION FEE" at bounding box center [548, 265] width 732 height 35
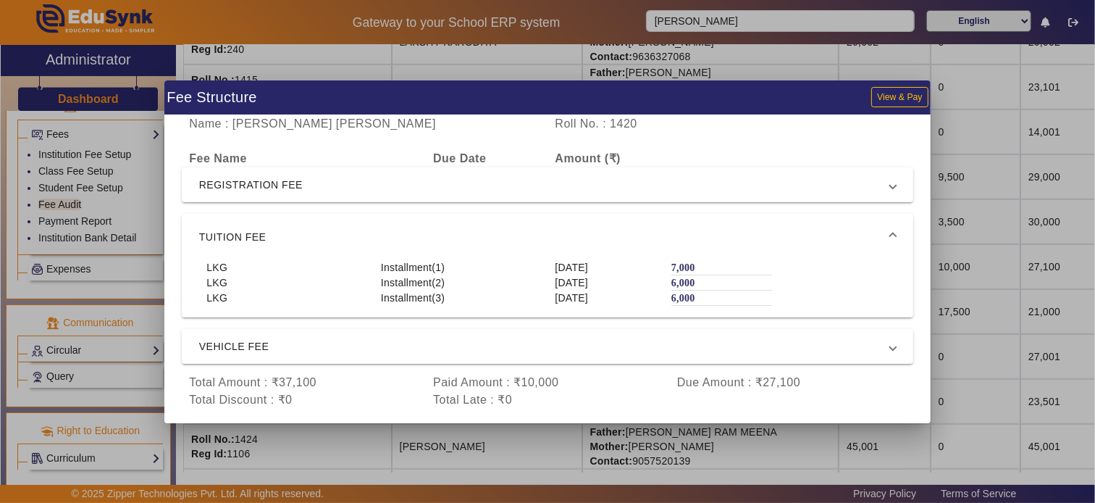
click at [966, 207] on div at bounding box center [547, 251] width 1095 height 503
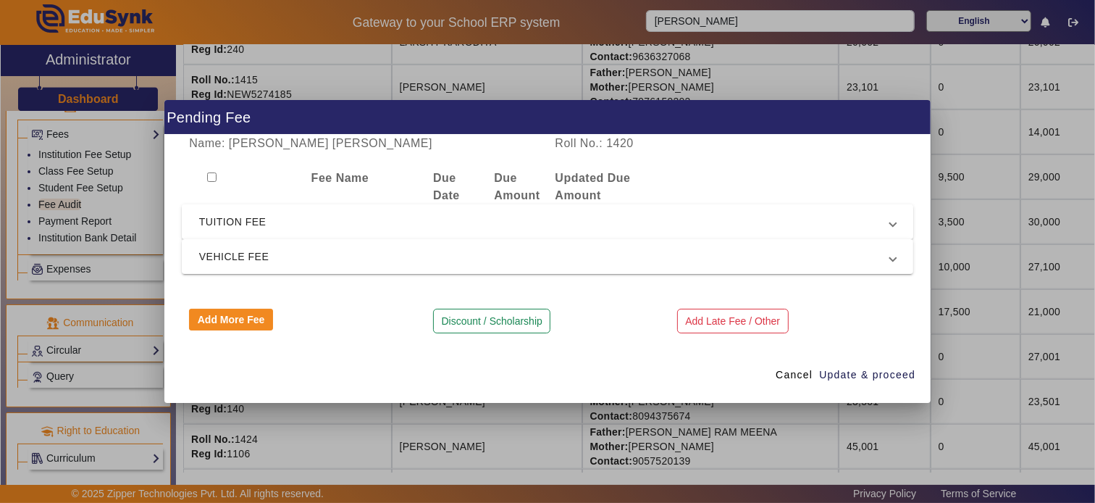
click at [288, 223] on span "TUITION FEE" at bounding box center [544, 221] width 691 height 17
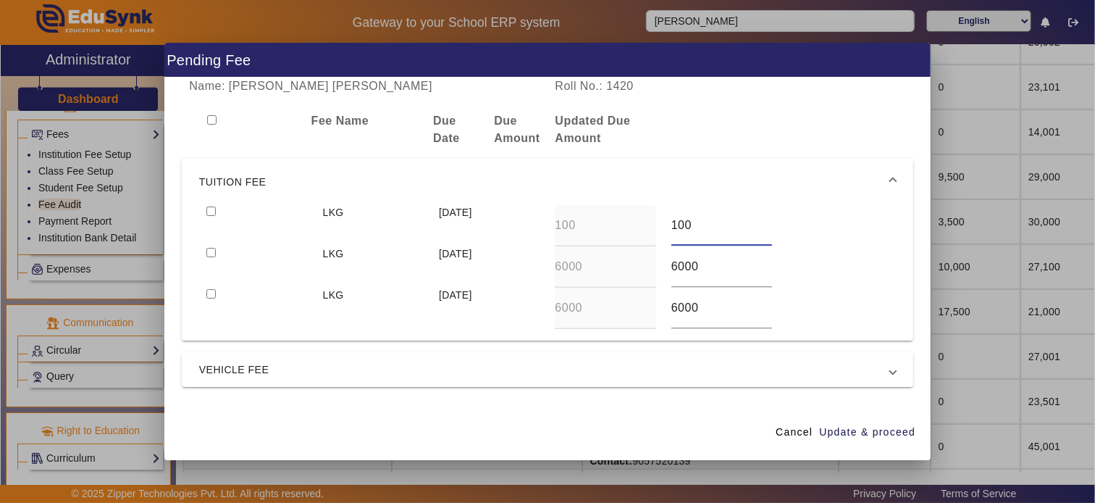
drag, startPoint x: 691, startPoint y: 225, endPoint x: 662, endPoint y: 235, distance: 30.9
click at [671, 235] on div "100" at bounding box center [721, 225] width 101 height 41
type input "1100"
click at [817, 272] on div "LKG [DATE] 6000 6000" at bounding box center [547, 266] width 697 height 41
drag, startPoint x: 863, startPoint y: 435, endPoint x: 816, endPoint y: 267, distance: 174.3
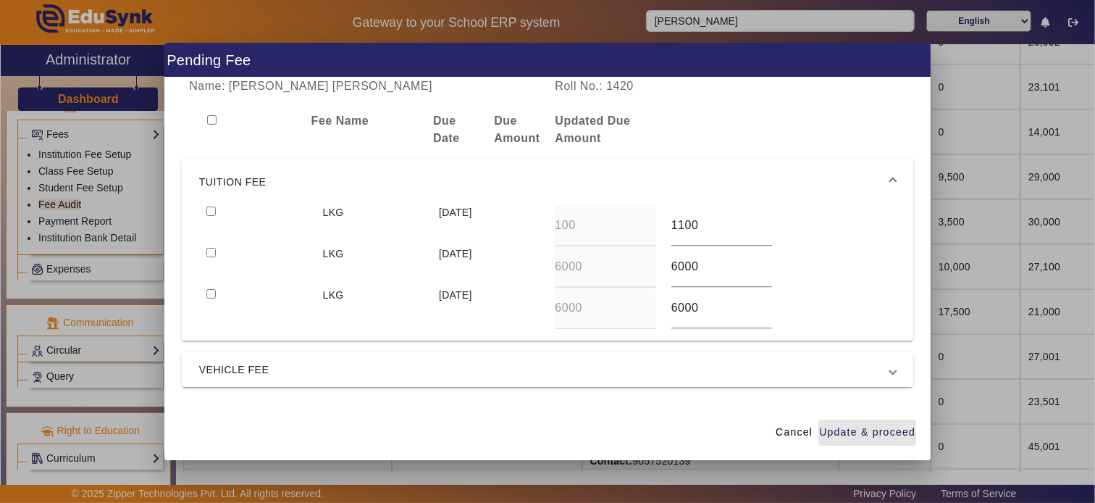
click at [863, 432] on span "Update & proceed" at bounding box center [867, 431] width 96 height 15
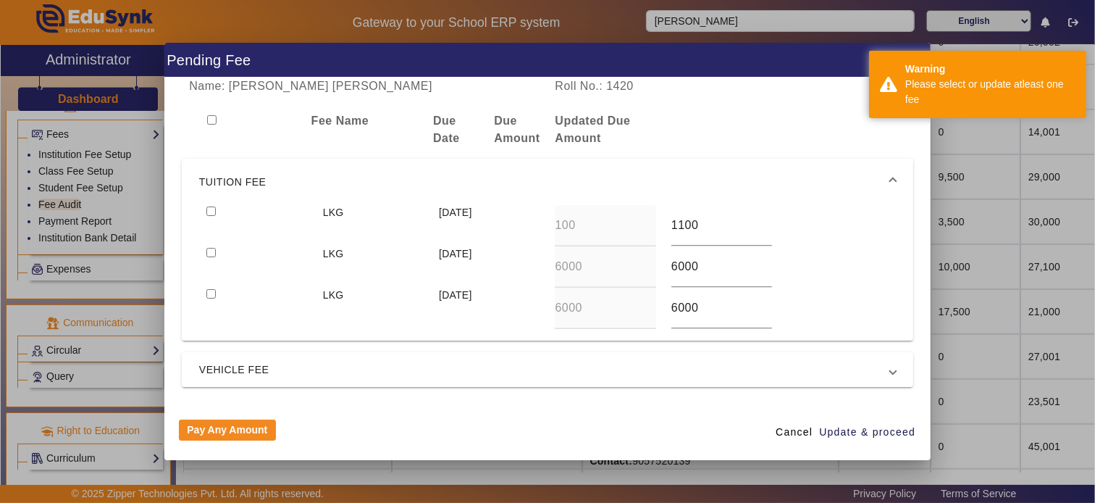
click at [211, 212] on input "checkbox" at bounding box center [210, 210] width 9 height 9
checkbox input "true"
click at [208, 252] on input "checkbox" at bounding box center [210, 252] width 9 height 9
checkbox input "true"
click at [207, 292] on input "checkbox" at bounding box center [210, 293] width 9 height 9
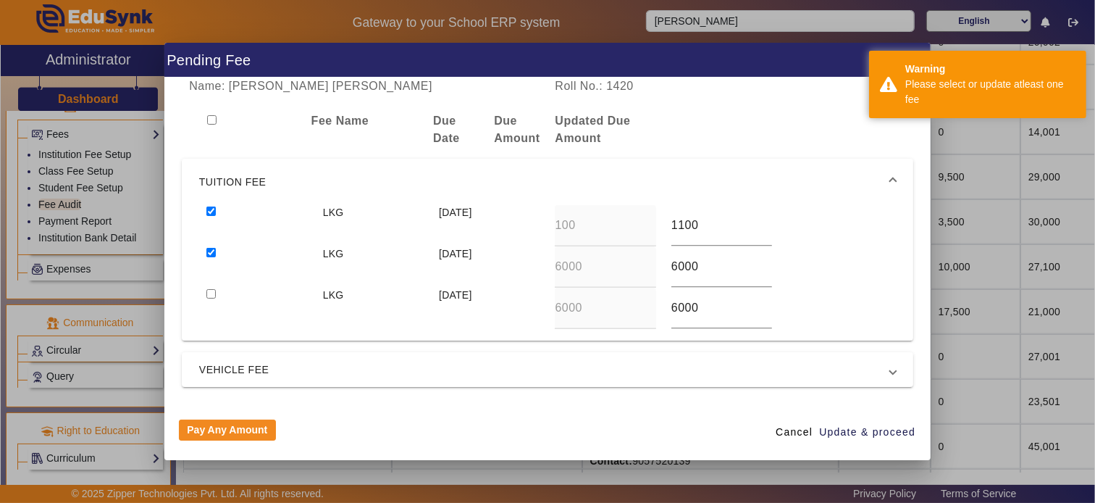
checkbox input "true"
click at [851, 432] on span "Update & proceed" at bounding box center [867, 431] width 96 height 15
type input "8000"
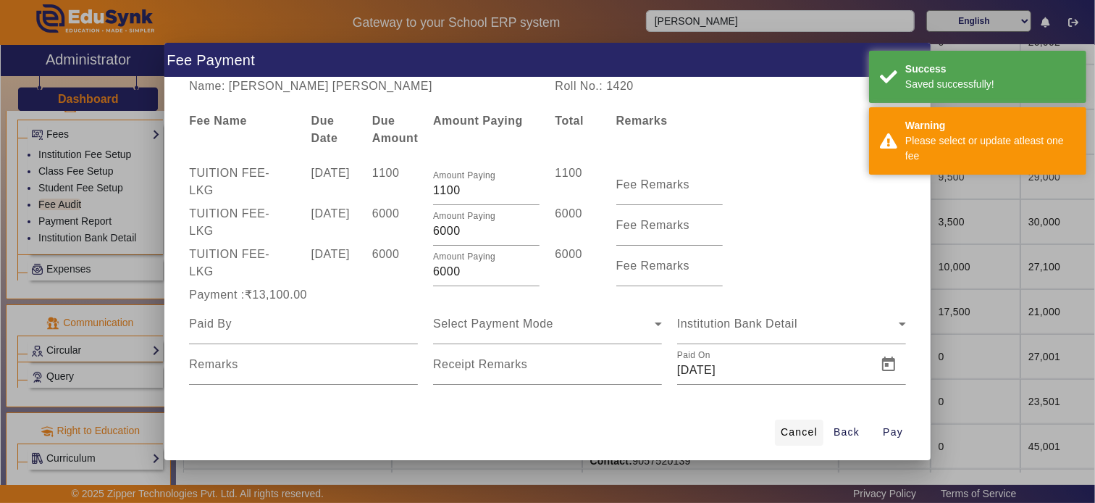
click at [822, 426] on span at bounding box center [799, 432] width 49 height 35
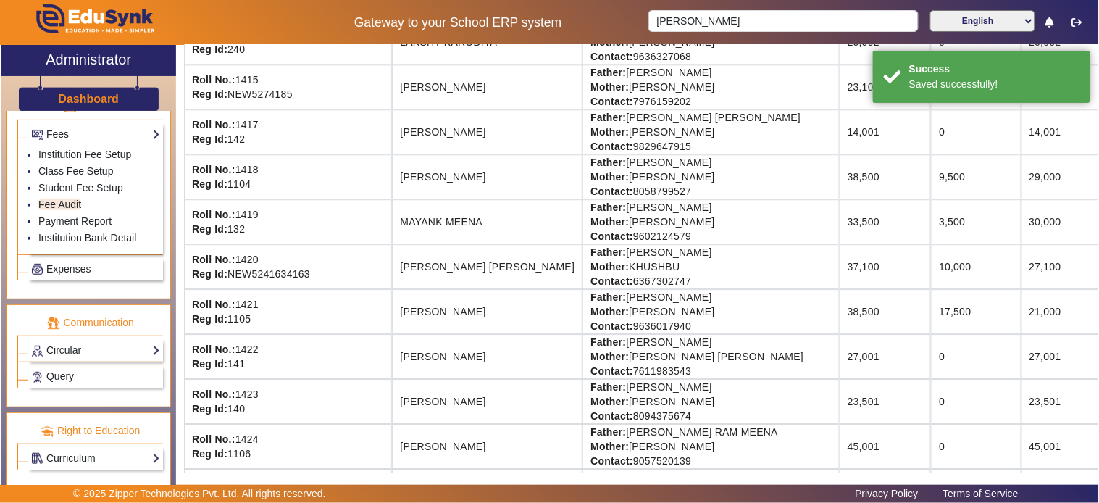
click at [989, 270] on td "27,100" at bounding box center [1075, 266] width 108 height 45
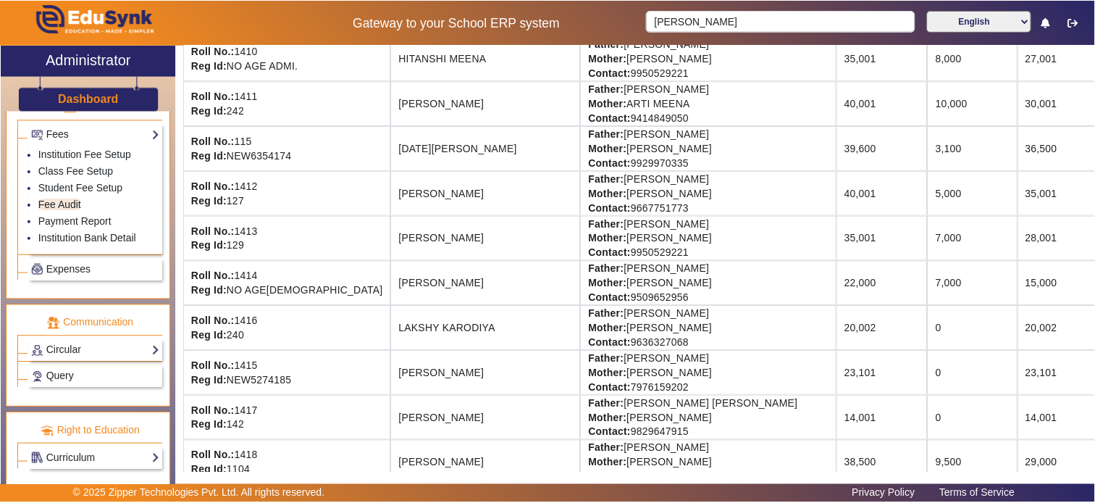
scroll to position [627, 0]
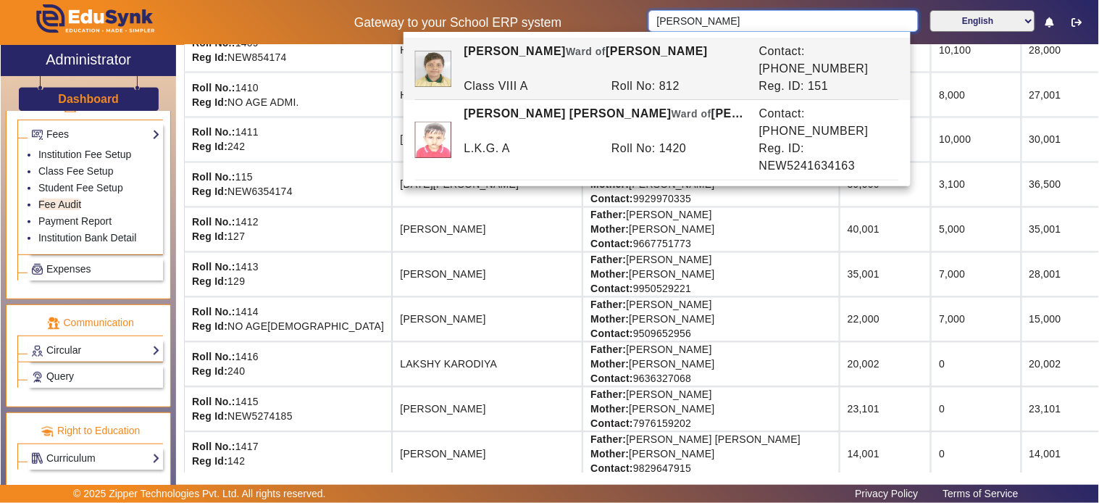
drag, startPoint x: 722, startPoint y: 15, endPoint x: 626, endPoint y: 17, distance: 96.4
click at [626, 17] on div "Gateway to your School ERP system [PERSON_NAME] English हिंदी (Hindi) ಕನ್ನಡ (Ka…" at bounding box center [549, 22] width 1097 height 45
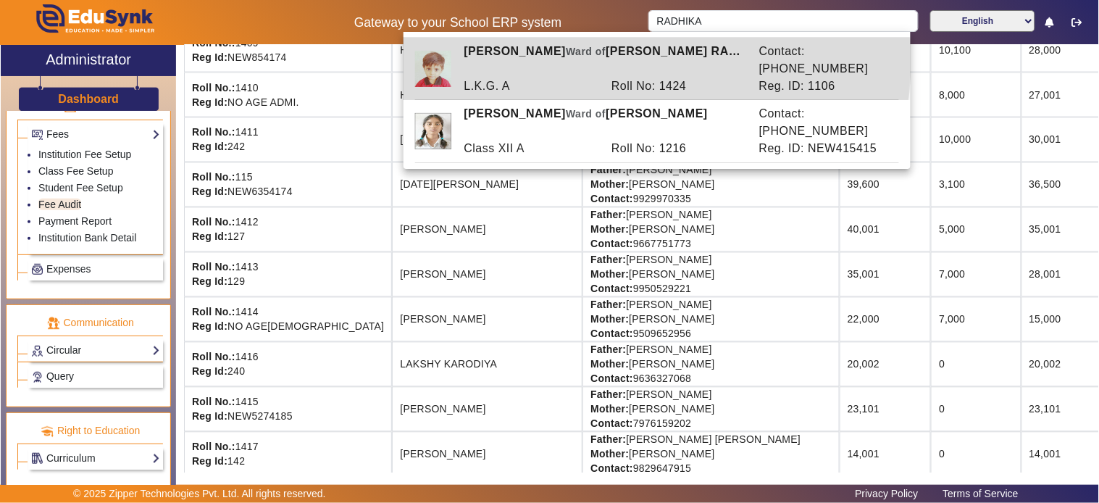
click at [596, 78] on div "L.K.G. A" at bounding box center [530, 86] width 148 height 17
type input "[PERSON_NAME]"
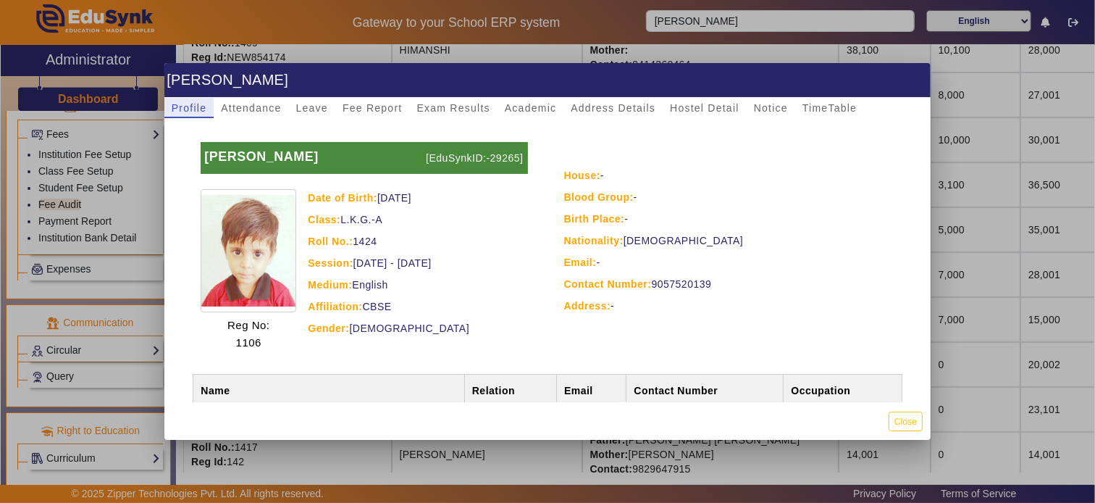
scroll to position [0, 0]
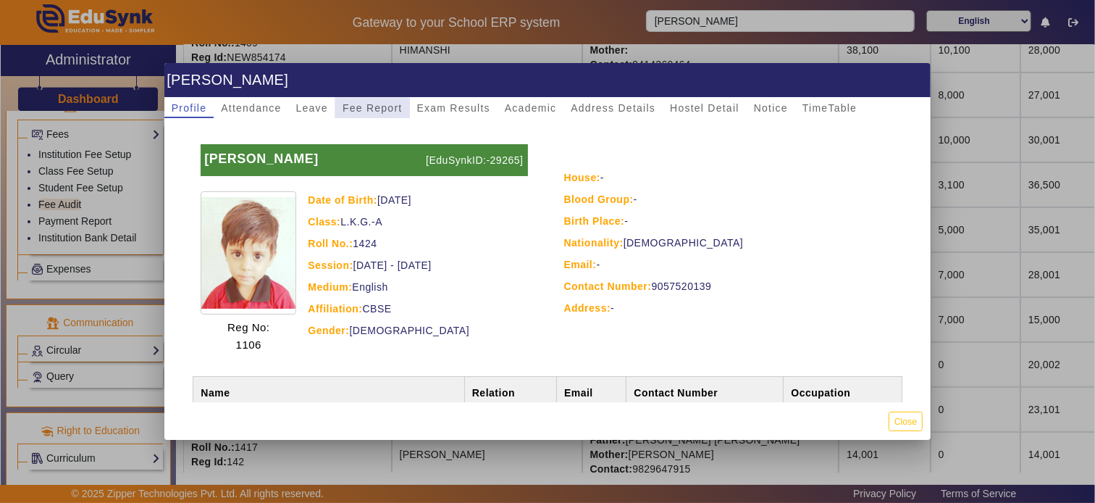
click at [349, 107] on span "Fee Report" at bounding box center [373, 108] width 60 height 10
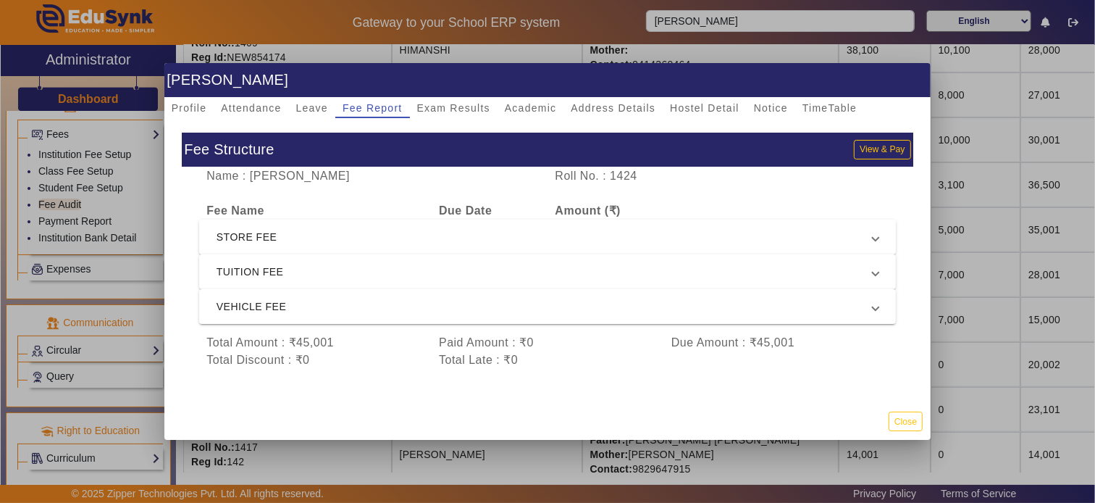
click at [326, 233] on span "STORE FEE" at bounding box center [545, 236] width 656 height 17
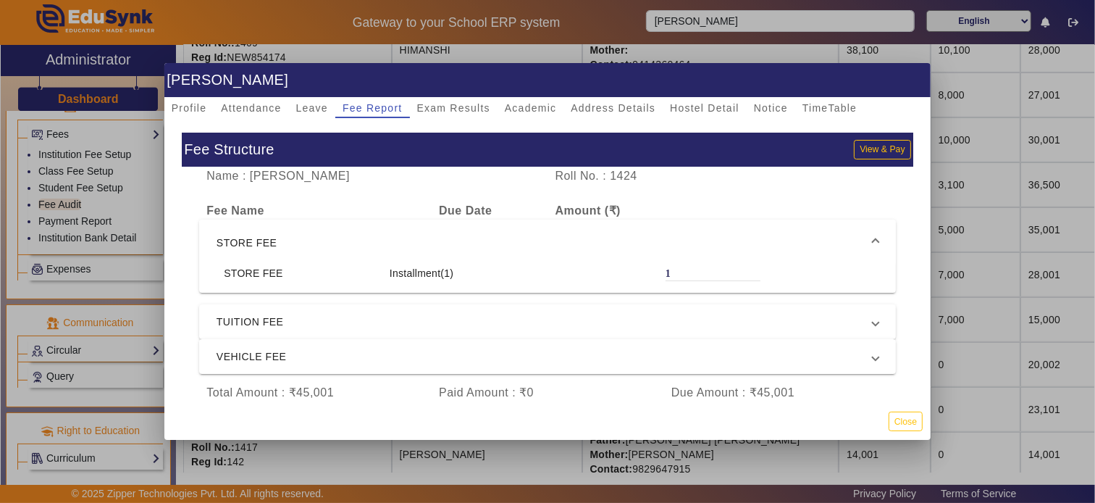
click at [324, 235] on span "STORE FEE" at bounding box center [545, 242] width 656 height 17
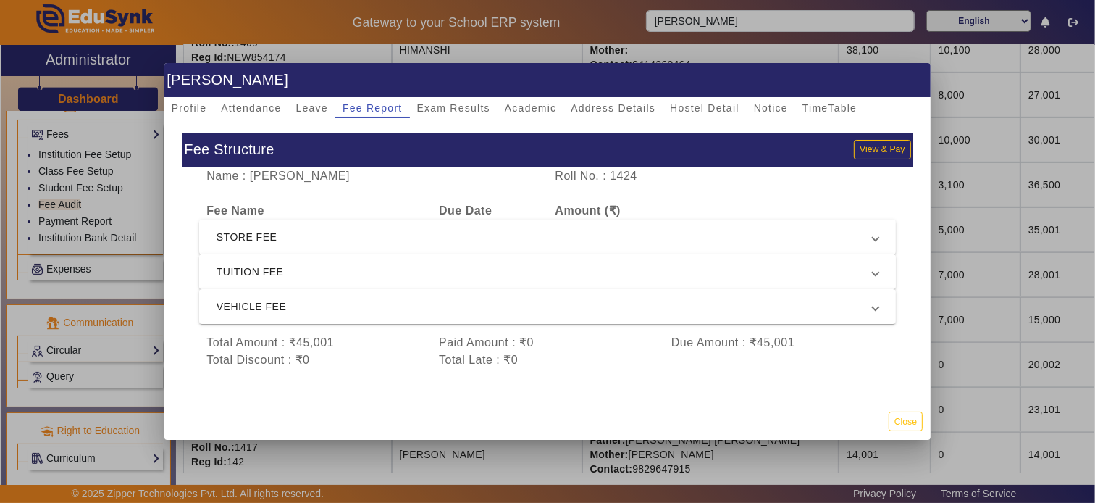
click at [301, 269] on span "TUITION FEE" at bounding box center [545, 271] width 656 height 17
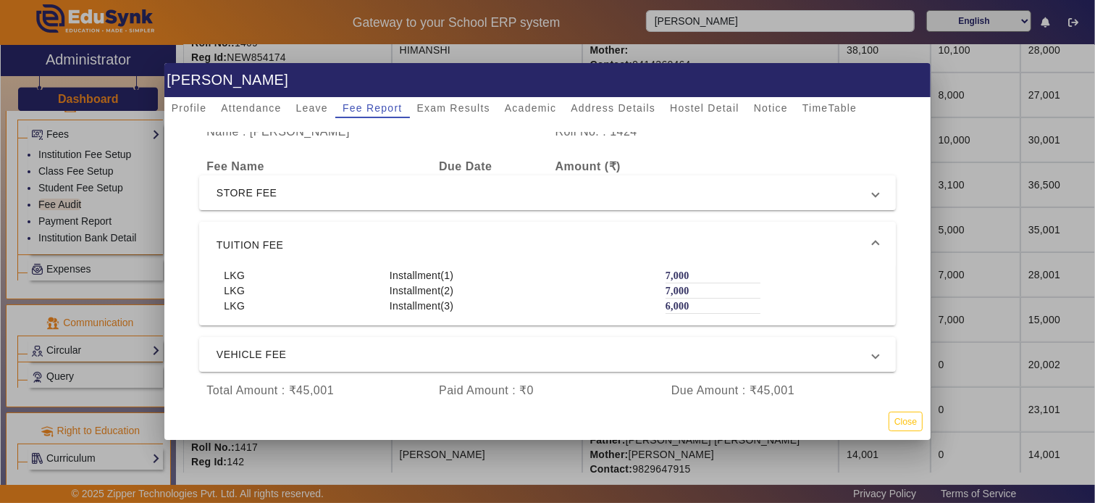
scroll to position [67, 0]
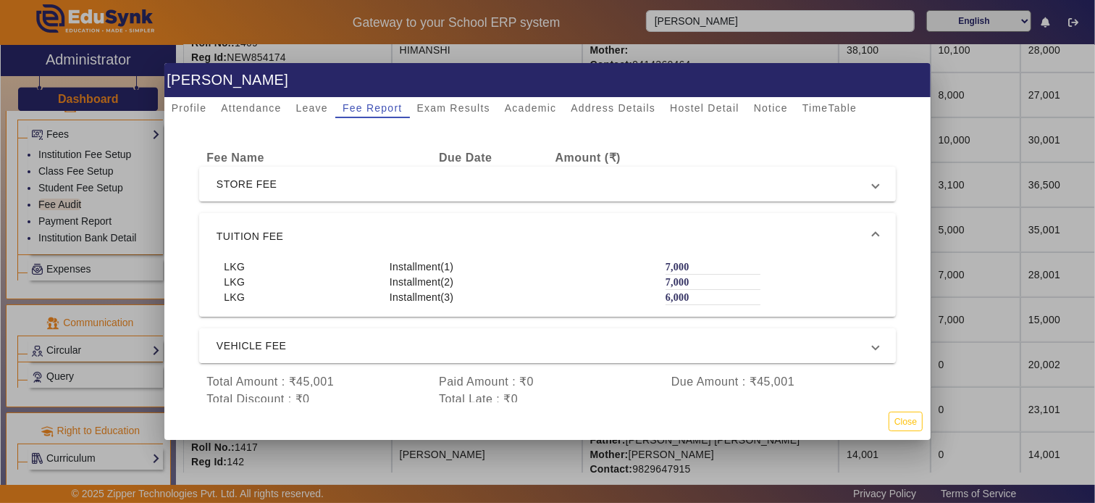
click at [323, 337] on span "VEHICLE FEE" at bounding box center [545, 345] width 656 height 17
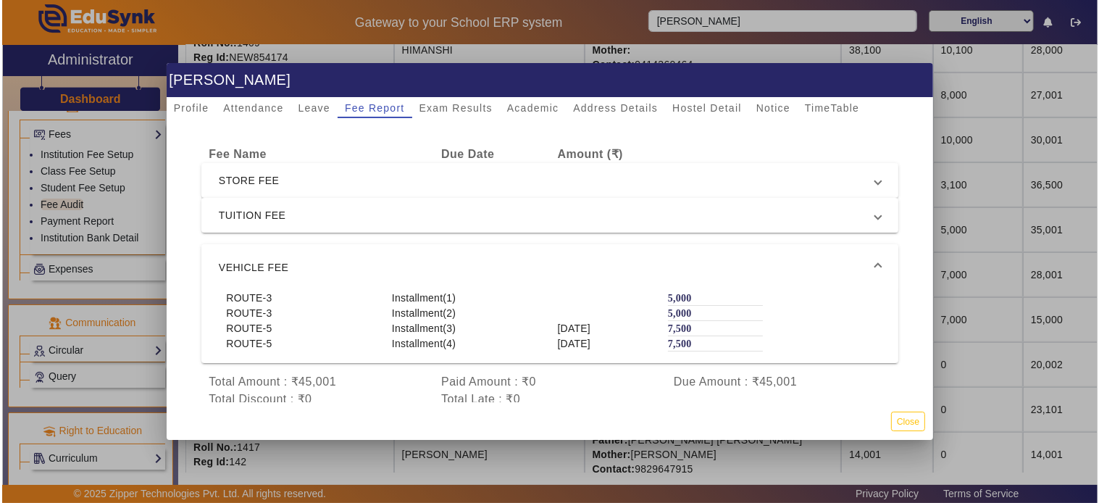
scroll to position [70, 0]
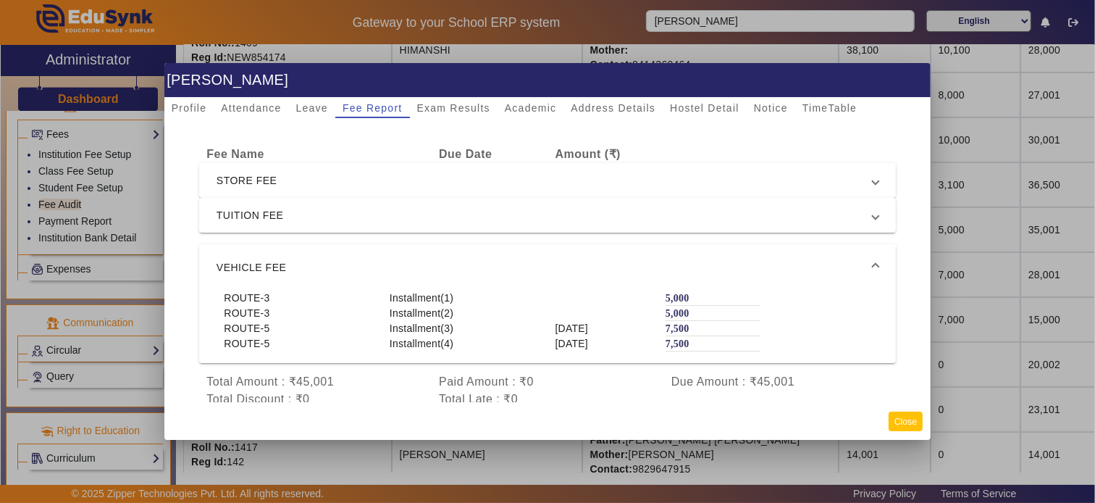
click at [907, 420] on button "Close" at bounding box center [906, 421] width 34 height 20
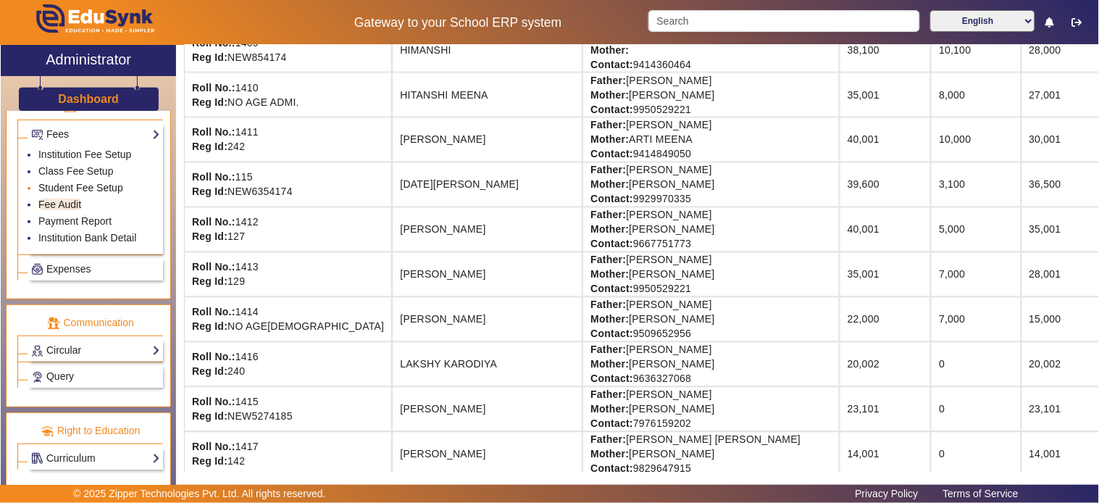
click at [67, 185] on link "Student Fee Setup" at bounding box center [80, 188] width 85 height 12
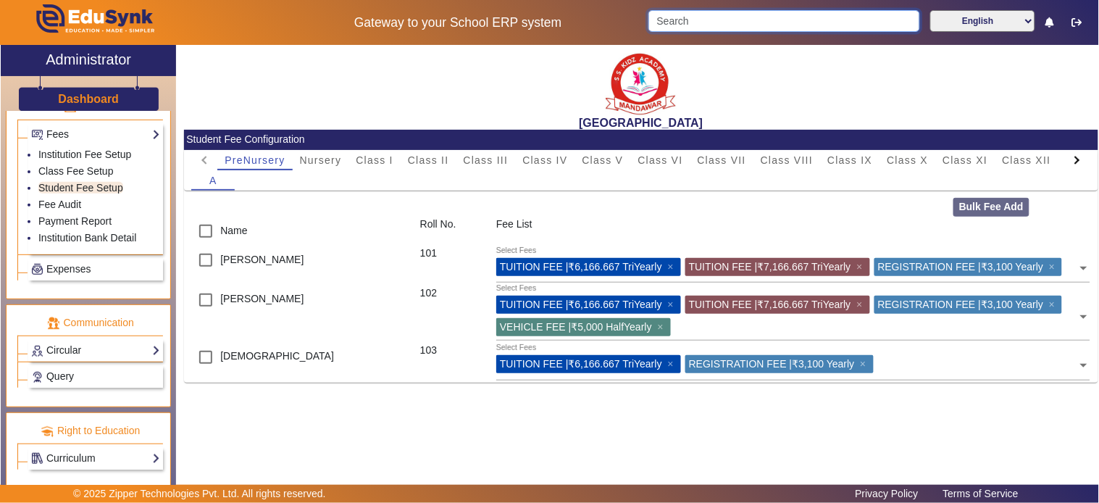
click at [718, 12] on input "Search" at bounding box center [783, 21] width 271 height 22
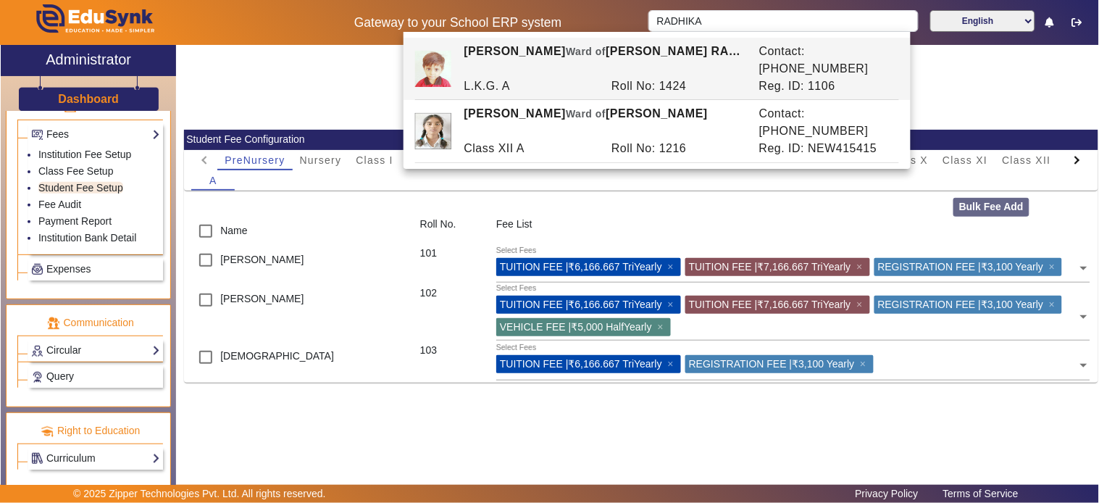
click at [564, 59] on div "[PERSON_NAME] of [PERSON_NAME]" at bounding box center [603, 60] width 295 height 35
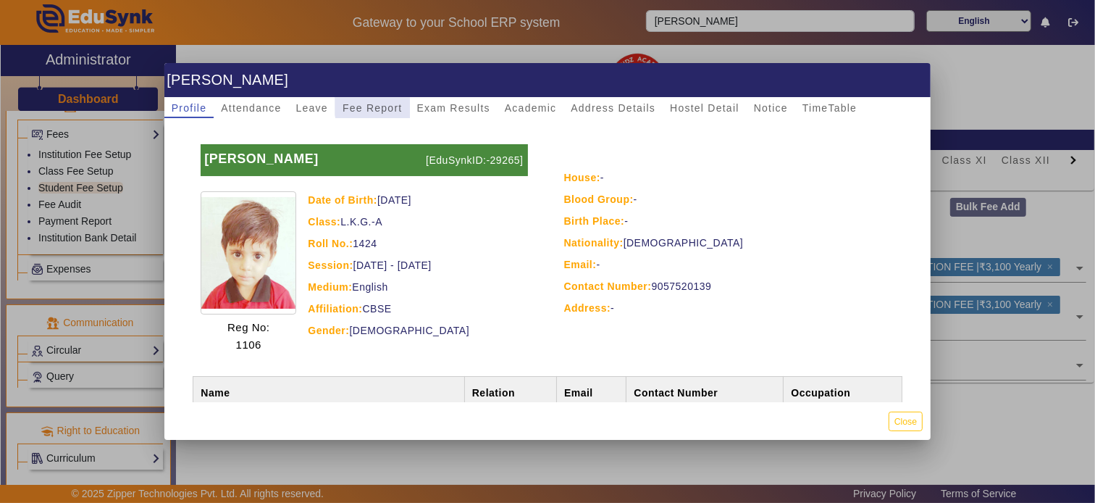
click at [384, 103] on span "Fee Report" at bounding box center [373, 108] width 60 height 10
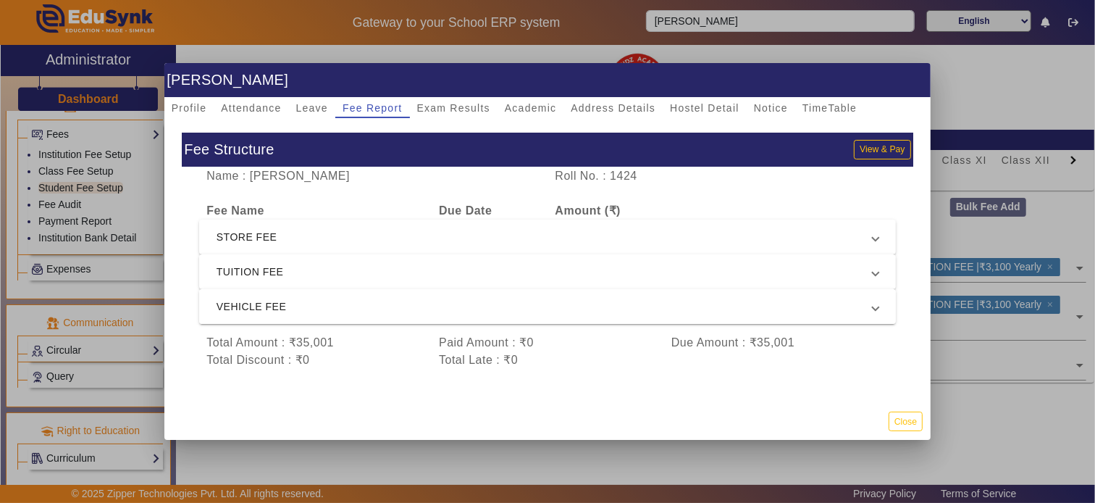
click at [381, 306] on span "VEHICLE FEE" at bounding box center [545, 306] width 656 height 17
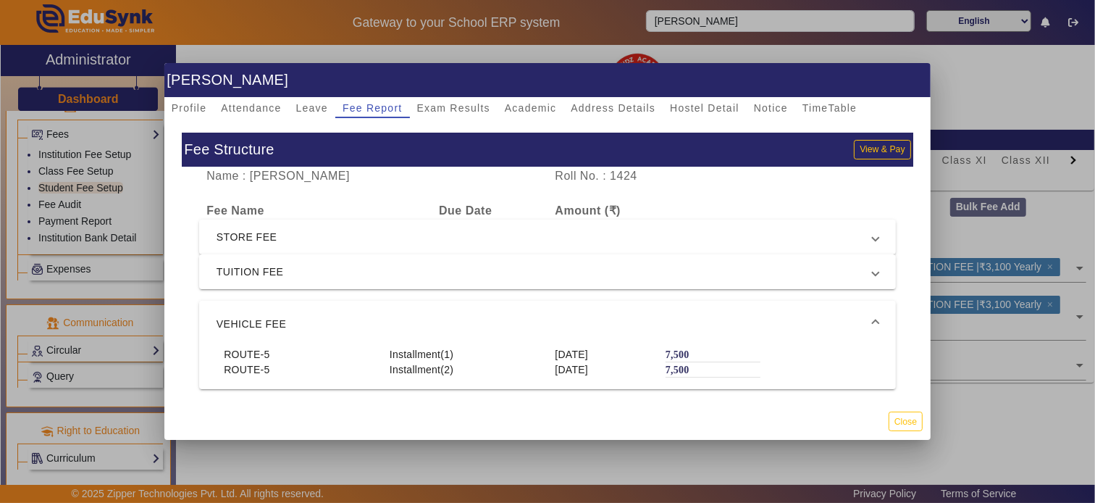
click at [962, 265] on div at bounding box center [547, 251] width 1095 height 503
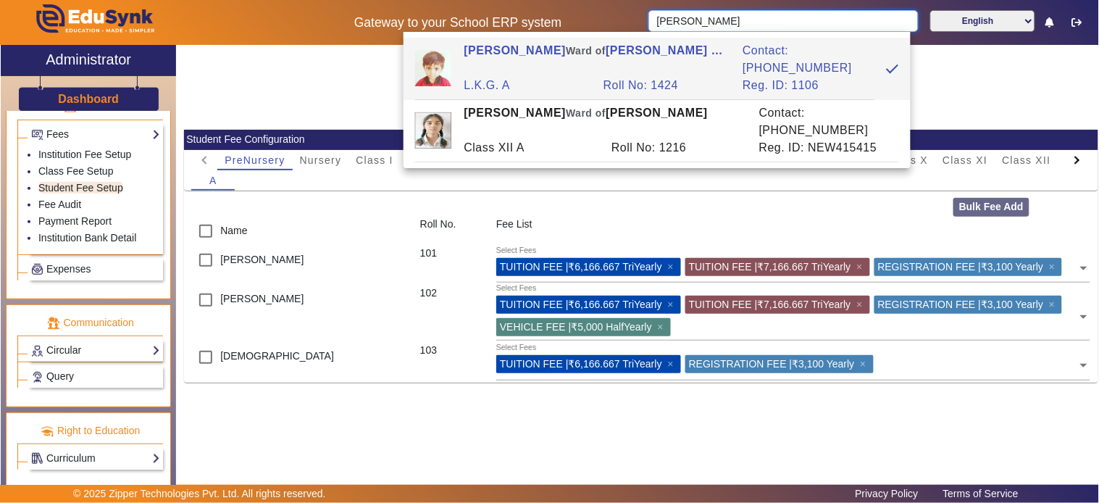
drag, startPoint x: 763, startPoint y: 17, endPoint x: 529, endPoint y: 23, distance: 234.8
click at [531, 17] on div "Gateway to your School ERP system RADHIKA MEENA English हिंदी (Hindi) ಕನ್ನಡ (Ka…" at bounding box center [549, 22] width 1097 height 45
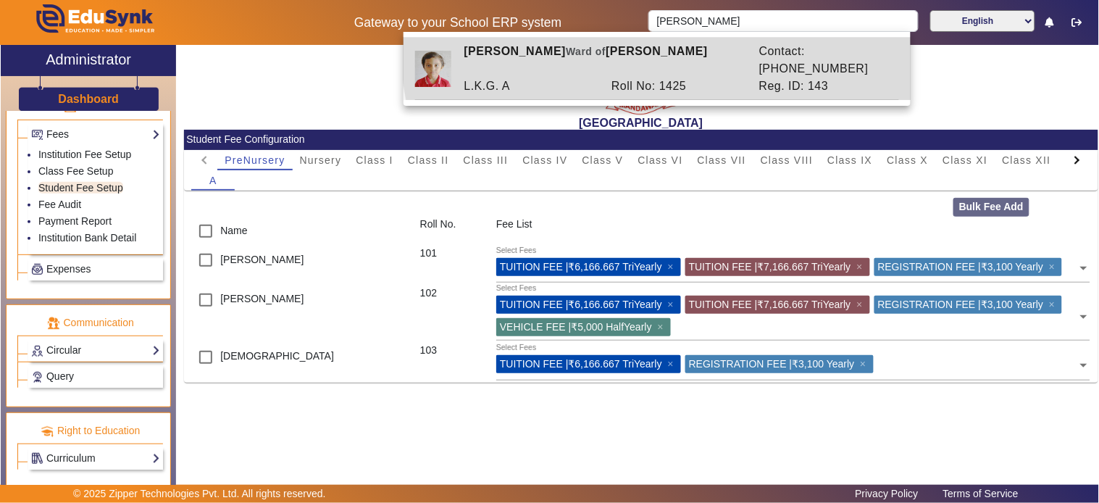
click at [663, 47] on div "[PERSON_NAME] of [PERSON_NAME]" at bounding box center [603, 60] width 295 height 35
type input "[PERSON_NAME]"
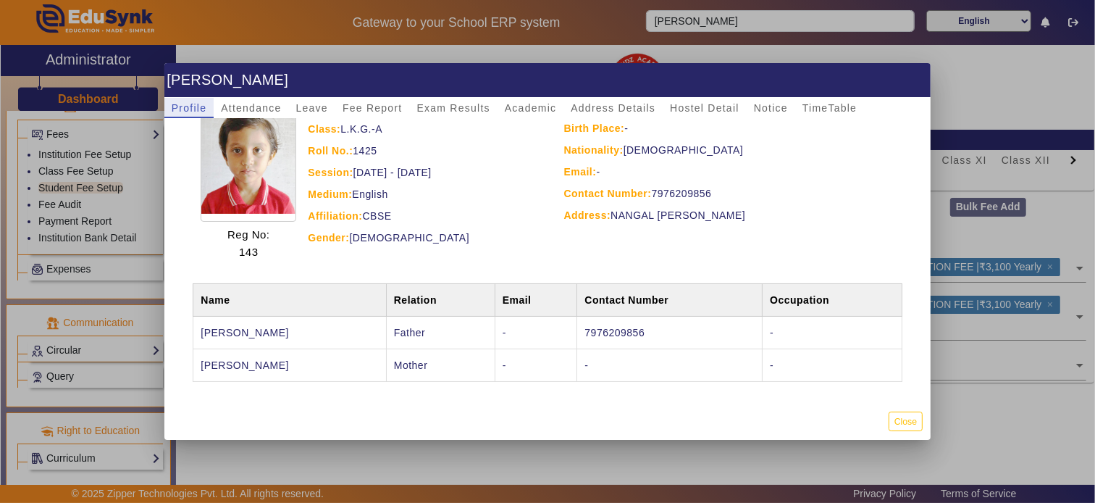
scroll to position [97, 0]
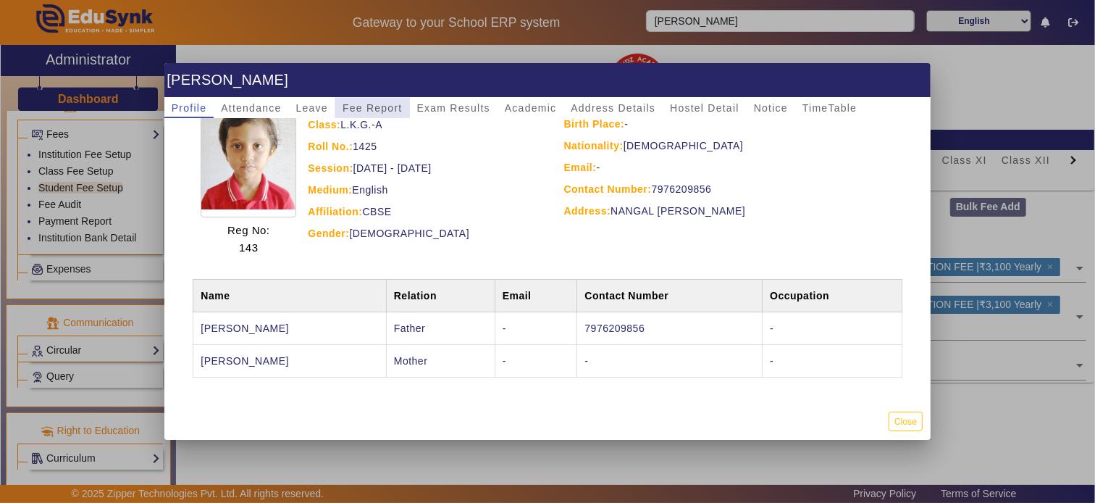
click at [374, 112] on span "Fee Report" at bounding box center [373, 108] width 60 height 10
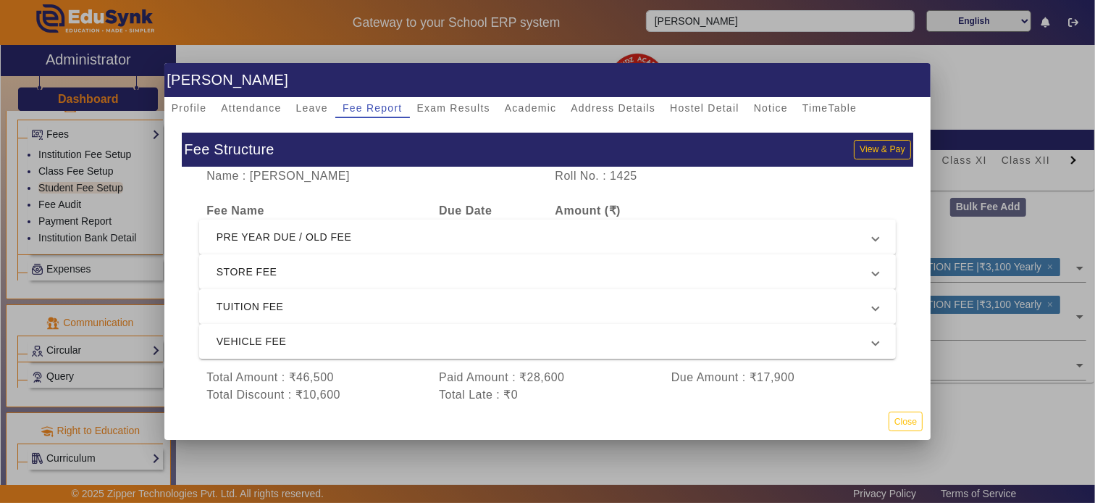
scroll to position [9, 0]
click at [338, 332] on span "VEHICLE FEE" at bounding box center [545, 340] width 656 height 17
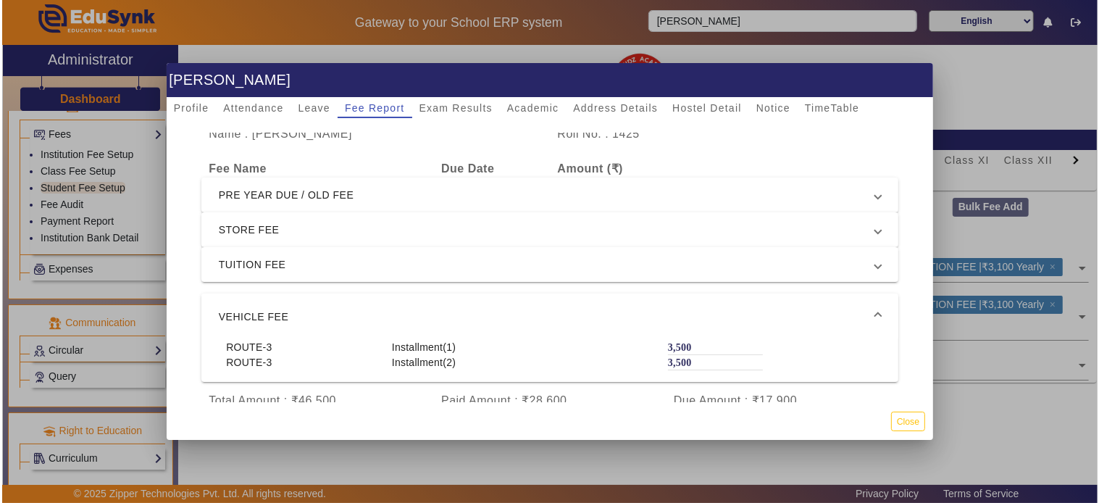
scroll to position [75, 0]
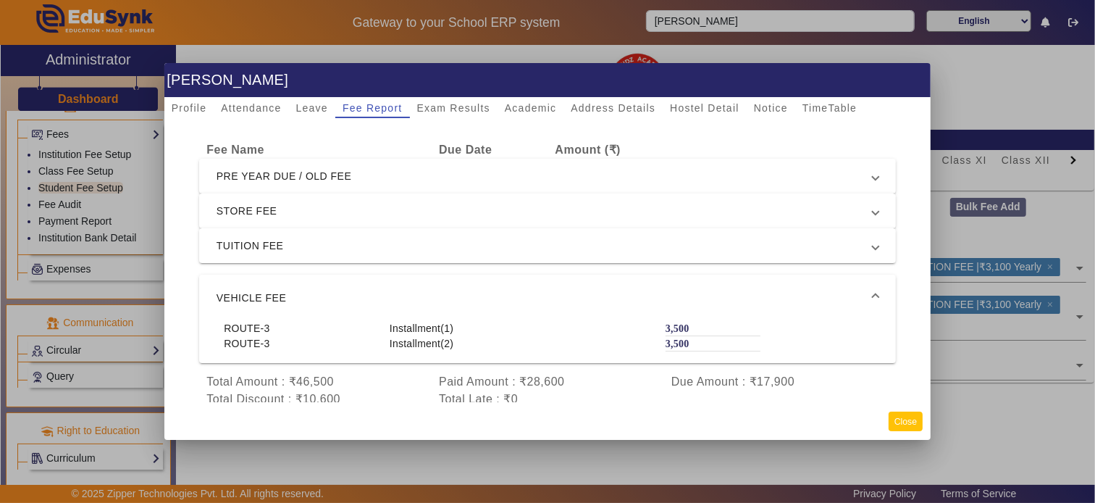
click at [897, 423] on button "Close" at bounding box center [906, 421] width 34 height 20
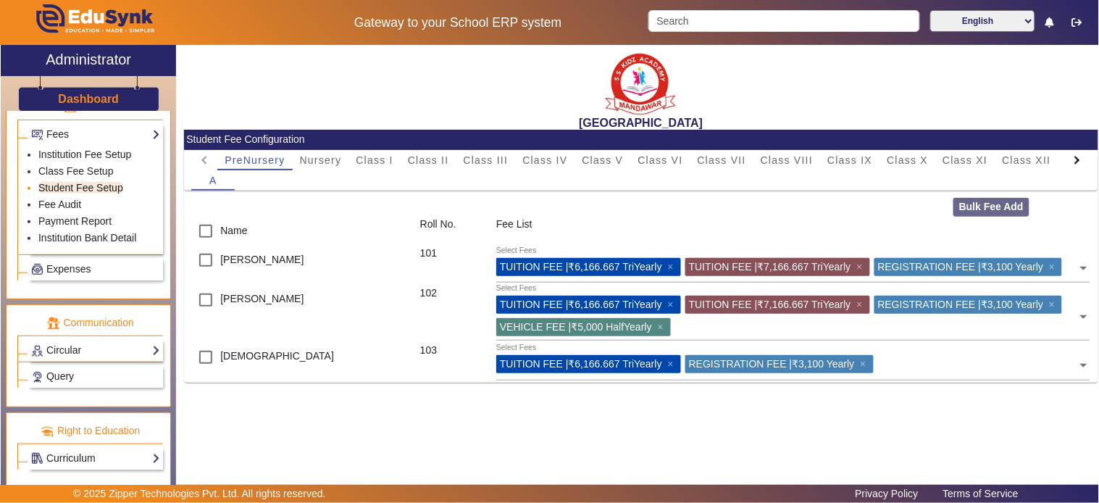
click at [77, 183] on link "Student Fee Setup" at bounding box center [80, 188] width 85 height 12
click at [71, 188] on link "Student Fee Setup" at bounding box center [80, 188] width 85 height 12
click at [53, 201] on link "Fee Audit" at bounding box center [59, 204] width 43 height 12
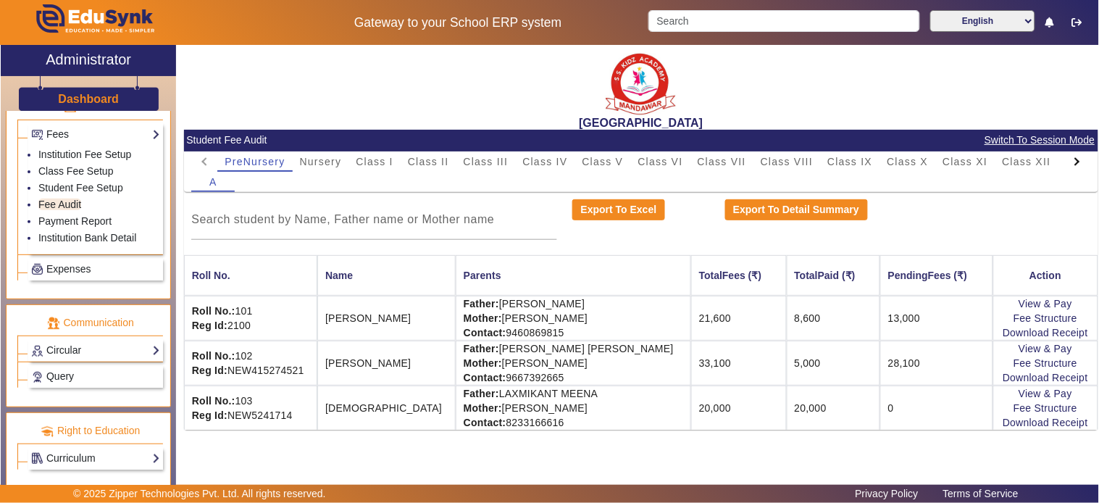
click at [989, 162] on div at bounding box center [1076, 161] width 8 height 8
click at [989, 162] on mat-tab-header "PreNursery Nursery Class I Class II Class III Class IV Class V Class VI Class V…" at bounding box center [640, 161] width 899 height 20
click at [989, 164] on span "L.K.G." at bounding box center [991, 161] width 34 height 10
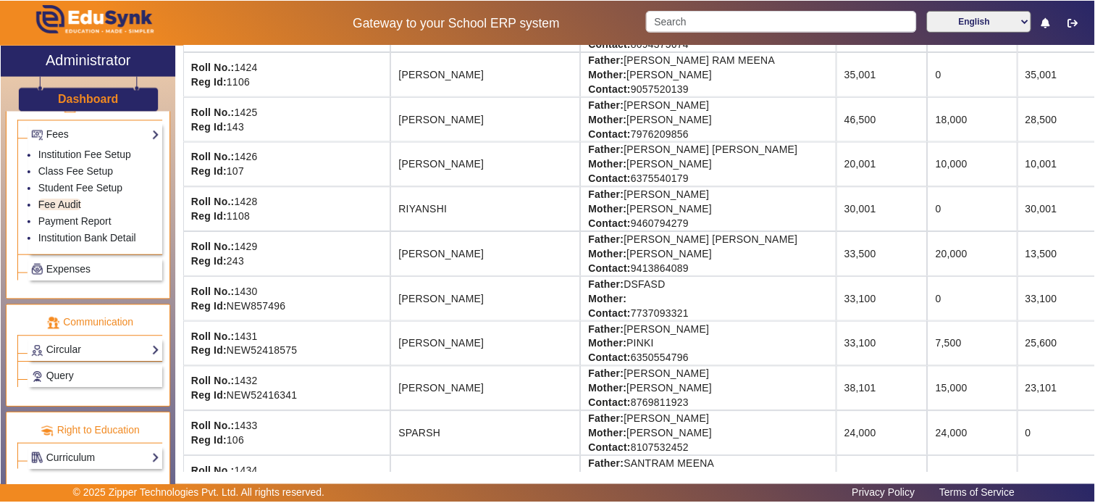
scroll to position [1294, 0]
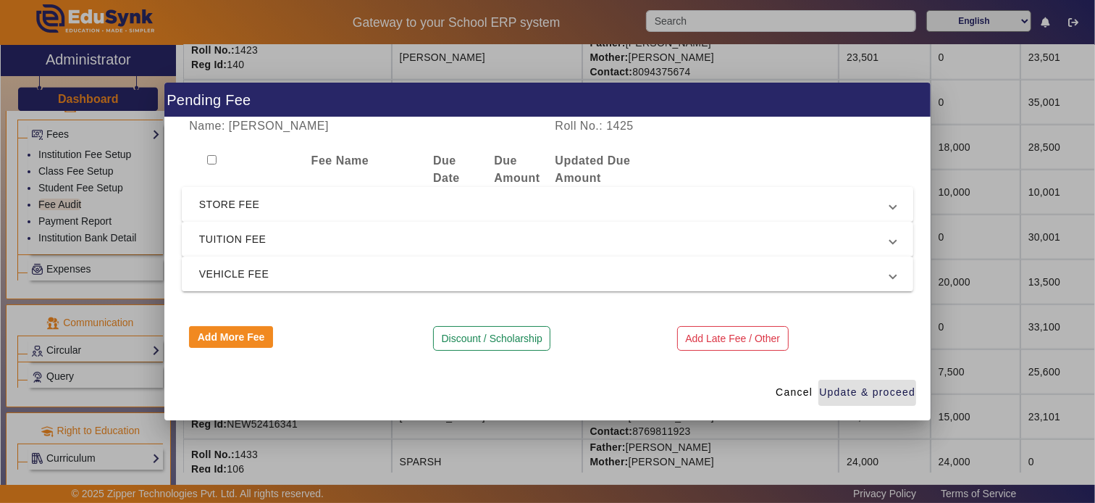
click at [313, 206] on span "STORE FEE" at bounding box center [544, 204] width 691 height 17
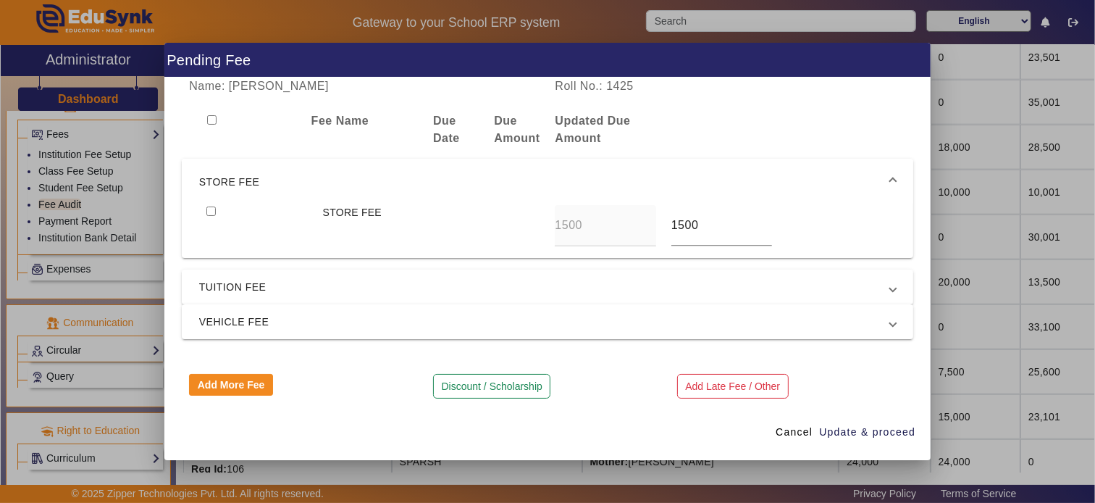
click at [311, 185] on span "STORE FEE" at bounding box center [544, 181] width 691 height 17
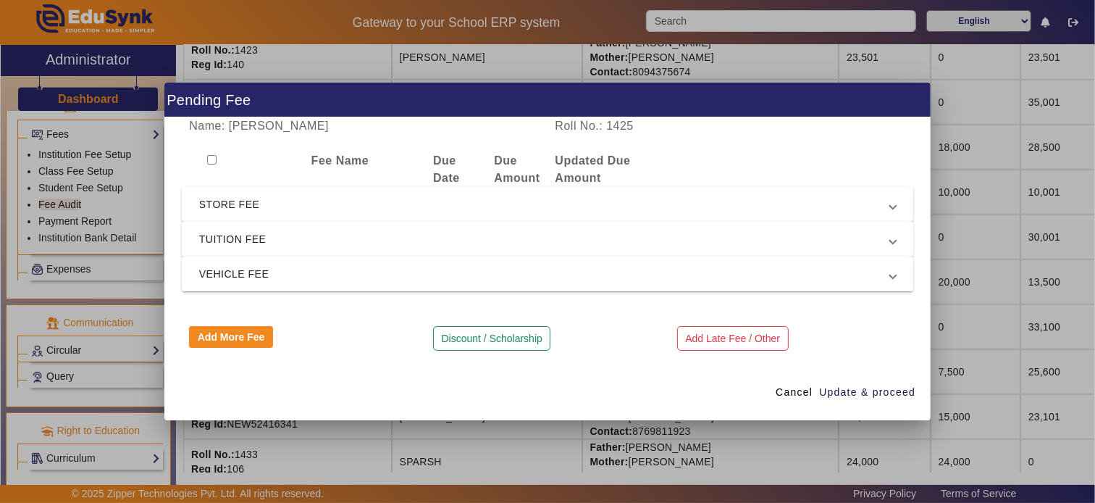
click at [293, 243] on span "TUITION FEE" at bounding box center [544, 238] width 691 height 17
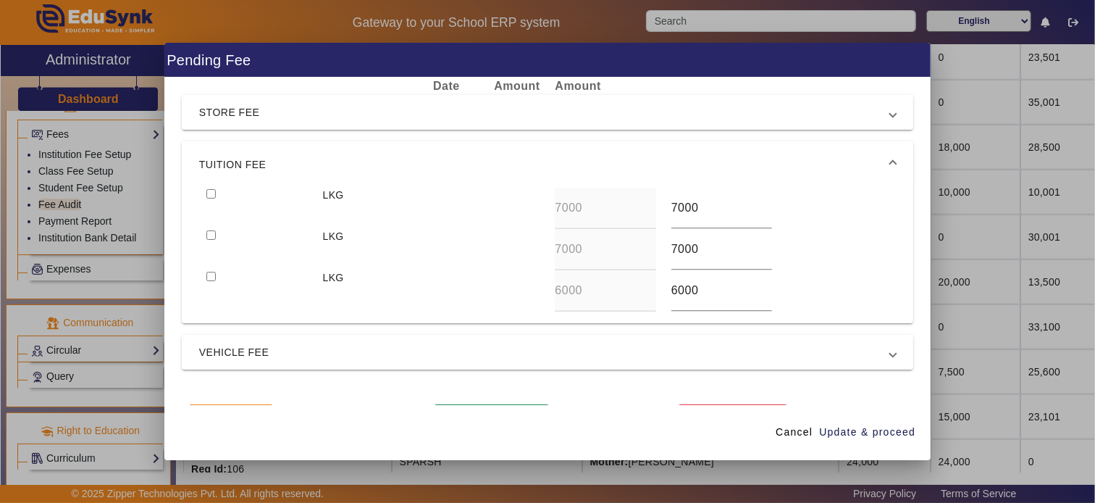
scroll to position [91, 0]
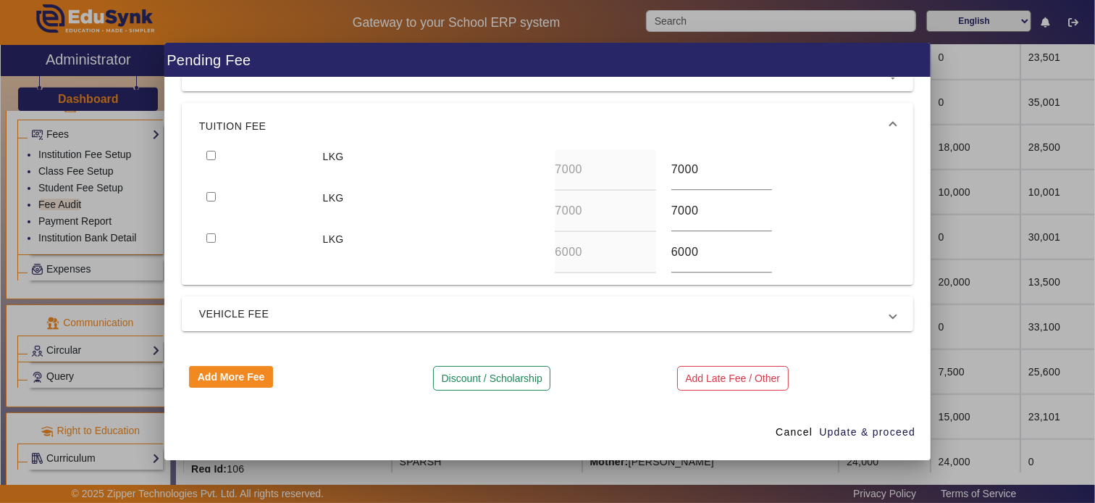
click at [212, 154] on input "checkbox" at bounding box center [210, 155] width 9 height 9
checkbox input "true"
type input "0"
click at [206, 192] on input "checkbox" at bounding box center [210, 196] width 9 height 9
checkbox input "true"
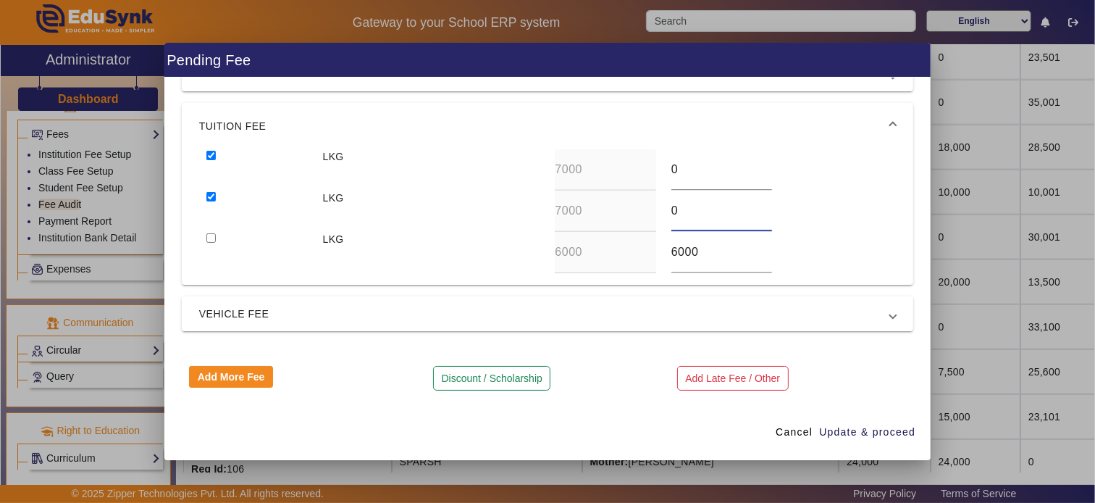
type input "0"
click at [206, 233] on input "checkbox" at bounding box center [210, 237] width 9 height 9
checkbox input "true"
type input "0"
click at [329, 314] on span "VEHICLE FEE" at bounding box center [544, 313] width 691 height 17
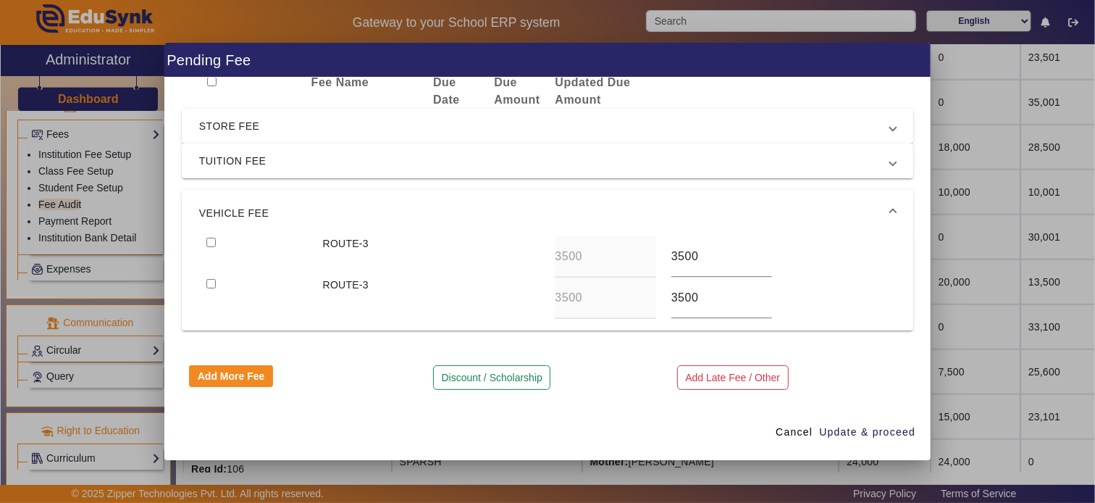
scroll to position [38, 0]
click at [212, 242] on input "checkbox" at bounding box center [210, 242] width 9 height 9
checkbox input "true"
type input "0"
click at [206, 280] on input "checkbox" at bounding box center [210, 284] width 9 height 9
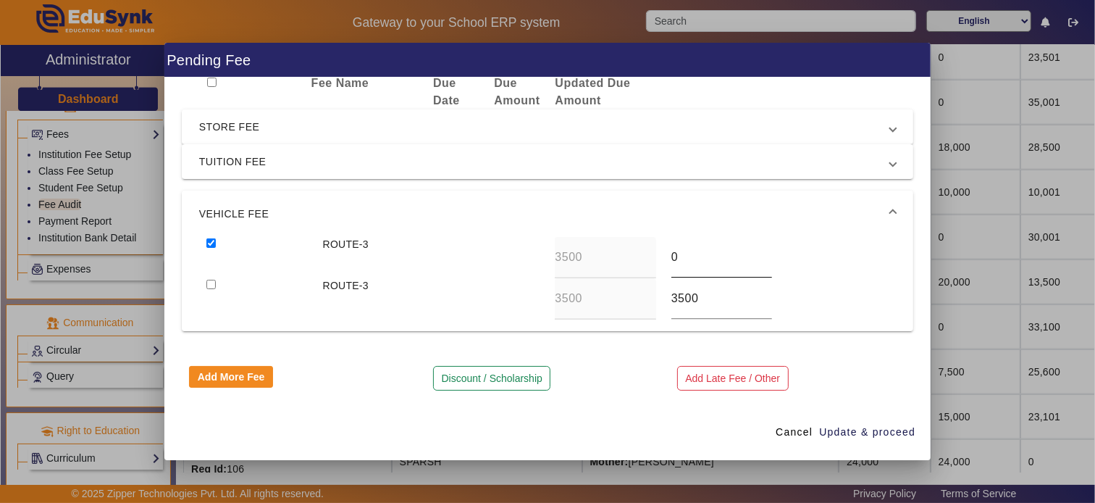
checkbox input "true"
type input "0"
click at [855, 425] on span "Update & proceed" at bounding box center [867, 431] width 96 height 15
type input "0"
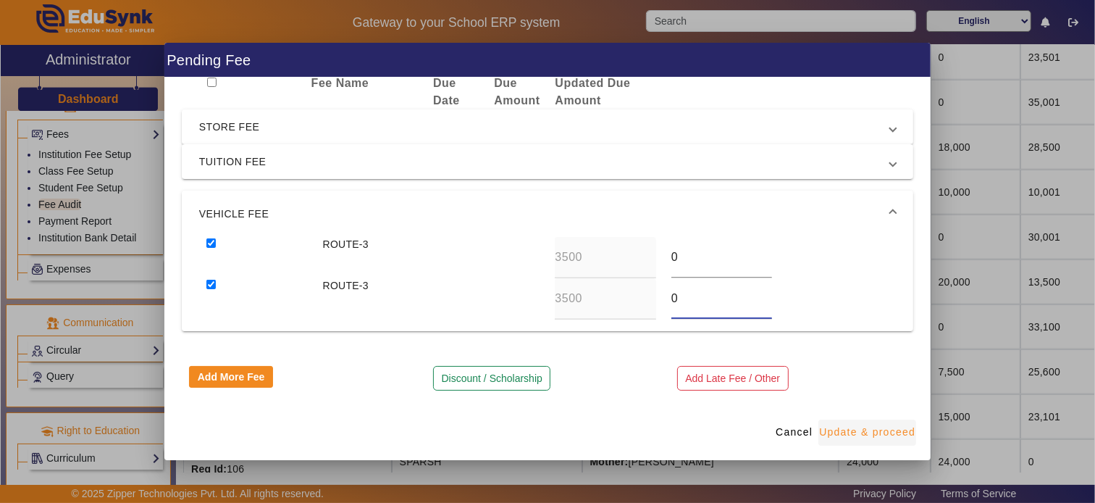
type input "0"
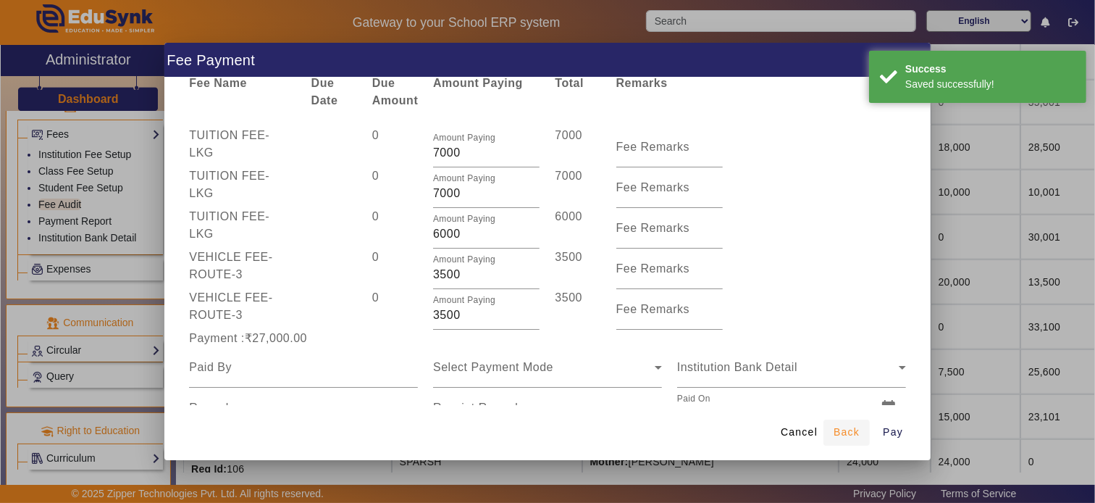
click at [832, 430] on span "submit" at bounding box center [847, 432] width 46 height 35
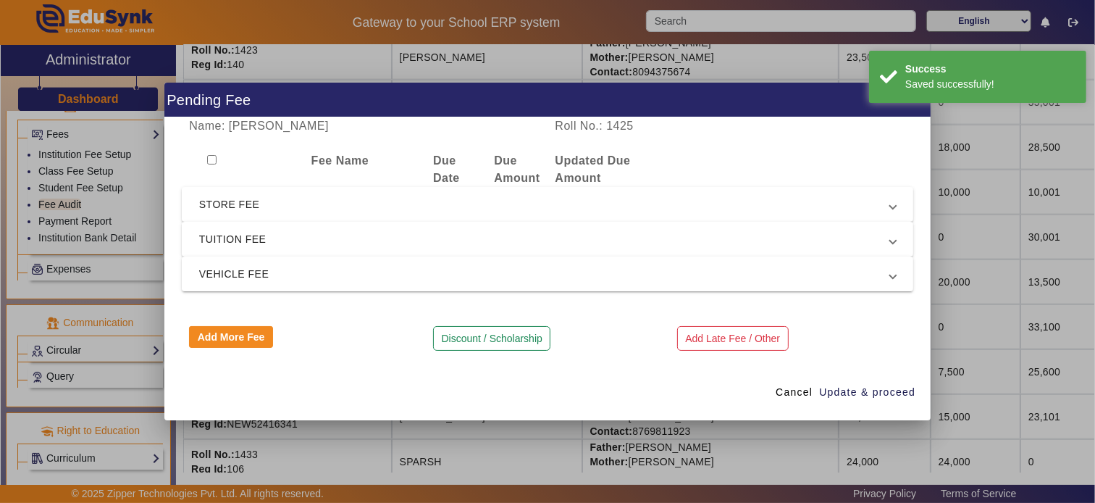
scroll to position [0, 0]
click at [804, 396] on span "Cancel" at bounding box center [794, 392] width 37 height 15
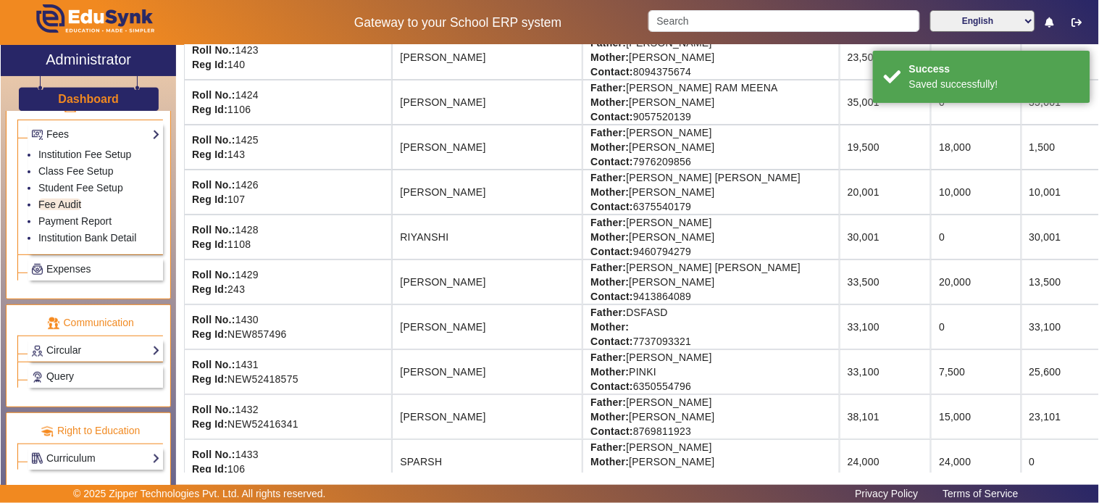
click at [931, 258] on td "0" at bounding box center [976, 236] width 90 height 45
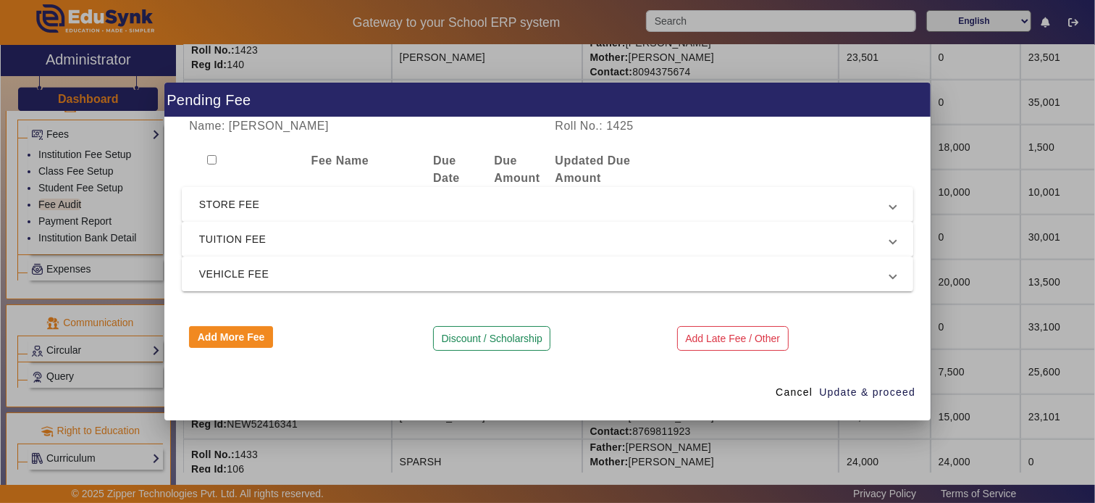
click at [233, 234] on span "TUITION FEE" at bounding box center [544, 238] width 691 height 17
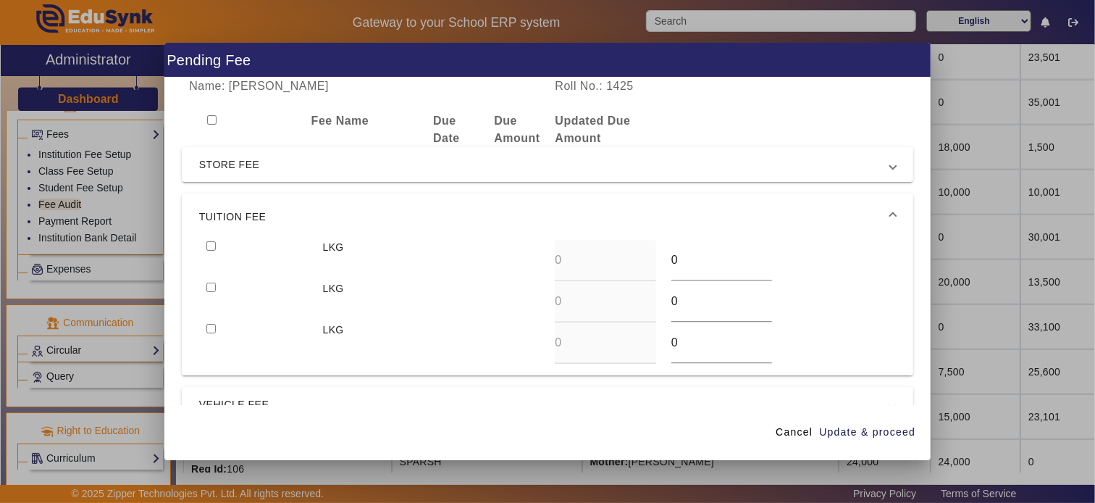
click at [206, 247] on input "checkbox" at bounding box center [210, 245] width 9 height 9
checkbox input "true"
drag, startPoint x: 681, startPoint y: 267, endPoint x: 608, endPoint y: 261, distance: 72.6
click at [608, 261] on div "LKG 0 0" at bounding box center [547, 260] width 697 height 41
type input "7000"
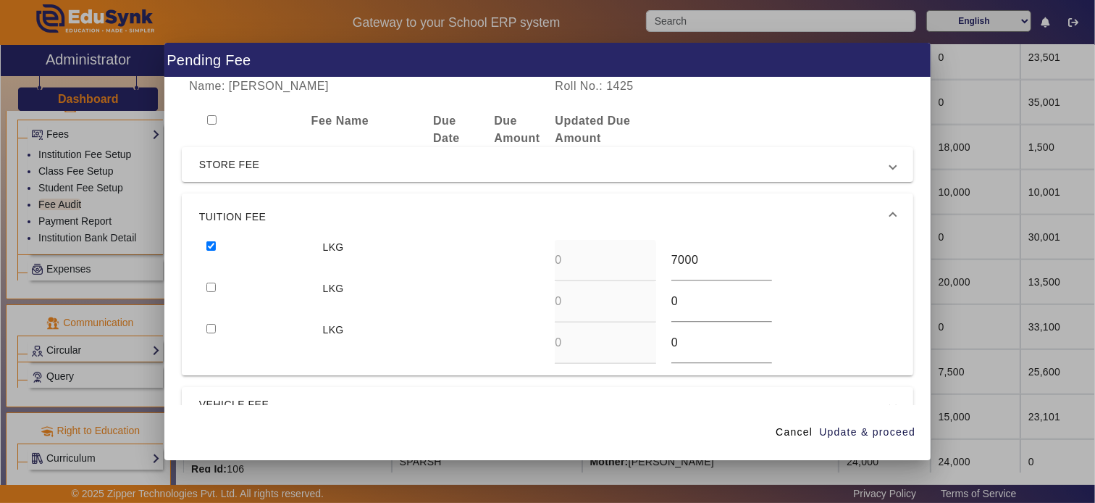
click at [206, 282] on input "checkbox" at bounding box center [210, 286] width 9 height 9
checkbox input "true"
type input "6000"
click at [206, 324] on input "checkbox" at bounding box center [210, 328] width 9 height 9
checkbox input "true"
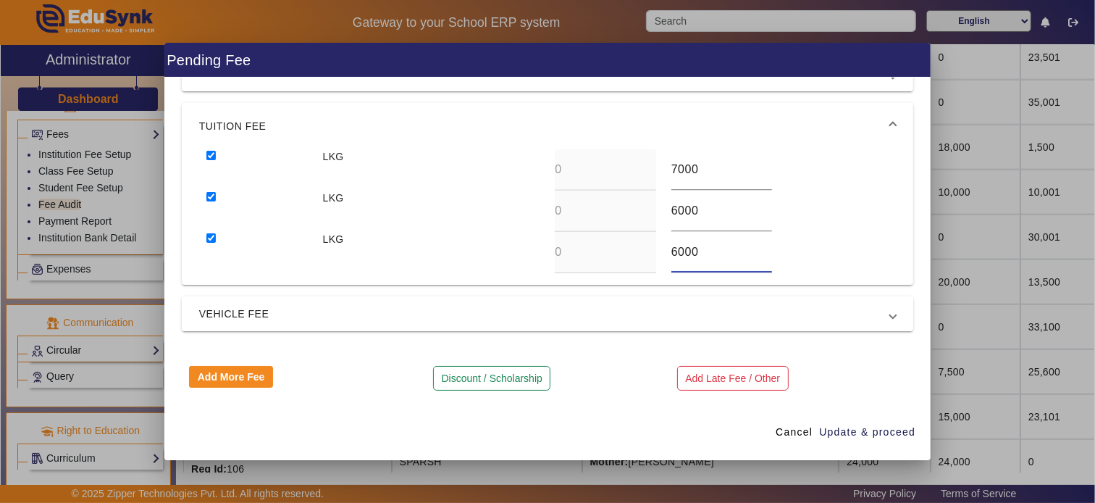
type input "6000"
click at [285, 311] on span "VEHICLE FEE" at bounding box center [544, 313] width 691 height 17
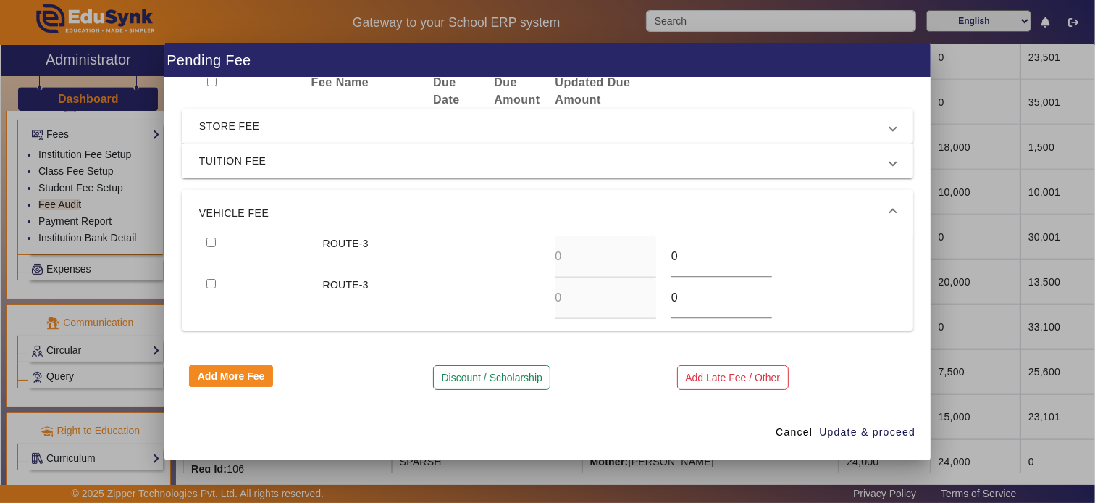
scroll to position [38, 0]
click at [208, 242] on input "checkbox" at bounding box center [210, 242] width 9 height 9
checkbox input "true"
type input "3500"
click at [206, 280] on input "checkbox" at bounding box center [210, 284] width 9 height 9
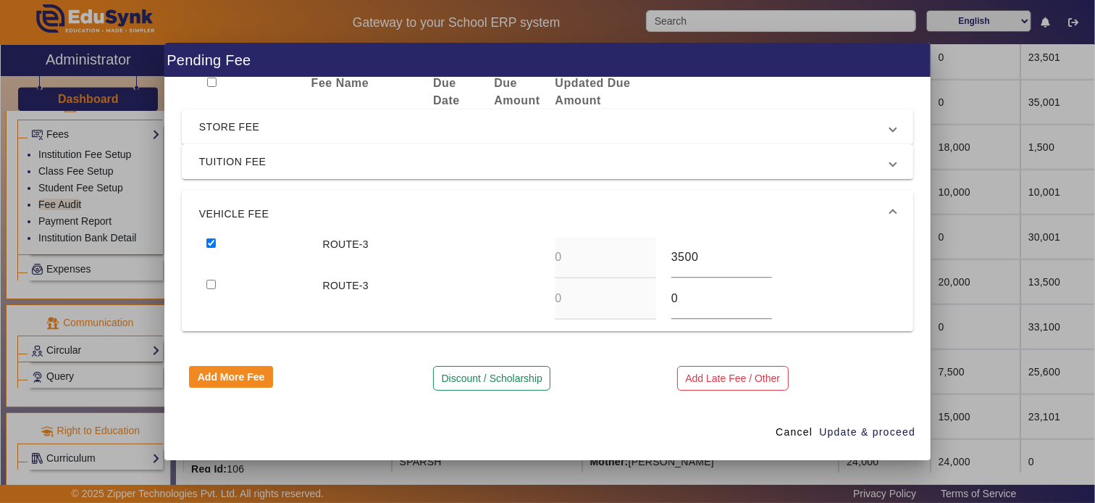
checkbox input "true"
type input "3500"
click at [861, 428] on span "Update & proceed" at bounding box center [867, 431] width 96 height 15
type input "7000"
type input "6000"
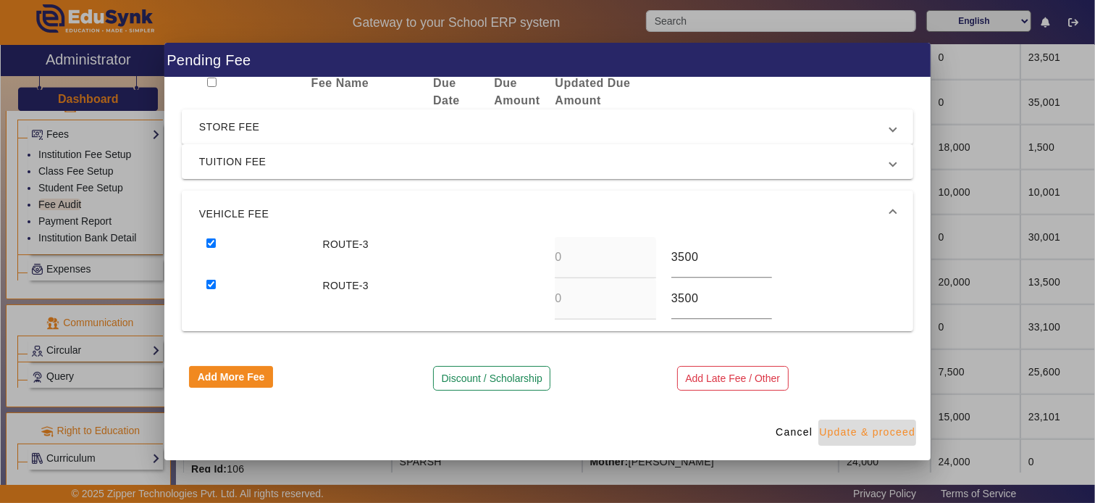
type input "6000"
type input "3500"
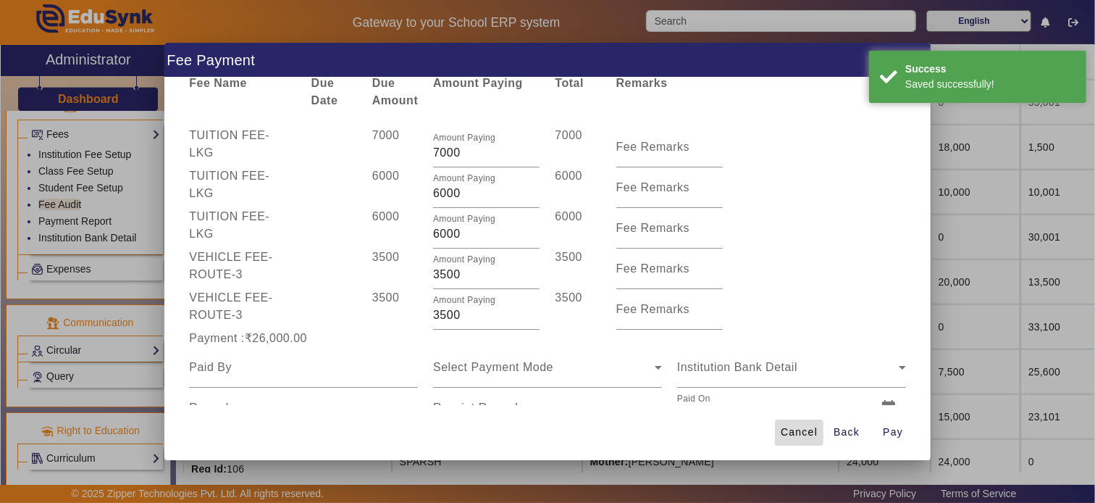
click at [805, 435] on span "Cancel" at bounding box center [799, 431] width 37 height 15
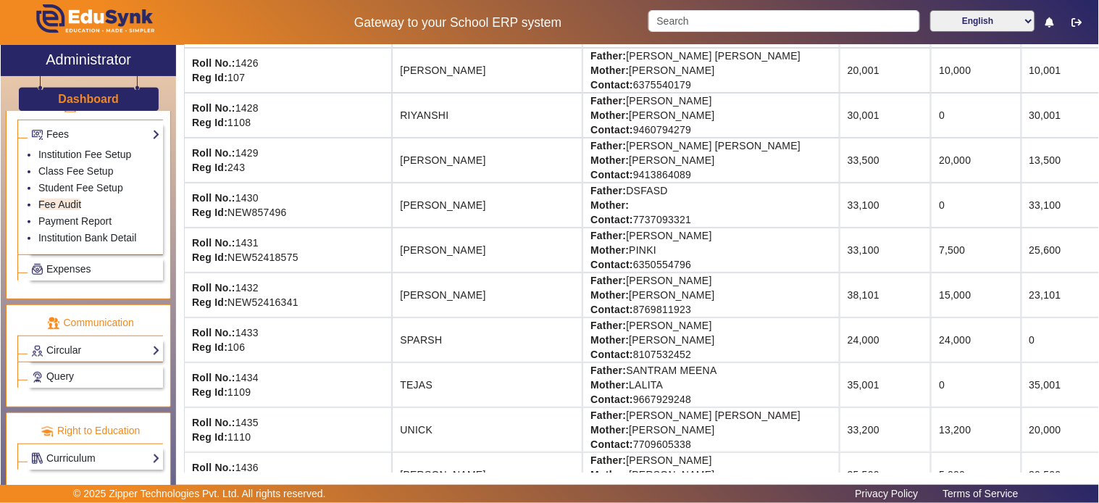
scroll to position [1454, 0]
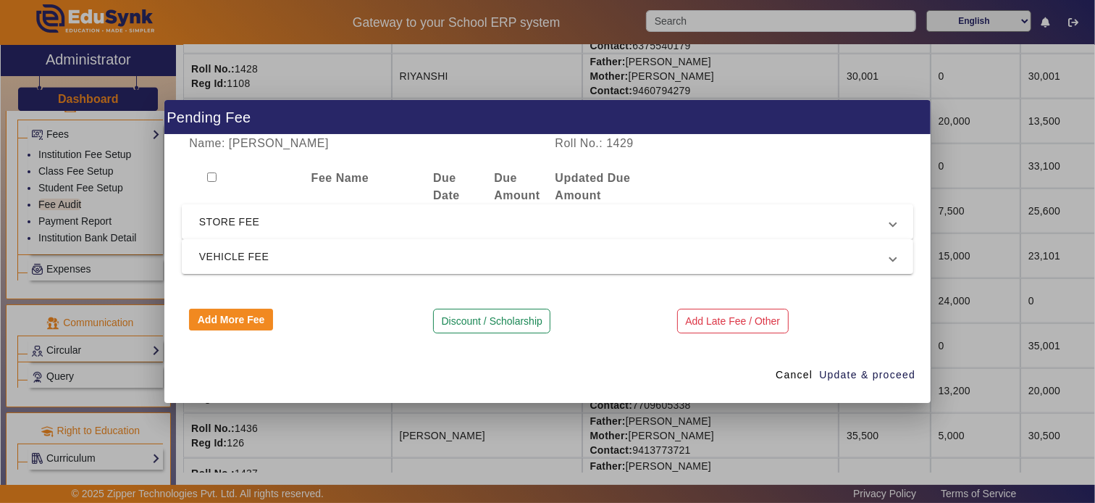
click at [251, 219] on span "STORE FEE" at bounding box center [544, 221] width 691 height 17
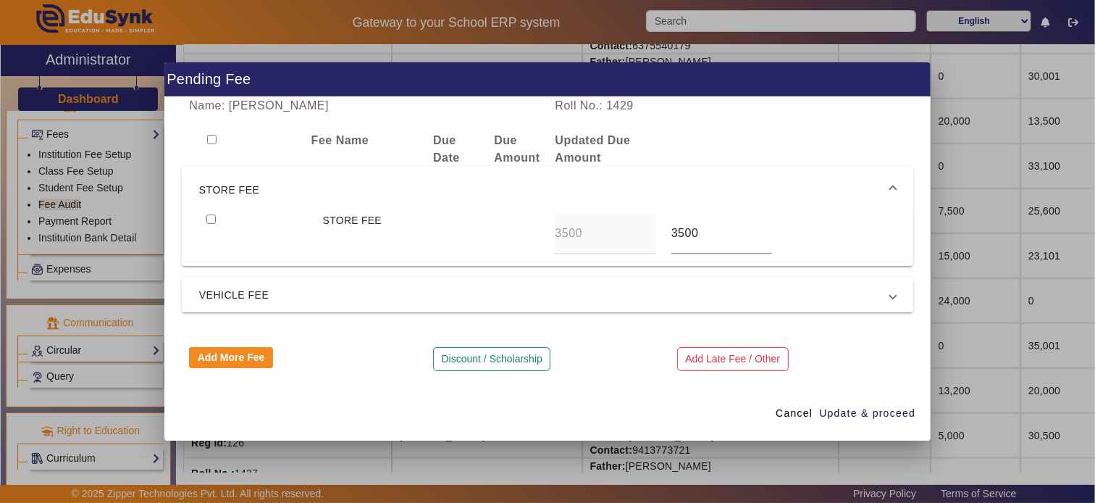
click at [243, 196] on span "STORE FEE" at bounding box center [544, 189] width 691 height 17
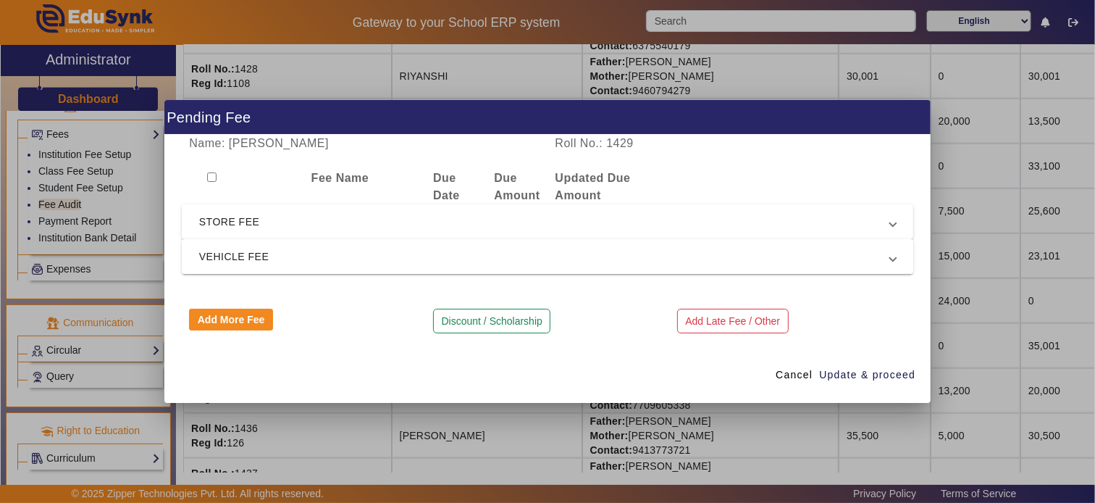
click at [230, 259] on span "VEHICLE FEE" at bounding box center [544, 256] width 691 height 17
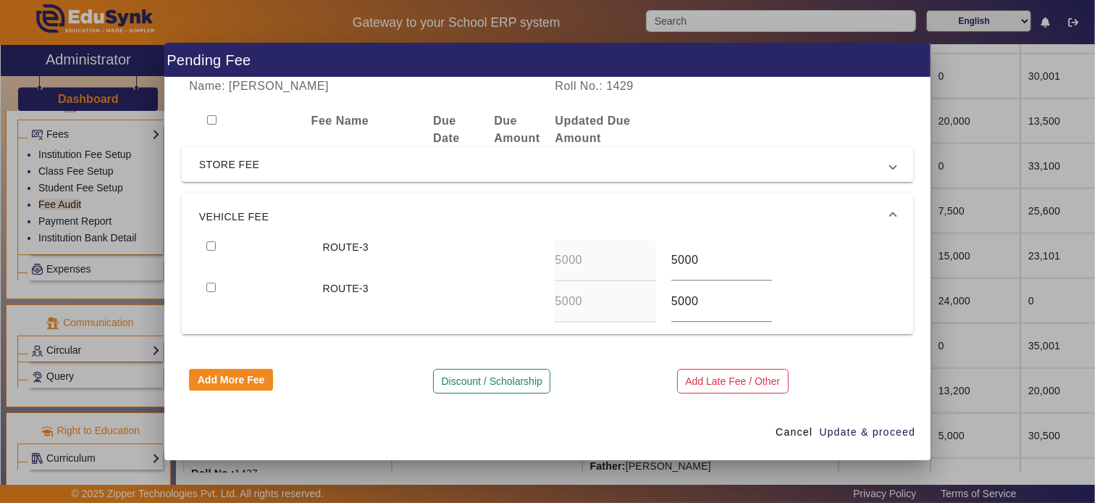
click at [207, 246] on input "checkbox" at bounding box center [210, 245] width 9 height 9
checkbox input "true"
type input "0"
click at [206, 282] on input "checkbox" at bounding box center [210, 286] width 9 height 9
checkbox input "true"
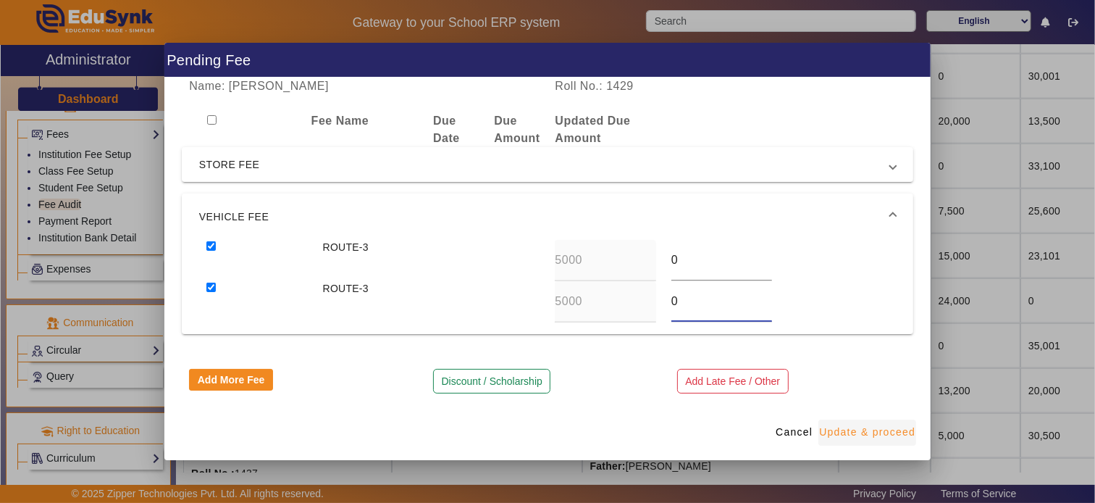
type input "0"
click at [859, 421] on span "button" at bounding box center [868, 432] width 98 height 35
type input "0"
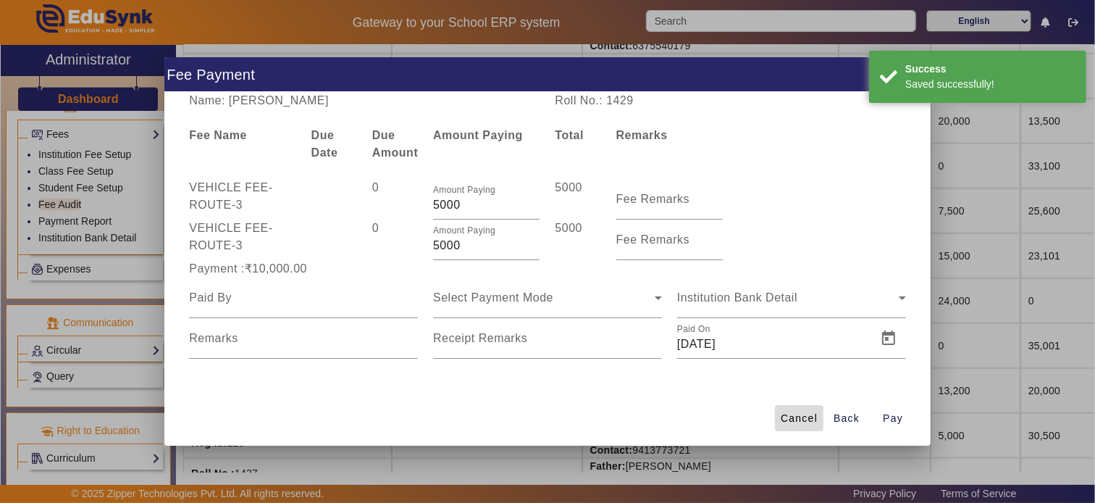
click at [797, 423] on span "Cancel" at bounding box center [799, 418] width 37 height 15
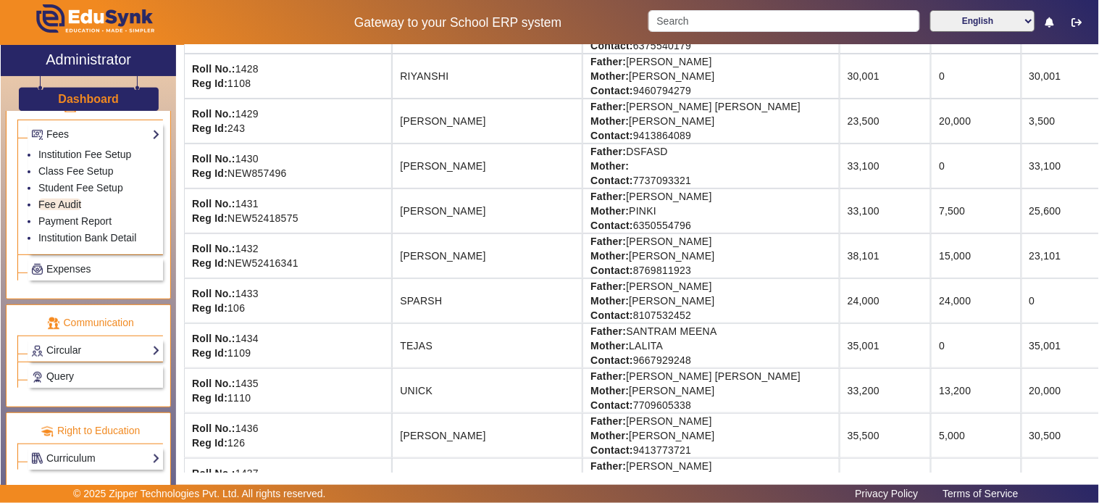
scroll to position [1374, 0]
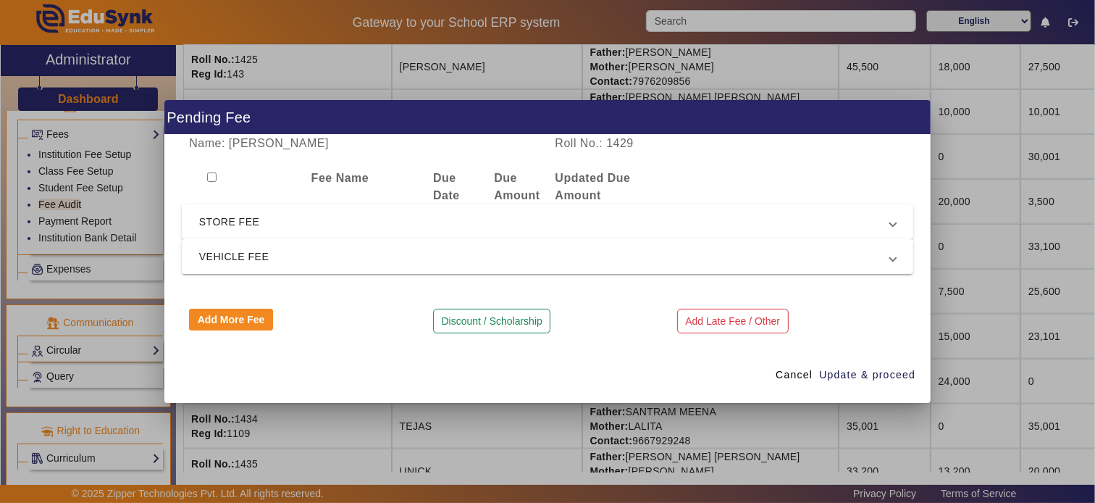
click at [395, 222] on span "STORE FEE" at bounding box center [544, 221] width 691 height 17
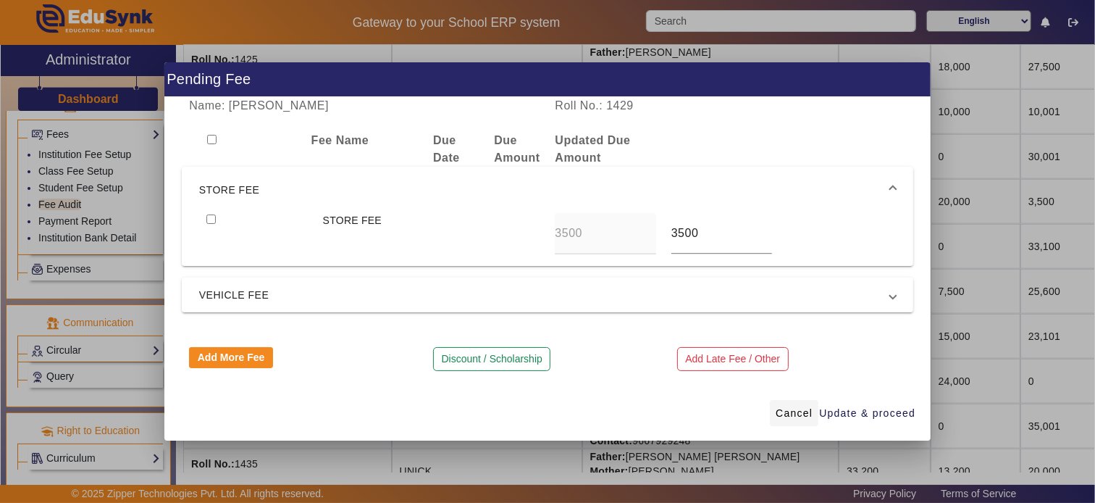
click at [798, 409] on span "Cancel" at bounding box center [794, 413] width 37 height 15
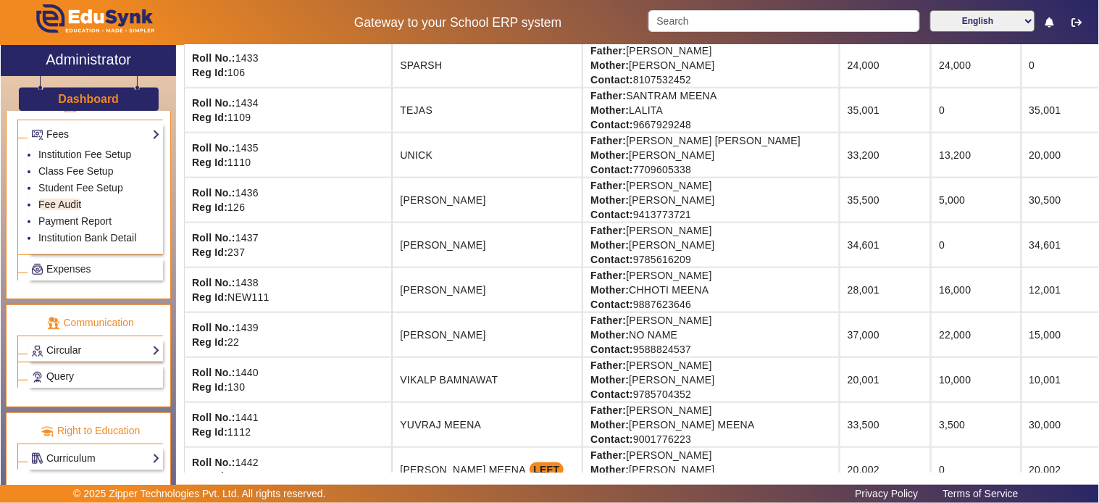
scroll to position [1696, 0]
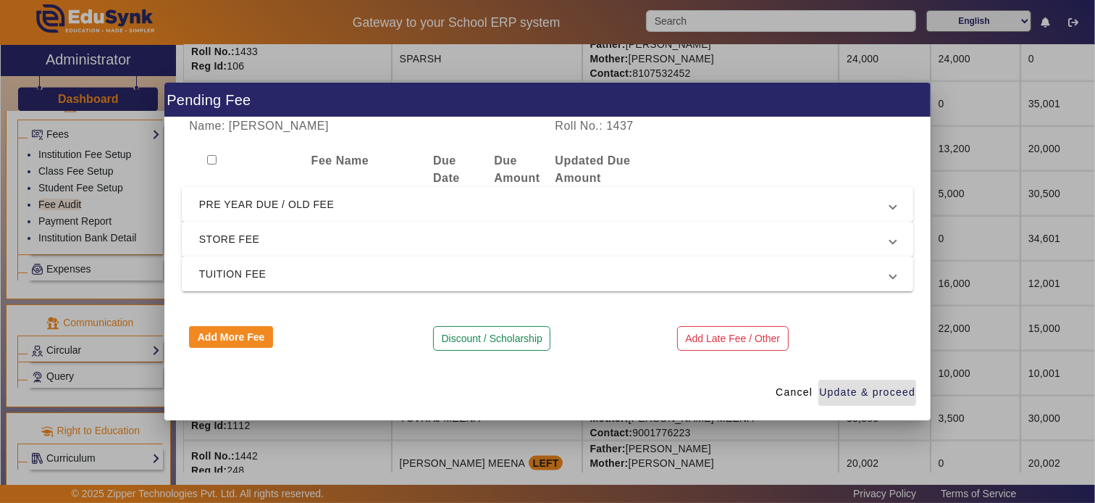
click at [380, 235] on span "STORE FEE" at bounding box center [544, 238] width 691 height 17
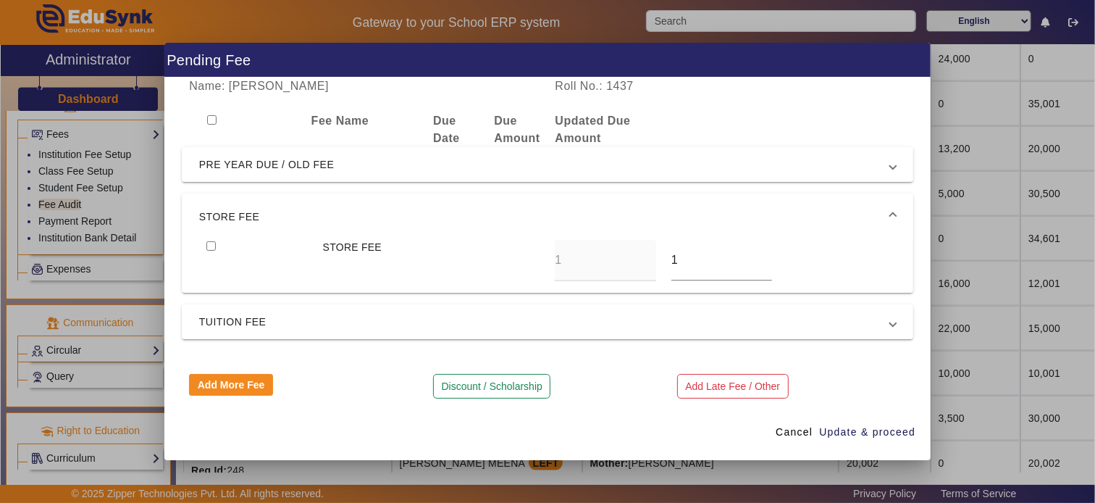
click at [373, 219] on span "STORE FEE" at bounding box center [544, 216] width 691 height 17
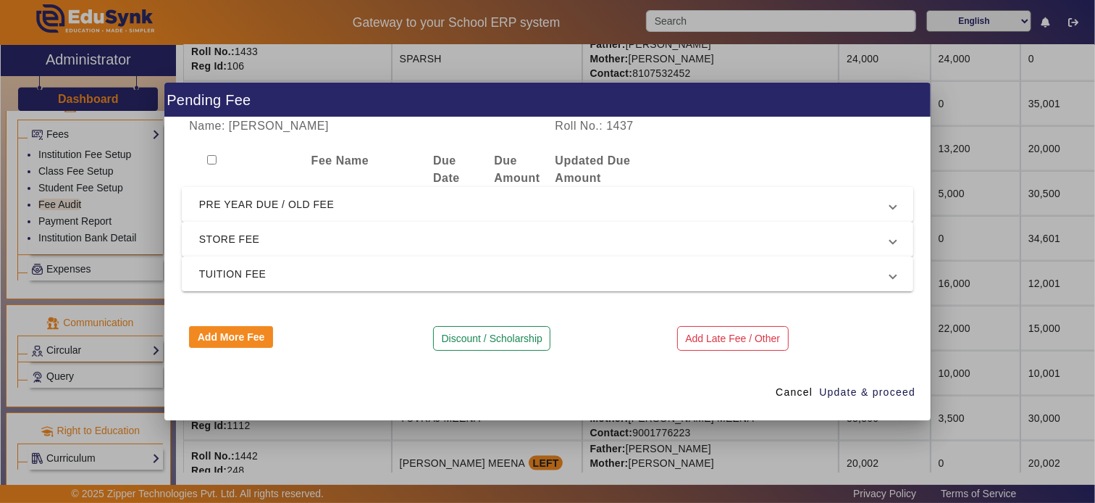
click at [353, 200] on span "PRE YEAR DUE / OLD FEE" at bounding box center [544, 204] width 691 height 17
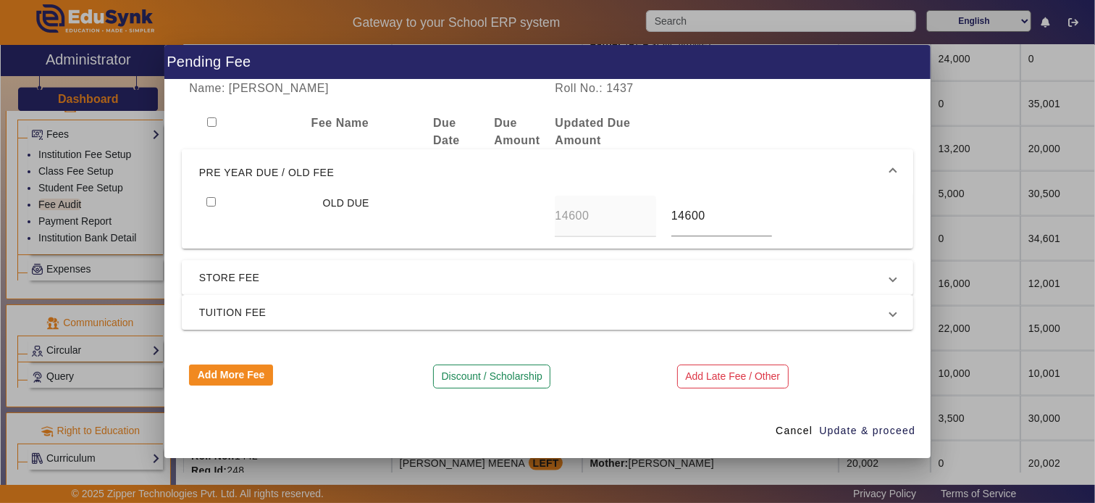
click at [356, 164] on span "PRE YEAR DUE / OLD FEE" at bounding box center [544, 172] width 691 height 17
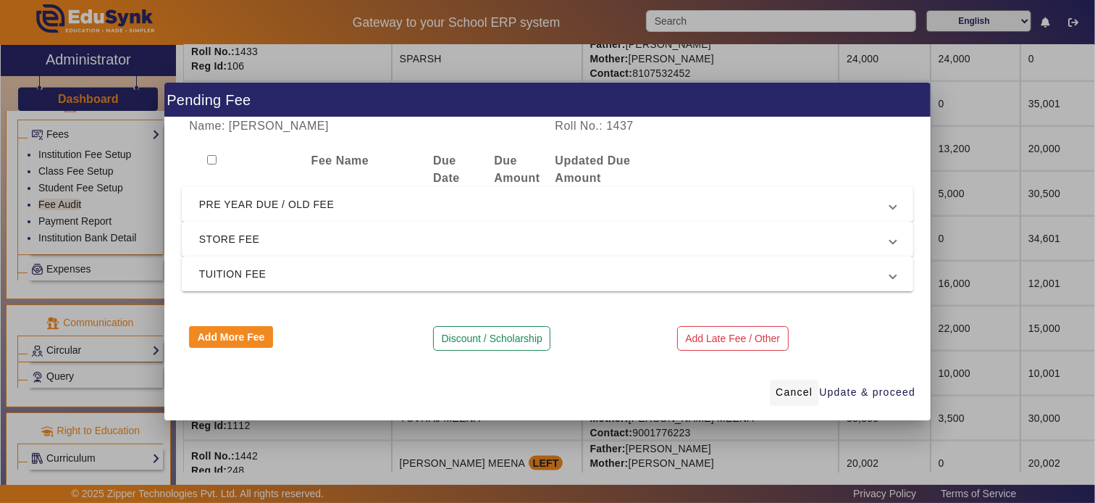
click at [802, 380] on span at bounding box center [794, 392] width 49 height 35
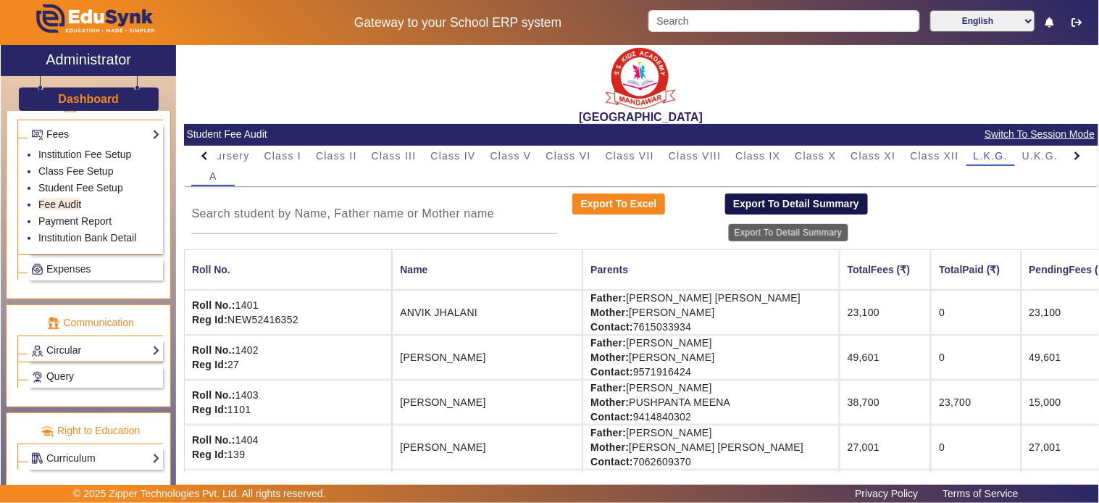
scroll to position [0, 0]
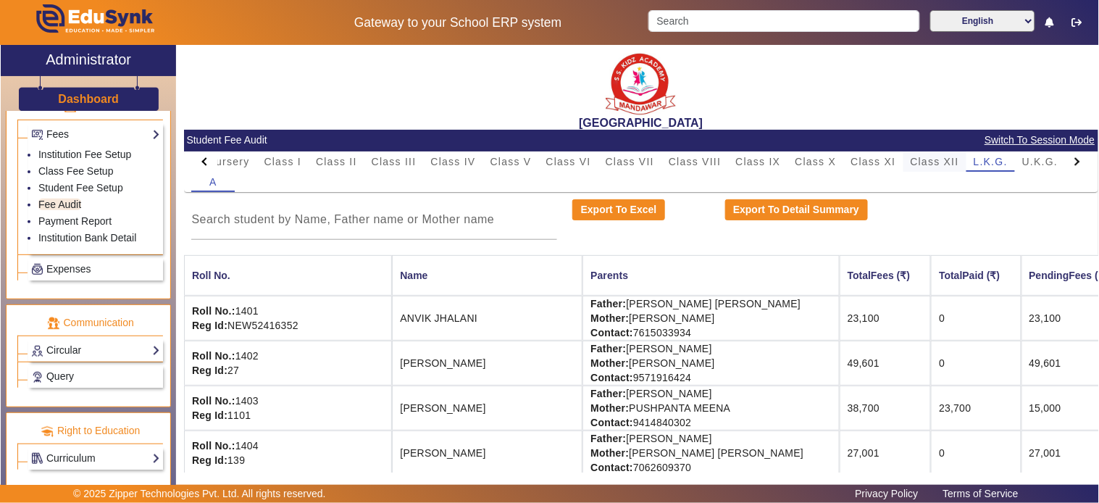
click at [954, 156] on span "Class XII" at bounding box center [934, 161] width 49 height 10
click at [979, 159] on span "L.K.G." at bounding box center [991, 161] width 34 height 10
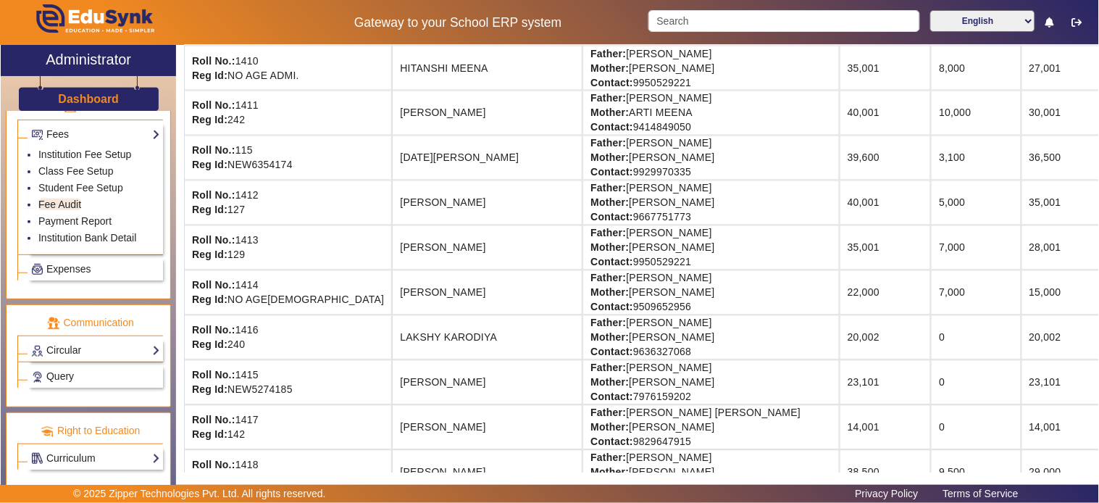
scroll to position [650, 0]
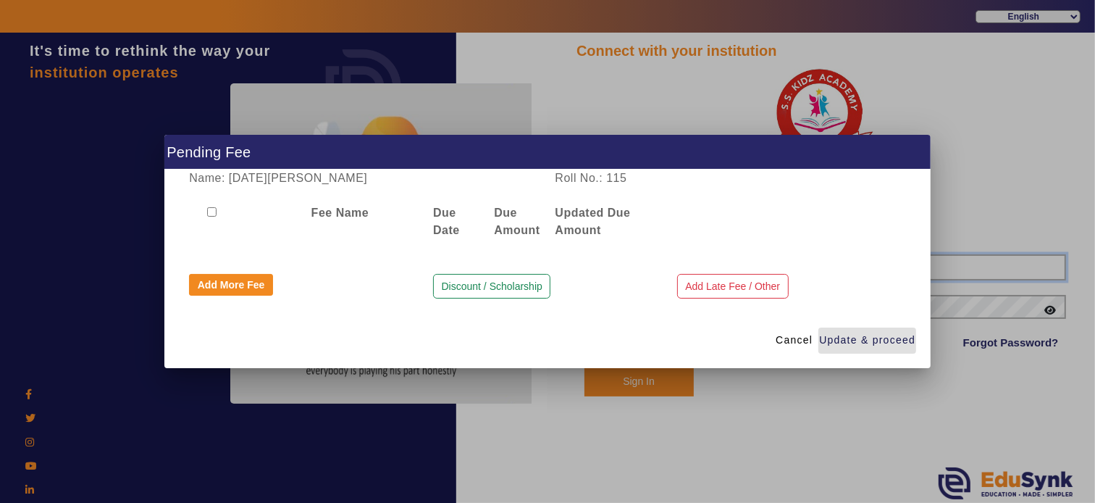
type input "9928895959"
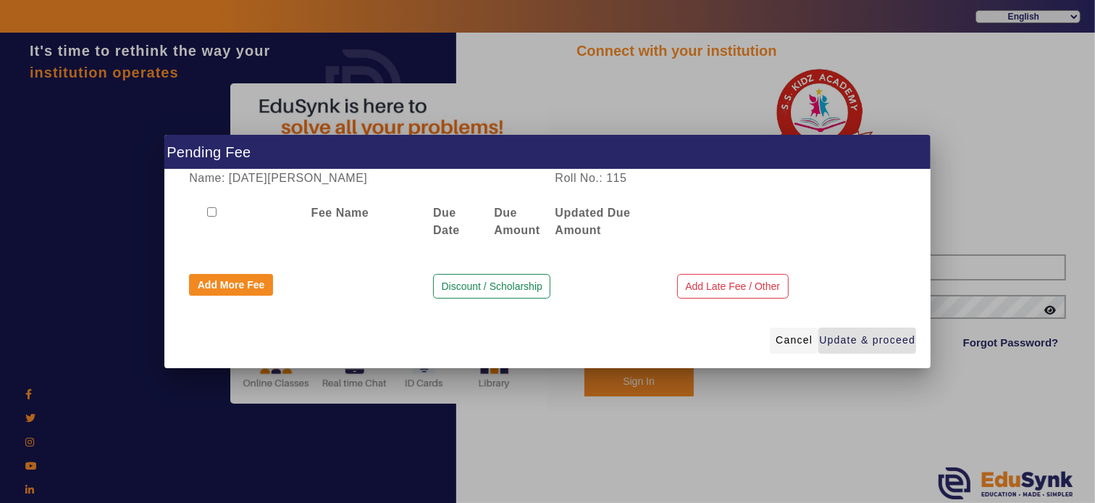
drag, startPoint x: 784, startPoint y: 341, endPoint x: 765, endPoint y: 358, distance: 25.7
click at [784, 342] on span "Cancel" at bounding box center [794, 339] width 37 height 15
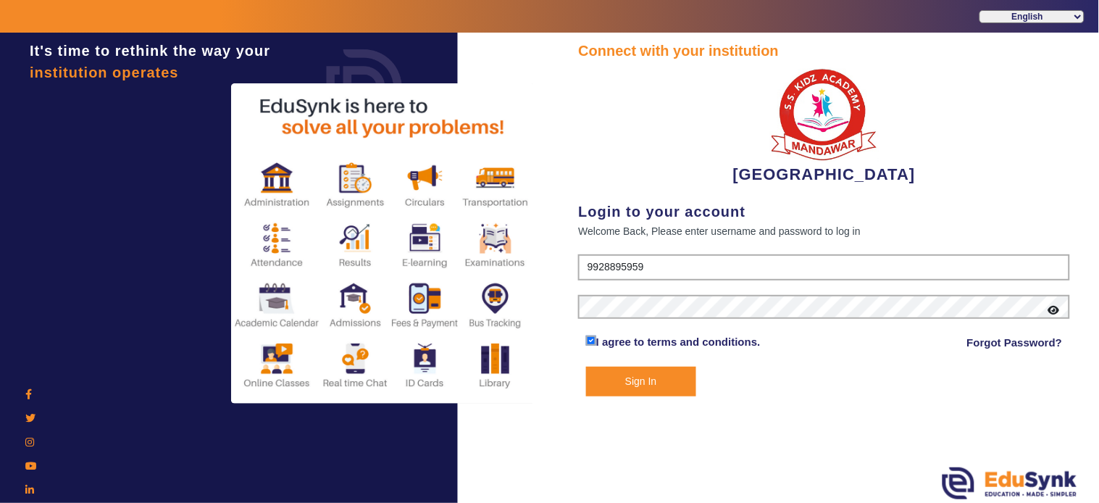
click at [656, 379] on button "Sign In" at bounding box center [641, 382] width 110 height 30
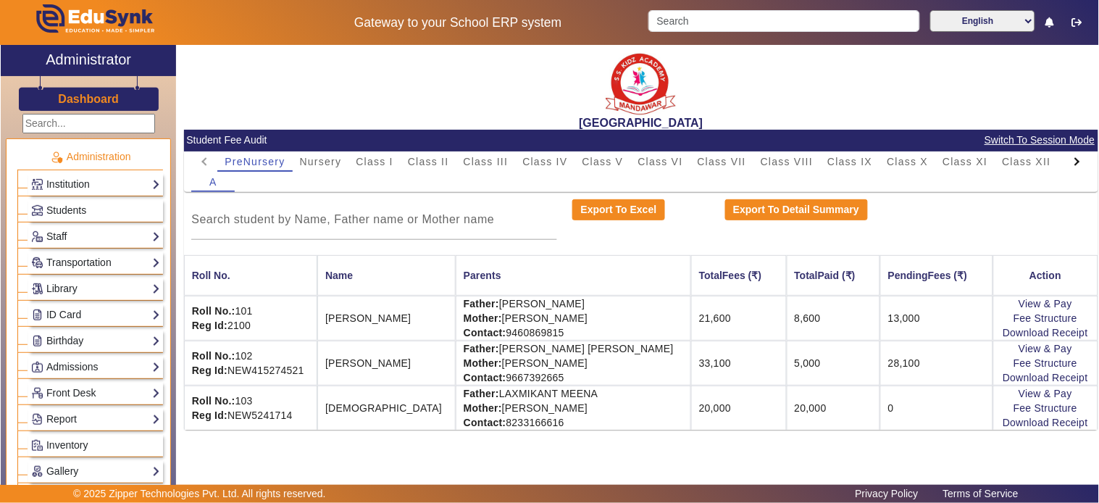
click at [989, 167] on div at bounding box center [1077, 161] width 26 height 20
click at [989, 167] on mat-tab-header "PreNursery Nursery Class I Class II Class III Class IV Class V Class VI Class V…" at bounding box center [640, 161] width 899 height 20
click at [976, 154] on span "L.K.G." at bounding box center [991, 161] width 34 height 20
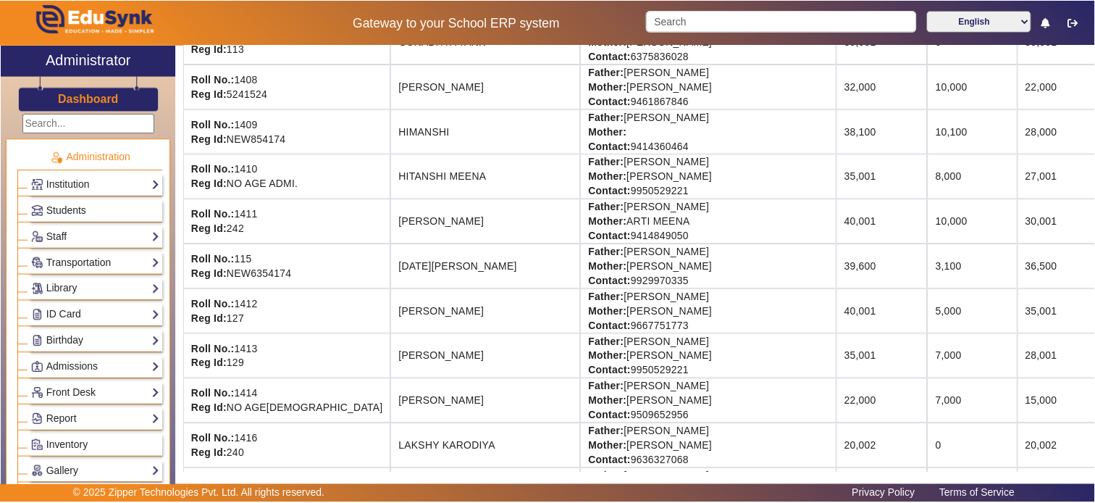
scroll to position [563, 0]
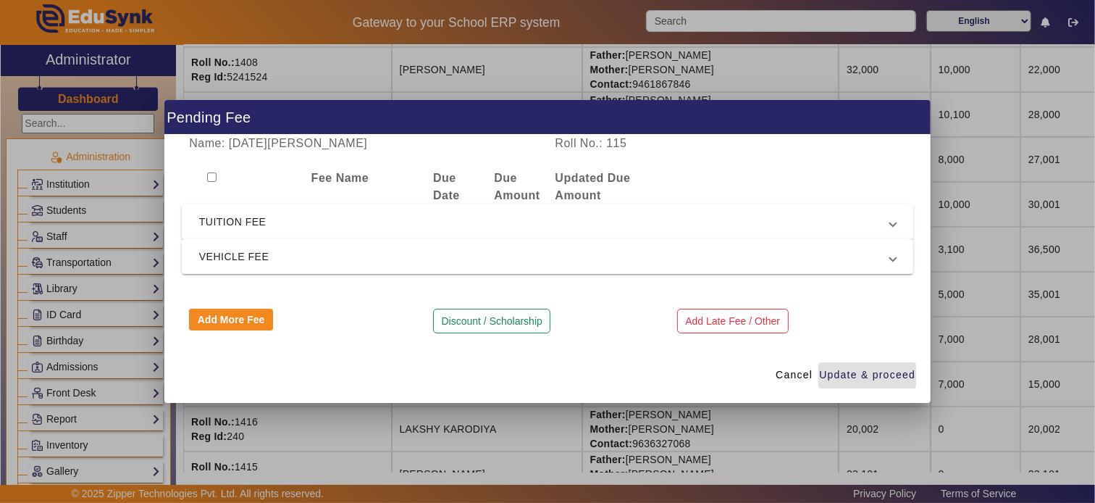
click at [284, 214] on span "TUITION FEE" at bounding box center [544, 221] width 691 height 17
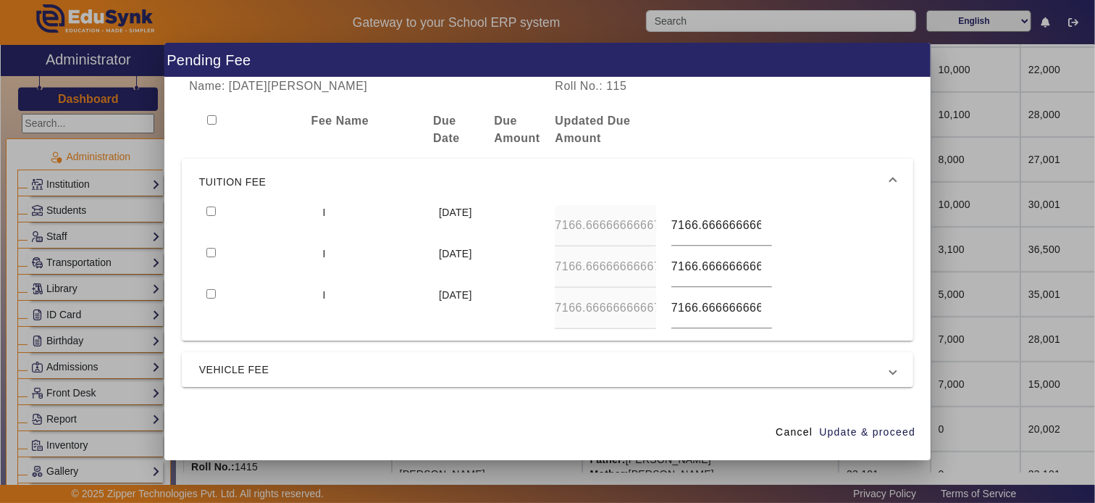
click at [212, 211] on input "checkbox" at bounding box center [210, 210] width 9 height 9
checkbox input "true"
type input "7000"
click at [206, 248] on input "checkbox" at bounding box center [210, 252] width 9 height 9
checkbox input "true"
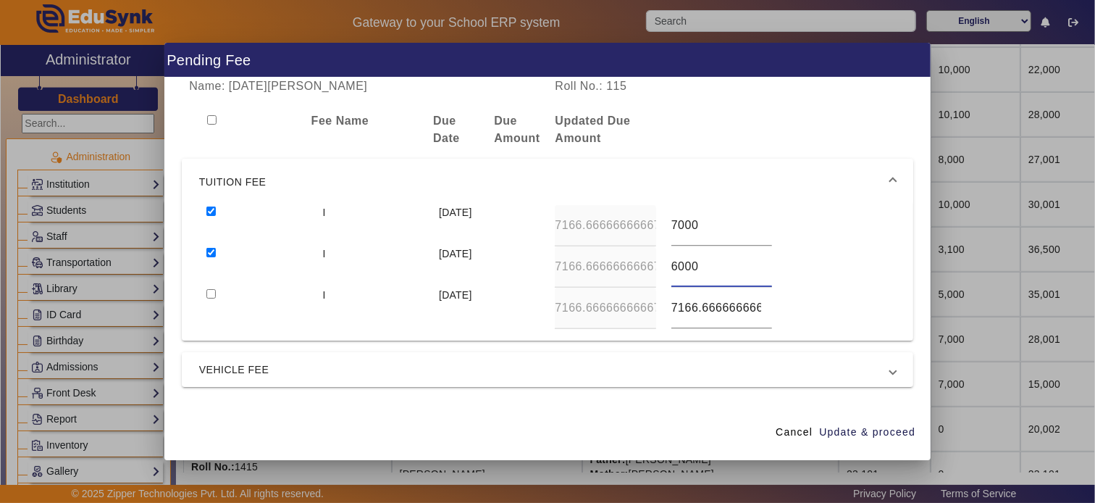
type input "6000"
click at [206, 289] on input "checkbox" at bounding box center [210, 293] width 9 height 9
checkbox input "true"
type input "6000"
click at [408, 379] on mat-expansion-panel-header "VEHICLE FEE" at bounding box center [548, 369] width 732 height 35
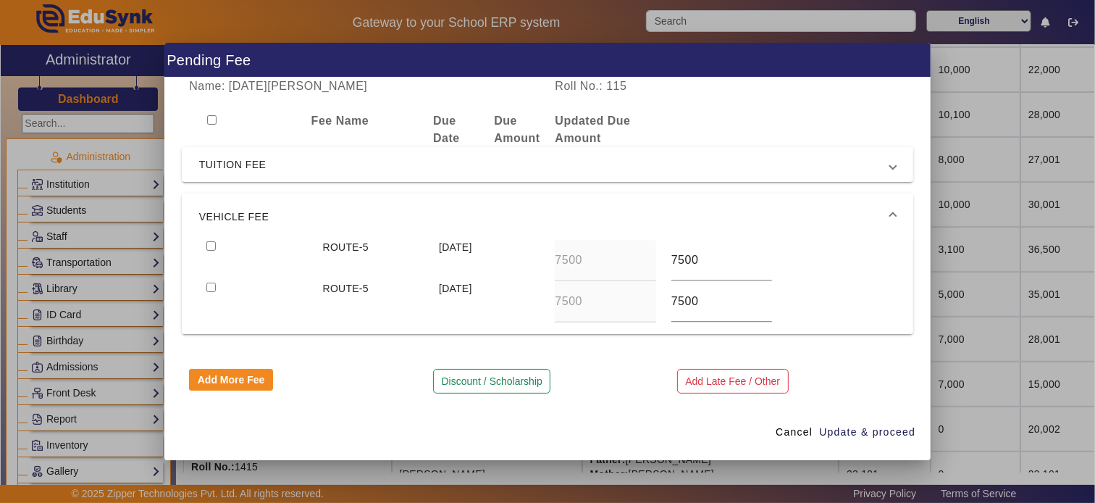
scroll to position [3, 0]
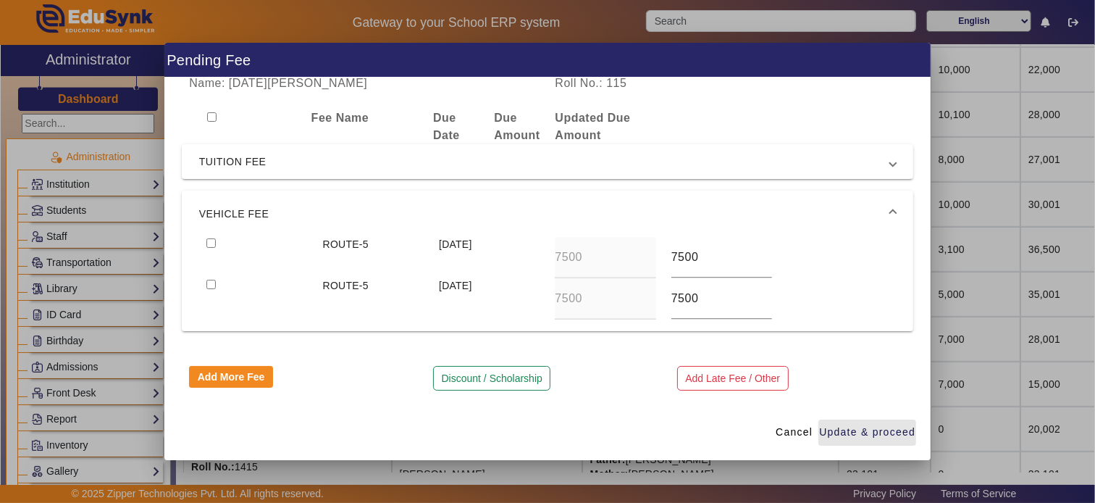
drag, startPoint x: 846, startPoint y: 431, endPoint x: 810, endPoint y: 372, distance: 69.6
click at [847, 432] on span "Update & proceed" at bounding box center [867, 431] width 96 height 15
type input "7000"
type input "6000"
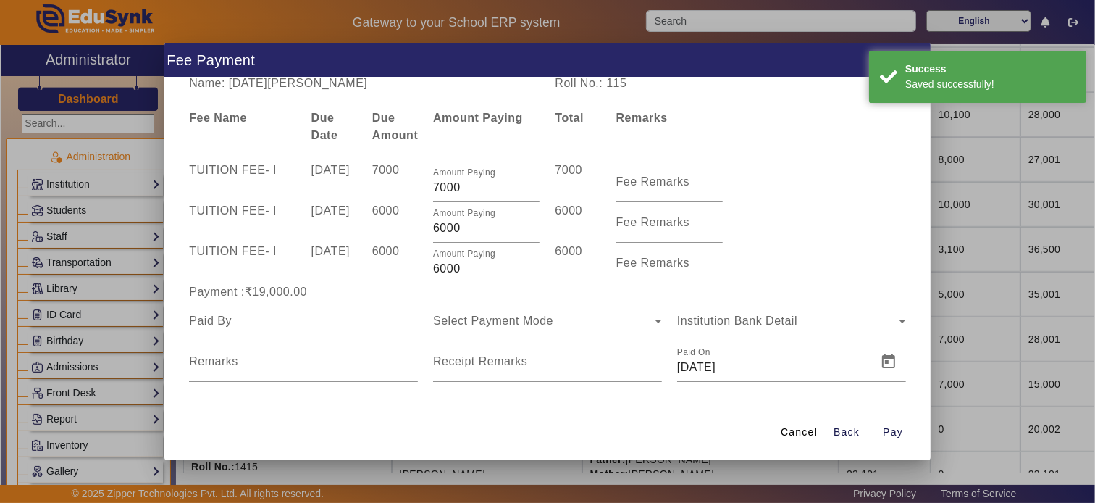
drag, startPoint x: 813, startPoint y: 440, endPoint x: 822, endPoint y: 404, distance: 36.7
click at [811, 440] on span at bounding box center [799, 432] width 49 height 35
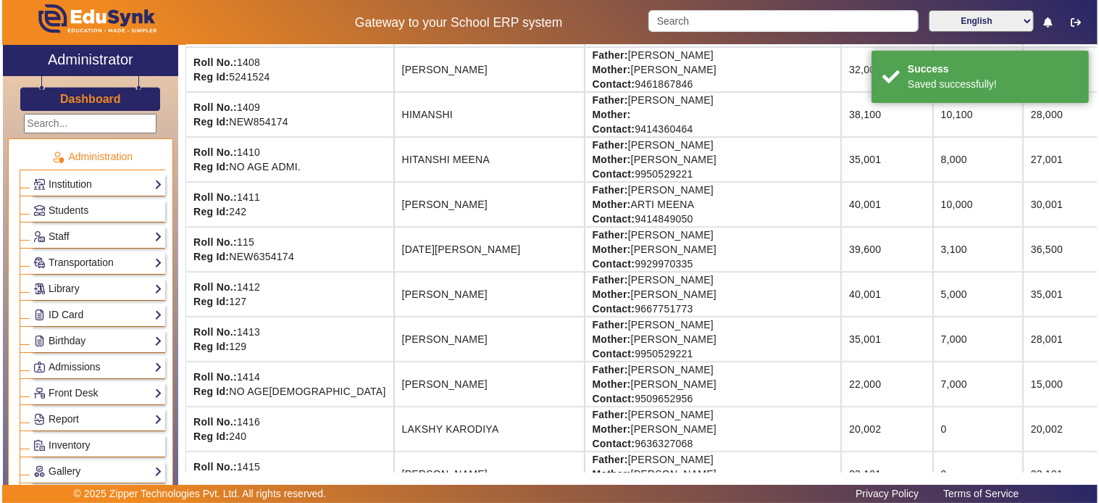
scroll to position [0, 0]
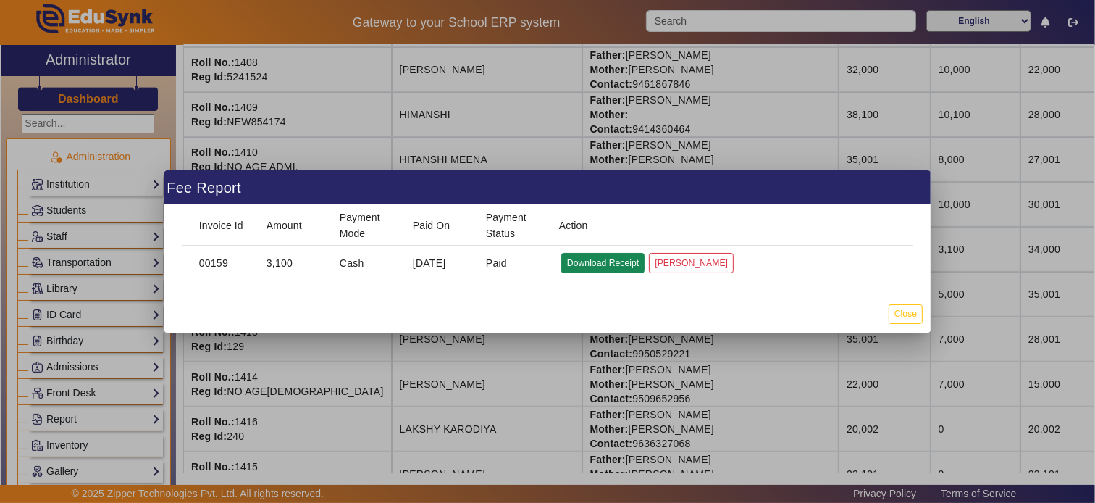
click at [577, 258] on button "Download Receipt" at bounding box center [602, 263] width 83 height 20
click at [906, 311] on button "Close" at bounding box center [906, 314] width 34 height 20
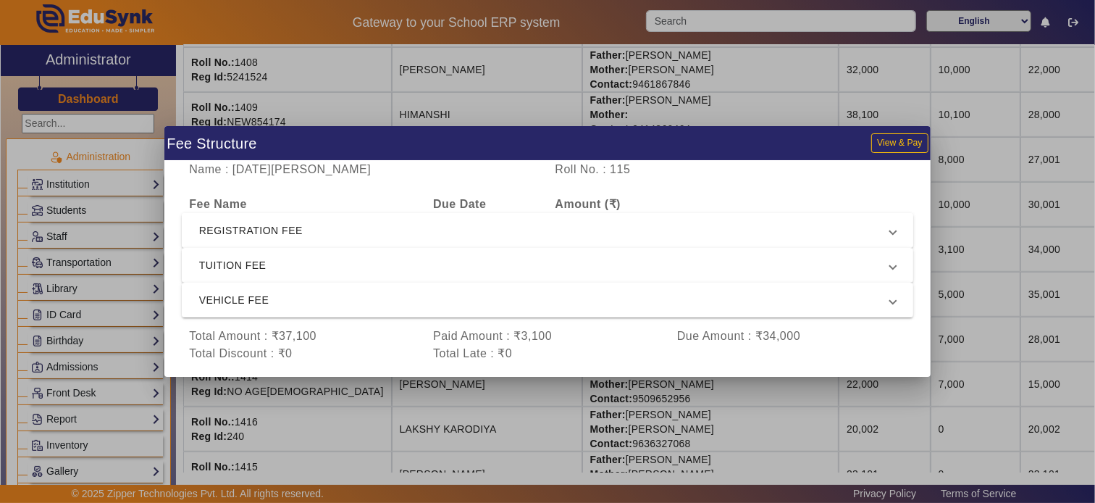
click at [273, 219] on mat-expansion-panel-header "REGISTRATION FEE" at bounding box center [548, 230] width 732 height 35
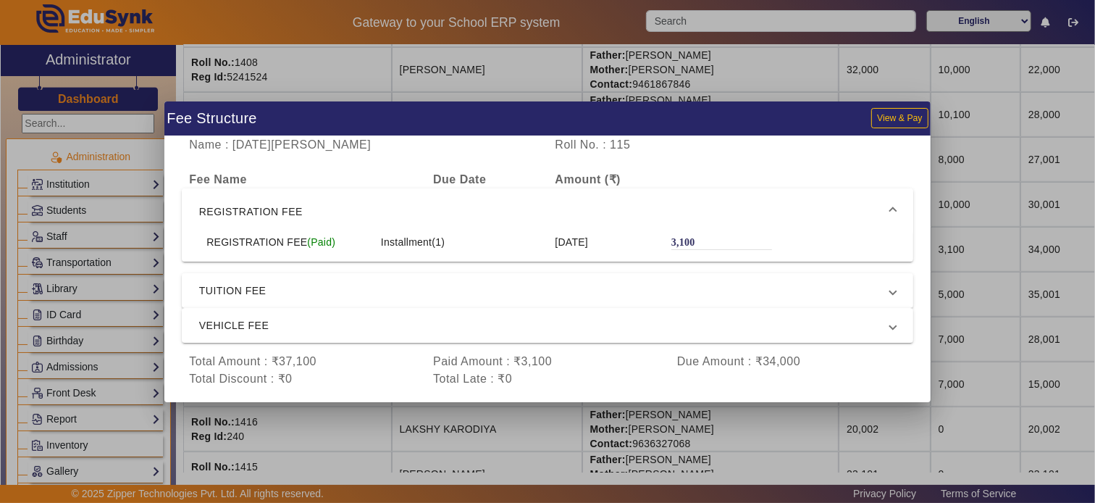
click at [301, 204] on span "REGISTRATION FEE" at bounding box center [544, 211] width 691 height 17
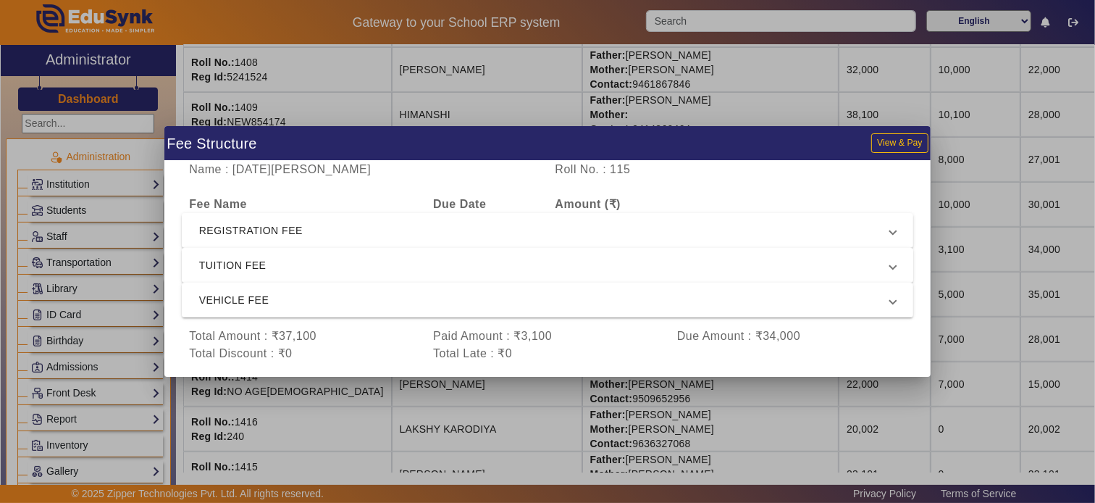
click at [286, 269] on span "TUITION FEE" at bounding box center [544, 264] width 691 height 17
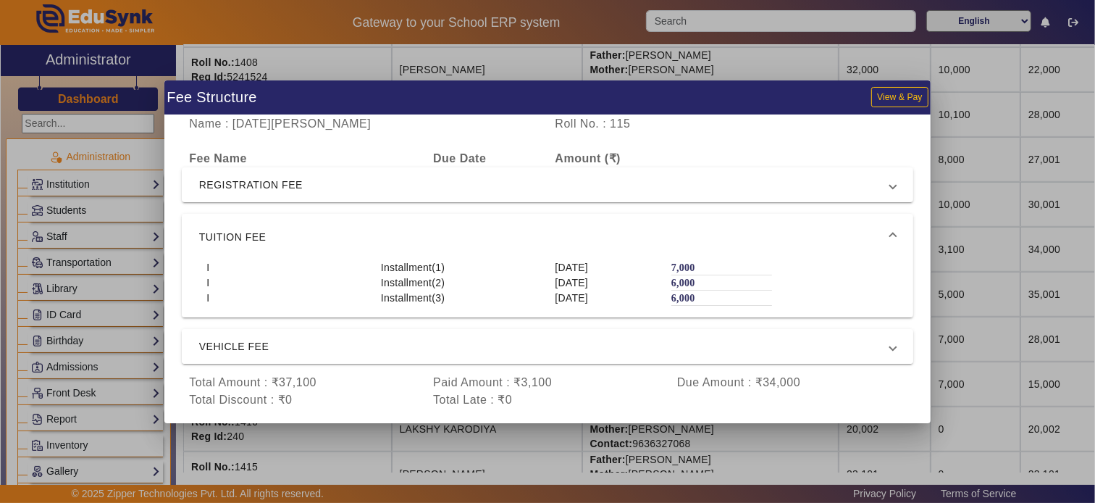
click at [264, 332] on mat-expansion-panel-header "VEHICLE FEE" at bounding box center [548, 346] width 732 height 35
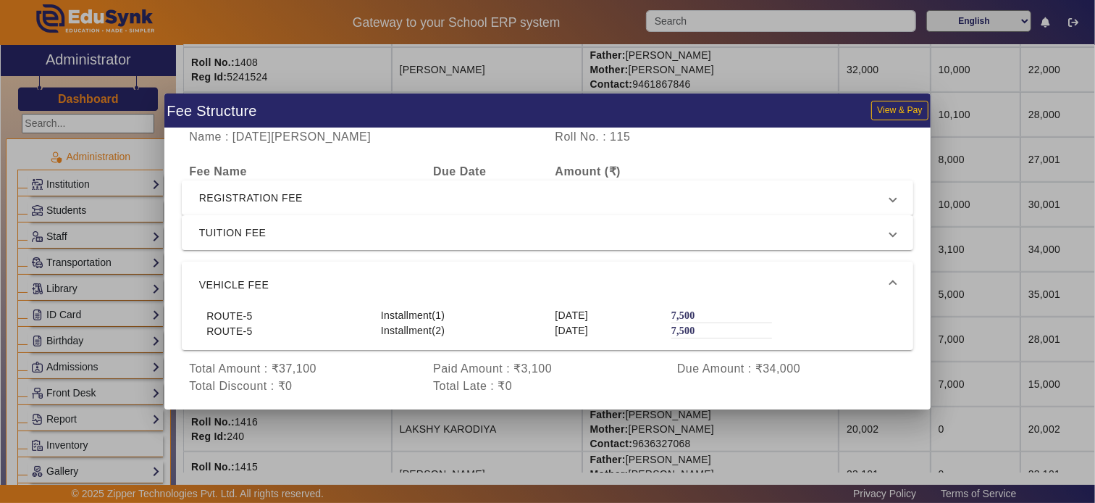
click at [952, 180] on div at bounding box center [547, 251] width 1095 height 503
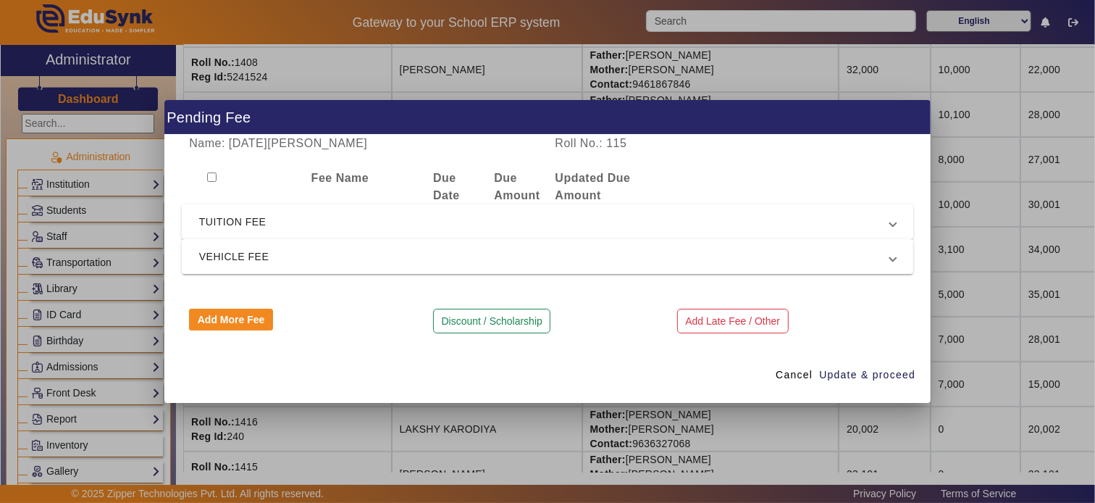
click at [343, 215] on span "TUITION FEE" at bounding box center [544, 221] width 691 height 17
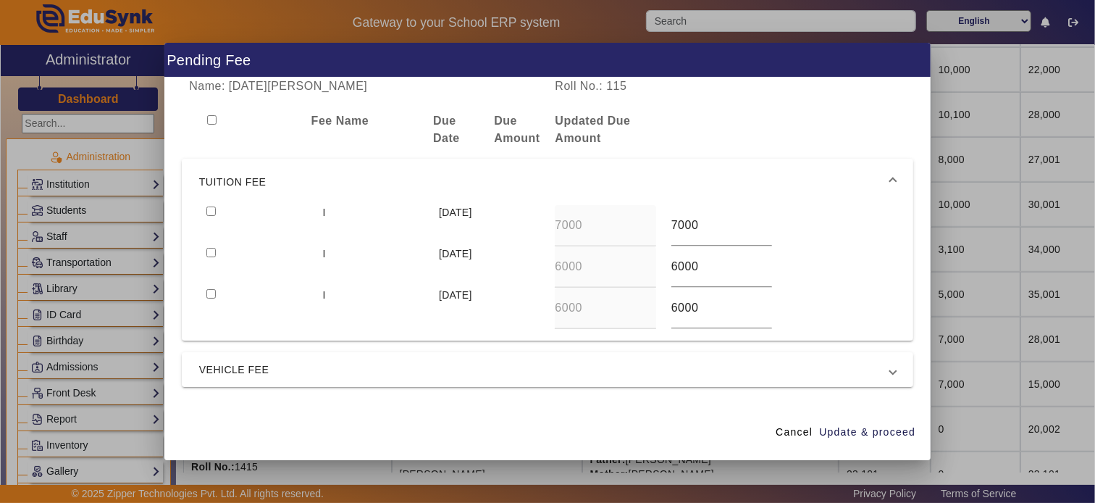
click at [212, 251] on input "checkbox" at bounding box center [210, 252] width 9 height 9
checkbox input "true"
drag, startPoint x: 704, startPoint y: 265, endPoint x: 474, endPoint y: 270, distance: 230.4
click at [476, 269] on div "I [DATE] 6000 6000" at bounding box center [547, 266] width 697 height 41
type input "7000"
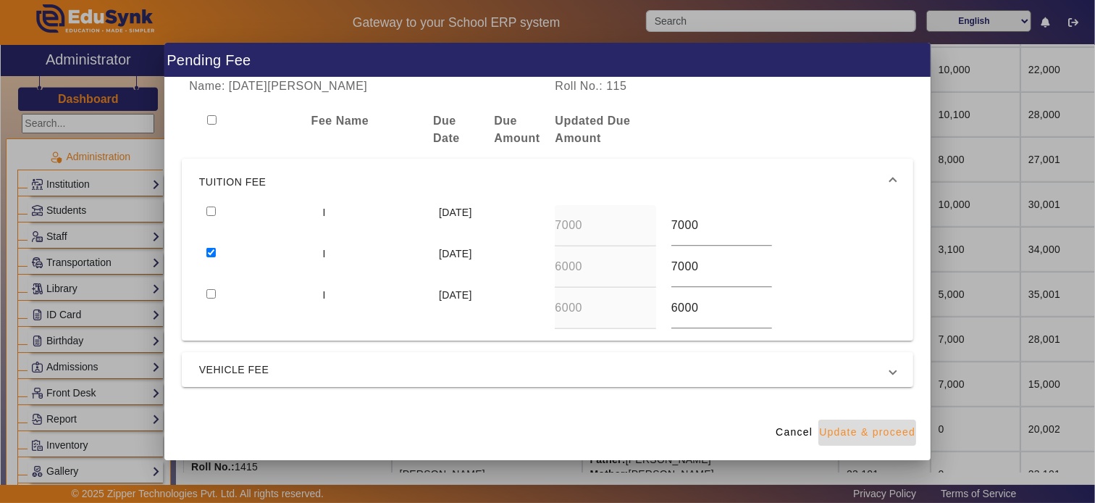
click at [877, 429] on span "Update & proceed" at bounding box center [867, 431] width 96 height 15
type input "7000"
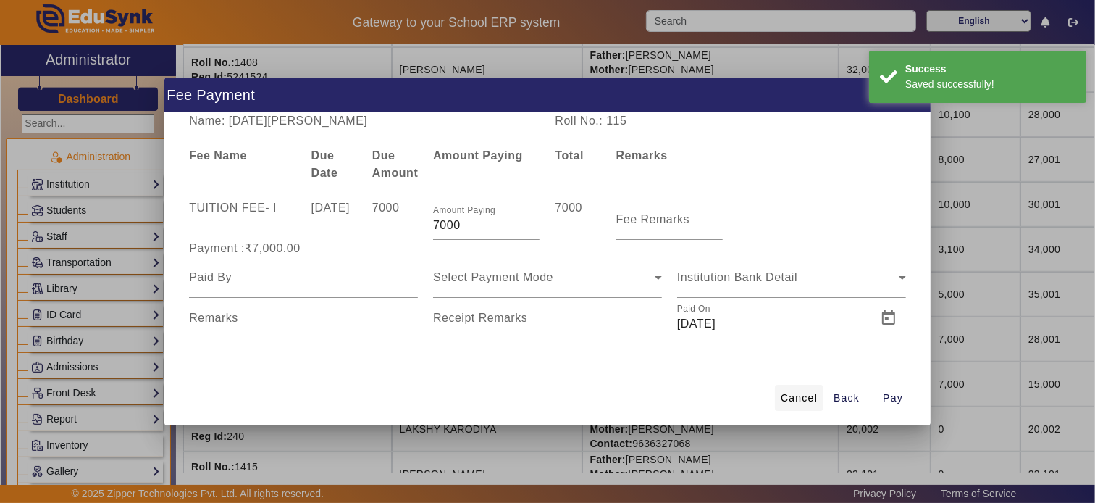
click at [804, 393] on span "Cancel" at bounding box center [799, 397] width 37 height 15
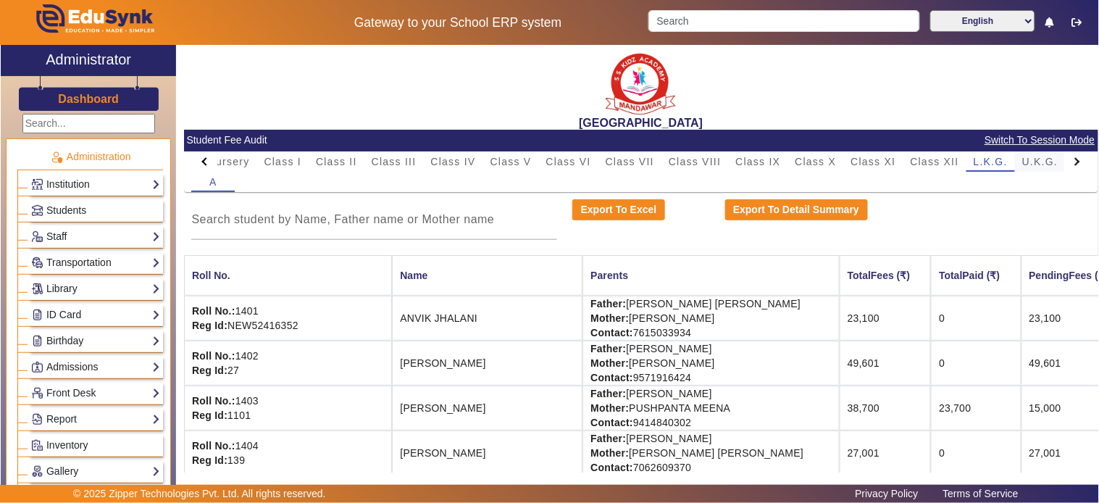
click at [989, 161] on span "U.K.G." at bounding box center [1040, 161] width 36 height 10
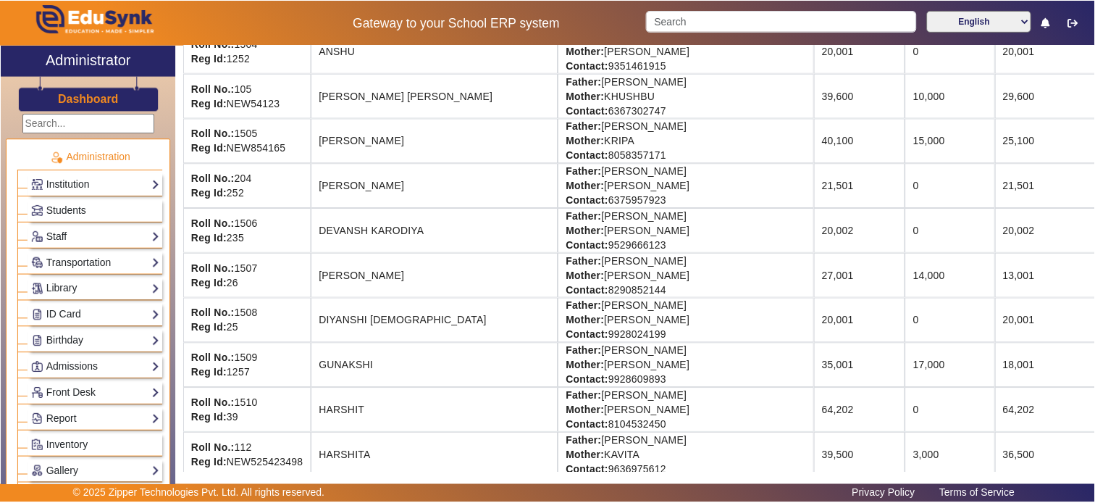
scroll to position [241, 0]
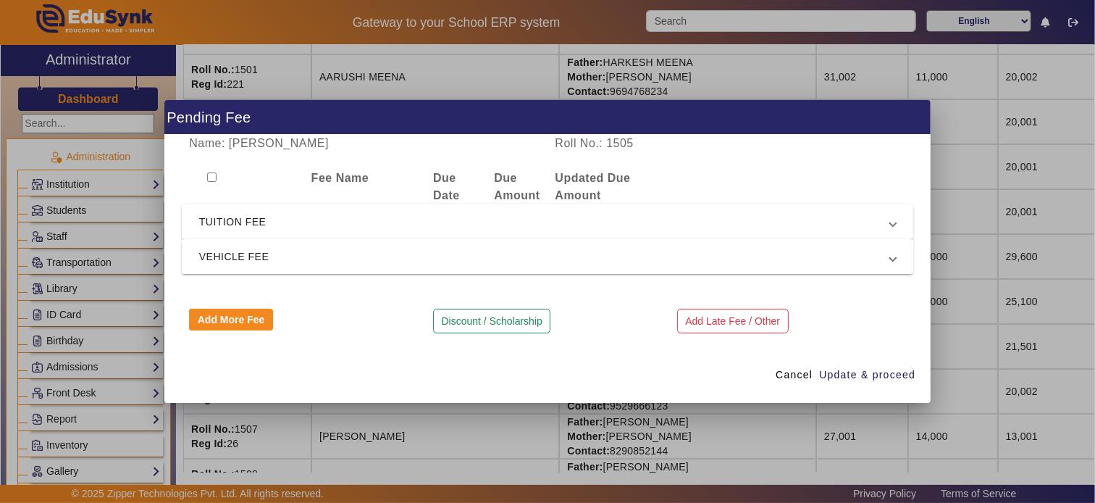
click at [346, 261] on span "VEHICLE FEE" at bounding box center [544, 256] width 691 height 17
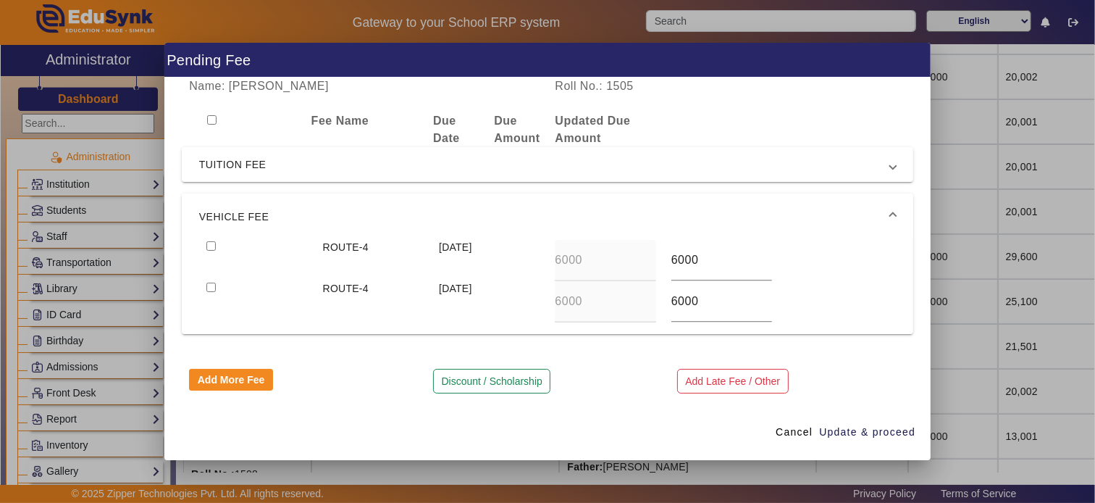
scroll to position [3, 0]
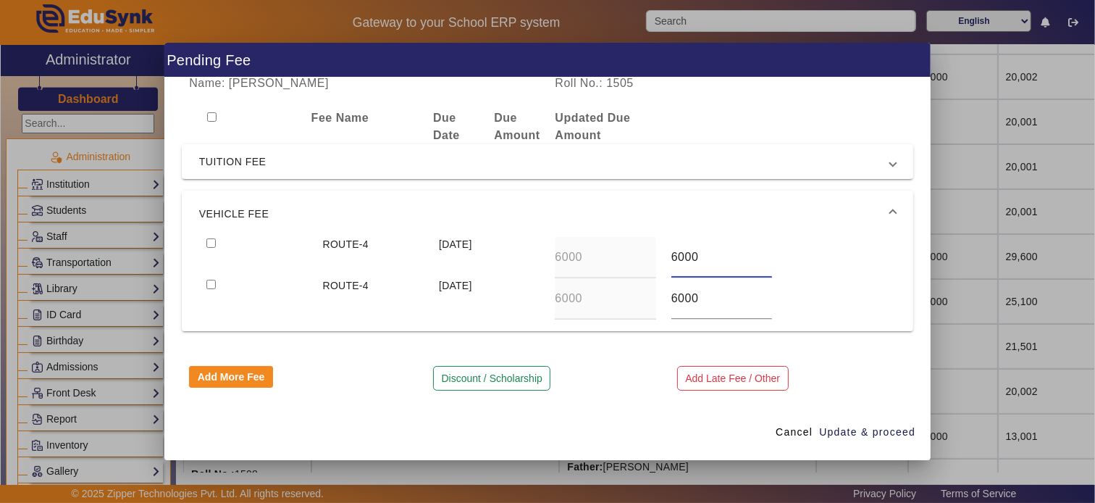
drag, startPoint x: 705, startPoint y: 252, endPoint x: 632, endPoint y: 244, distance: 73.6
click at [632, 244] on div "ROUTE-4 [DATE] 6000 6000" at bounding box center [547, 257] width 697 height 41
type input "1"
type input "7500"
click at [206, 280] on input "checkbox" at bounding box center [210, 284] width 9 height 9
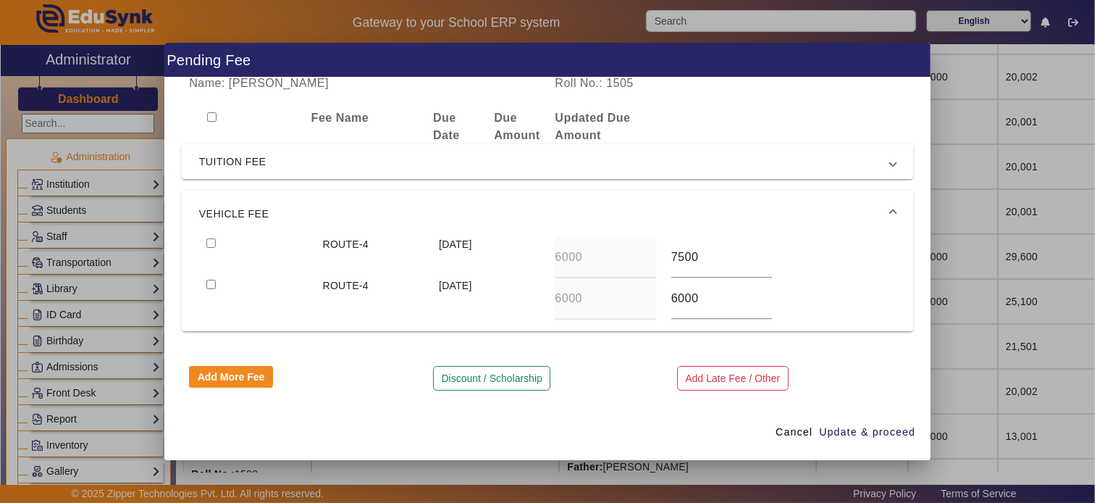
checkbox input "true"
type input "7500"
click at [207, 246] on input "checkbox" at bounding box center [210, 242] width 9 height 9
checkbox input "true"
click at [858, 431] on span "Update & proceed" at bounding box center [867, 431] width 96 height 15
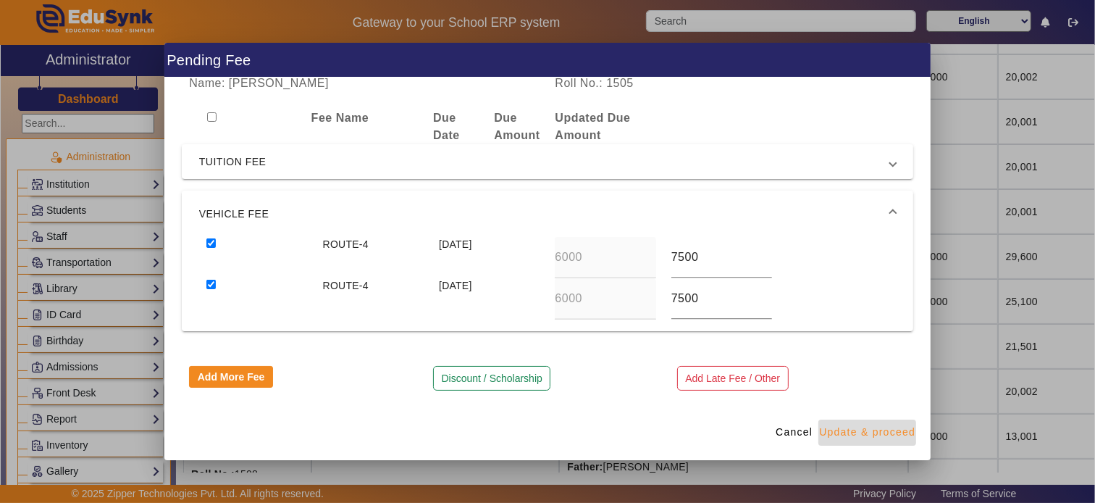
type input "7500"
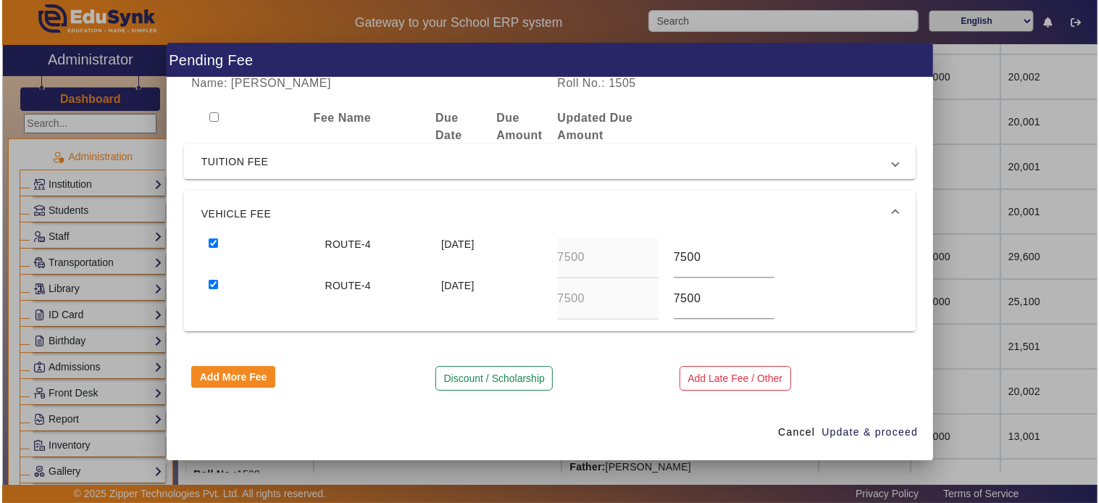
scroll to position [0, 0]
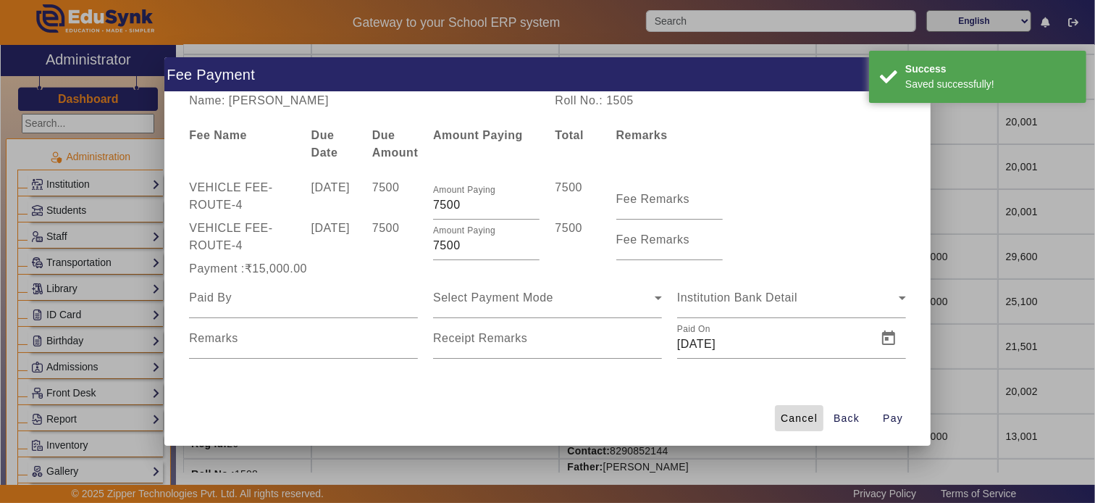
click at [804, 409] on span at bounding box center [799, 418] width 49 height 35
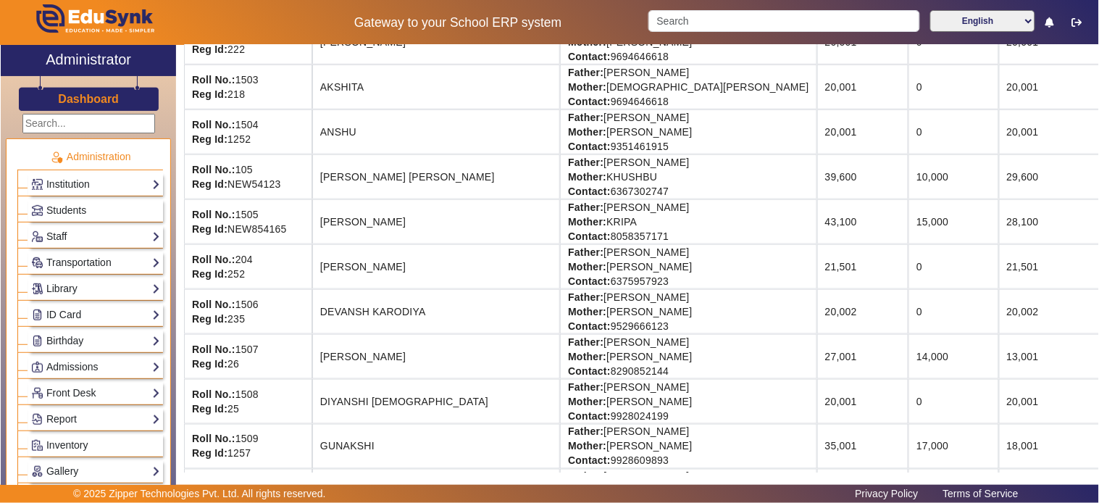
scroll to position [322, 0]
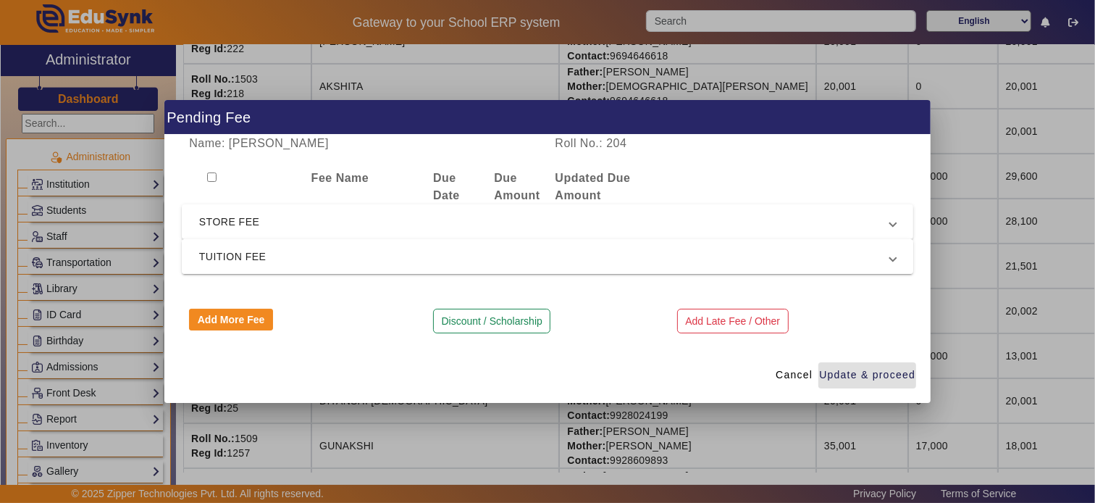
click at [270, 249] on span "TUITION FEE" at bounding box center [544, 256] width 691 height 17
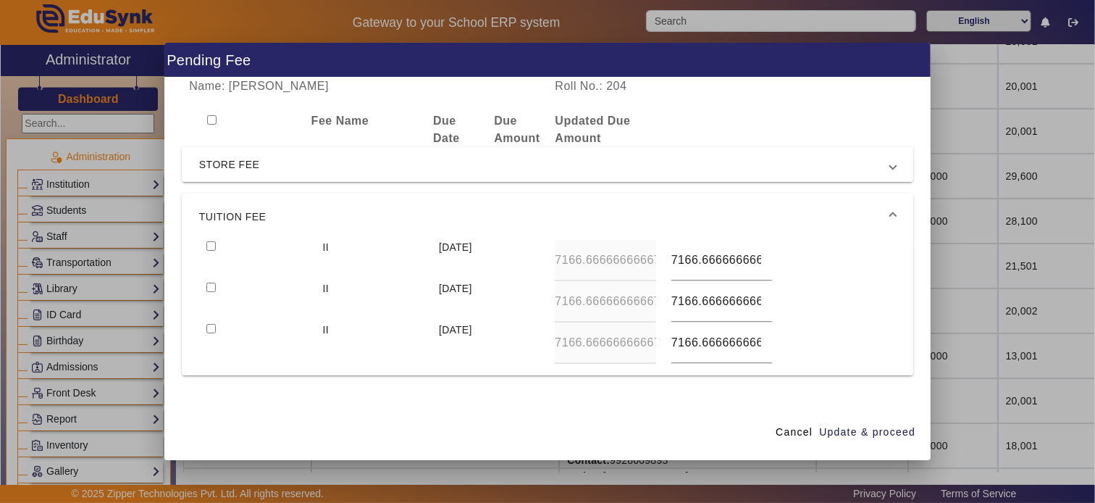
click at [270, 214] on span "TUITION FEE" at bounding box center [544, 216] width 691 height 17
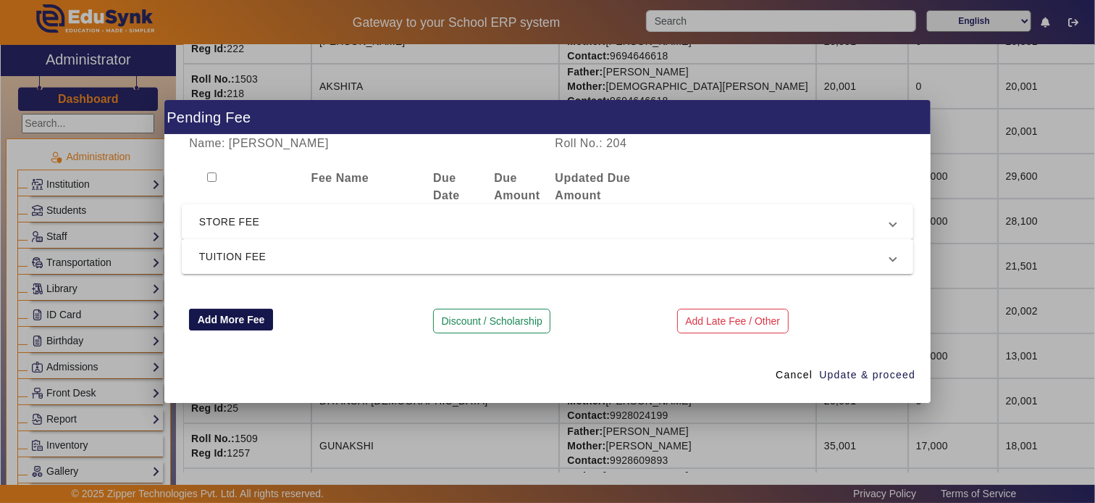
click at [225, 323] on button "Add More Fee" at bounding box center [231, 320] width 84 height 22
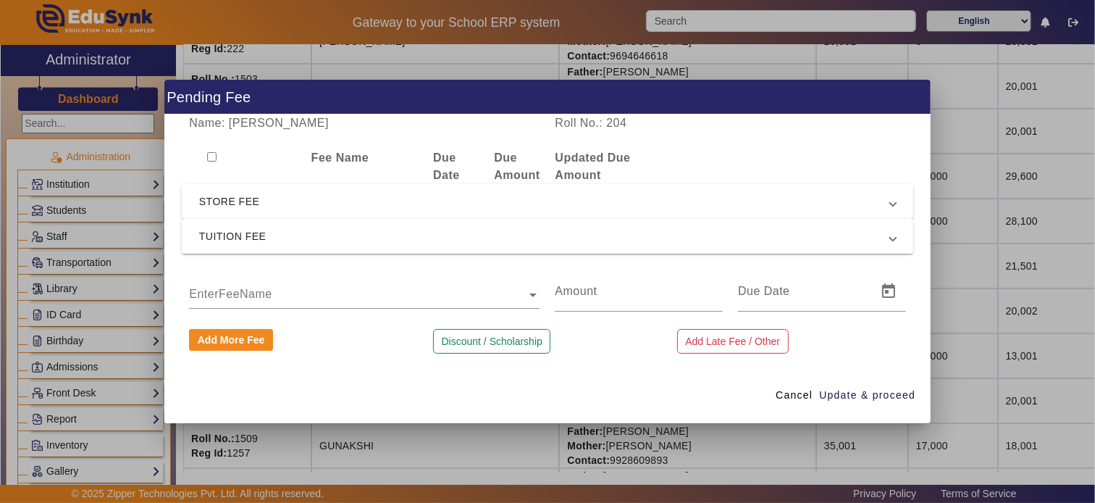
click at [234, 300] on ng-select "EnterFeeName" at bounding box center [364, 291] width 351 height 41
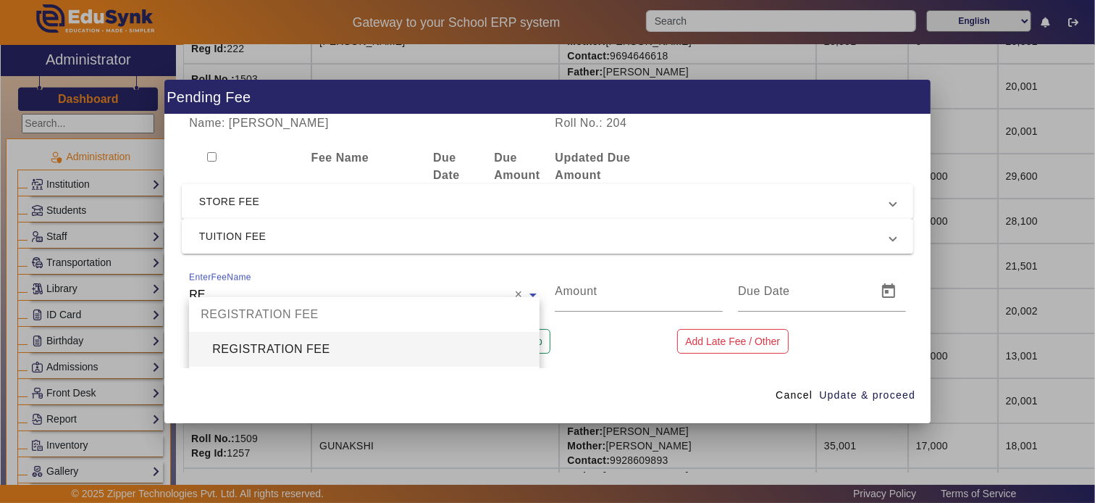
type input "REG"
click at [277, 355] on div "REGISTRATION FEE" at bounding box center [364, 349] width 351 height 35
type input "3100"
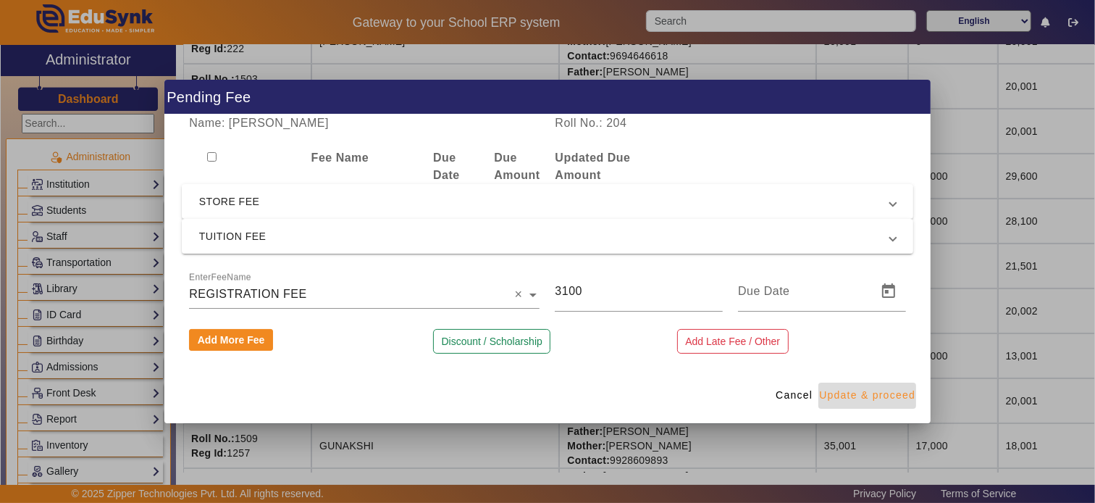
click at [862, 393] on span "Update & proceed" at bounding box center [867, 395] width 96 height 15
type input "[DATE]"
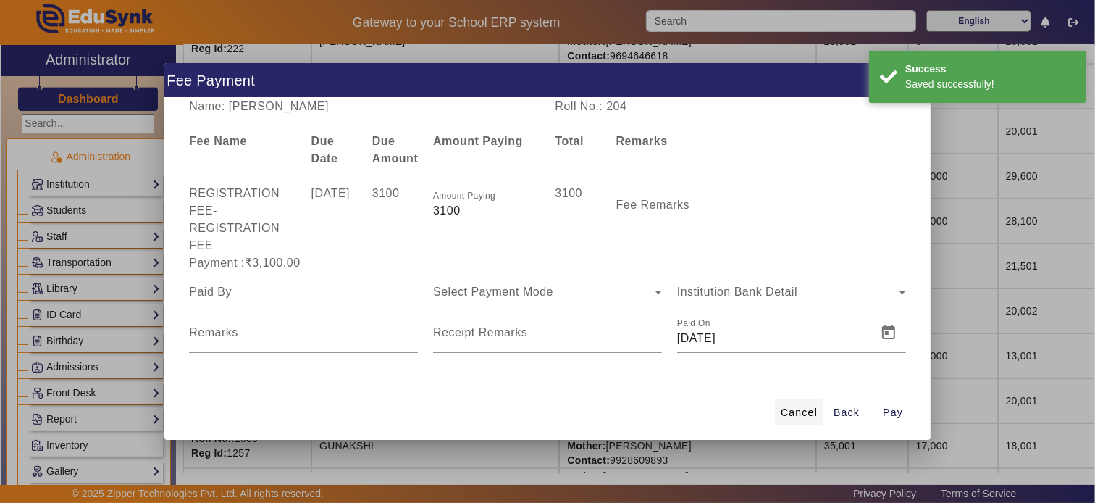
click at [795, 401] on span at bounding box center [799, 412] width 49 height 35
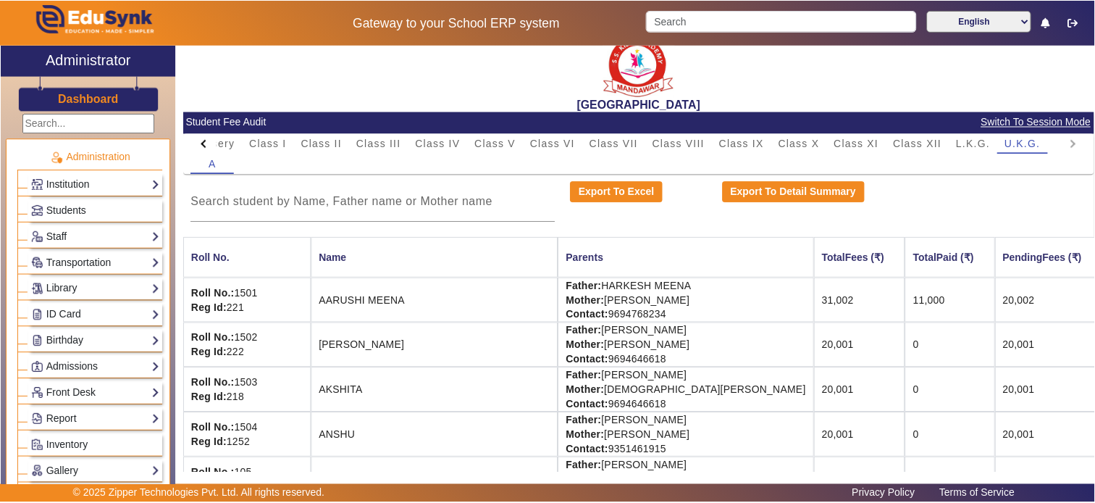
scroll to position [0, 0]
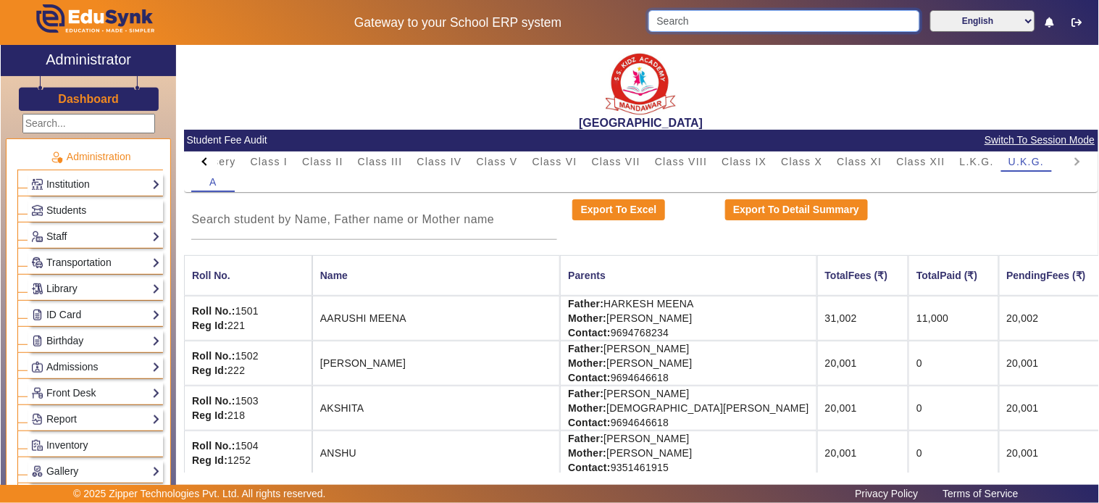
click at [742, 19] on input "Search" at bounding box center [783, 21] width 271 height 22
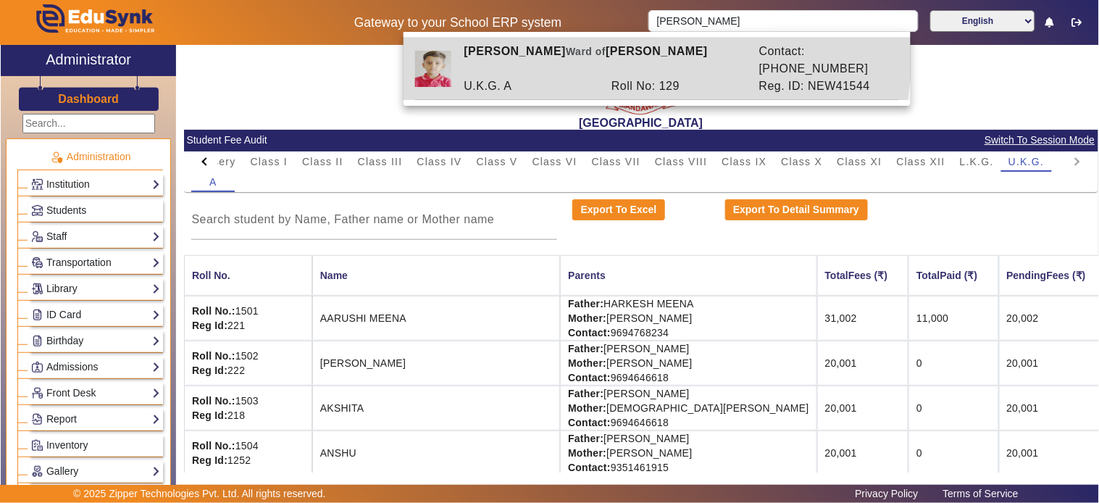
click at [606, 52] on div "[PERSON_NAME] [PERSON_NAME] of [PERSON_NAME]" at bounding box center [603, 60] width 295 height 35
type input "[PERSON_NAME]"
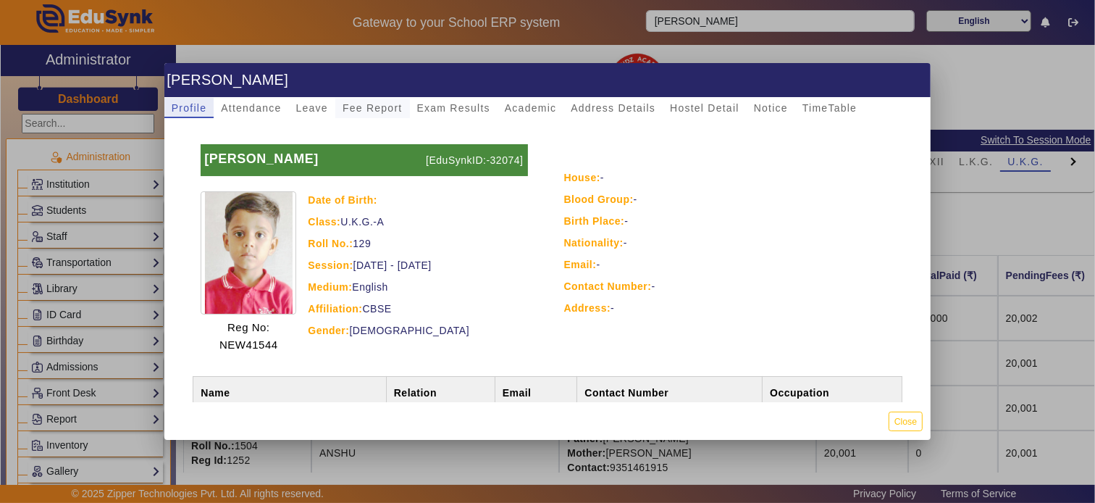
click at [372, 103] on span "Fee Report" at bounding box center [373, 108] width 60 height 10
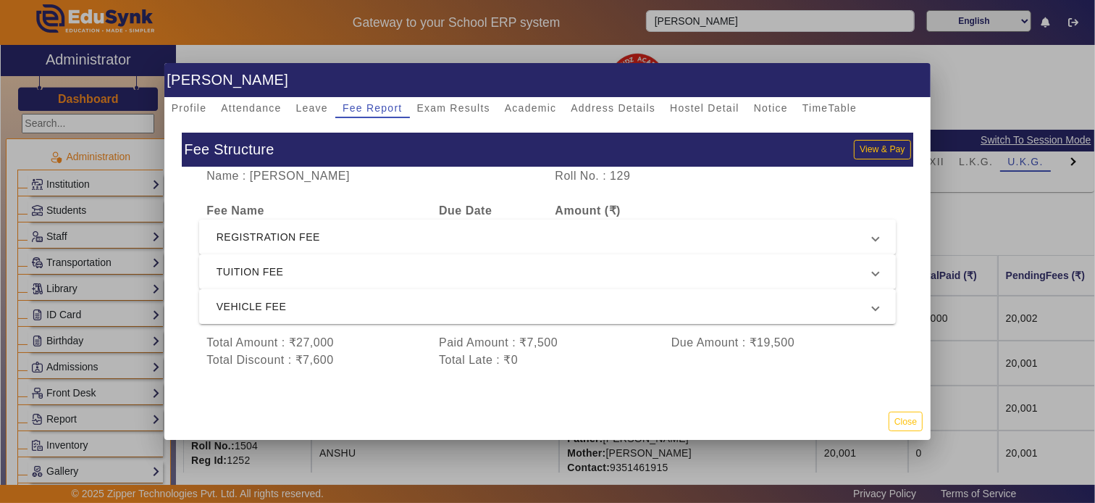
scroll to position [9, 0]
click at [913, 411] on button "Close" at bounding box center [906, 421] width 34 height 20
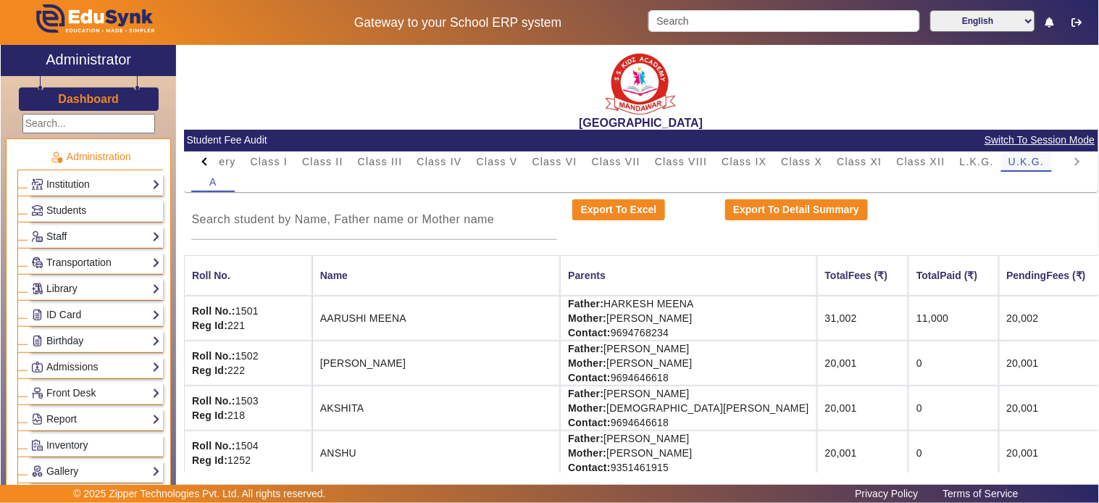
click at [989, 164] on span "U.K.G." at bounding box center [1026, 161] width 36 height 10
click at [274, 168] on span "Class I" at bounding box center [269, 161] width 38 height 20
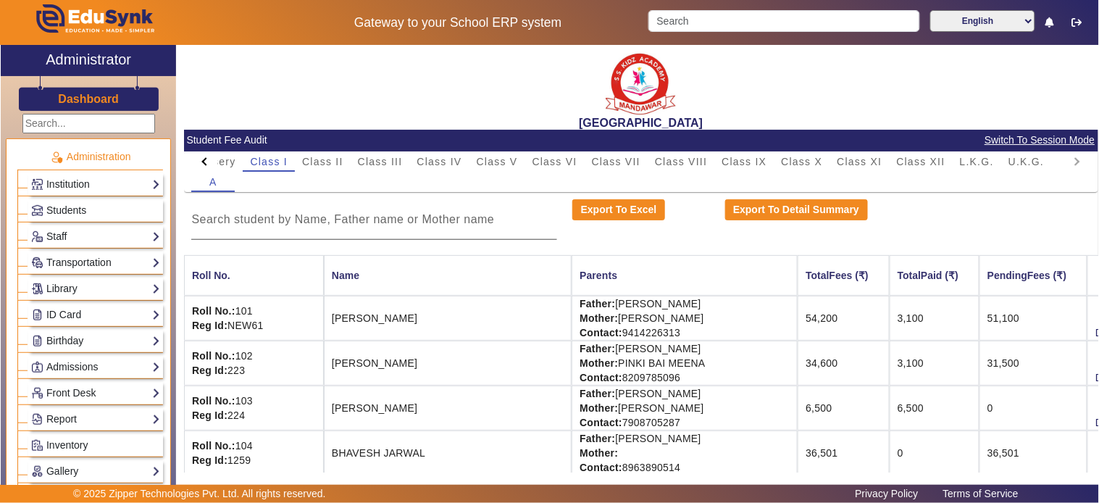
click at [346, 229] on div at bounding box center [374, 219] width 366 height 41
click at [358, 222] on input at bounding box center [374, 219] width 366 height 17
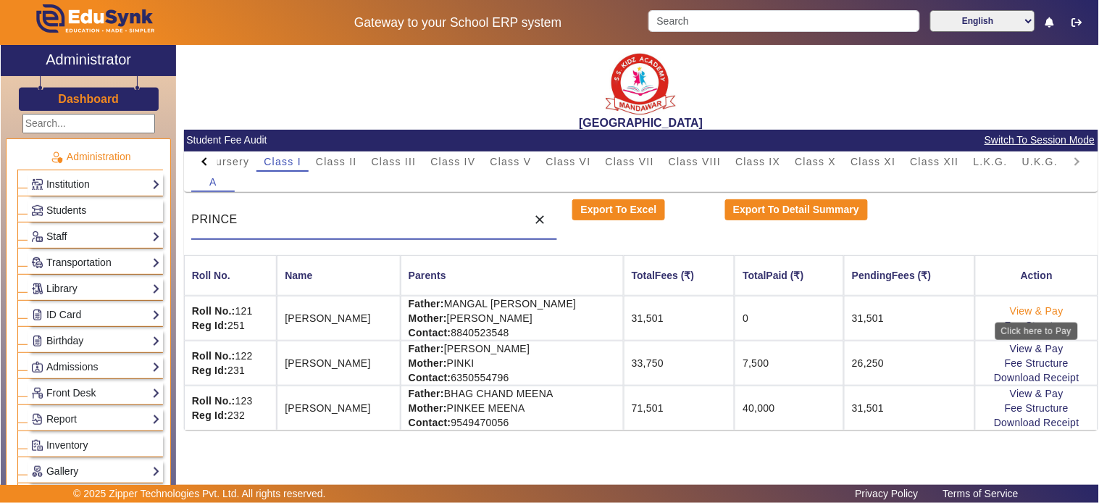
type input "PRINCE"
click at [989, 309] on link "View & Pay" at bounding box center [1037, 311] width 54 height 12
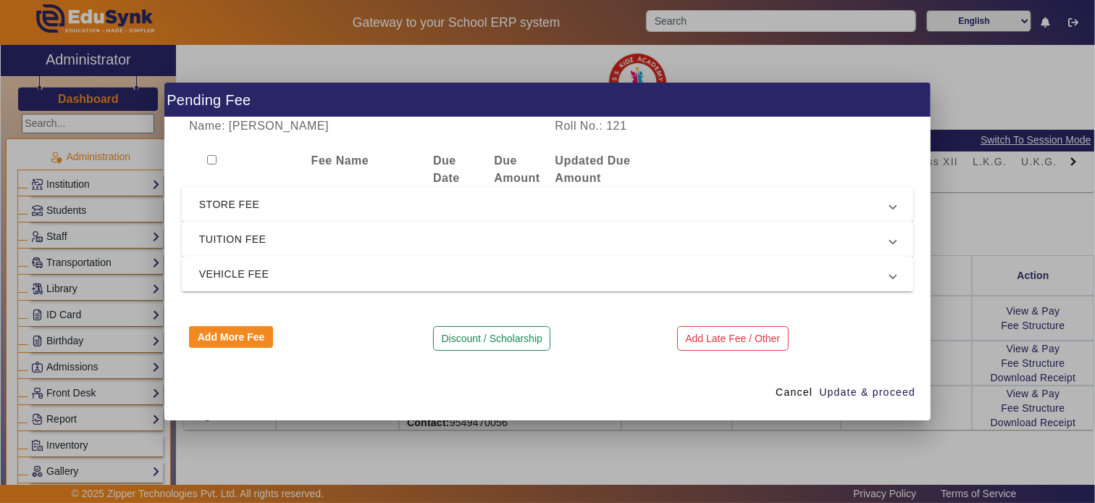
click at [290, 266] on span "VEHICLE FEE" at bounding box center [544, 273] width 691 height 17
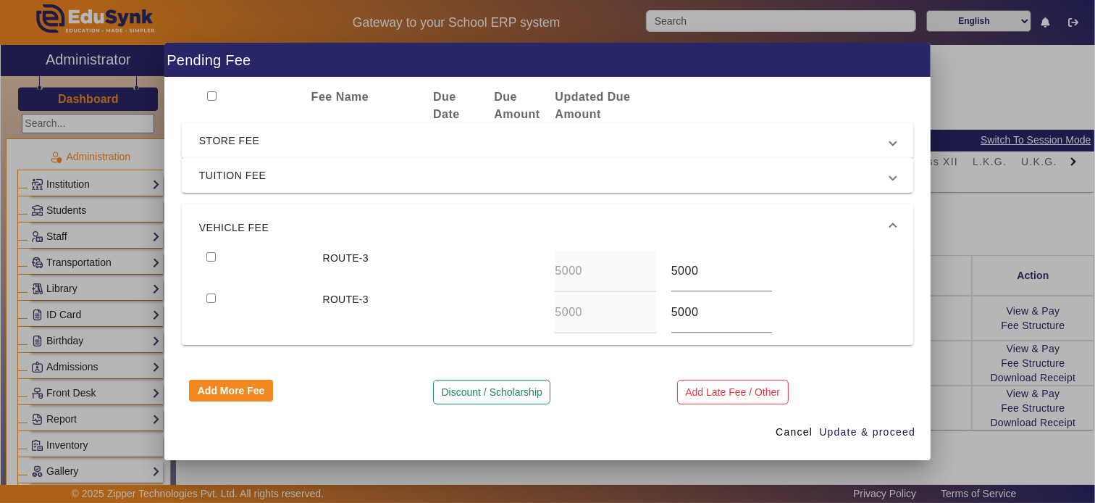
scroll to position [38, 0]
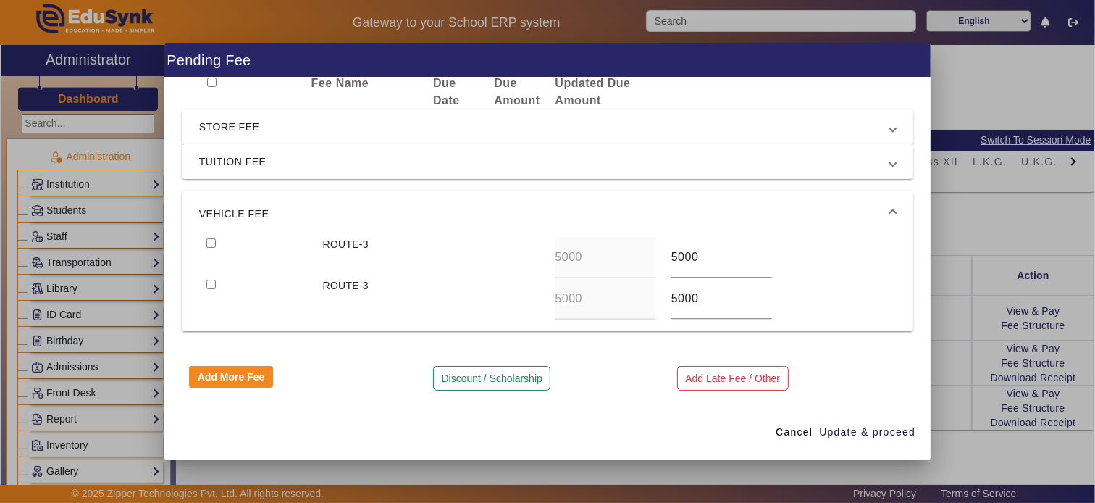
click at [217, 247] on div at bounding box center [257, 257] width 116 height 41
drag, startPoint x: 209, startPoint y: 240, endPoint x: 294, endPoint y: 222, distance: 87.2
click at [208, 240] on input "checkbox" at bounding box center [210, 242] width 9 height 9
checkbox input "true"
type input "0"
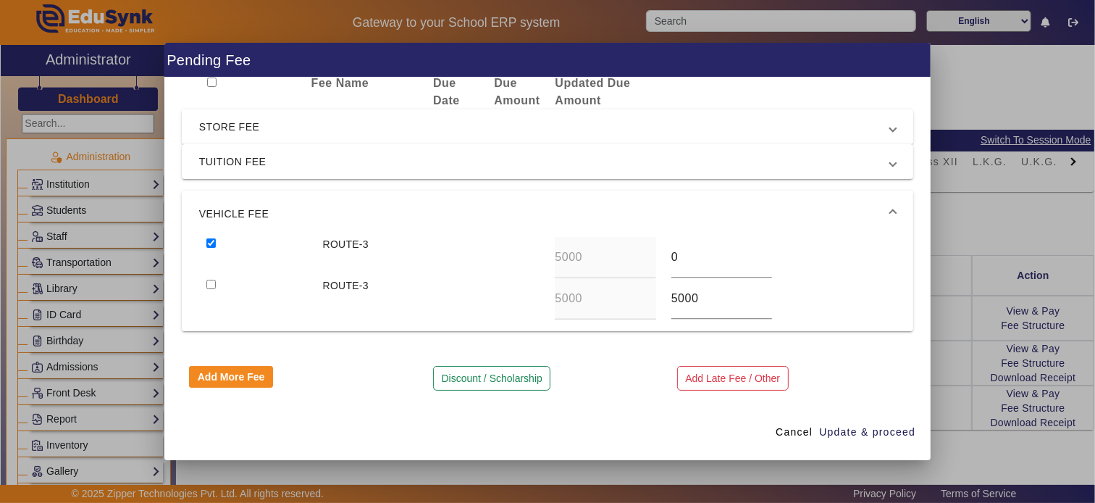
click at [206, 280] on input "checkbox" at bounding box center [210, 284] width 9 height 9
checkbox input "true"
type input "0"
click at [841, 435] on span "Update & proceed" at bounding box center [867, 431] width 96 height 15
type input "0"
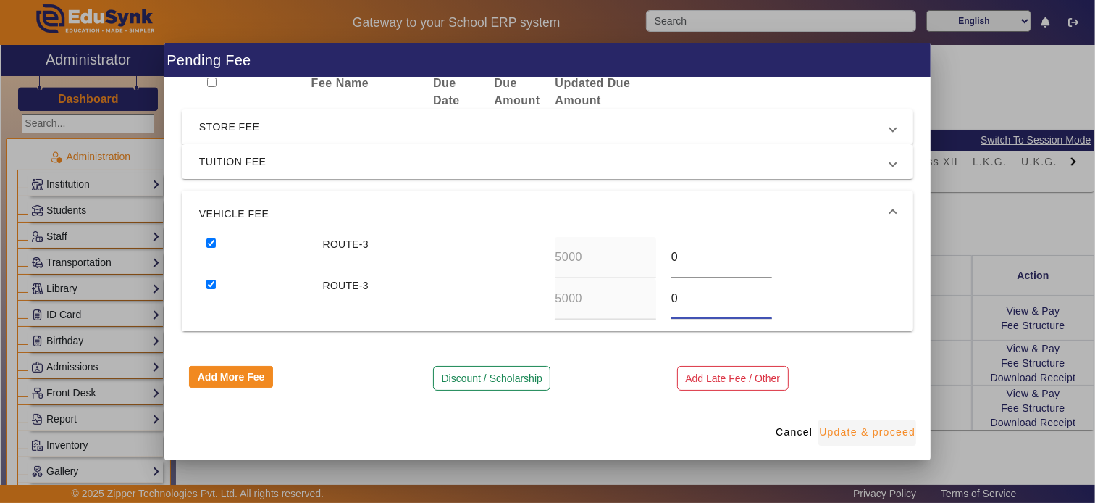
type input "0"
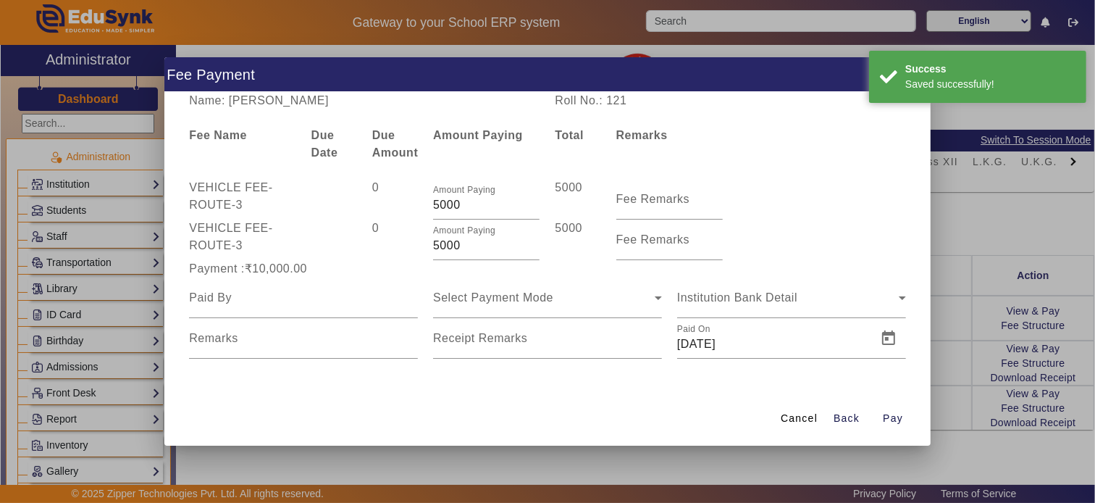
scroll to position [0, 0]
click at [808, 416] on span "Cancel" at bounding box center [799, 418] width 37 height 15
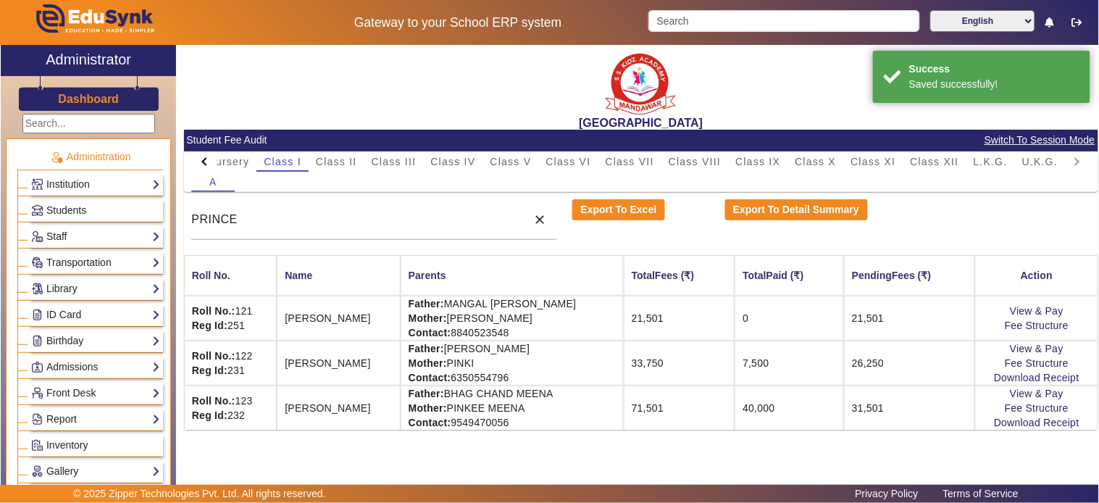
click at [833, 309] on td "0" at bounding box center [788, 318] width 109 height 45
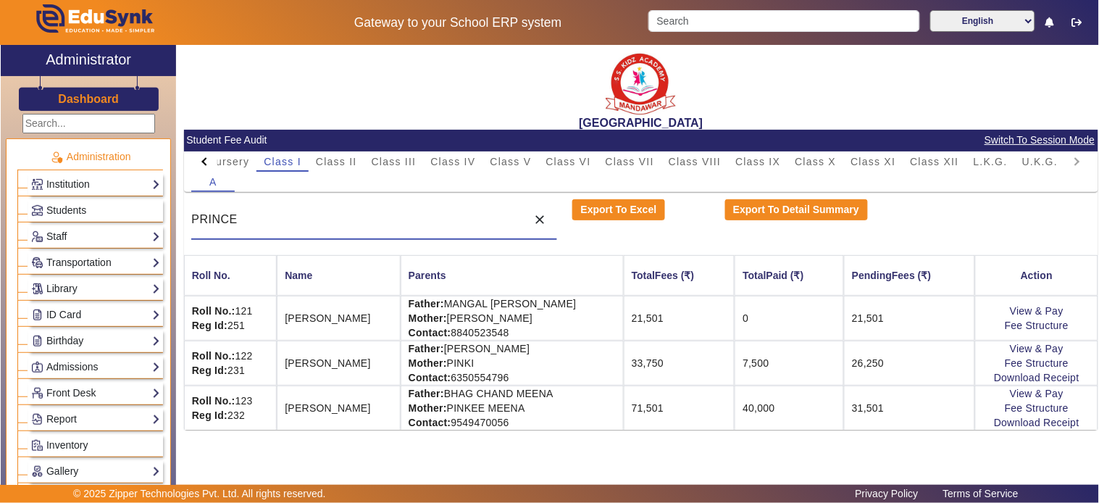
drag, startPoint x: 323, startPoint y: 221, endPoint x: 186, endPoint y: 206, distance: 137.7
click at [186, 206] on div "PRINCE close" at bounding box center [374, 219] width 381 height 41
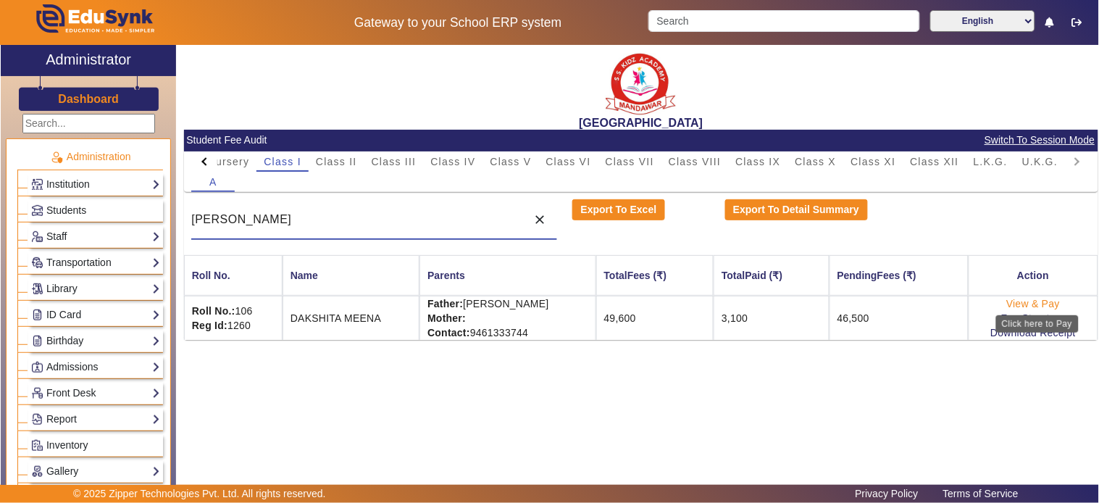
type input "[PERSON_NAME]"
click at [989, 300] on link "View & Pay" at bounding box center [1033, 304] width 54 height 12
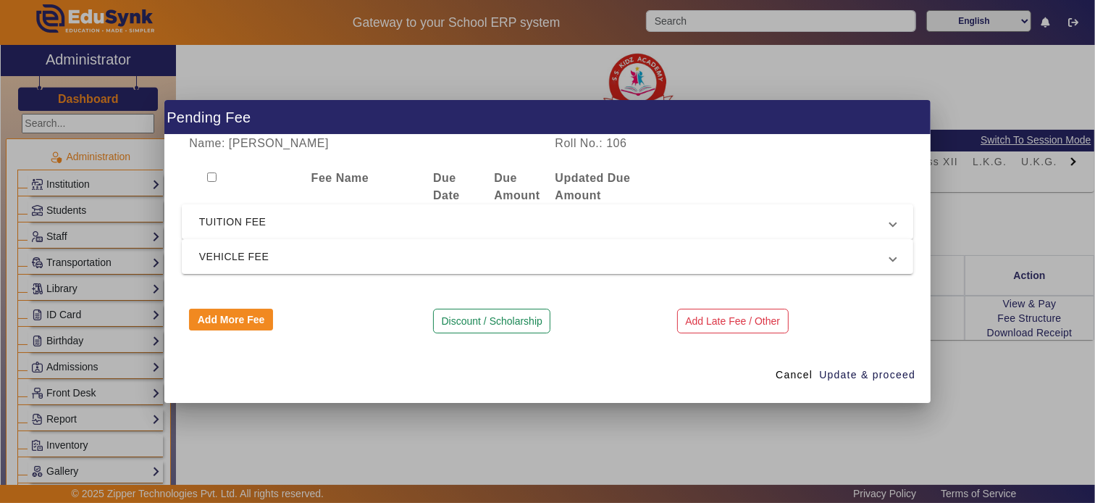
click at [348, 236] on mat-expansion-panel-header "TUITION FEE" at bounding box center [548, 221] width 732 height 35
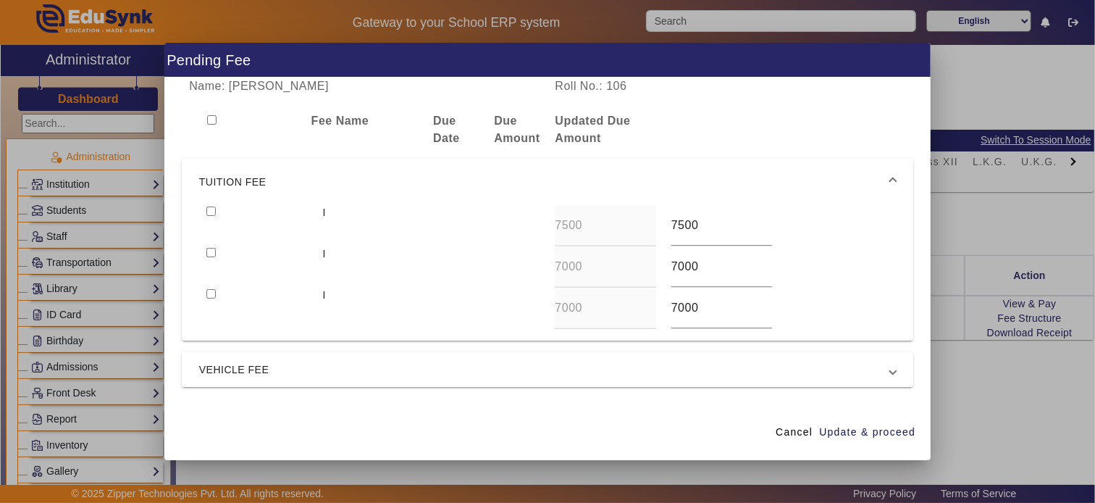
click at [320, 366] on span "VEHICLE FEE" at bounding box center [544, 369] width 691 height 17
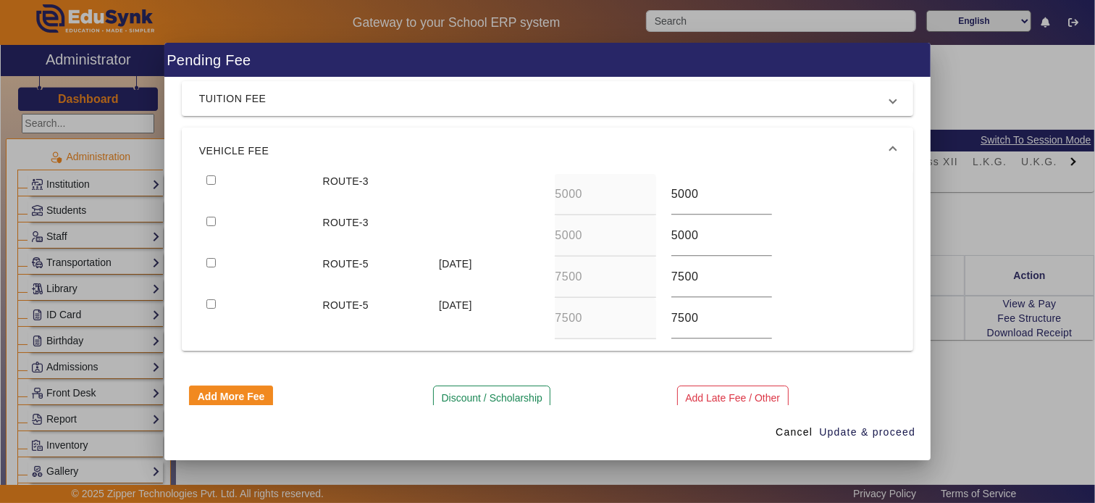
scroll to position [85, 0]
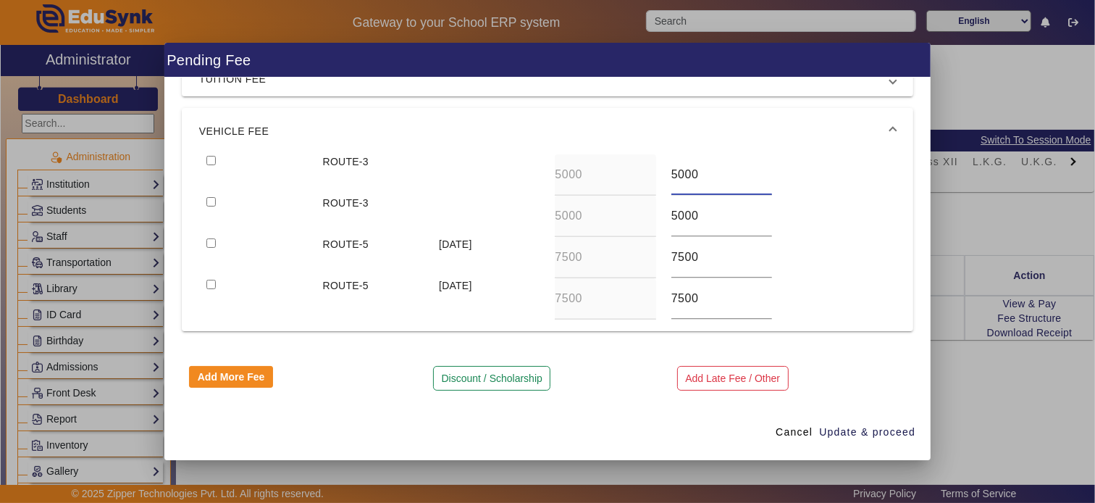
drag, startPoint x: 706, startPoint y: 176, endPoint x: 603, endPoint y: 172, distance: 103.6
click at [603, 172] on div "ROUTE-3 5000 5000" at bounding box center [547, 174] width 697 height 41
type input "0"
click at [206, 197] on input "checkbox" at bounding box center [210, 201] width 9 height 9
checkbox input "true"
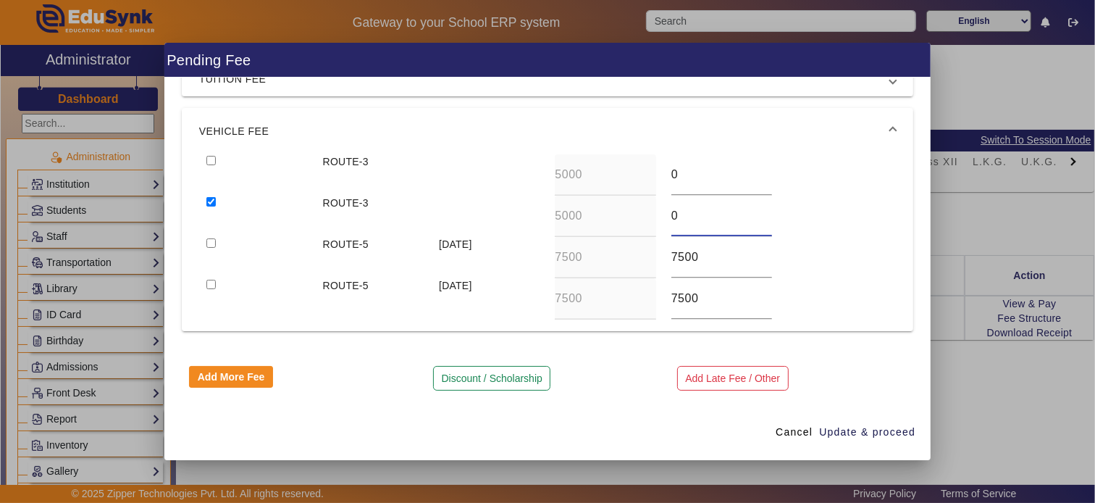
type input "0"
click at [206, 159] on input "checkbox" at bounding box center [210, 160] width 9 height 9
checkbox input "true"
click at [828, 438] on span "Update & proceed" at bounding box center [867, 431] width 96 height 15
type input "0"
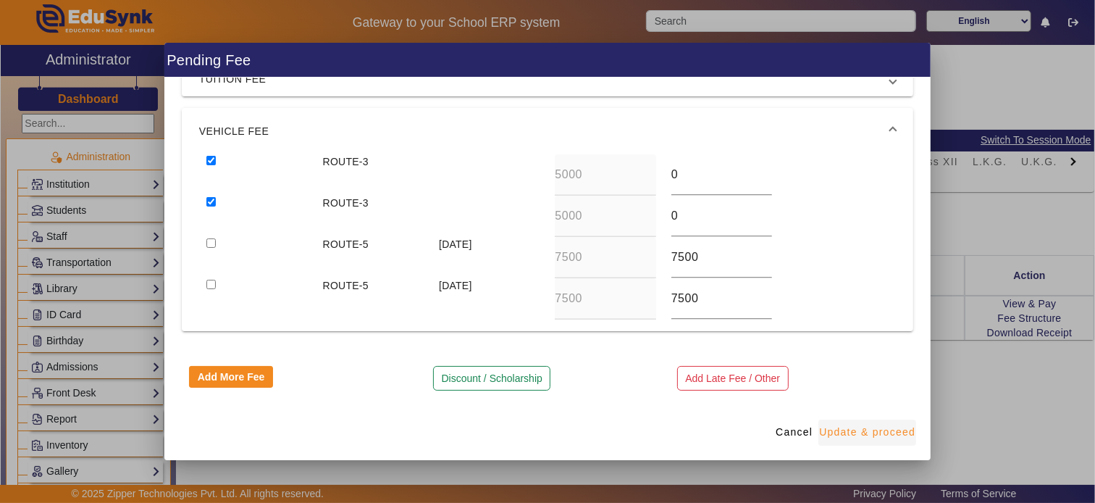
type input "0"
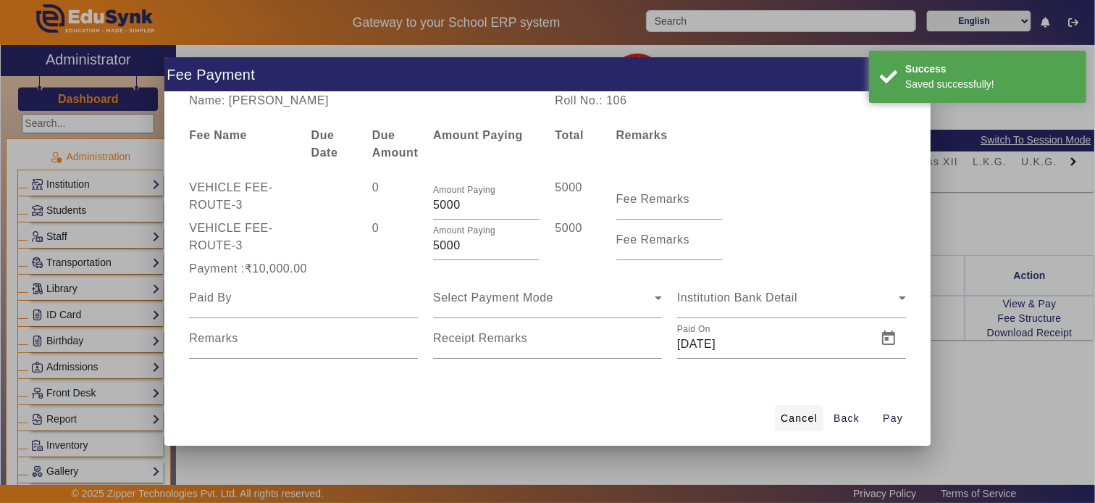
scroll to position [0, 0]
click at [802, 417] on span "Cancel" at bounding box center [799, 418] width 37 height 15
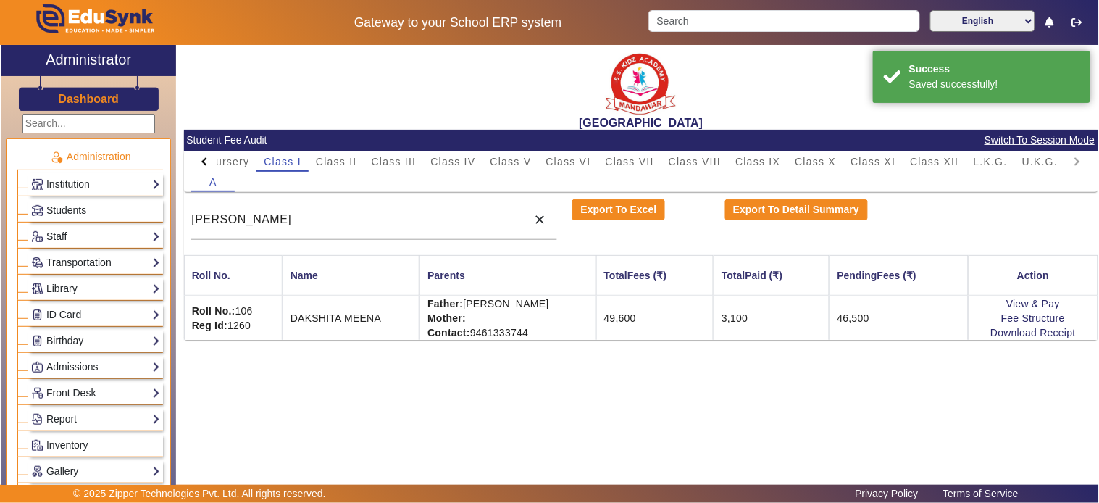
click at [874, 326] on td "46,500" at bounding box center [898, 318] width 139 height 44
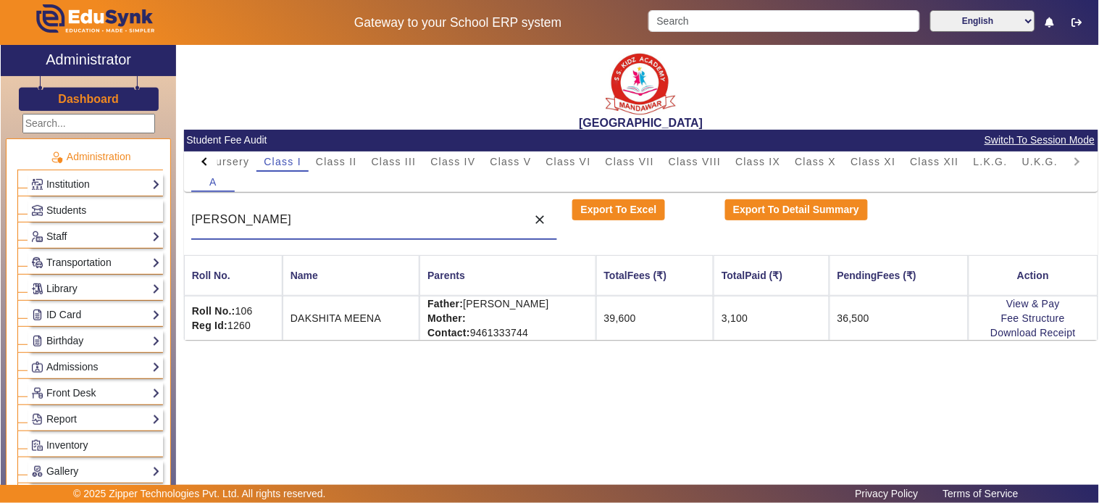
drag, startPoint x: 348, startPoint y: 213, endPoint x: 27, endPoint y: 244, distance: 323.1
click at [27, 245] on div "X Administrator Dashboard Administration Institution Institution Details Sessio…" at bounding box center [549, 271] width 1097 height 453
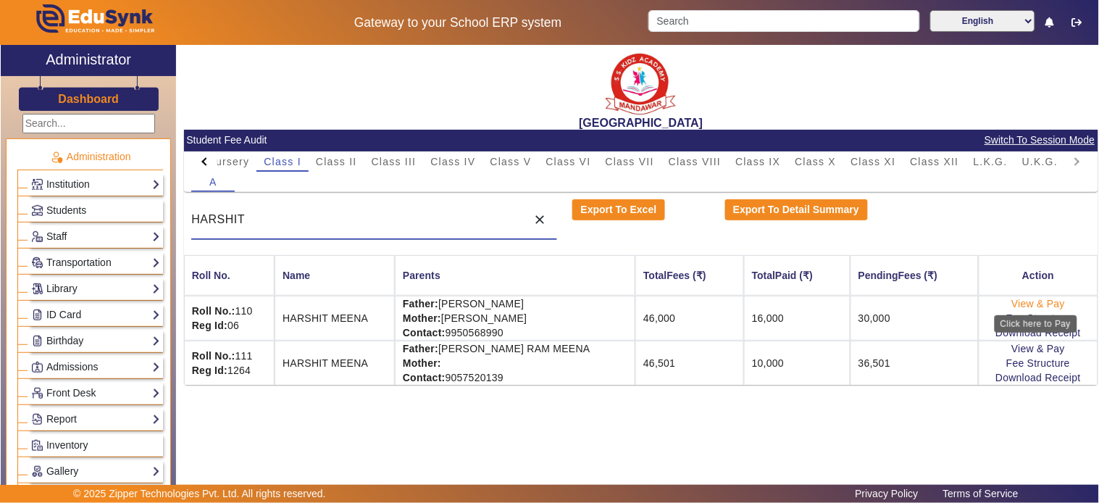
type input "HARSHIT"
click at [989, 303] on link "View & Pay" at bounding box center [1038, 304] width 54 height 12
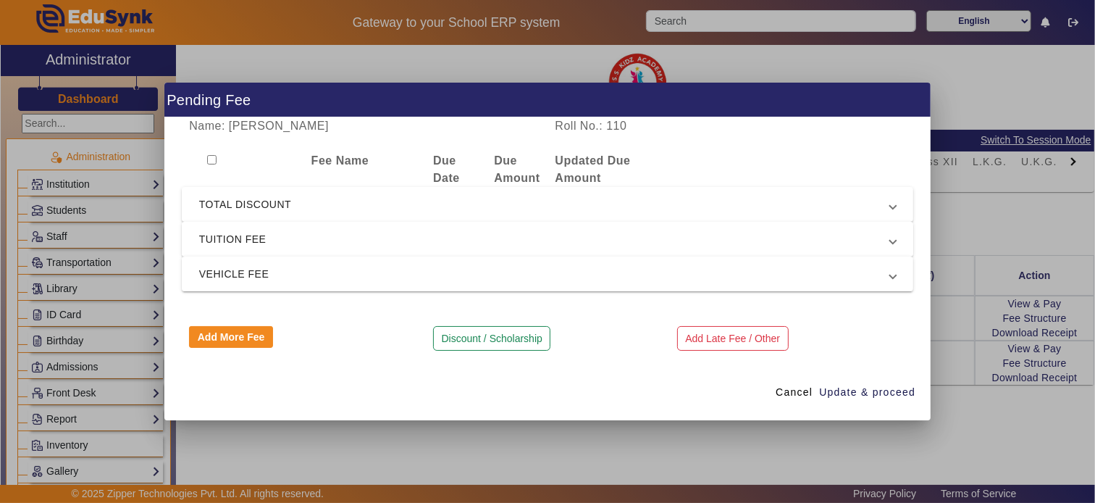
click at [305, 238] on span "TUITION FEE" at bounding box center [544, 238] width 691 height 17
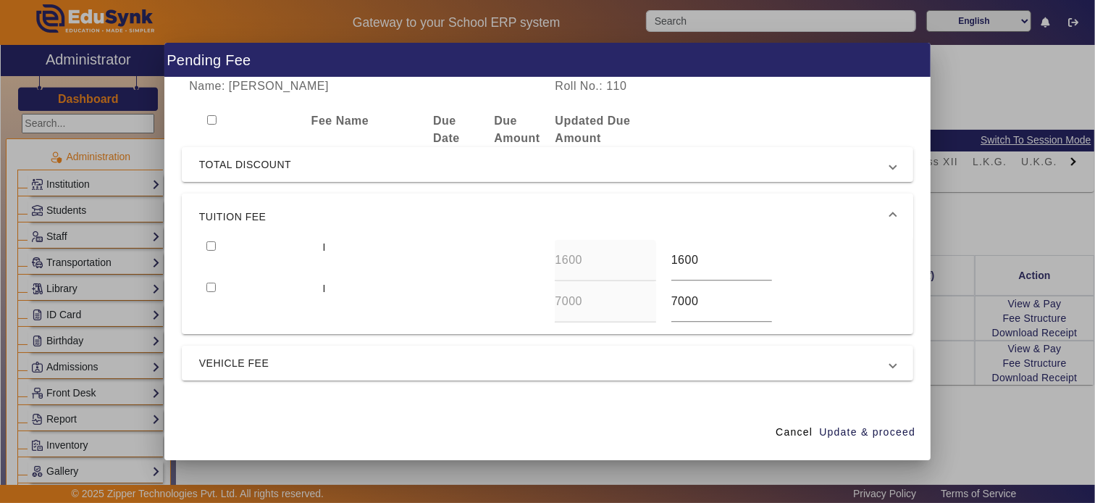
click at [269, 203] on mat-expansion-panel-header "TUITION FEE" at bounding box center [548, 216] width 732 height 46
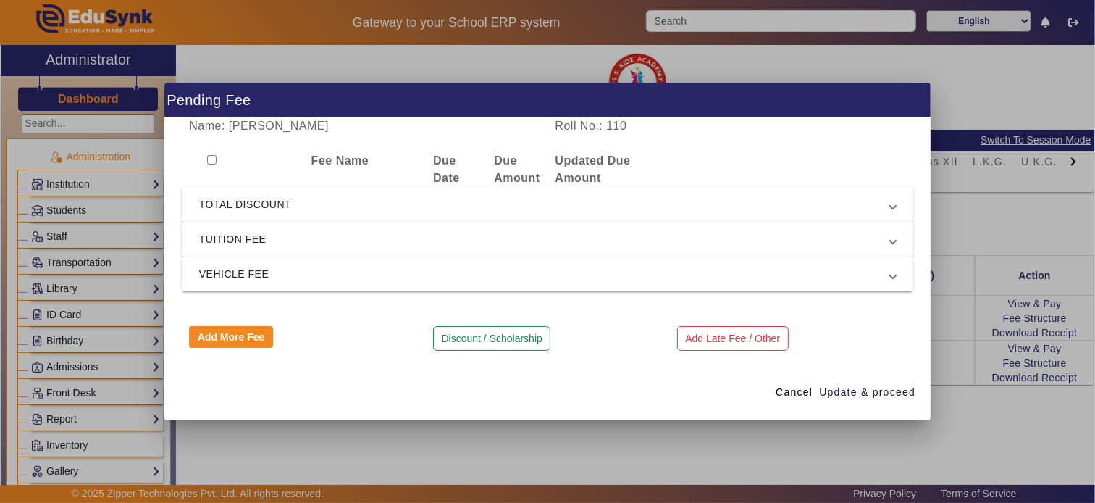
click at [263, 210] on span "TOTAL DISCOUNT" at bounding box center [544, 204] width 691 height 17
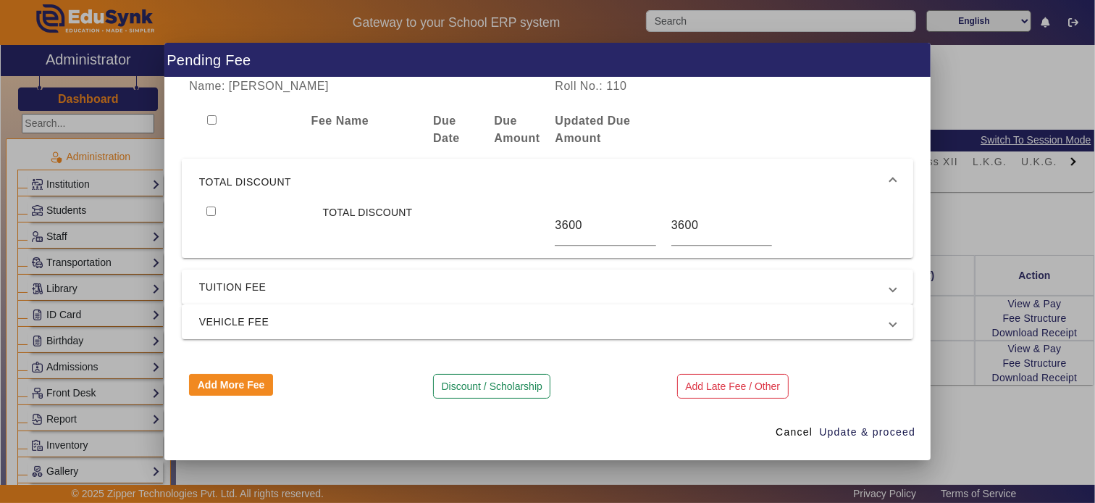
click at [264, 175] on span "TOTAL DISCOUNT" at bounding box center [544, 181] width 691 height 17
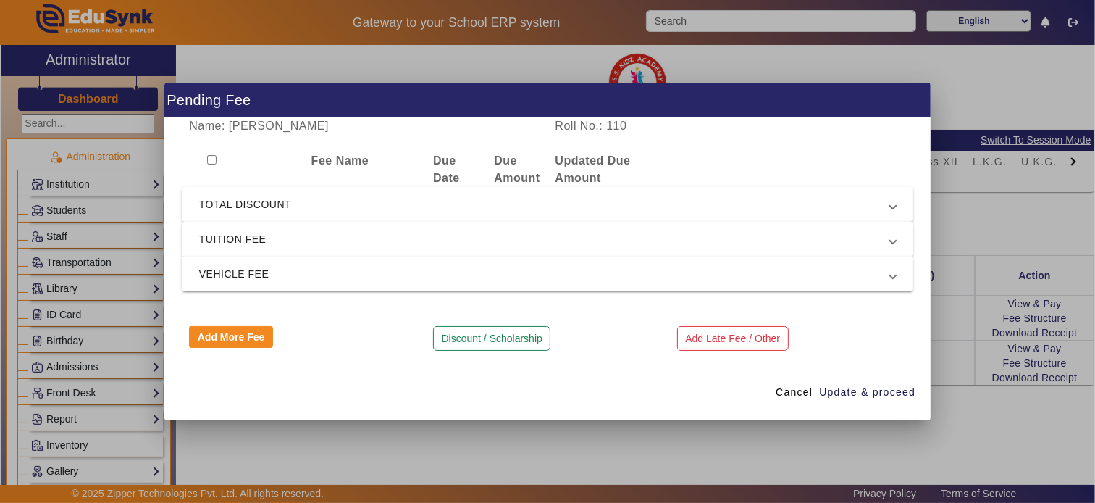
click at [240, 254] on mat-expansion-panel-header "TUITION FEE" at bounding box center [548, 239] width 732 height 35
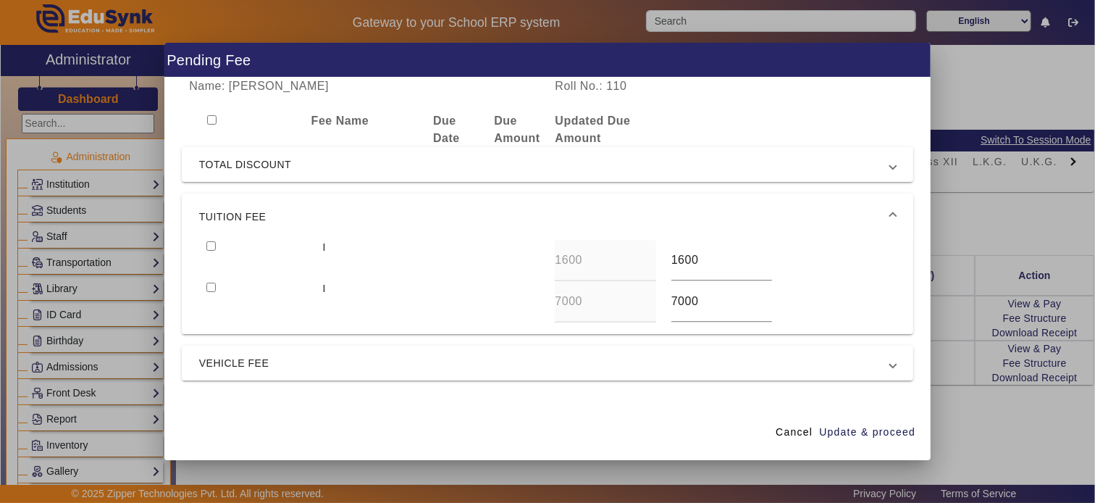
click at [261, 215] on span "TUITION FEE" at bounding box center [544, 216] width 691 height 17
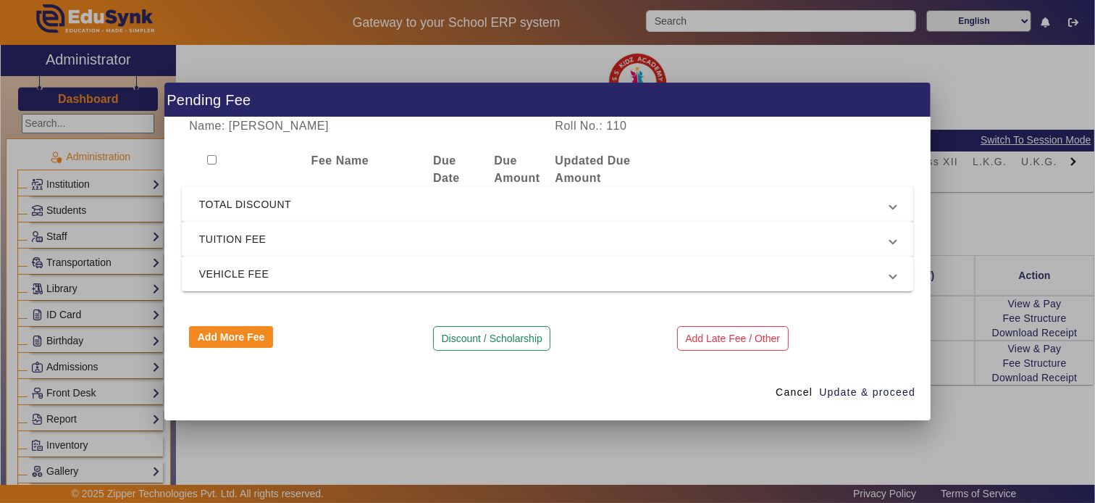
click at [236, 287] on mat-expansion-panel-header "VEHICLE FEE" at bounding box center [548, 273] width 732 height 35
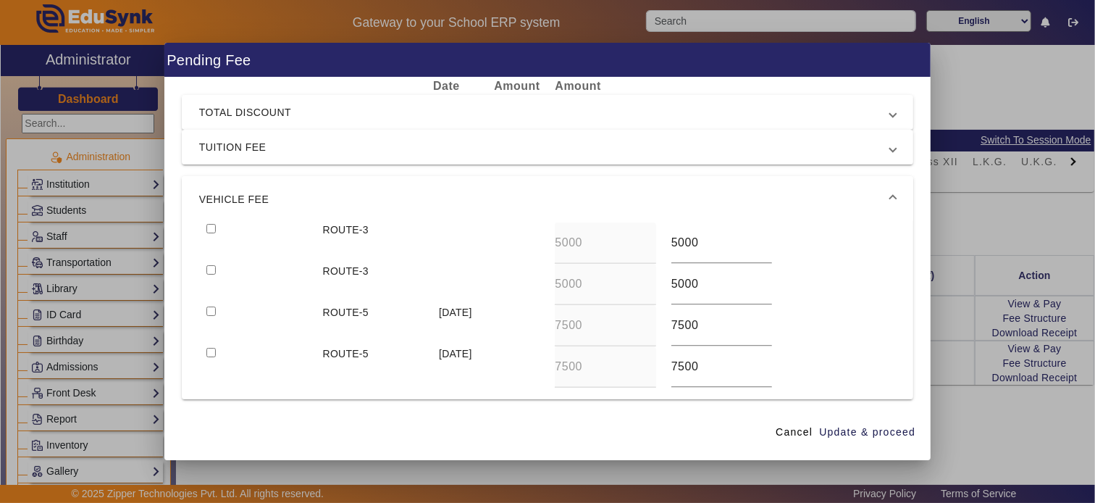
scroll to position [80, 0]
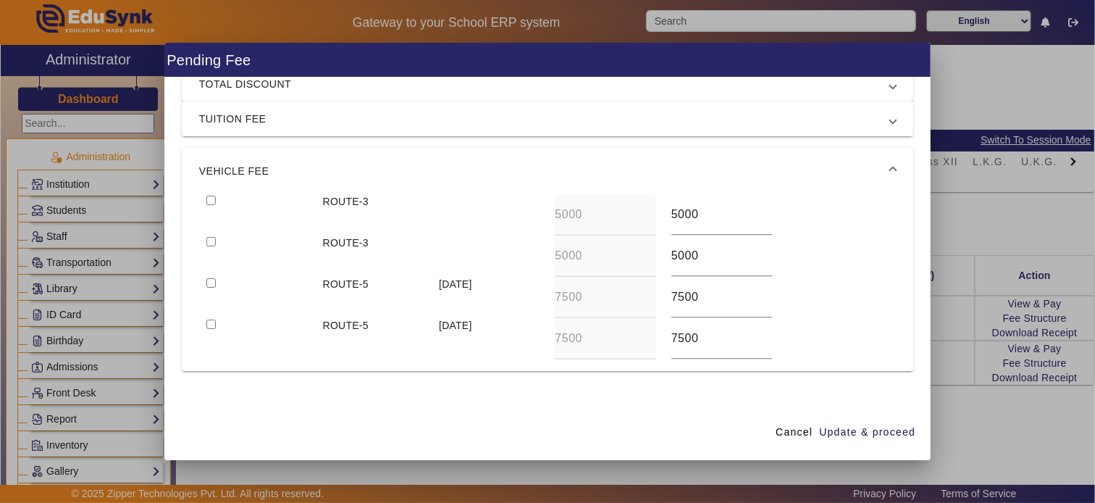
click at [211, 282] on input "checkbox" at bounding box center [210, 282] width 9 height 9
checkbox input "true"
type input "0"
click at [206, 319] on input "checkbox" at bounding box center [210, 323] width 9 height 9
checkbox input "true"
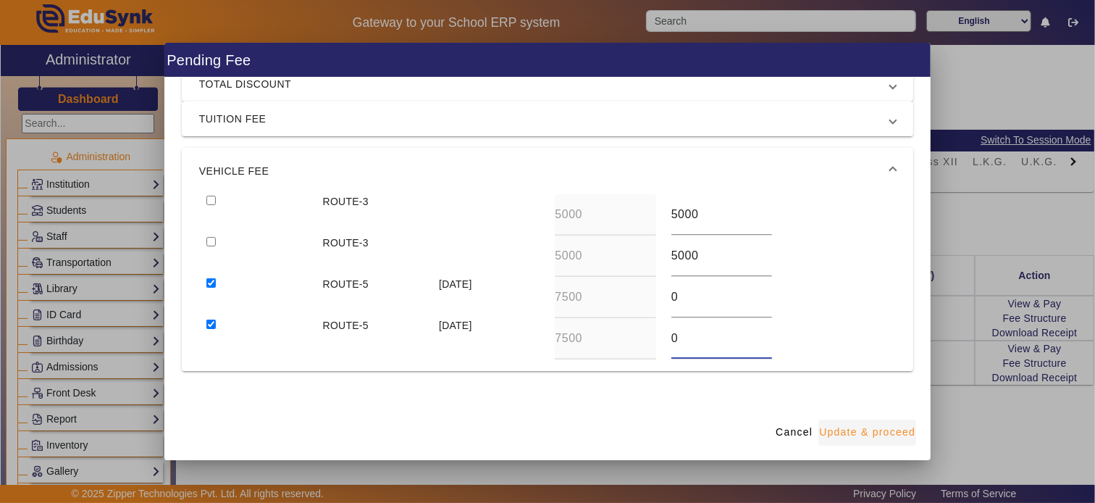
type input "0"
drag, startPoint x: 850, startPoint y: 436, endPoint x: 863, endPoint y: 343, distance: 93.6
click at [850, 435] on span "Update & proceed" at bounding box center [867, 431] width 96 height 15
type input "0"
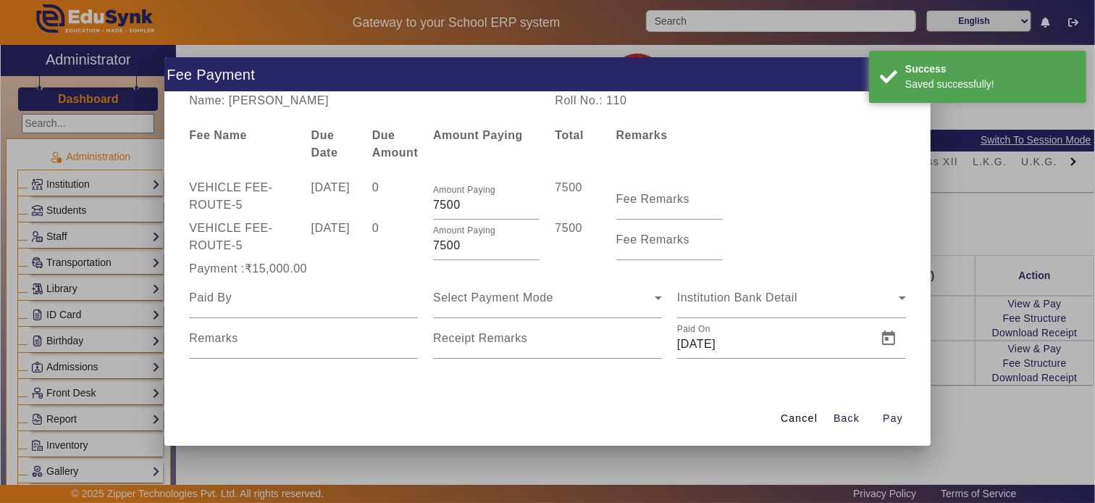
scroll to position [0, 0]
drag, startPoint x: 846, startPoint y: 416, endPoint x: 804, endPoint y: 419, distance: 42.1
click at [808, 431] on div "Cancel Back Pay" at bounding box center [845, 418] width 141 height 26
click at [793, 413] on span "Cancel" at bounding box center [799, 418] width 37 height 15
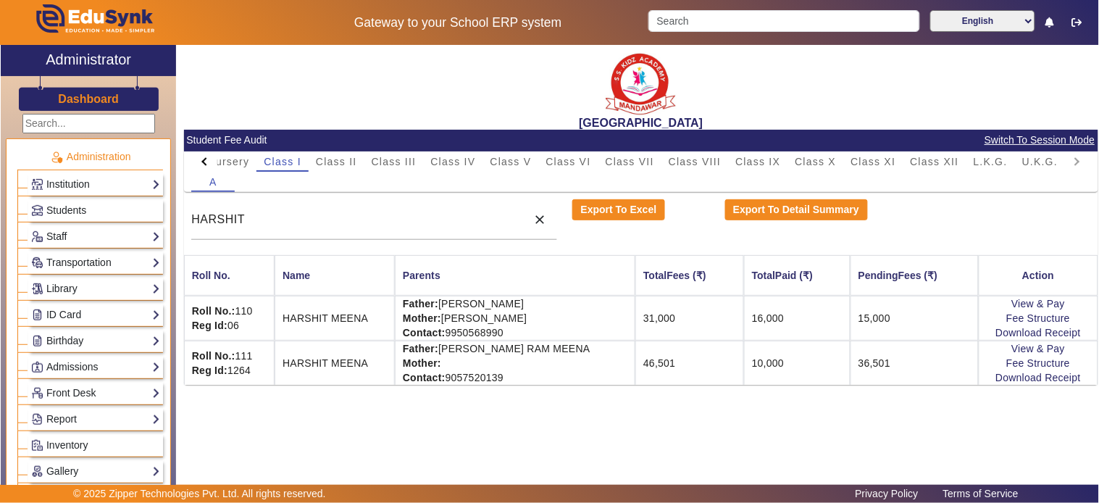
click at [895, 320] on td "15,000" at bounding box center [914, 318] width 128 height 45
click at [989, 345] on link "View & Pay" at bounding box center [1038, 349] width 54 height 12
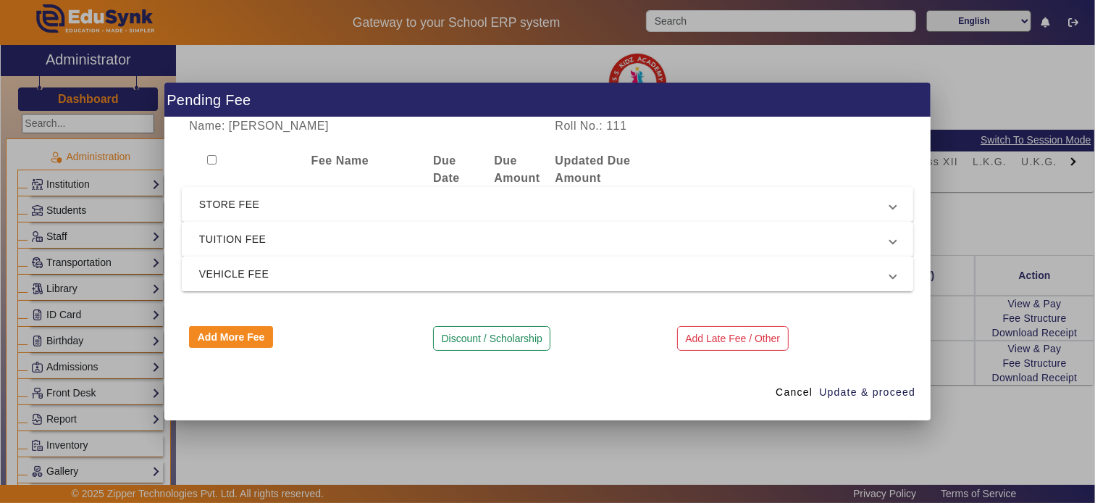
click at [272, 271] on span "VEHICLE FEE" at bounding box center [544, 273] width 691 height 17
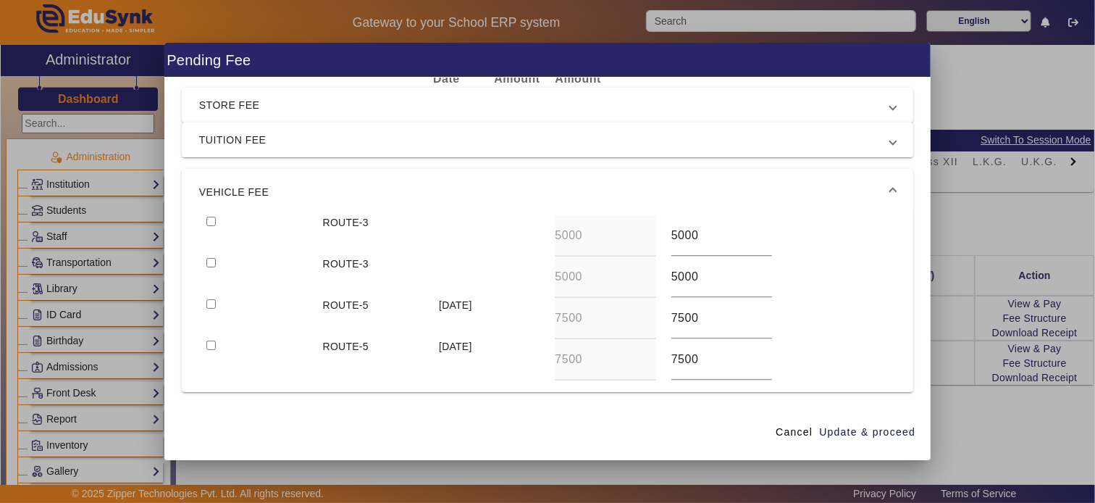
scroll to position [120, 0]
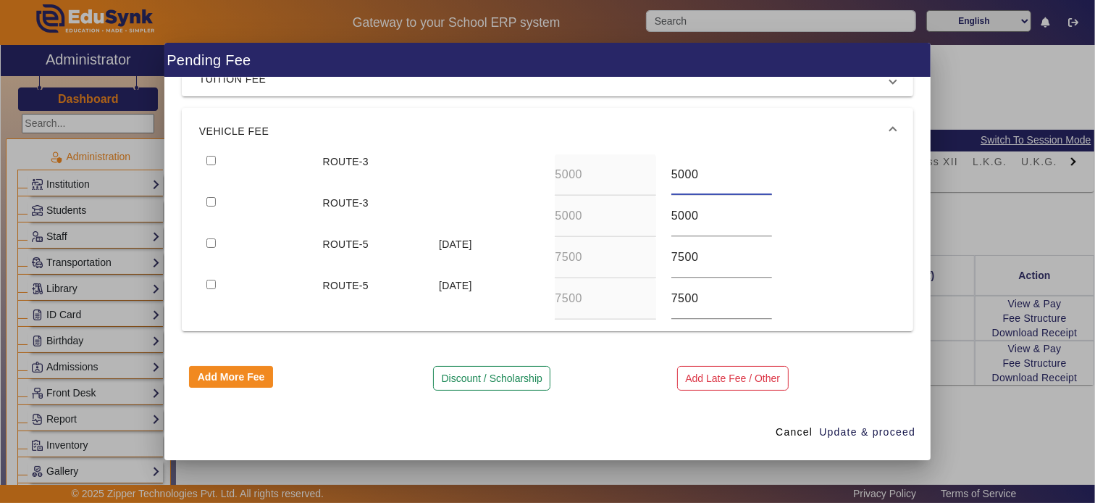
drag, startPoint x: 700, startPoint y: 180, endPoint x: 653, endPoint y: 177, distance: 47.1
click at [654, 177] on div "ROUTE-3 5000 5000" at bounding box center [547, 174] width 697 height 41
type input "0"
click at [206, 197] on input "checkbox" at bounding box center [210, 201] width 9 height 9
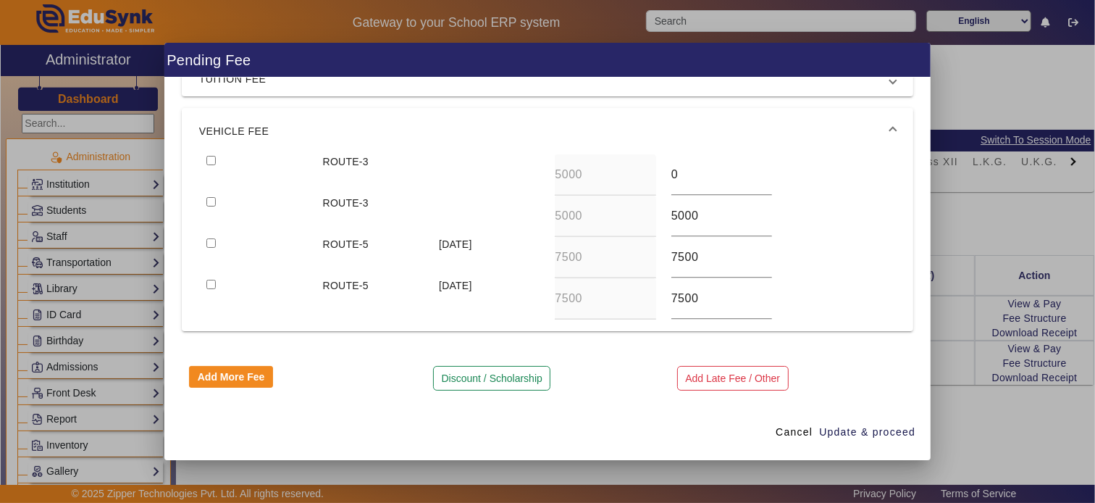
checkbox input "true"
type input "0"
click at [206, 157] on input "checkbox" at bounding box center [210, 160] width 9 height 9
checkbox input "true"
click at [848, 432] on span "Update & proceed" at bounding box center [867, 431] width 96 height 15
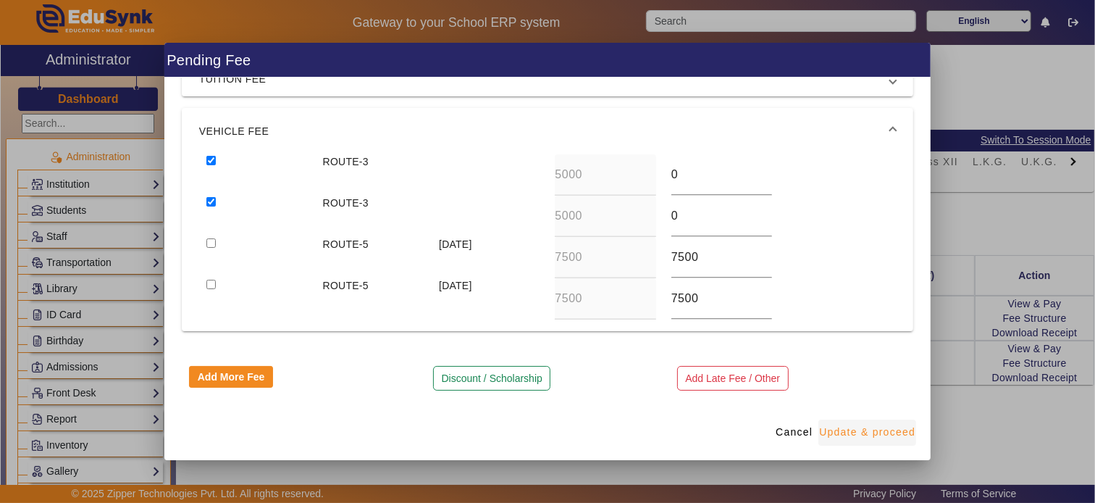
type input "0"
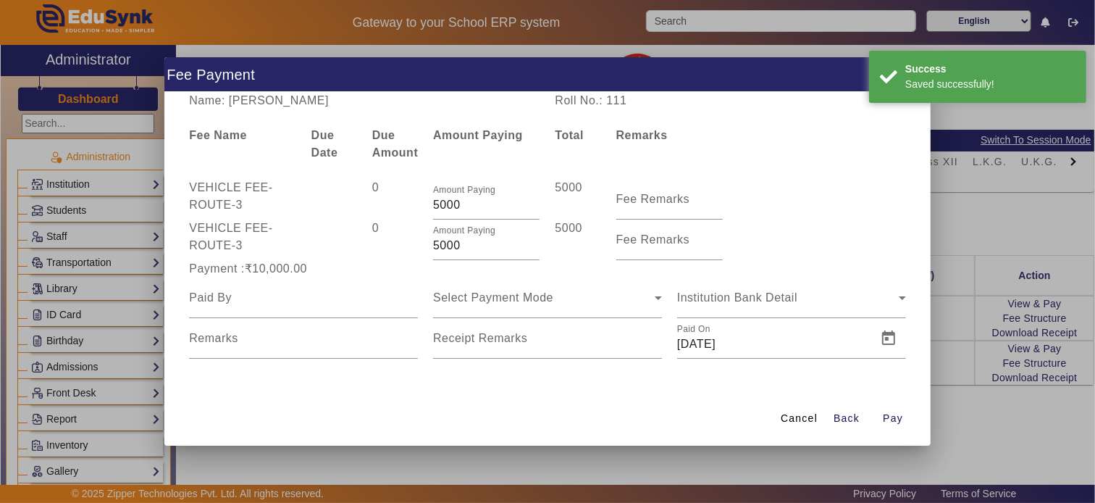
scroll to position [0, 0]
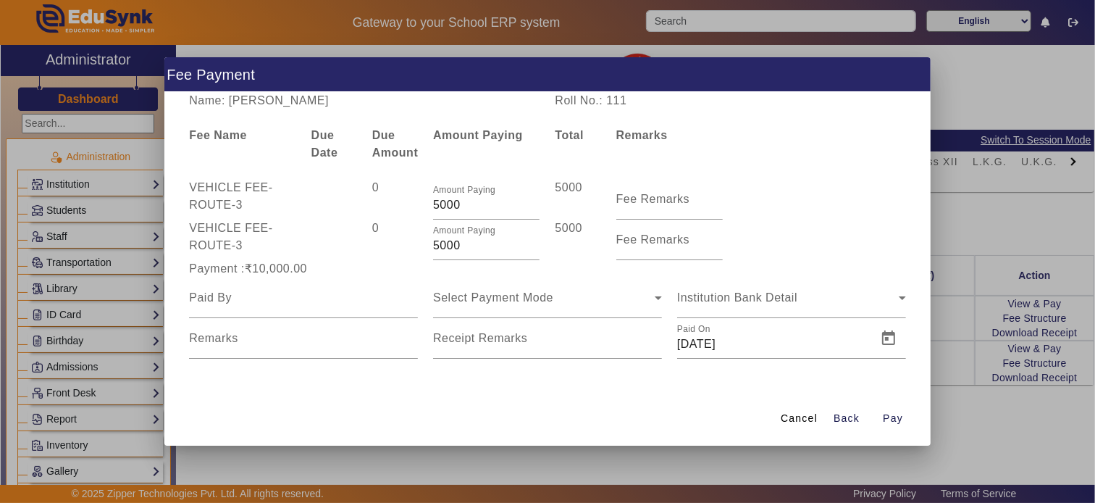
drag, startPoint x: 809, startPoint y: 427, endPoint x: 806, endPoint y: 418, distance: 9.9
click at [809, 426] on span at bounding box center [799, 418] width 49 height 35
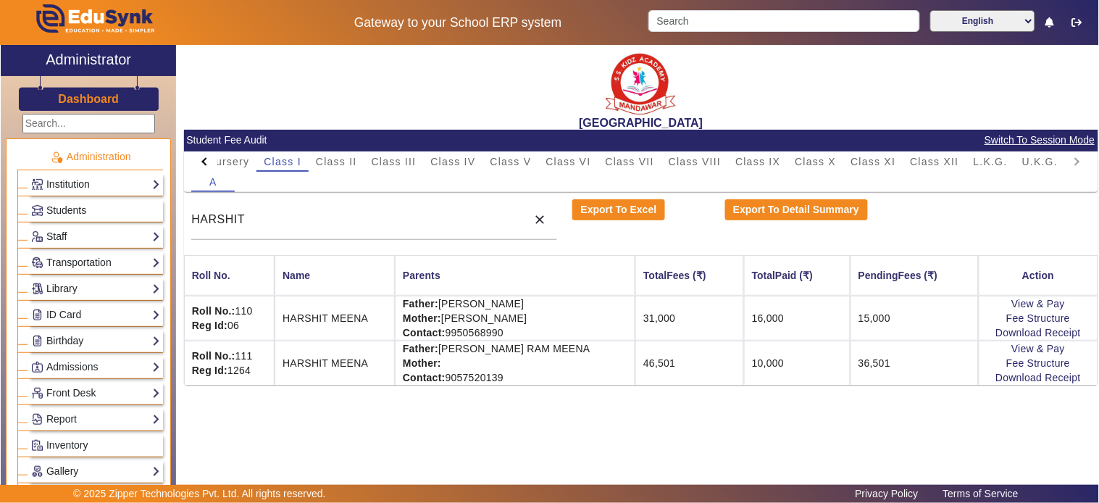
click at [850, 326] on td "15,000" at bounding box center [914, 318] width 128 height 45
click at [345, 153] on span "Class II" at bounding box center [336, 161] width 41 height 20
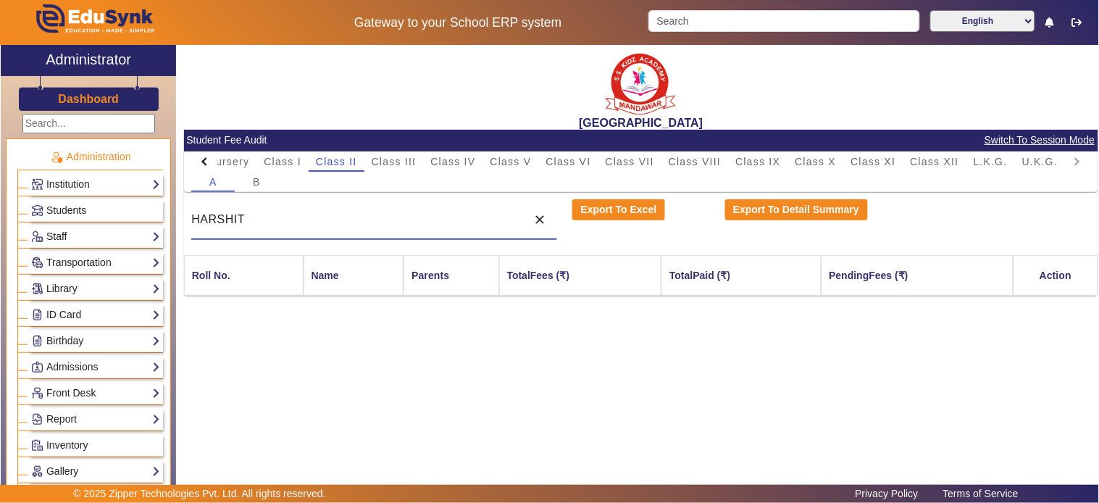
drag, startPoint x: 299, startPoint y: 225, endPoint x: 106, endPoint y: 222, distance: 193.4
click at [106, 222] on div "X Administrator Dashboard Administration Institution Institution Details Sessio…" at bounding box center [549, 271] width 1097 height 453
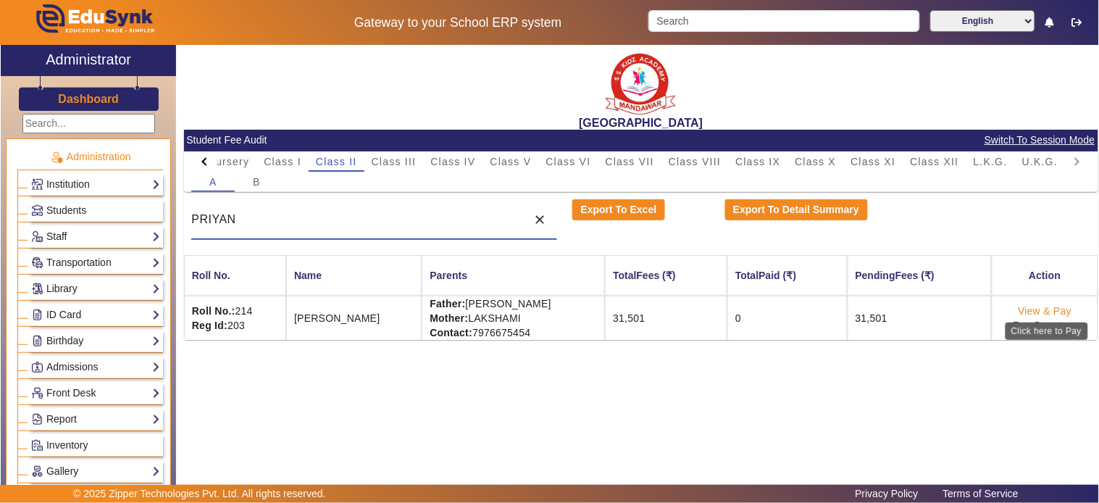
type input "PRIYAN"
click at [989, 312] on link "View & Pay" at bounding box center [1045, 311] width 54 height 12
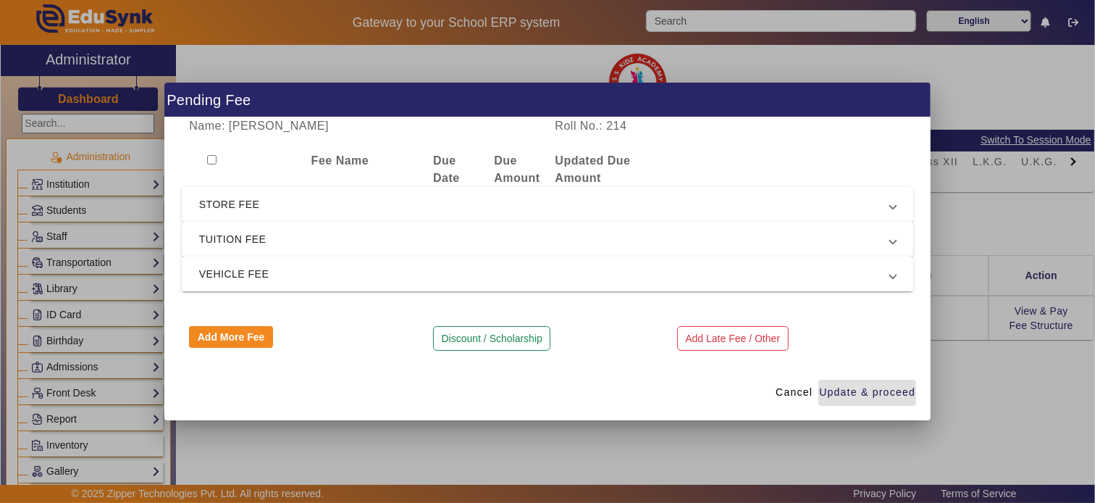
click at [375, 207] on span "STORE FEE" at bounding box center [544, 204] width 691 height 17
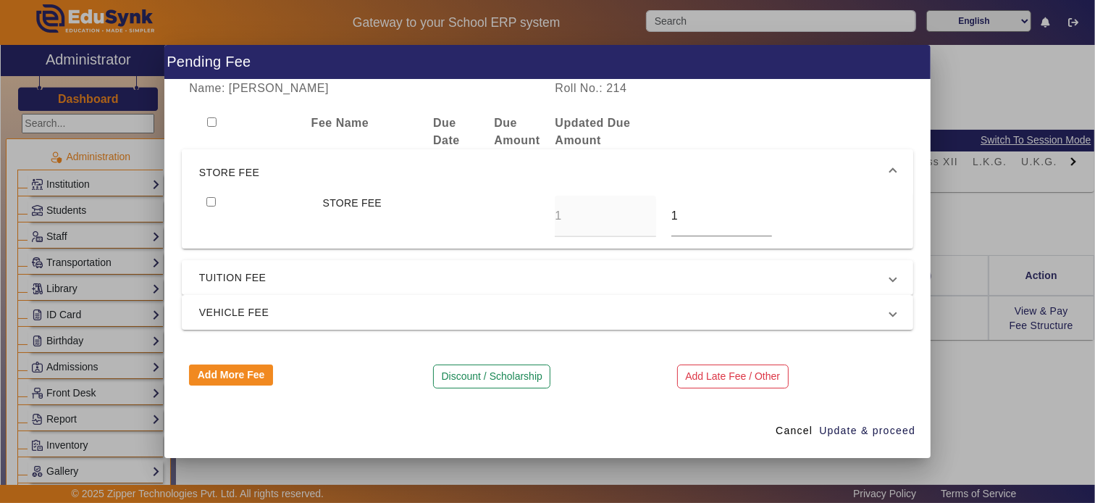
click at [330, 164] on span "STORE FEE" at bounding box center [544, 172] width 691 height 17
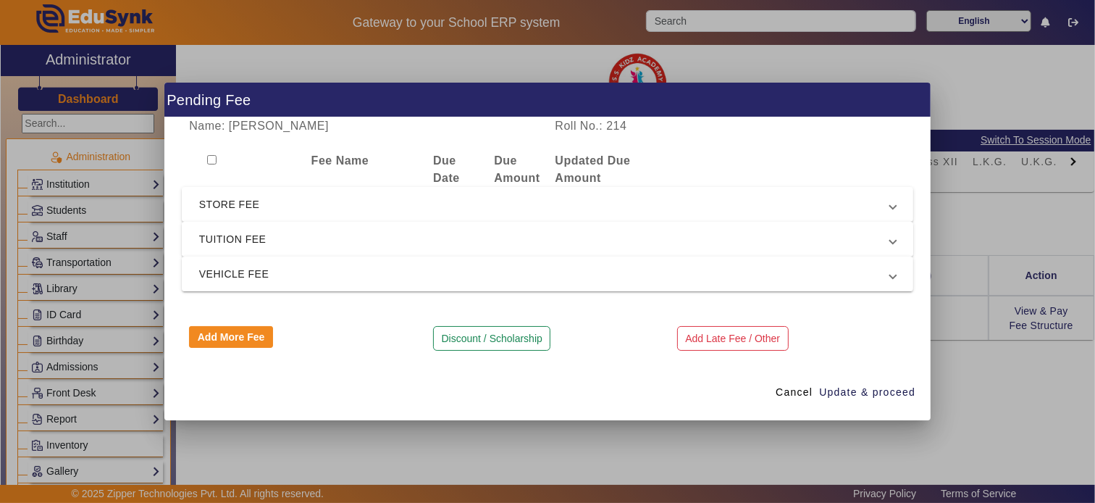
click at [281, 236] on span "TUITION FEE" at bounding box center [544, 238] width 691 height 17
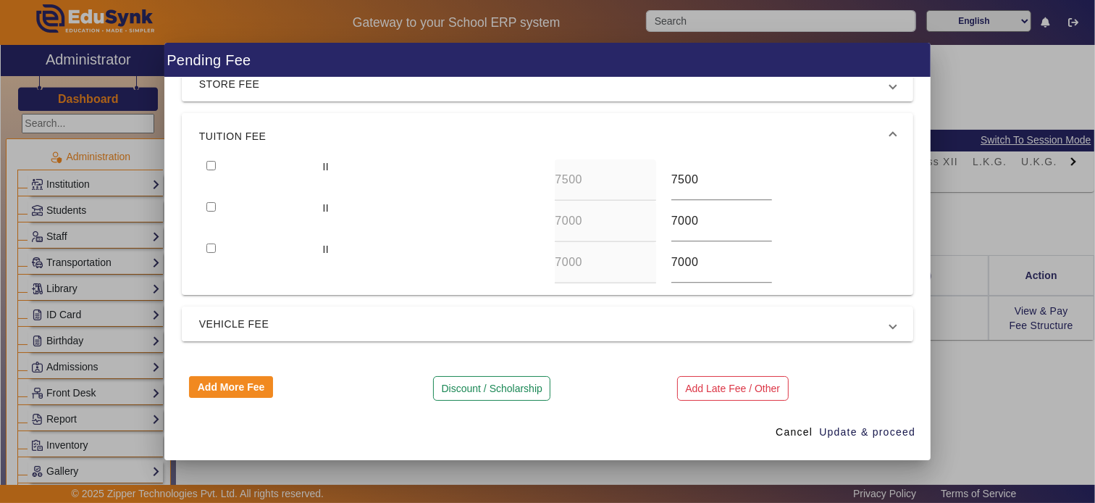
click at [282, 322] on span "VEHICLE FEE" at bounding box center [544, 323] width 691 height 17
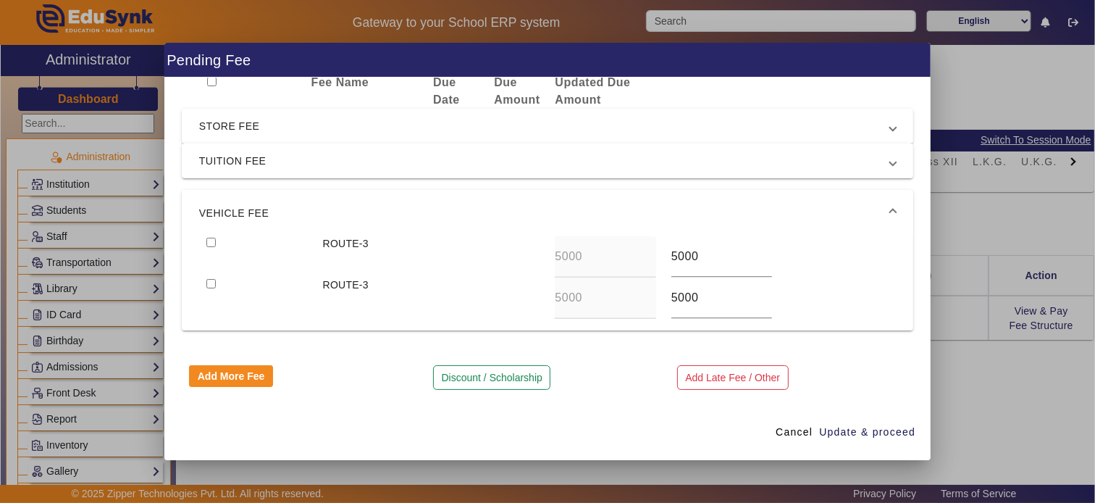
scroll to position [38, 0]
click at [618, 254] on div "ROUTE-3 5000 5000" at bounding box center [547, 257] width 697 height 41
type input "3500"
click at [206, 280] on input "checkbox" at bounding box center [210, 284] width 9 height 9
checkbox input "true"
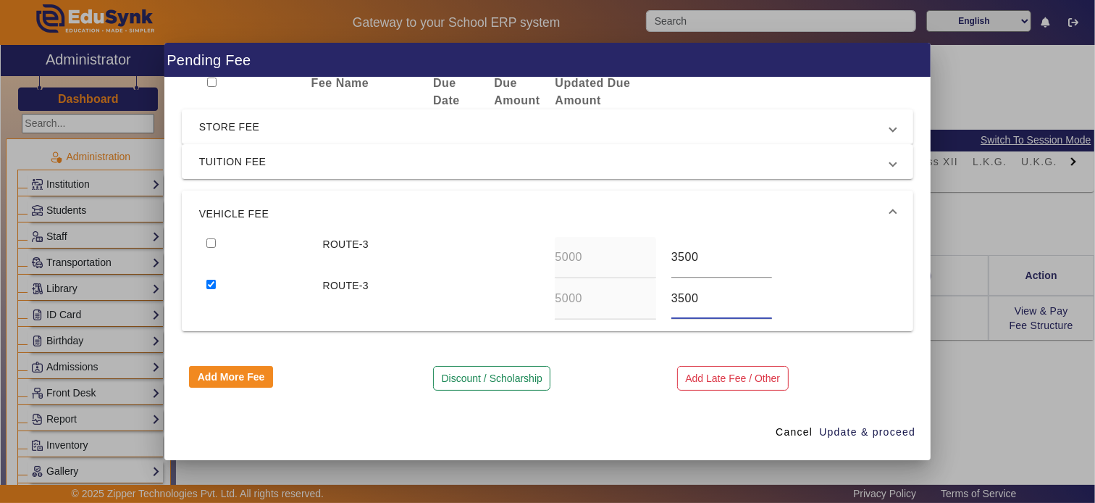
type input "3500"
click at [200, 236] on mat-expansion-panel-header "VEHICLE FEE" at bounding box center [548, 214] width 732 height 46
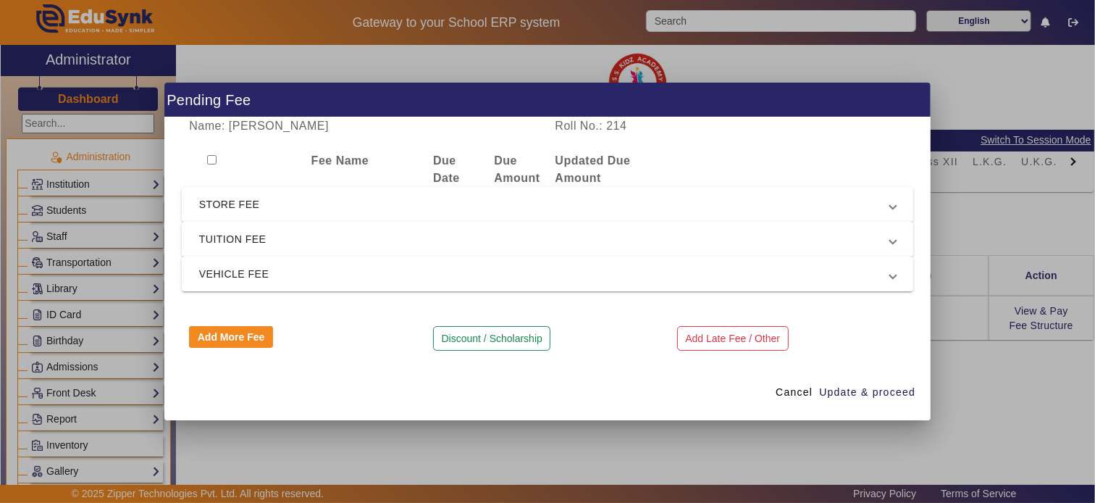
scroll to position [0, 0]
click at [212, 245] on span "TUITION FEE" at bounding box center [544, 238] width 691 height 17
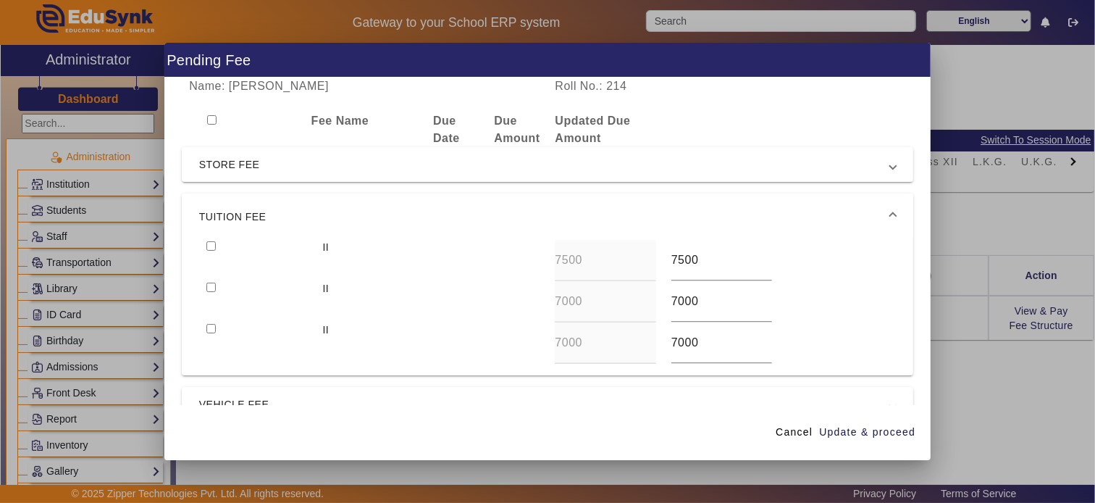
click at [227, 209] on span "TUITION FEE" at bounding box center [544, 216] width 691 height 17
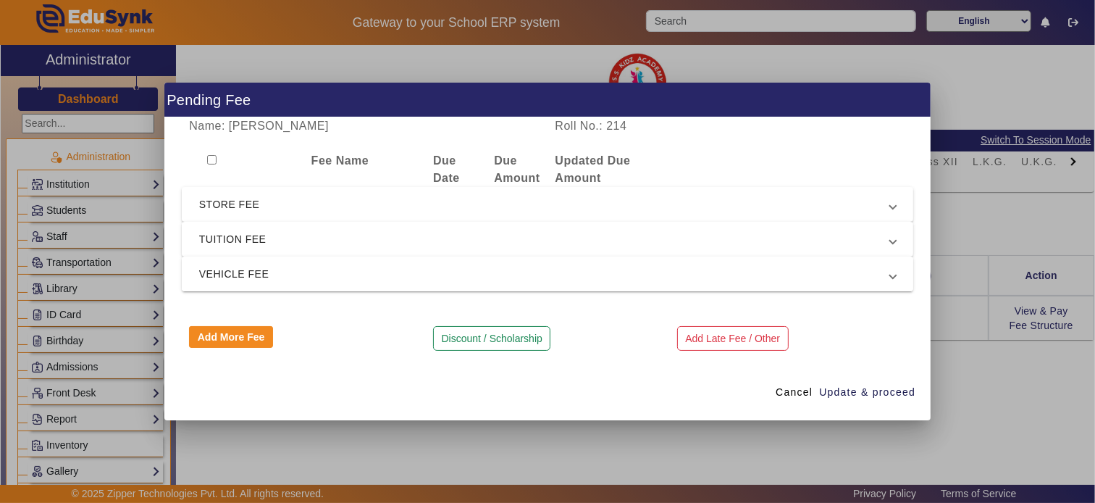
click at [222, 277] on span "VEHICLE FEE" at bounding box center [544, 273] width 691 height 17
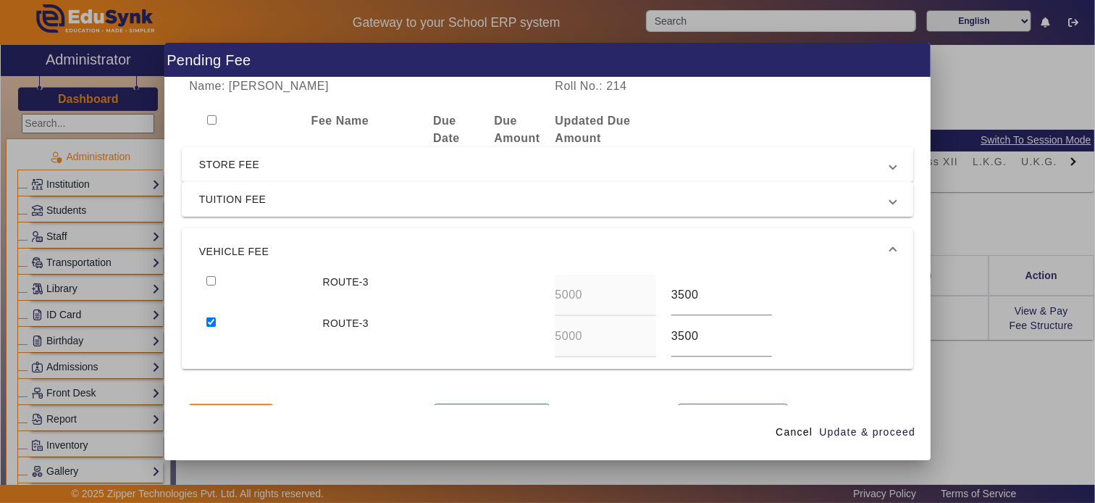
click at [206, 280] on input "checkbox" at bounding box center [210, 280] width 9 height 9
checkbox input "true"
click at [862, 420] on span "button" at bounding box center [868, 432] width 98 height 35
type input "3500"
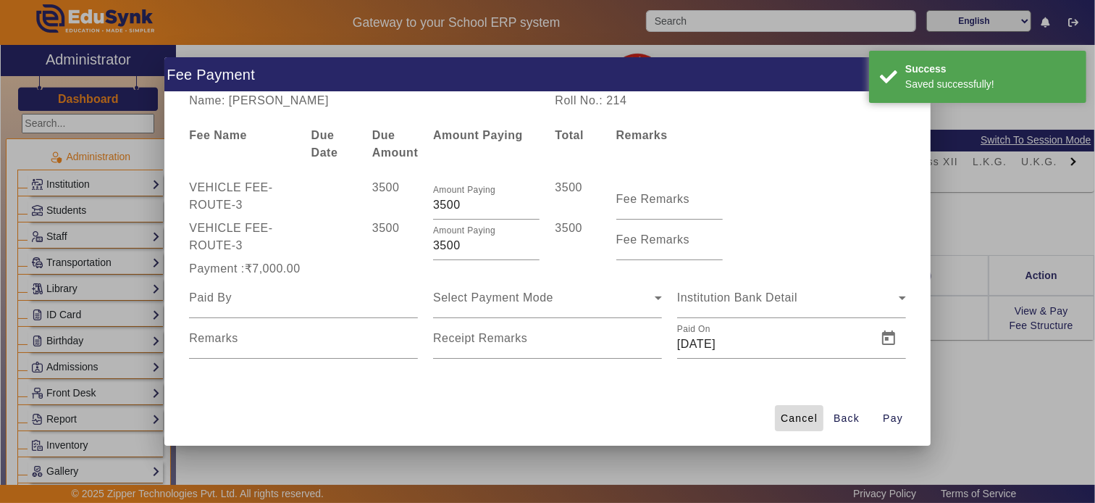
click at [792, 414] on span "Cancel" at bounding box center [799, 418] width 37 height 15
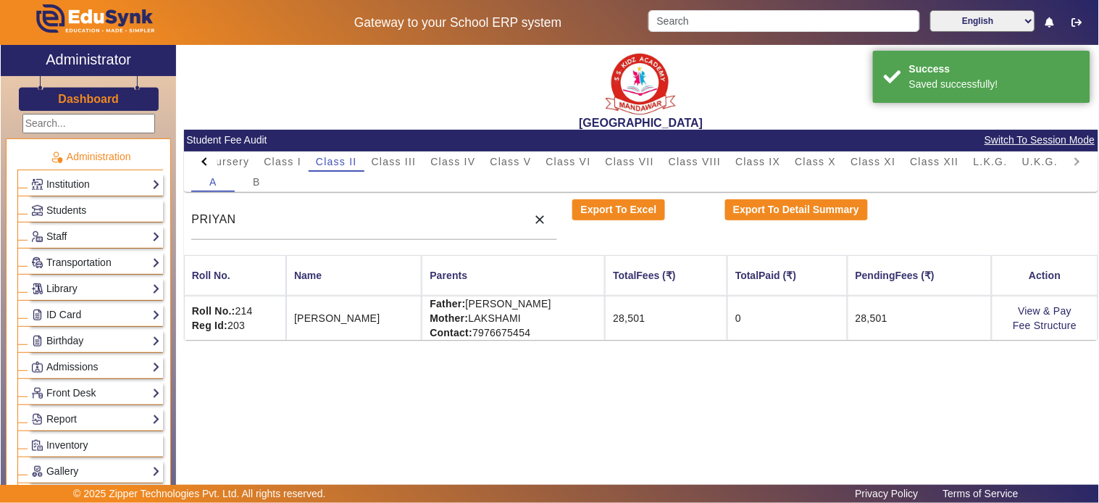
click at [783, 325] on td "0" at bounding box center [787, 318] width 120 height 44
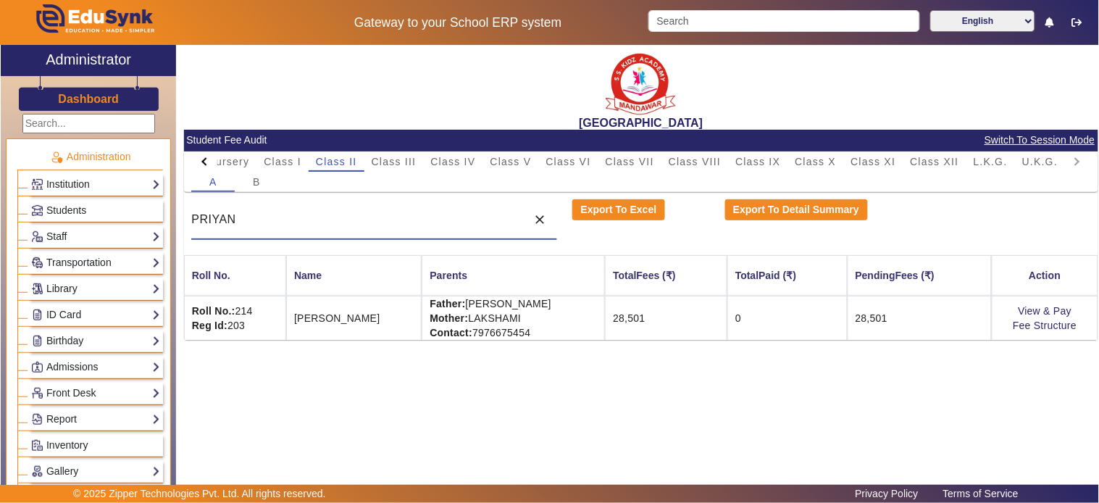
drag, startPoint x: 292, startPoint y: 221, endPoint x: 7, endPoint y: 206, distance: 285.1
click at [7, 206] on div "X Administrator Dashboard Administration Institution Institution Details Sessio…" at bounding box center [549, 271] width 1097 height 453
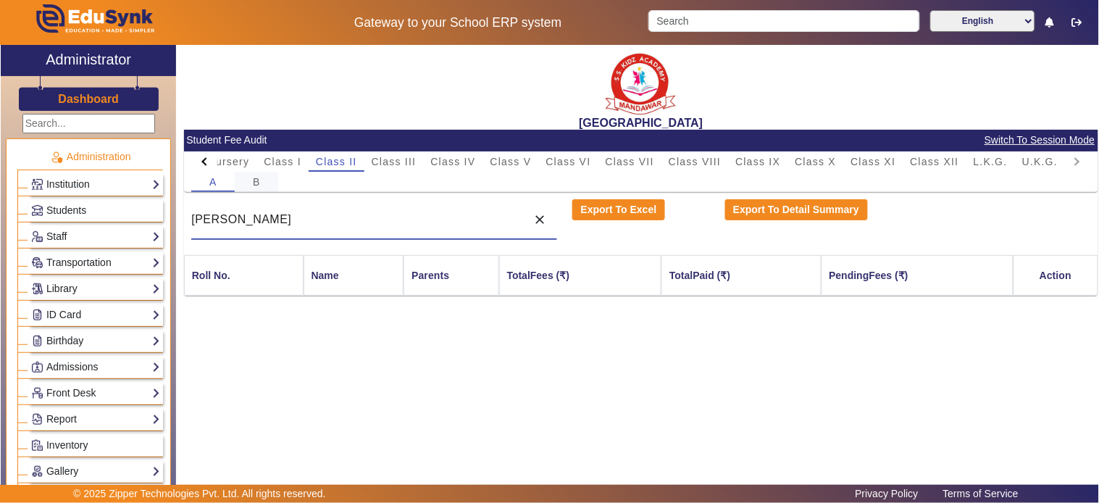
type input "[PERSON_NAME]"
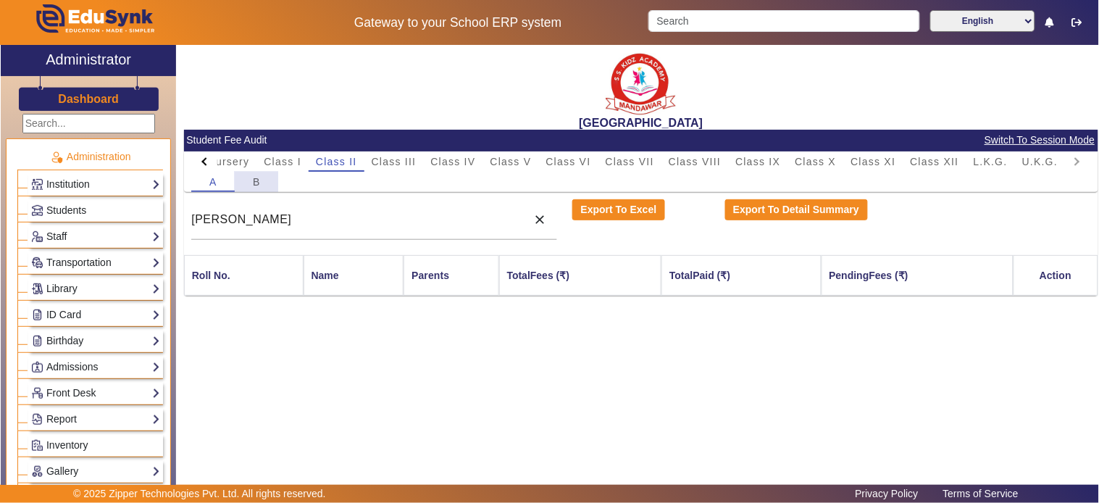
click at [248, 178] on div "B" at bounding box center [256, 182] width 43 height 20
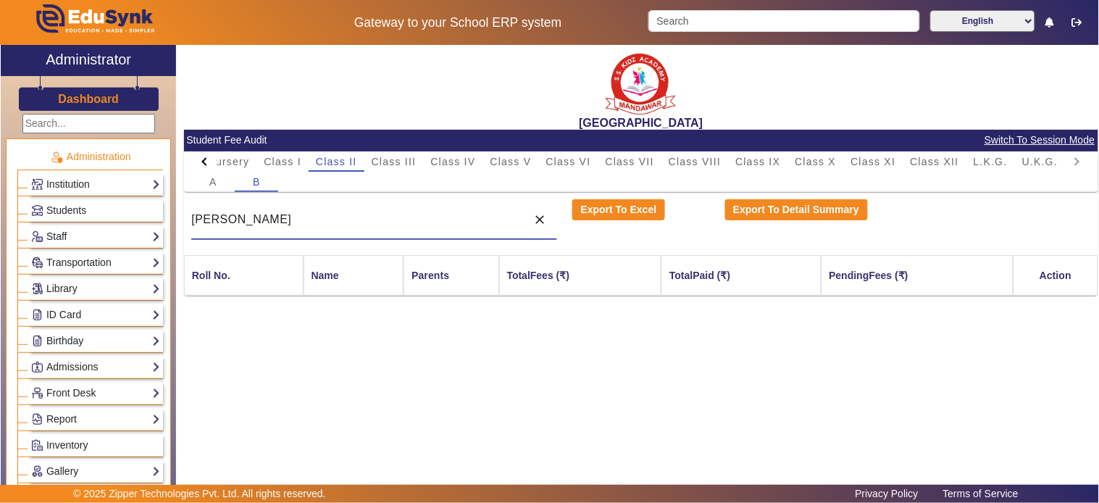
click at [251, 220] on input "[PERSON_NAME]" at bounding box center [355, 219] width 328 height 17
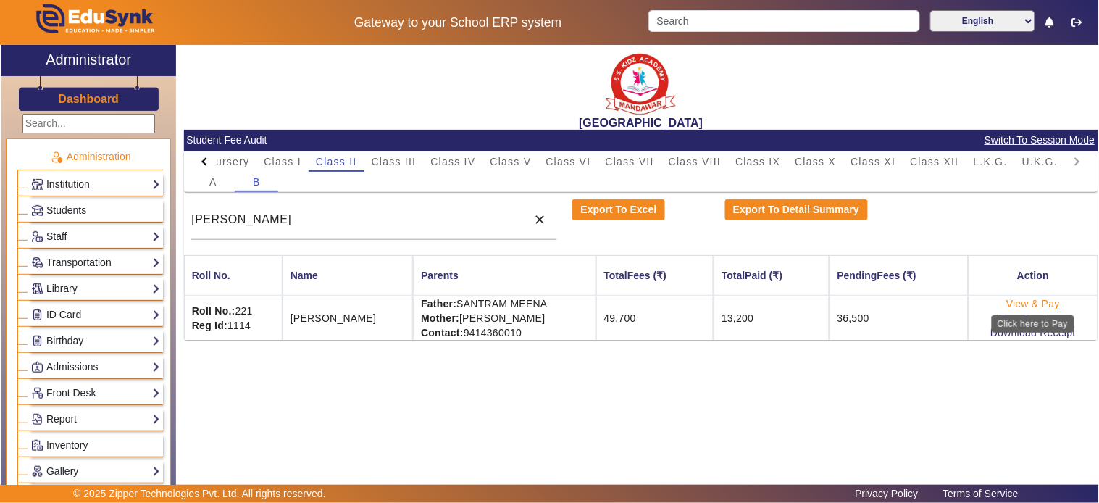
click at [989, 301] on link "View & Pay" at bounding box center [1033, 304] width 54 height 12
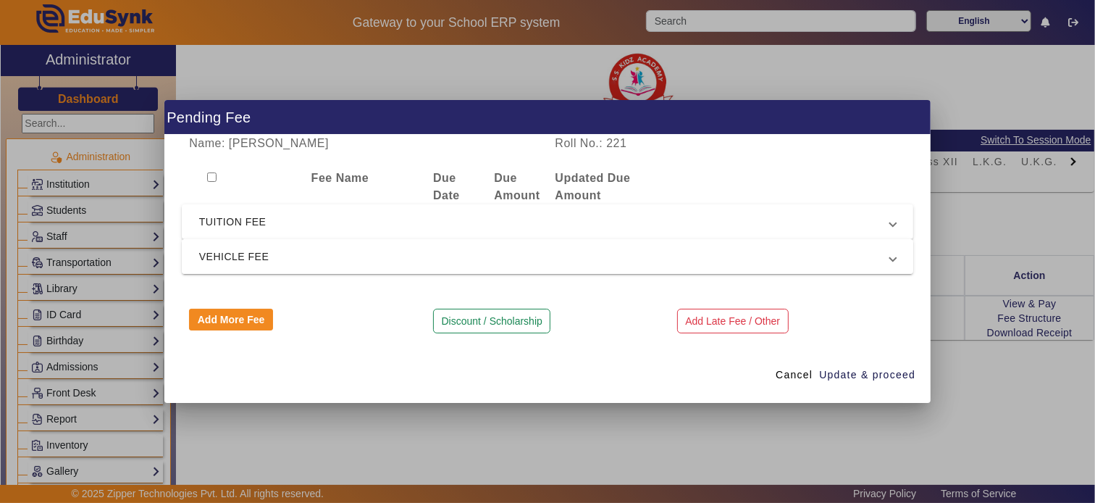
click at [306, 249] on span "VEHICLE FEE" at bounding box center [544, 256] width 691 height 17
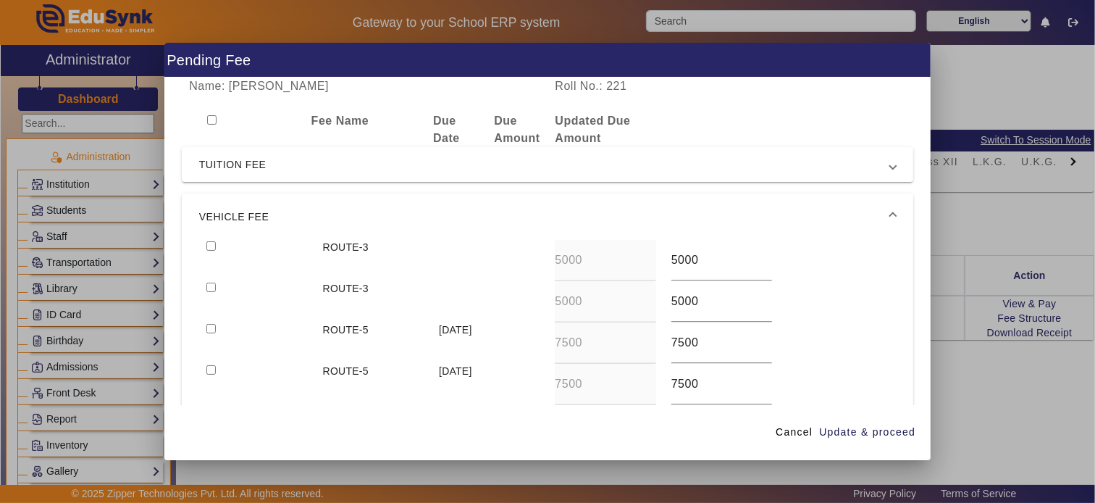
scroll to position [80, 0]
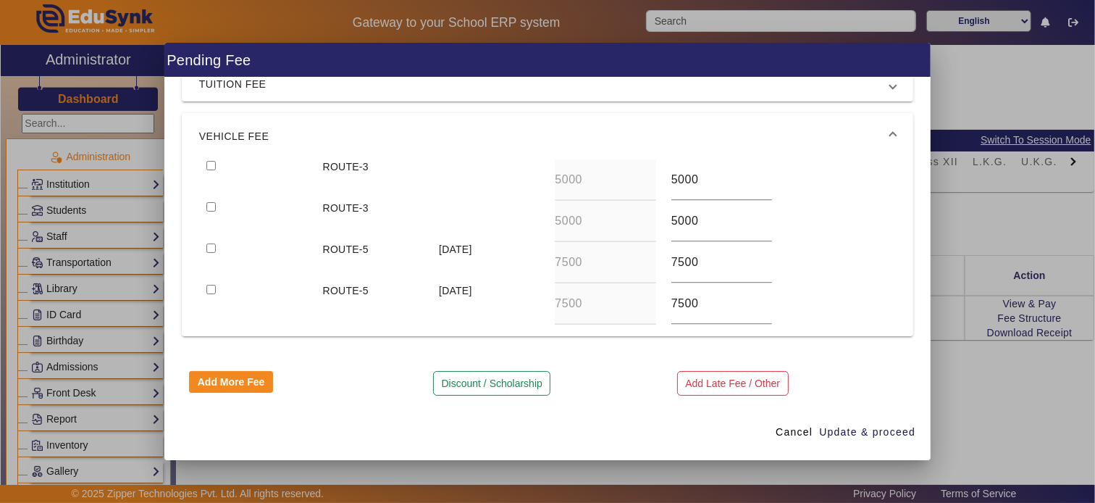
drag, startPoint x: 706, startPoint y: 183, endPoint x: 540, endPoint y: 182, distance: 165.2
click at [540, 182] on div "ROUTE-3 5000 5000" at bounding box center [547, 179] width 697 height 41
click at [208, 162] on input "checkbox" at bounding box center [210, 165] width 9 height 9
checkbox input "true"
type input "0"
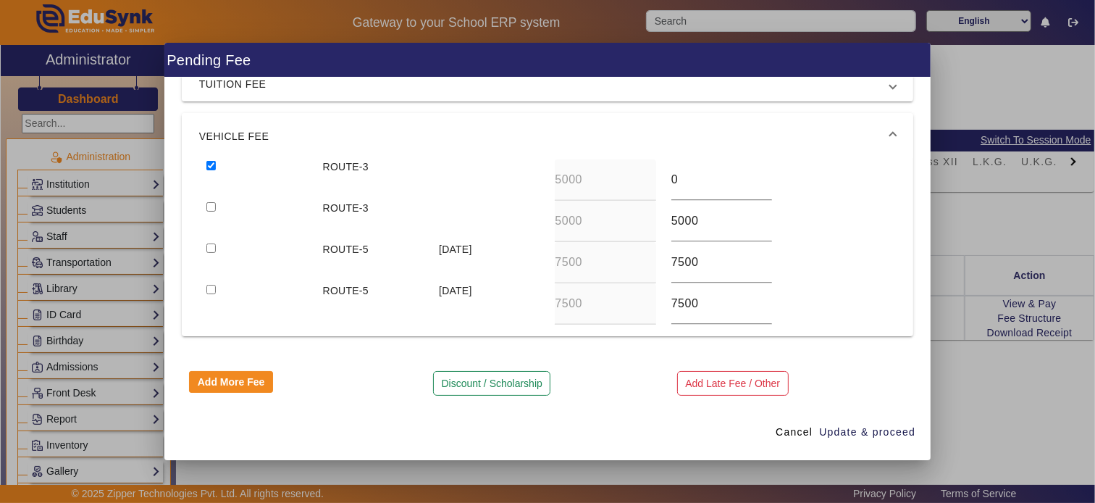
click at [206, 202] on input "checkbox" at bounding box center [210, 206] width 9 height 9
checkbox input "true"
type input "0"
click at [862, 433] on span "Update & proceed" at bounding box center [867, 431] width 96 height 15
type input "0"
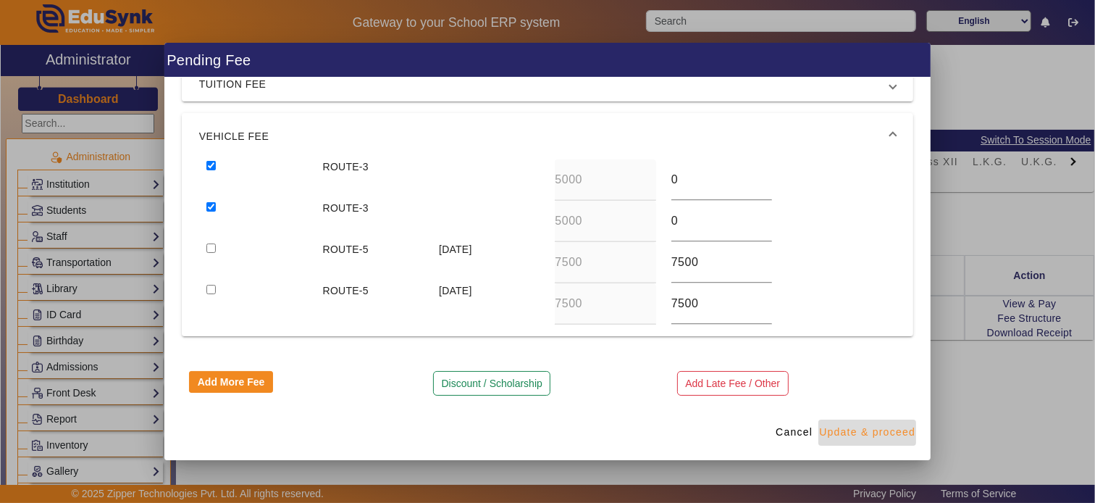
type input "0"
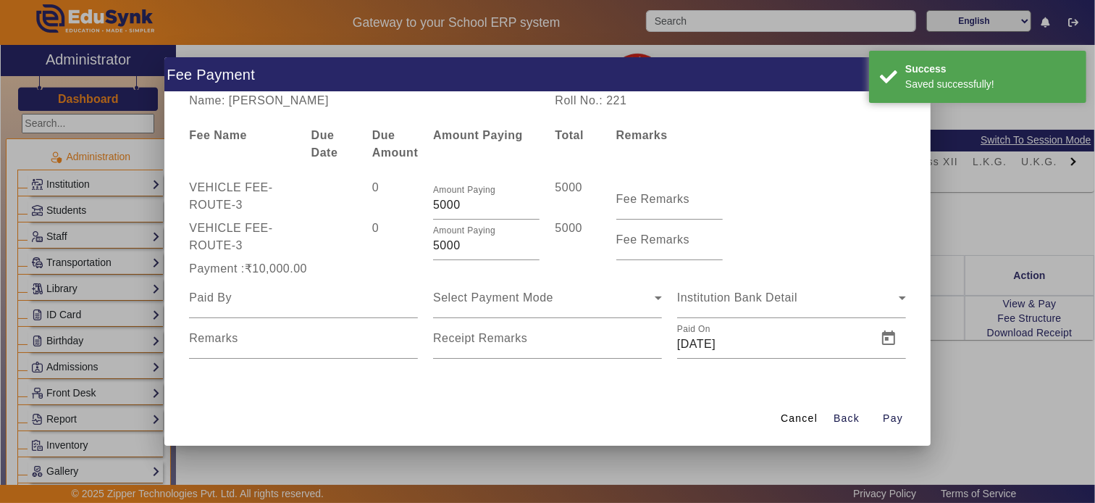
drag, startPoint x: 795, startPoint y: 418, endPoint x: 798, endPoint y: 404, distance: 13.9
click at [795, 417] on span "Cancel" at bounding box center [799, 418] width 37 height 15
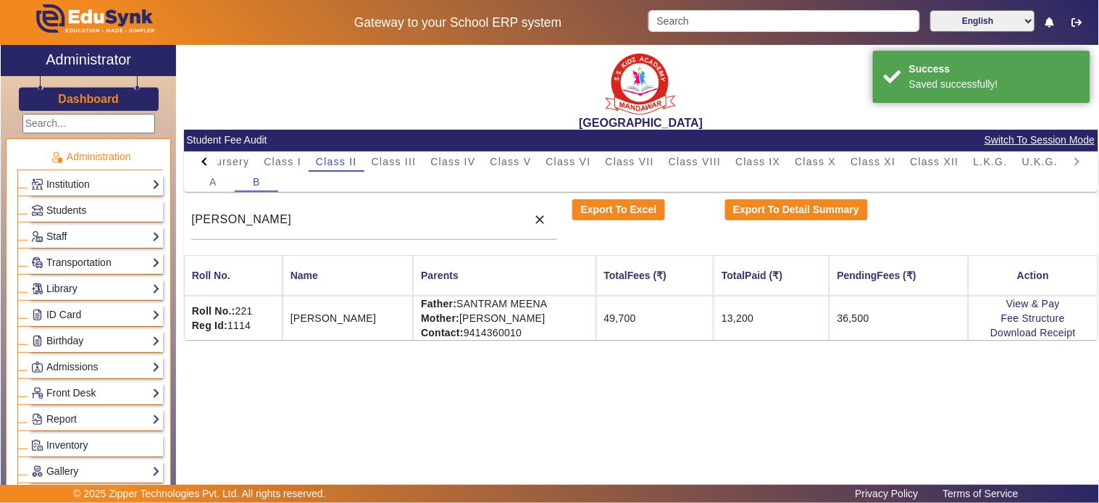
click at [800, 385] on div "[GEOGRAPHIC_DATA] Student Fee Audit Switch To Session Mode PreNursery Nursery C…" at bounding box center [637, 264] width 922 height 438
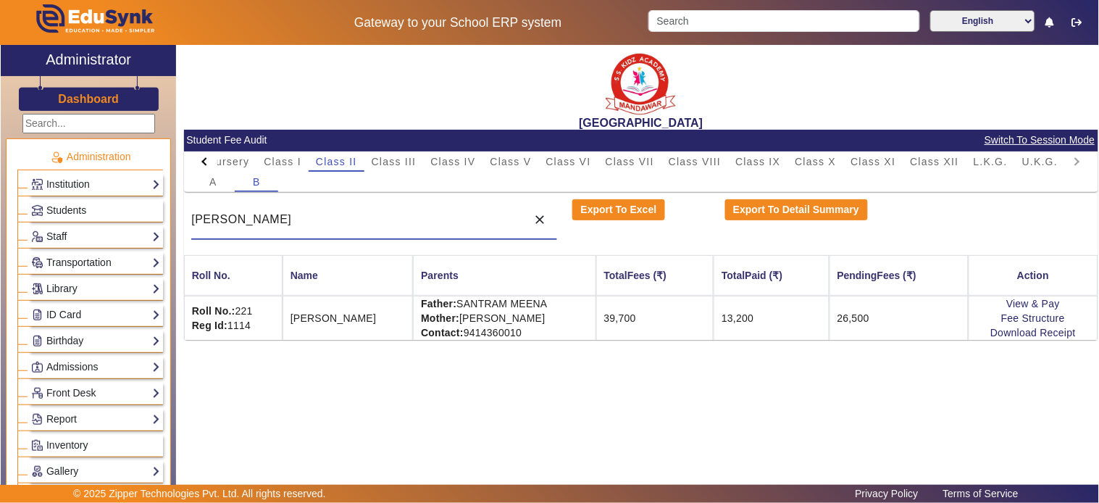
drag, startPoint x: 288, startPoint y: 227, endPoint x: 117, endPoint y: 225, distance: 171.0
click at [106, 223] on div "X Administrator Dashboard Administration Institution Institution Details Sessio…" at bounding box center [549, 271] width 1097 height 453
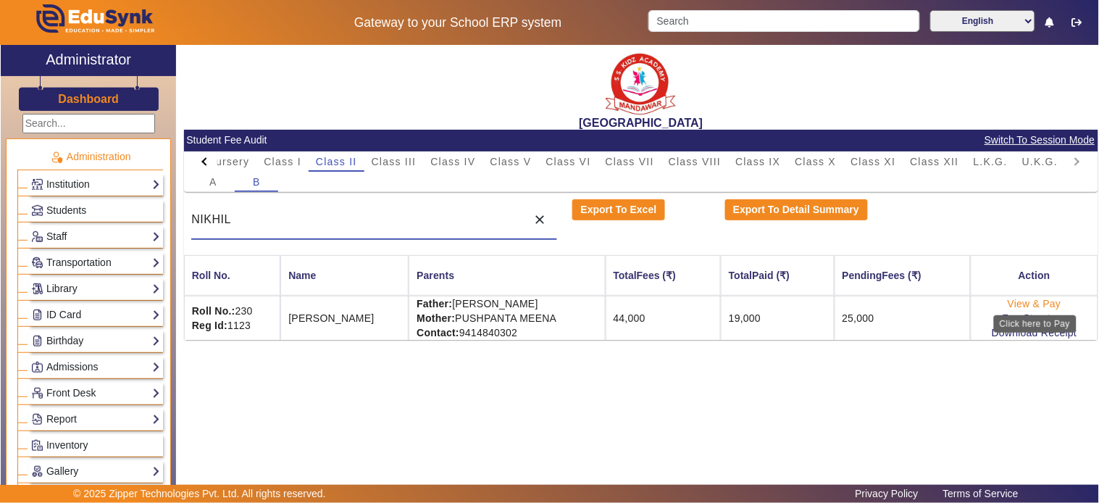
type input "NIKHIL"
click at [989, 300] on link "View & Pay" at bounding box center [1035, 304] width 54 height 12
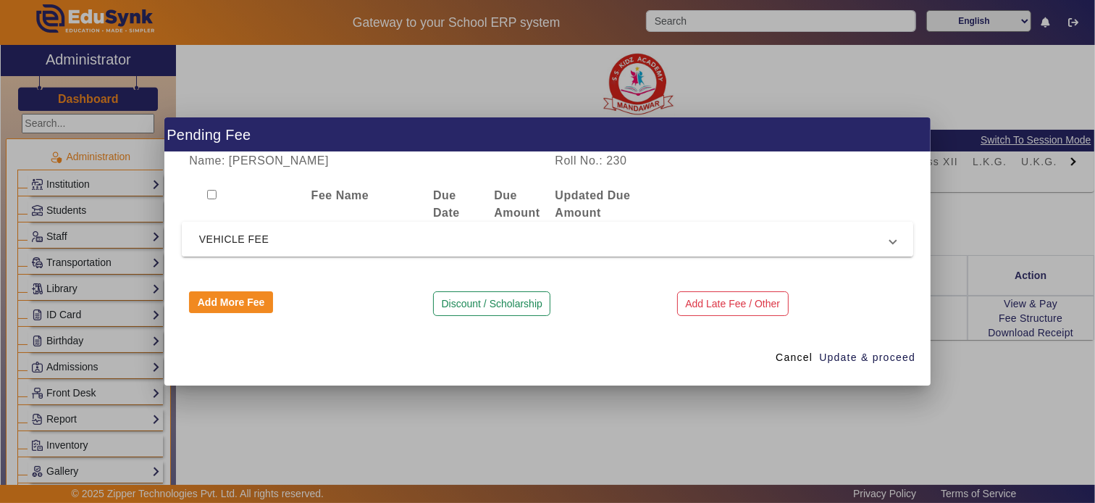
click at [278, 225] on mat-expansion-panel-header "VEHICLE FEE" at bounding box center [548, 239] width 732 height 35
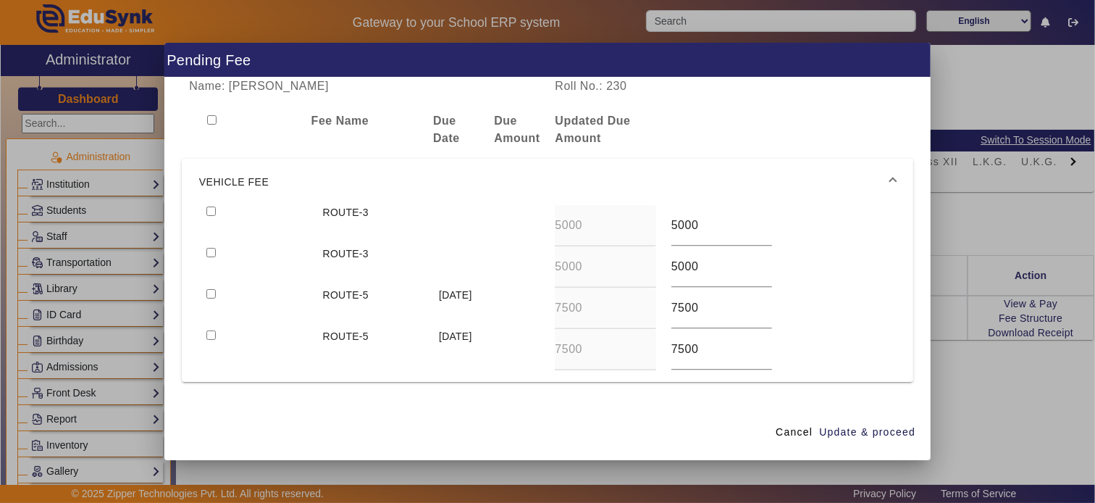
click at [204, 211] on div at bounding box center [257, 225] width 116 height 41
click at [210, 211] on input "checkbox" at bounding box center [210, 210] width 9 height 9
checkbox input "true"
type input "0"
click at [206, 248] on input "checkbox" at bounding box center [210, 252] width 9 height 9
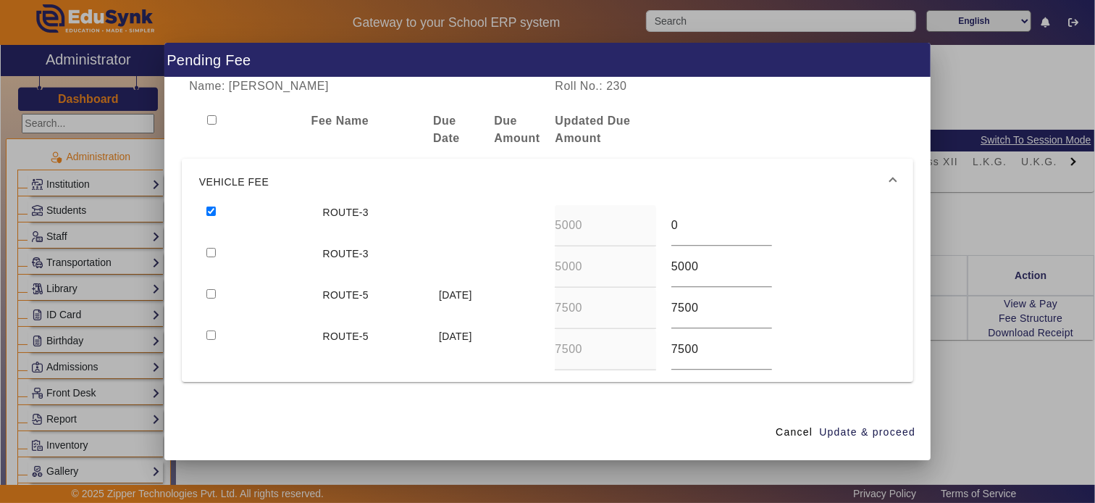
checkbox input "true"
type input "0"
click at [871, 431] on span "Update & proceed" at bounding box center [867, 431] width 96 height 15
type input "0"
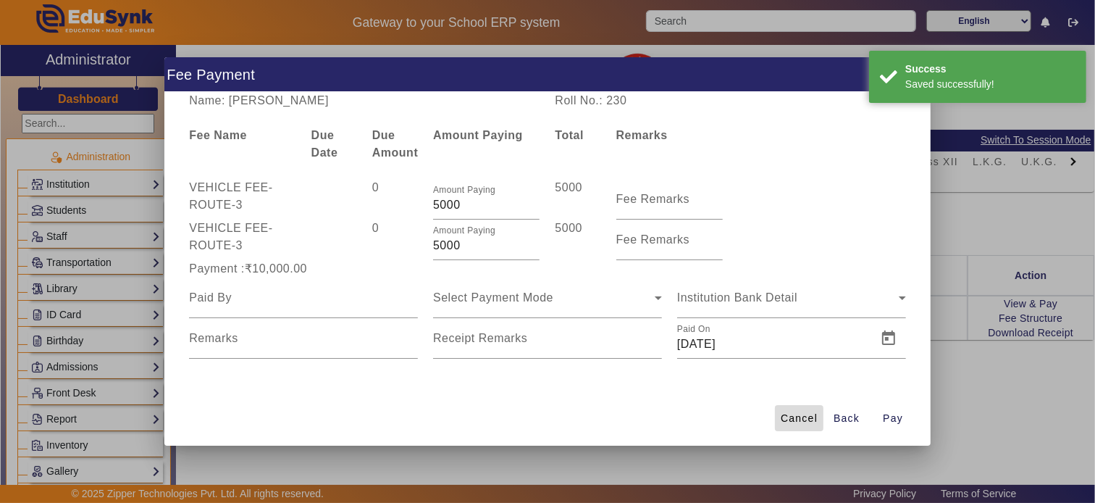
click at [802, 415] on span "Cancel" at bounding box center [799, 418] width 37 height 15
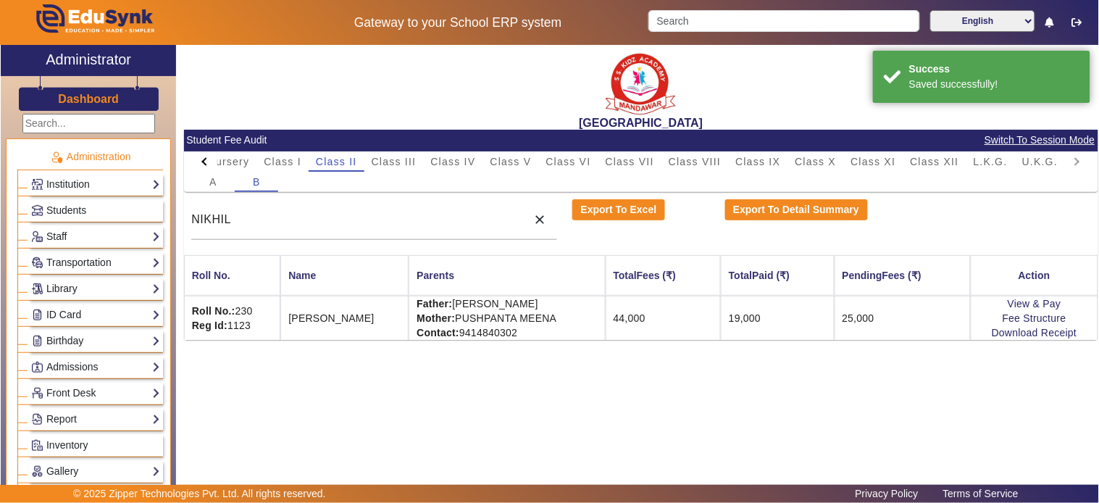
click at [891, 340] on div "[GEOGRAPHIC_DATA] Student Fee Audit Switch To Session Mode PreNursery Nursery C…" at bounding box center [641, 196] width 914 height 302
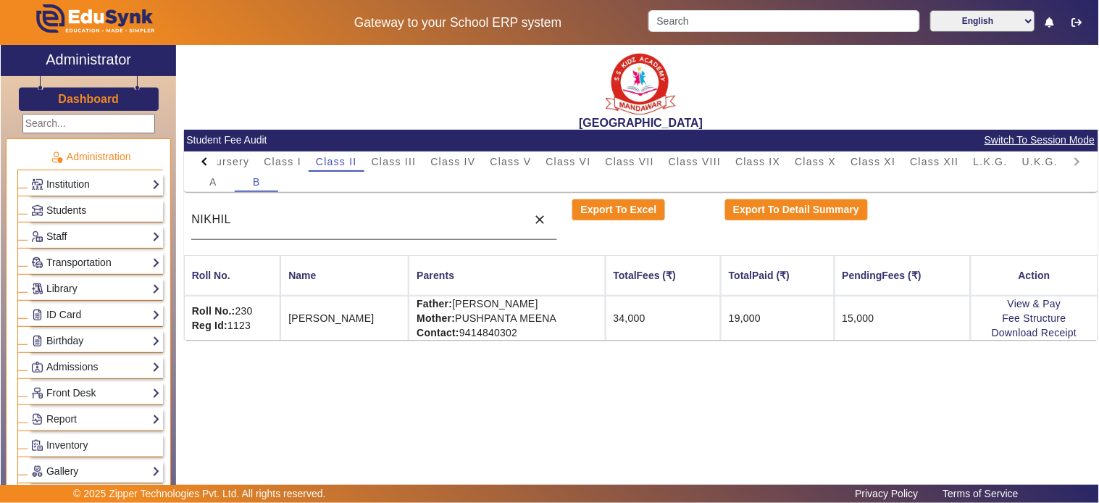
drag, startPoint x: 275, startPoint y: 214, endPoint x: 268, endPoint y: 227, distance: 15.6
click at [275, 214] on input "NIKHIL" at bounding box center [355, 219] width 328 height 17
drag, startPoint x: 267, startPoint y: 227, endPoint x: 172, endPoint y: 219, distance: 95.2
click at [172, 219] on div "X Administrator Dashboard Administration Institution Institution Details Sessio…" at bounding box center [549, 271] width 1097 height 453
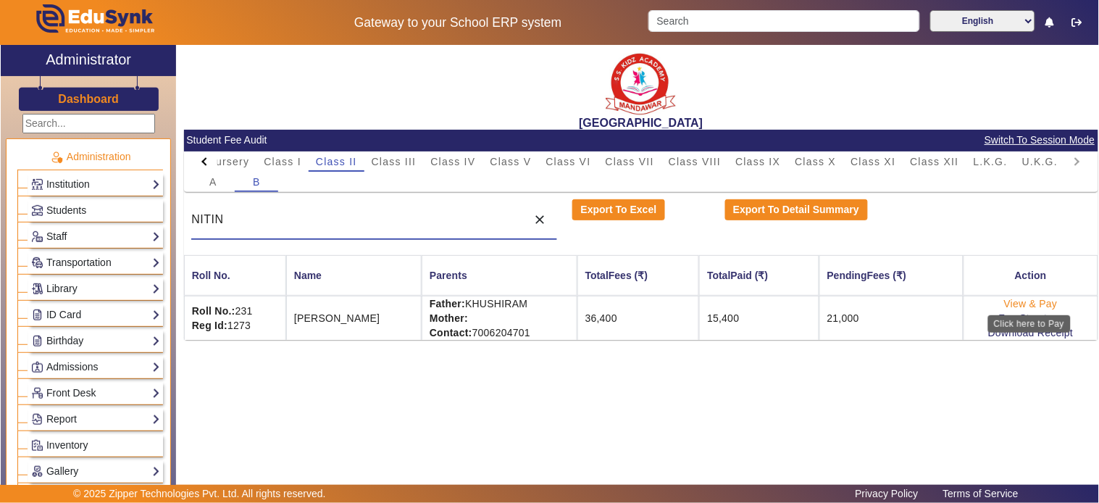
type input "NITIN"
click at [989, 301] on link "View & Pay" at bounding box center [1031, 304] width 54 height 12
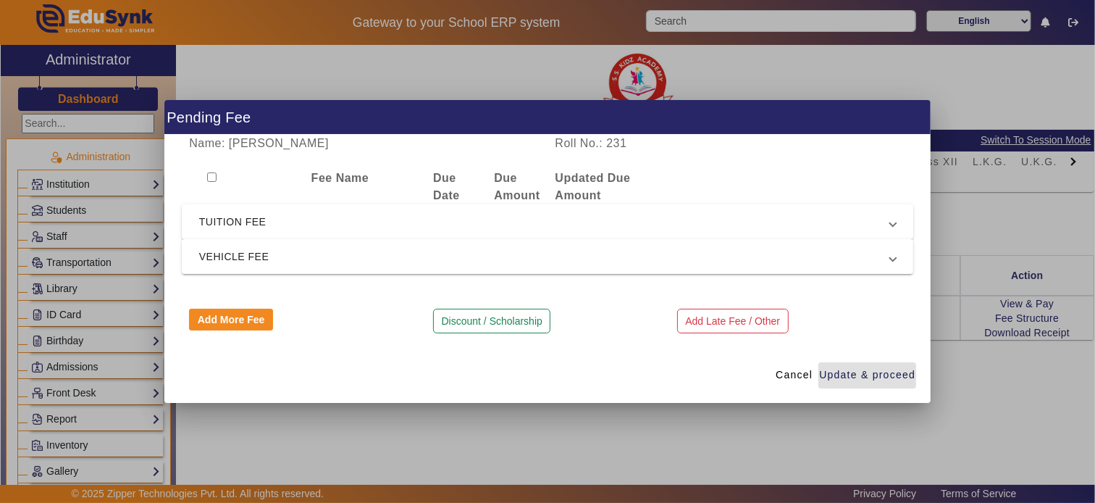
click at [369, 207] on mat-expansion-panel-header "TUITION FEE" at bounding box center [548, 221] width 732 height 35
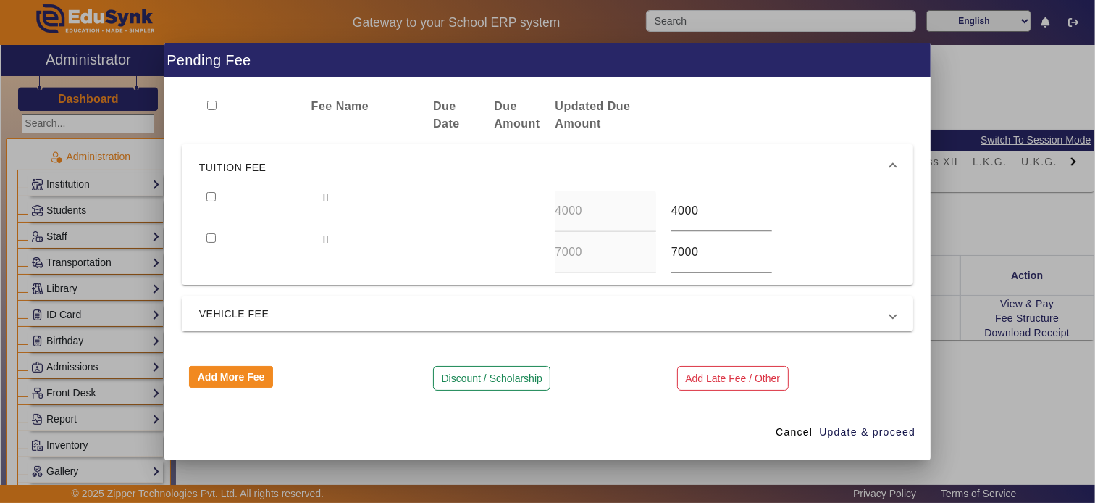
click at [309, 308] on span "VEHICLE FEE" at bounding box center [544, 313] width 691 height 17
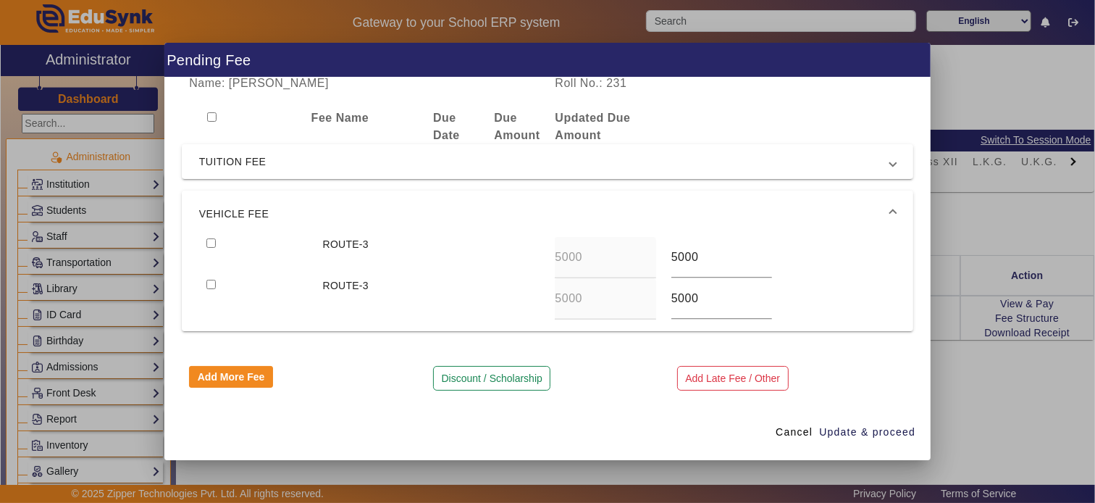
click at [211, 242] on input "checkbox" at bounding box center [210, 242] width 9 height 9
checkbox input "true"
type input "7500"
click at [206, 280] on input "checkbox" at bounding box center [210, 284] width 9 height 9
checkbox input "true"
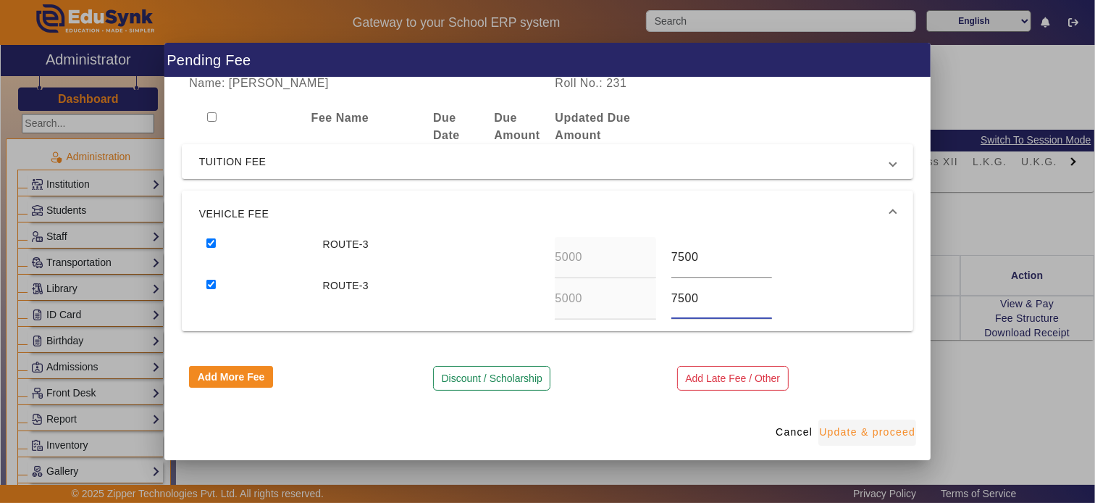
type input "7500"
click at [871, 426] on span "Update & proceed" at bounding box center [867, 431] width 96 height 15
type input "7500"
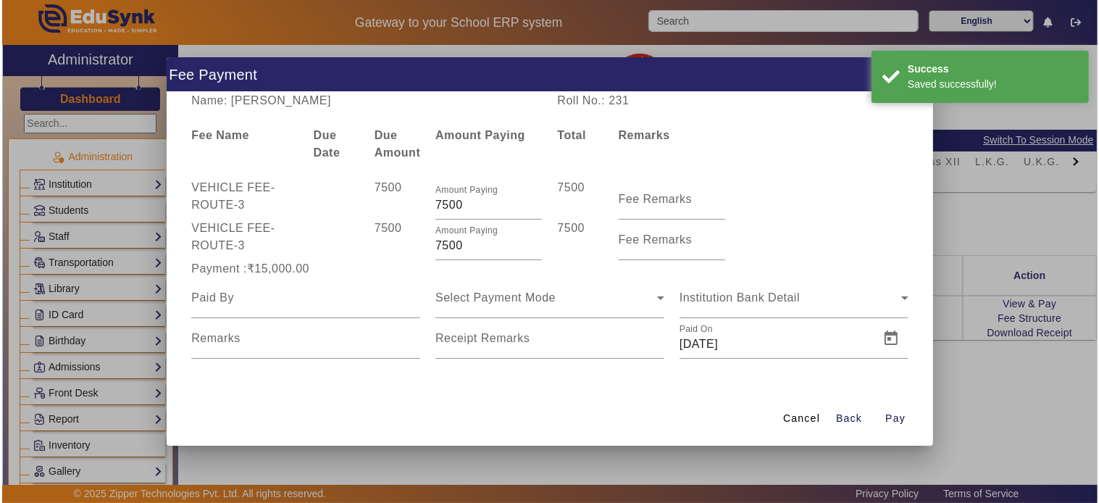
scroll to position [0, 0]
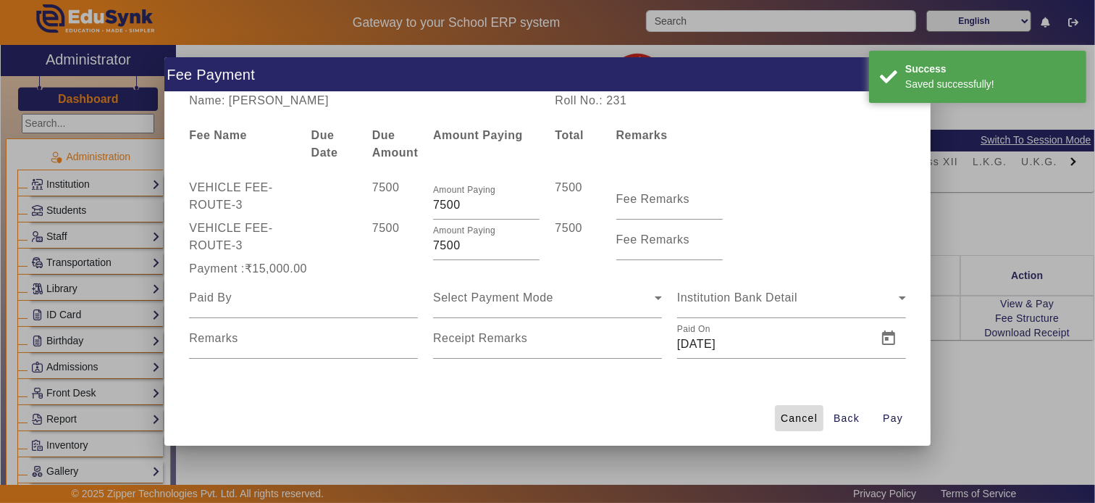
click at [807, 418] on span "Cancel" at bounding box center [799, 418] width 37 height 15
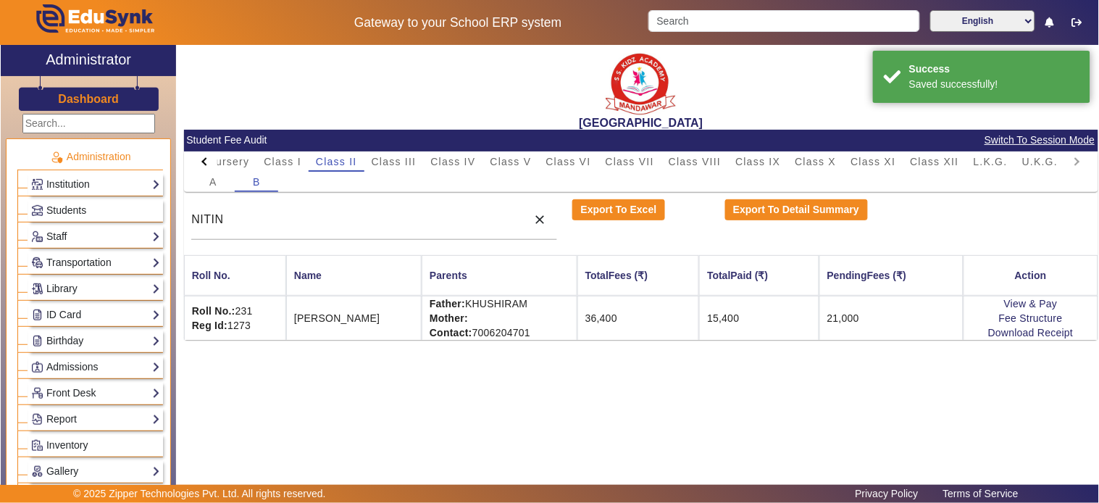
click at [881, 377] on div "[GEOGRAPHIC_DATA] Student Fee Audit Switch To Session Mode PreNursery Nursery C…" at bounding box center [637, 264] width 922 height 438
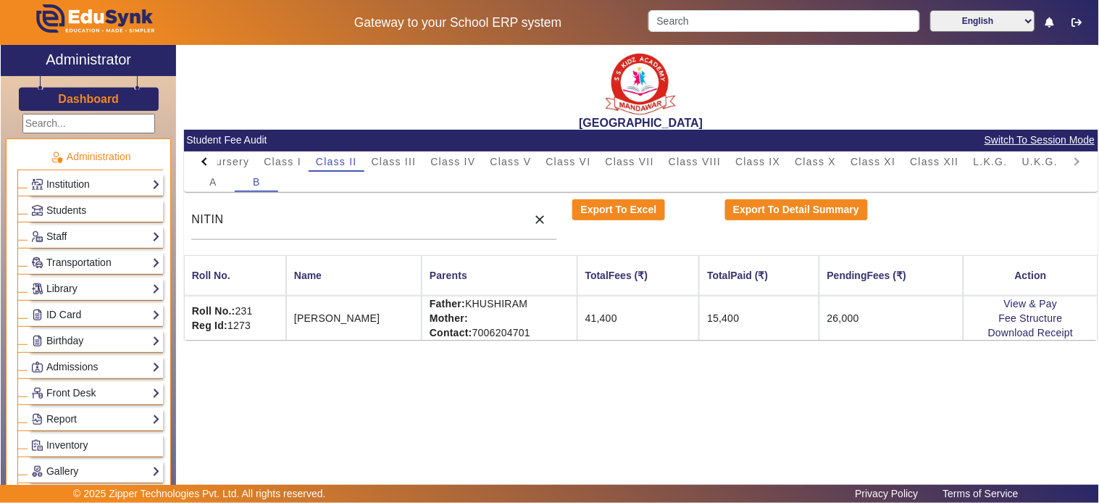
click at [100, 96] on h3 "Dashboard" at bounding box center [88, 99] width 61 height 14
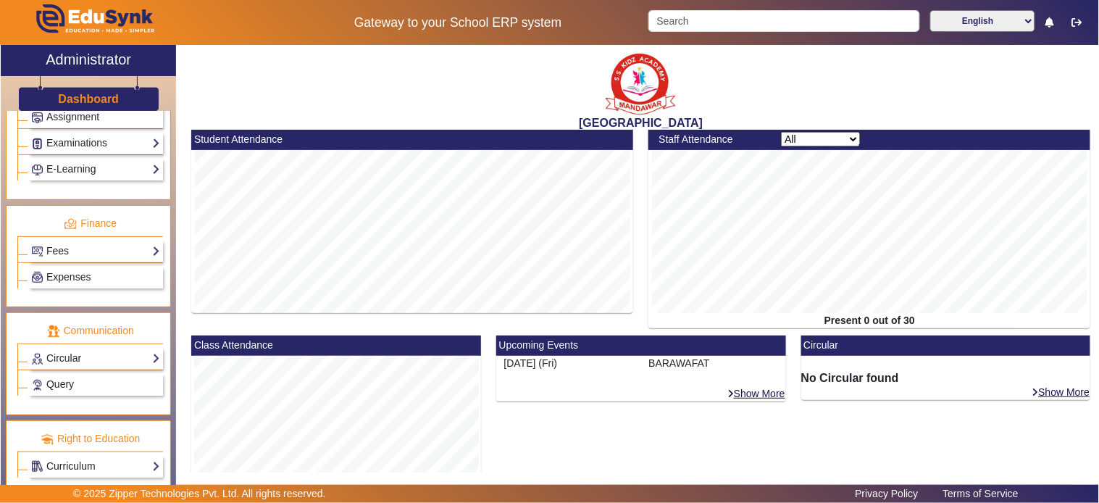
scroll to position [683, 0]
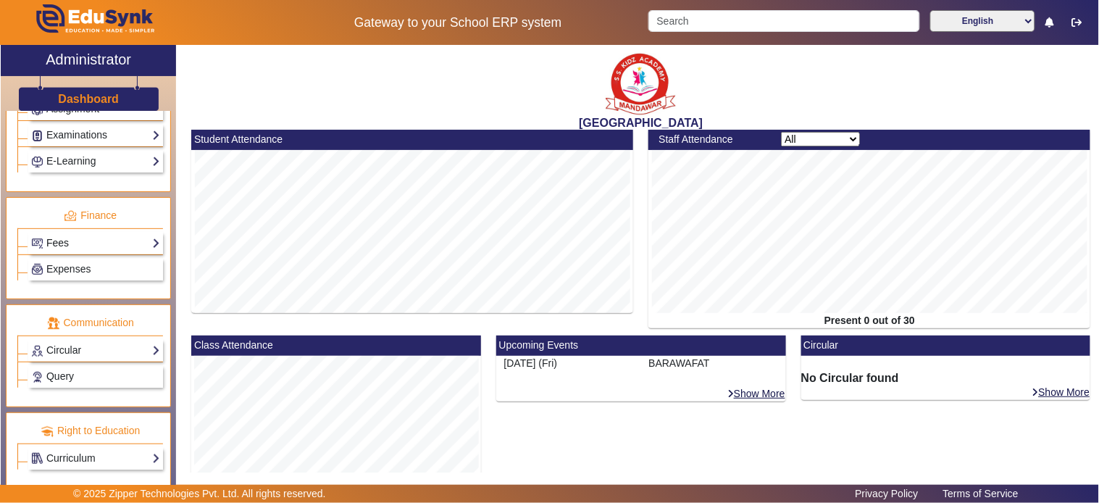
click at [80, 236] on link "Fees" at bounding box center [95, 243] width 129 height 17
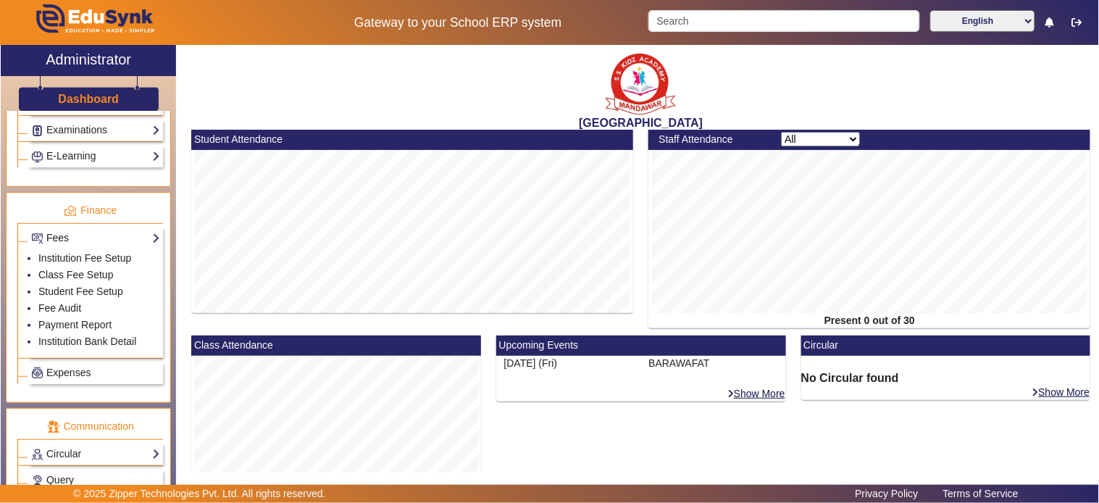
click at [78, 239] on link "Fees" at bounding box center [95, 238] width 129 height 17
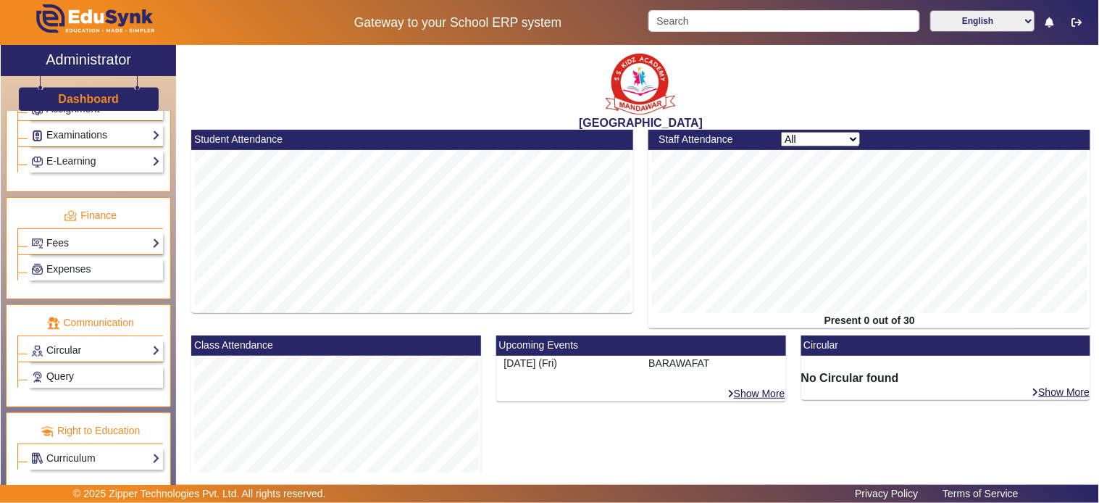
click at [80, 239] on link "Fees" at bounding box center [95, 243] width 129 height 17
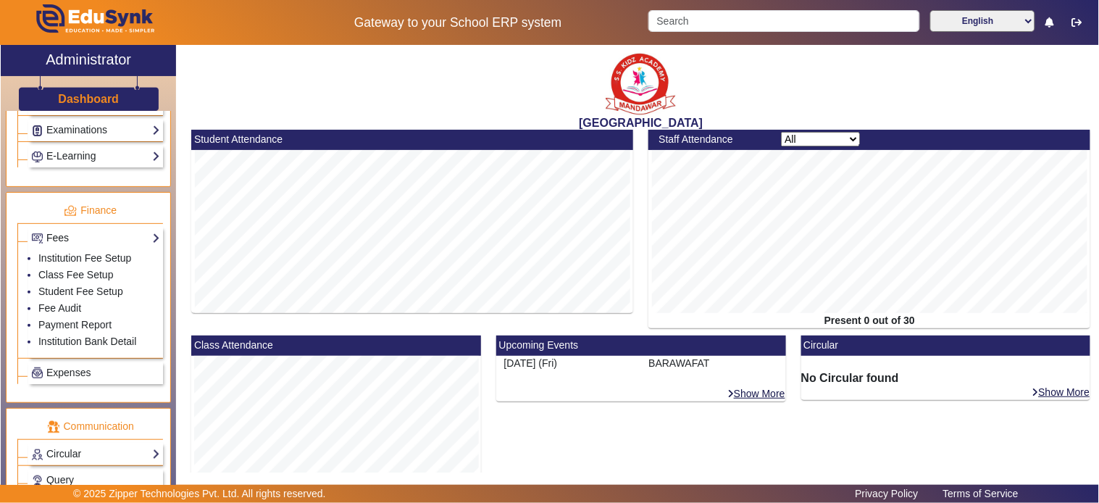
click at [56, 240] on link "Fees" at bounding box center [95, 238] width 129 height 17
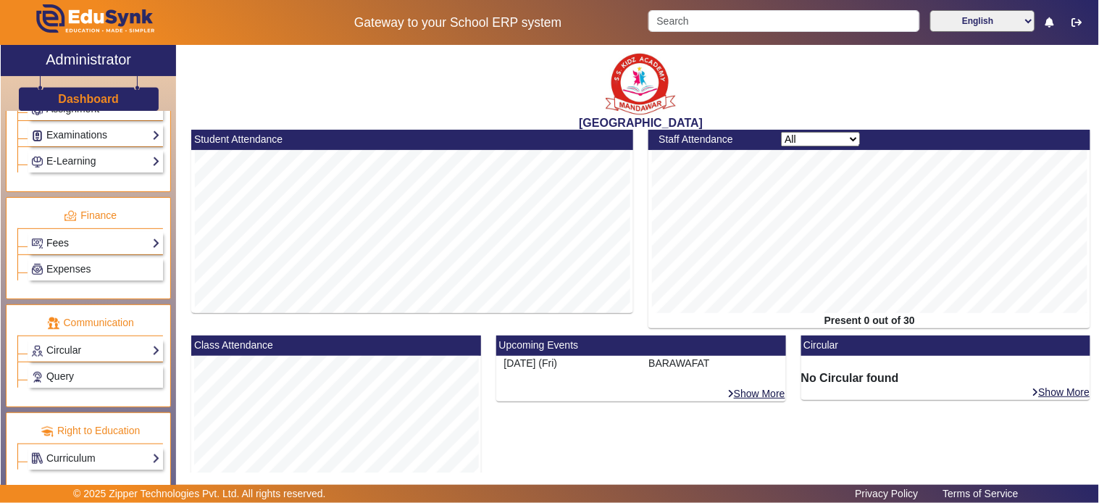
click at [70, 241] on link "Fees" at bounding box center [95, 243] width 129 height 17
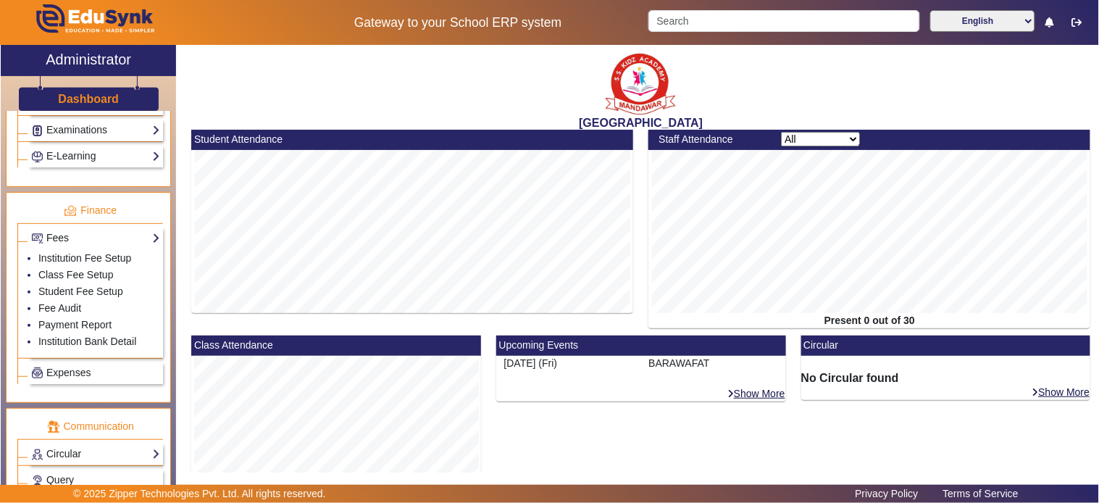
click at [83, 241] on link "Fees" at bounding box center [95, 238] width 129 height 17
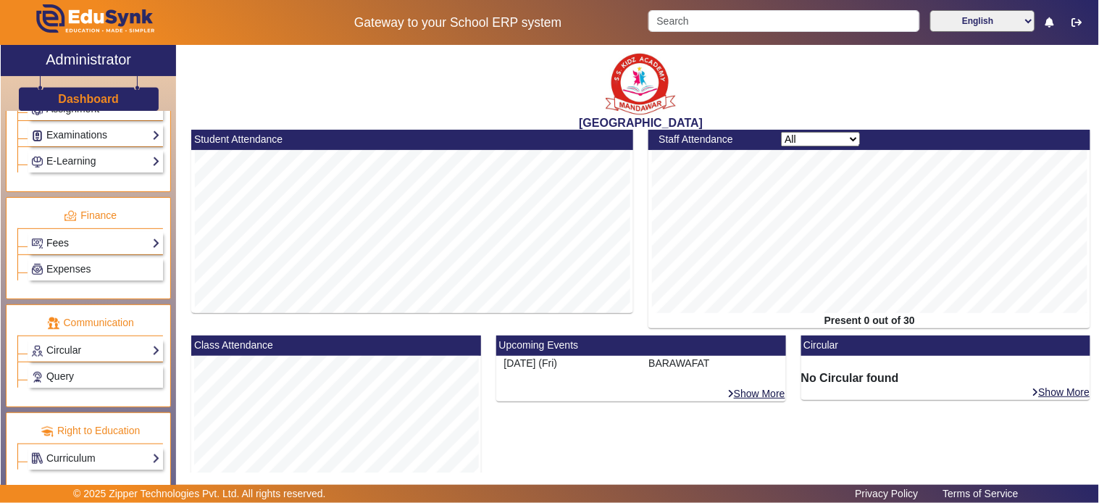
click at [84, 240] on link "Fees" at bounding box center [95, 243] width 129 height 17
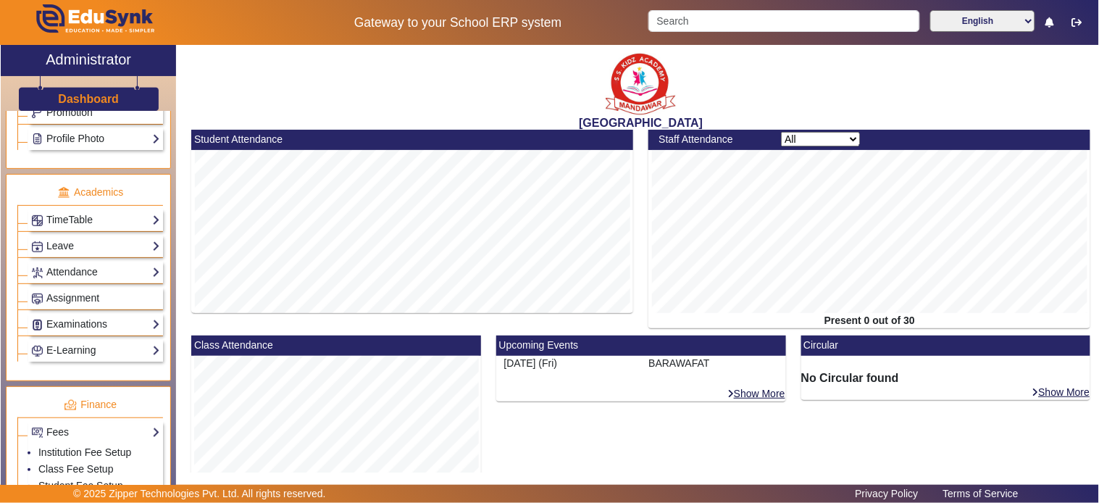
scroll to position [402, 0]
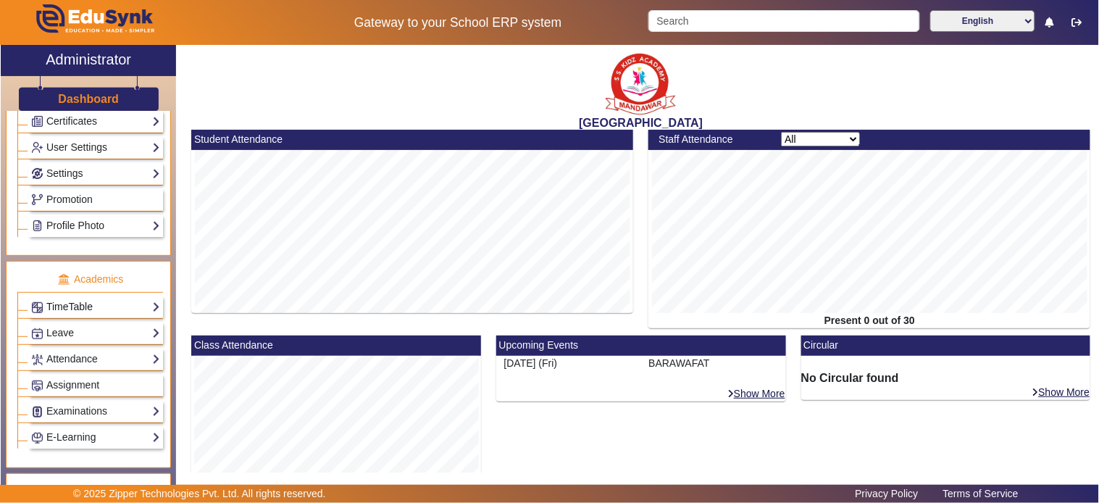
click at [56, 309] on link "TimeTable" at bounding box center [95, 306] width 129 height 17
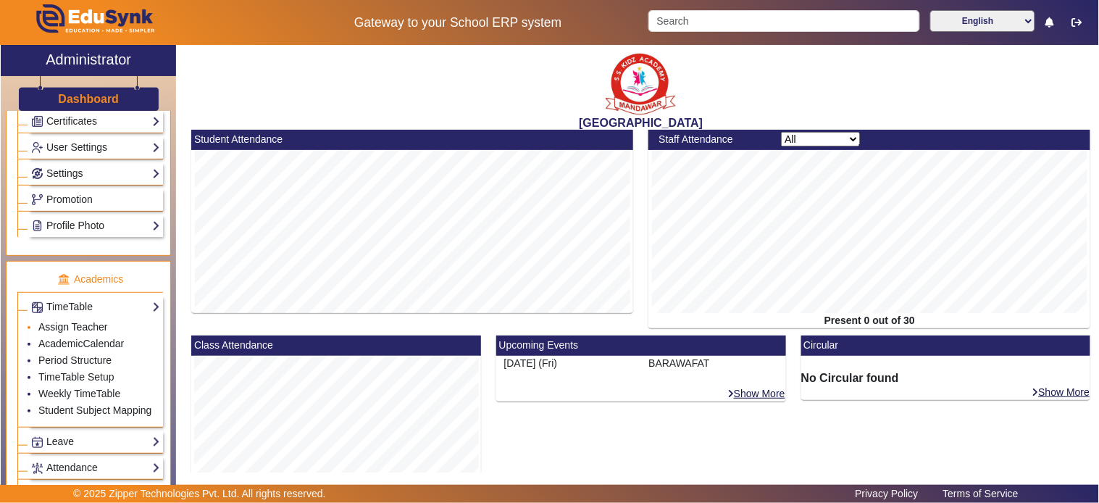
click at [83, 327] on link "Assign Teacher" at bounding box center [72, 327] width 69 height 12
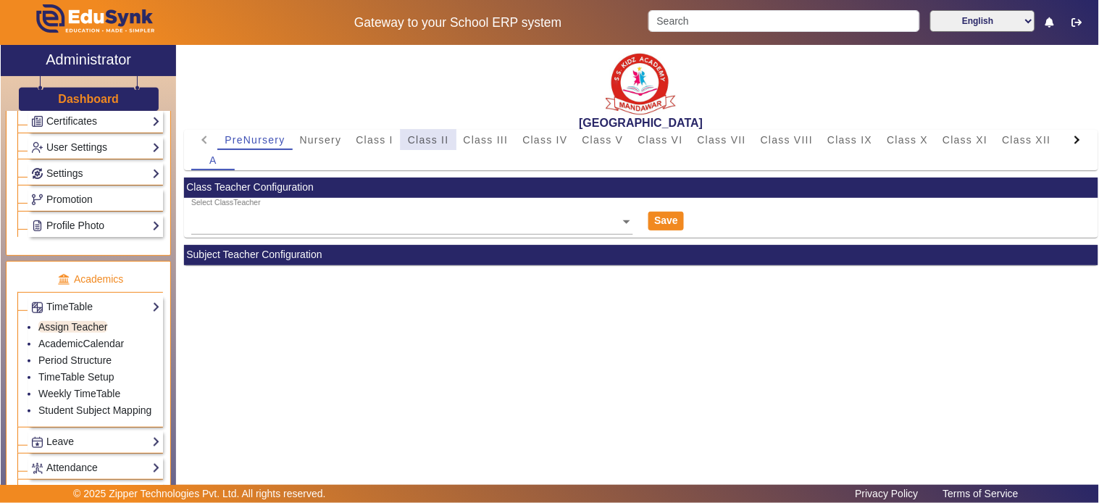
click at [414, 130] on span "Class II" at bounding box center [428, 140] width 41 height 20
drag, startPoint x: 374, startPoint y: 135, endPoint x: 384, endPoint y: 159, distance: 25.7
click at [374, 136] on span "Class I" at bounding box center [375, 140] width 38 height 10
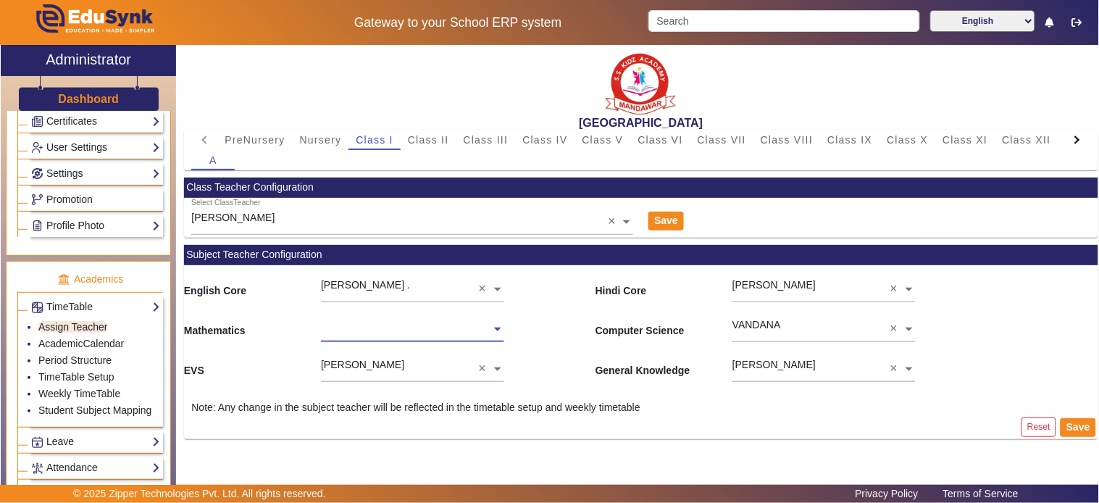
click at [416, 329] on input "text" at bounding box center [412, 329] width 183 height 15
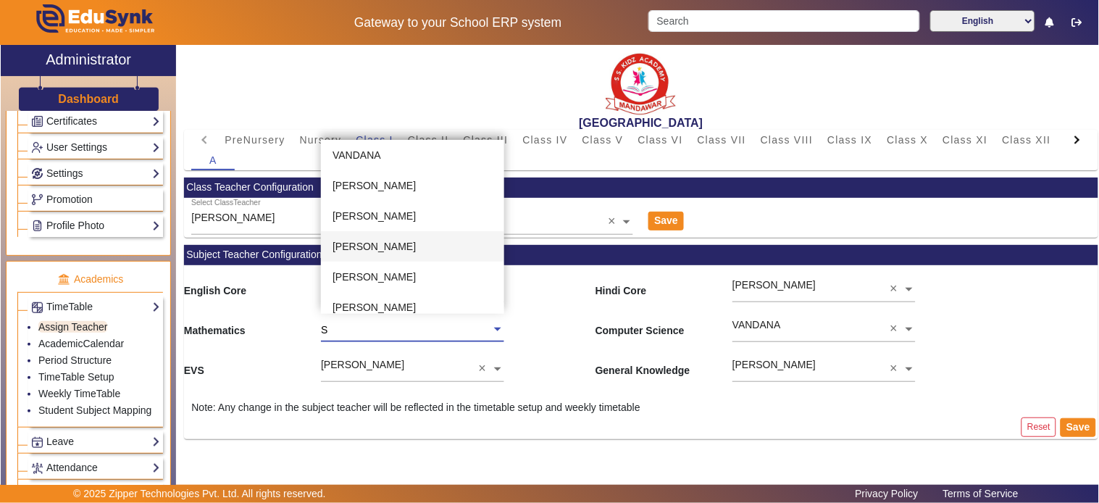
type input "SO"
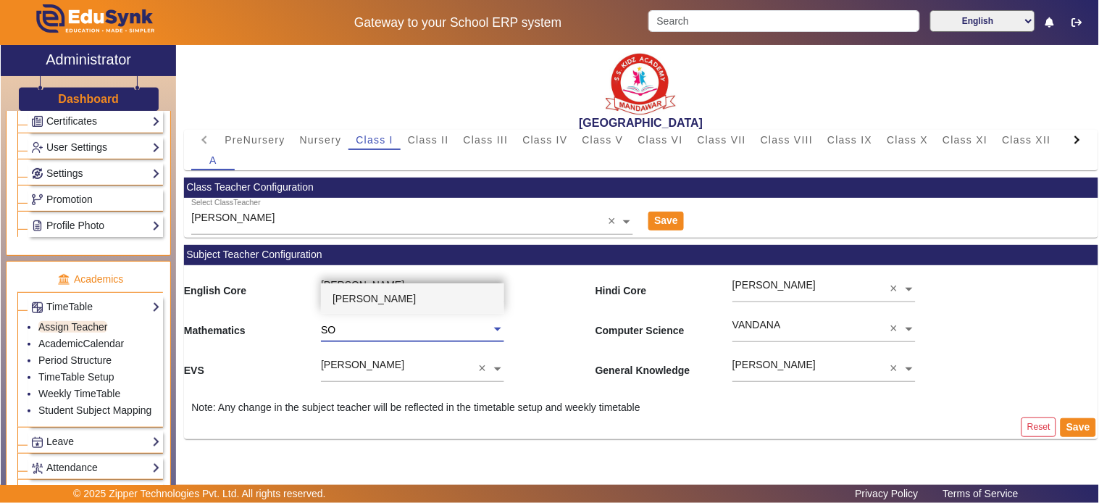
click at [417, 290] on div "[PERSON_NAME]" at bounding box center [412, 298] width 183 height 30
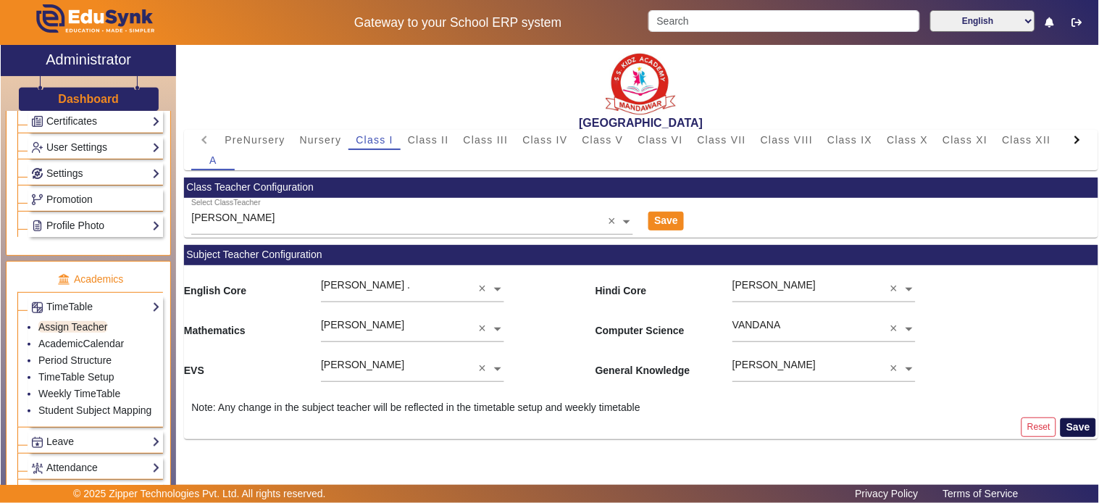
click at [989, 426] on button "Save" at bounding box center [1077, 427] width 35 height 19
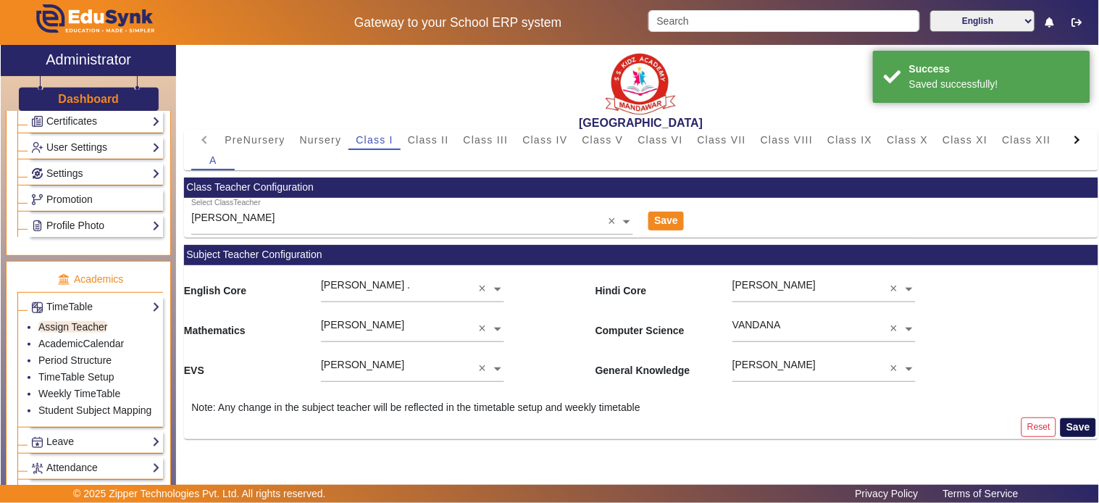
click at [989, 422] on button "Save" at bounding box center [1077, 427] width 35 height 19
click at [419, 135] on span "Class II" at bounding box center [428, 140] width 41 height 10
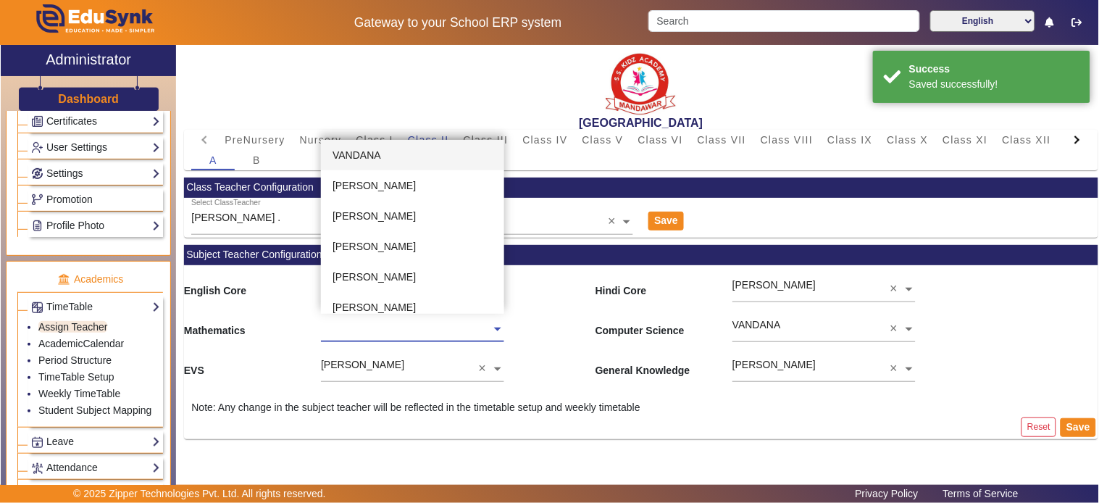
click at [416, 330] on input "text" at bounding box center [412, 329] width 183 height 15
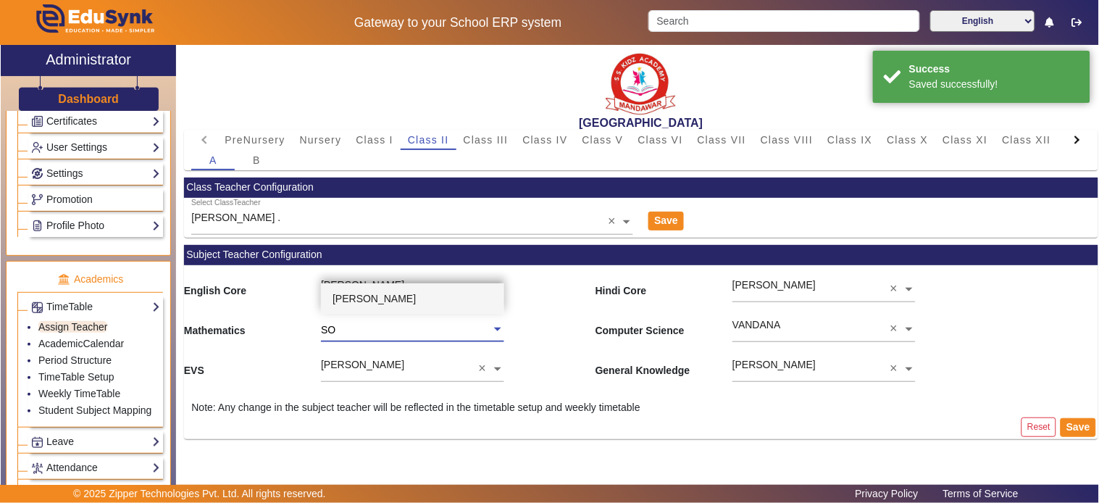
type input "SOU"
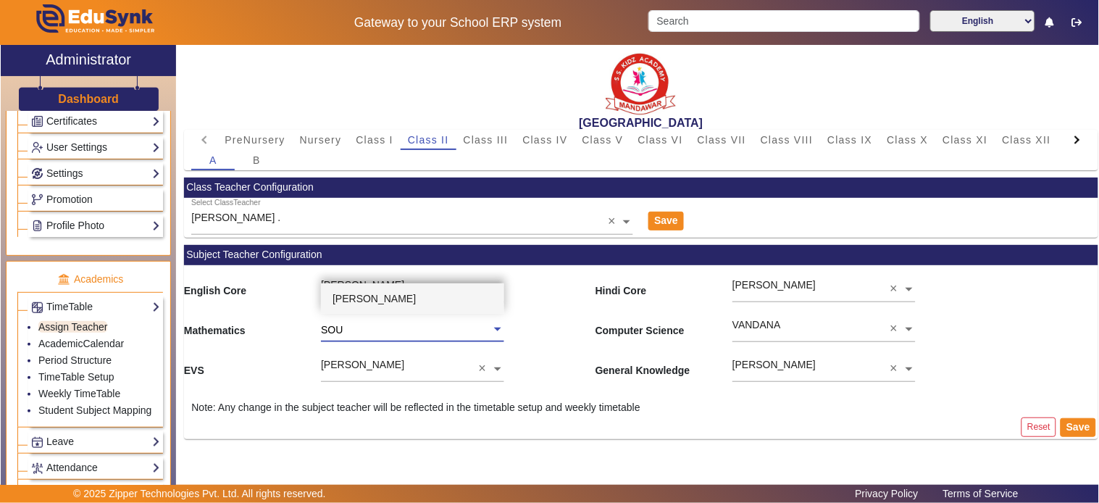
click at [418, 286] on div "[PERSON_NAME]" at bounding box center [412, 298] width 183 height 30
click at [989, 425] on button "Save" at bounding box center [1077, 427] width 35 height 19
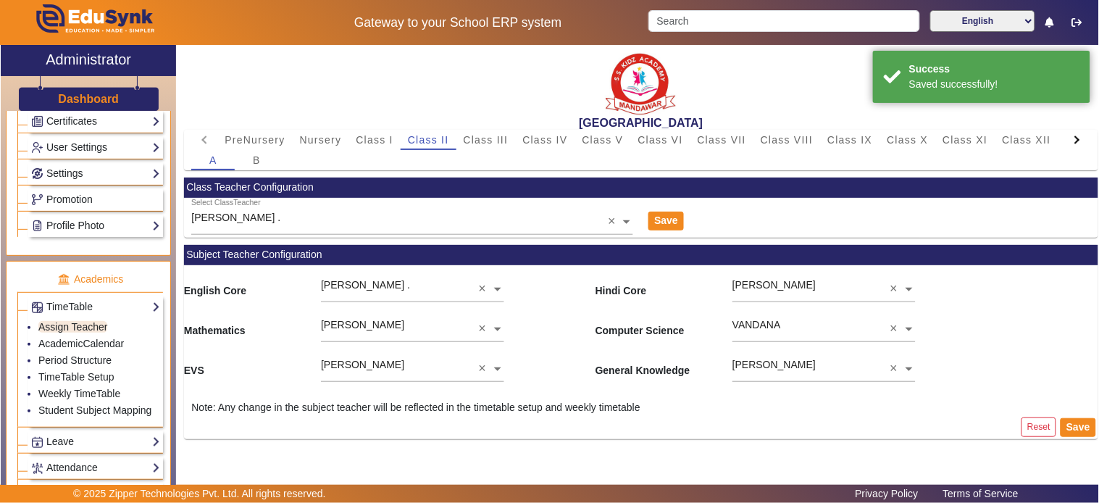
click at [73, 102] on h3 "Dashboard" at bounding box center [88, 99] width 61 height 14
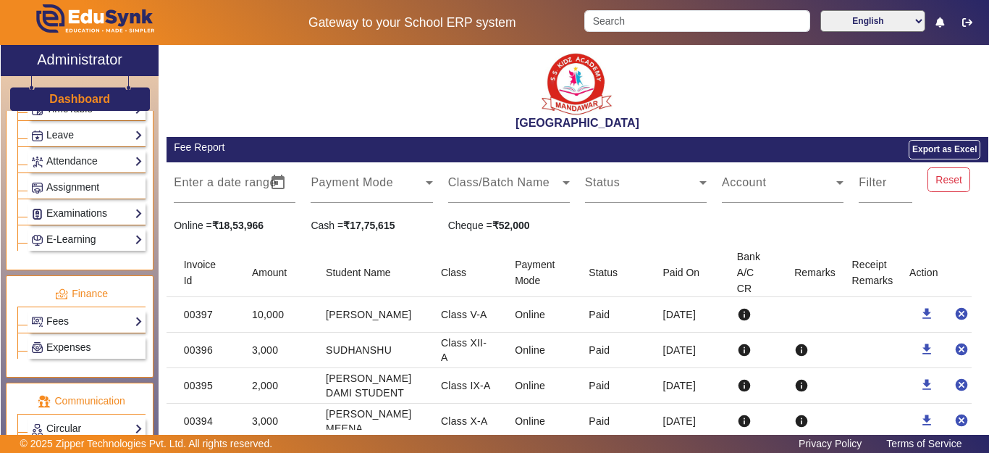
scroll to position [716, 0]
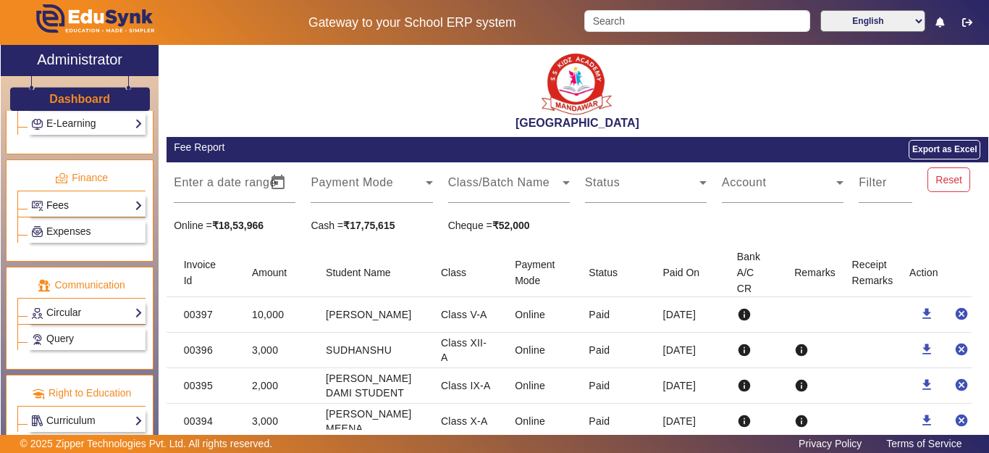
click at [64, 197] on link "Fees" at bounding box center [87, 205] width 112 height 17
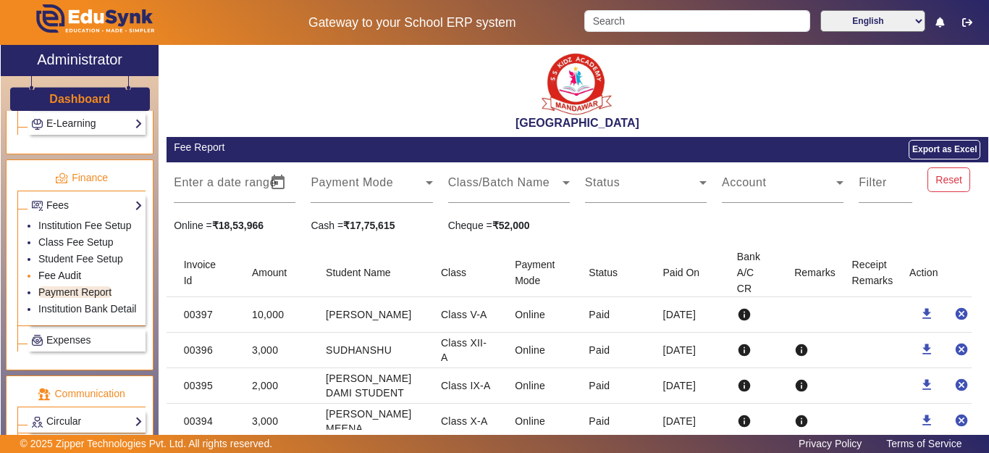
click at [66, 281] on link "Fee Audit" at bounding box center [59, 275] width 43 height 12
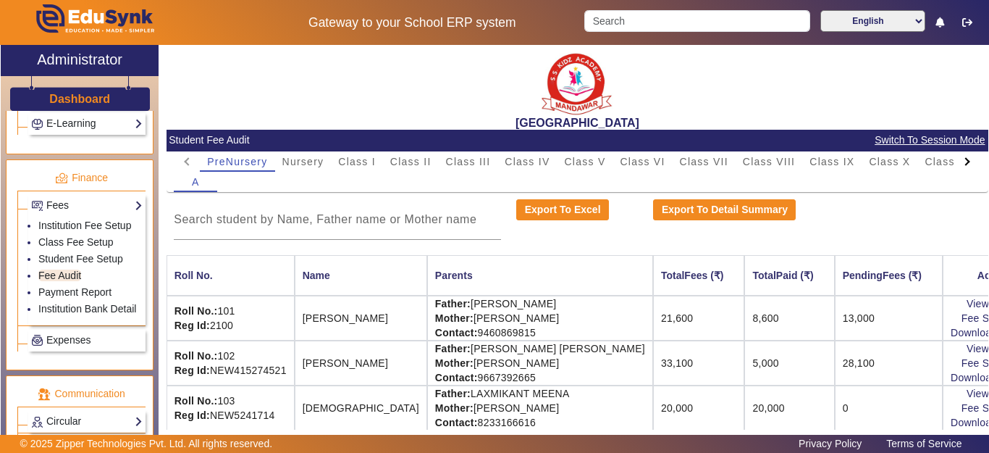
click at [964, 163] on div at bounding box center [968, 161] width 26 height 20
click at [964, 163] on mat-tab-header "PreNursery Nursery Class I Class II Class III Class IV Class V Class VI Class V…" at bounding box center [577, 161] width 807 height 20
click at [955, 164] on mat-tab-header "PreNursery Nursery Class I Class II Class III Class IV Class V Class VI Class V…" at bounding box center [577, 161] width 807 height 20
click at [879, 163] on span "L.K.G." at bounding box center [868, 161] width 34 height 10
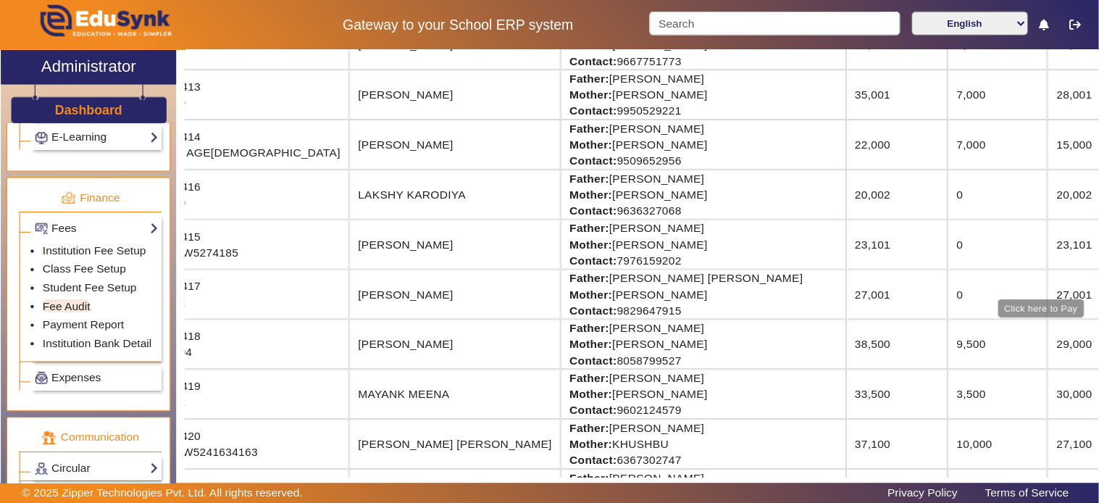
scroll to position [816, 81]
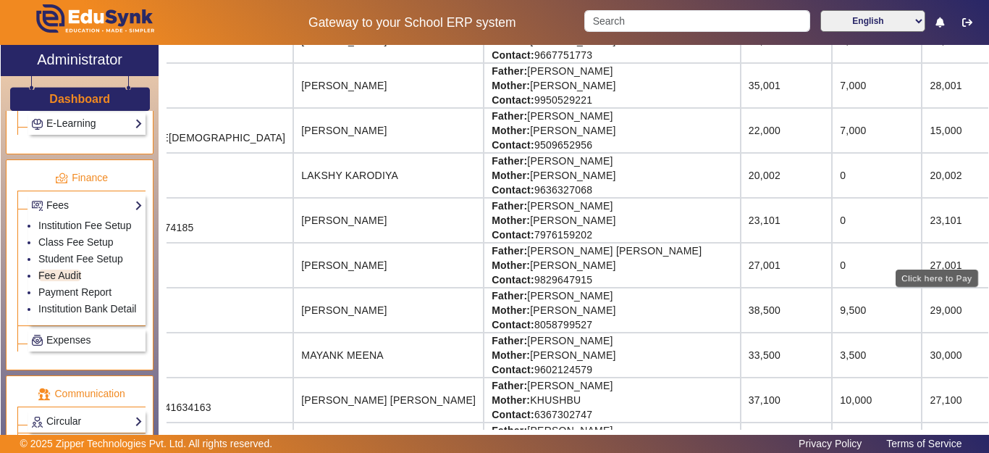
drag, startPoint x: 955, startPoint y: 263, endPoint x: 969, endPoint y: 261, distance: 14.6
click at [969, 261] on tr "Roll No.: 1417 Reg Id: 142 MANAN AGRWAL Father: VIJAY KUMAR AGRWAL Mother: ANIT…" at bounding box center [608, 265] width 1047 height 45
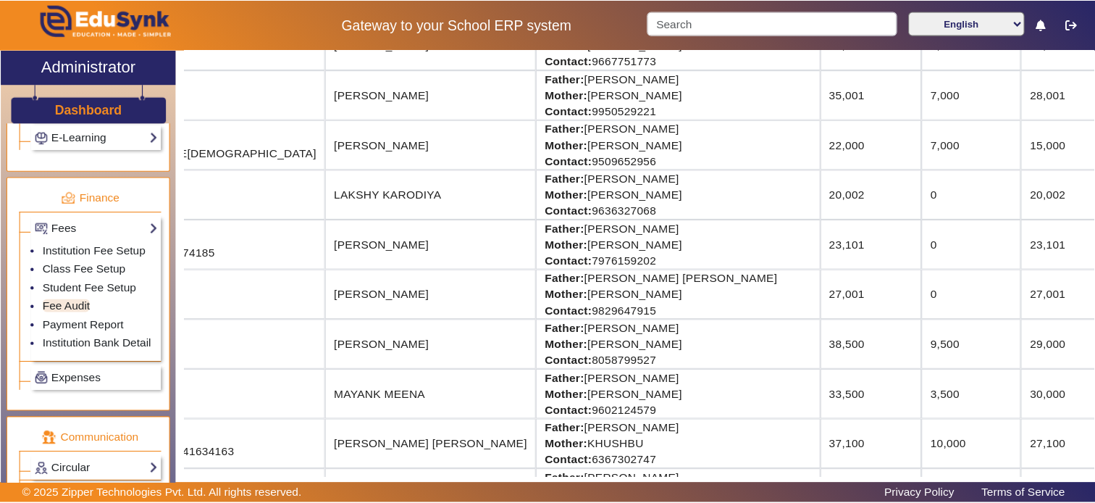
scroll to position [816, 0]
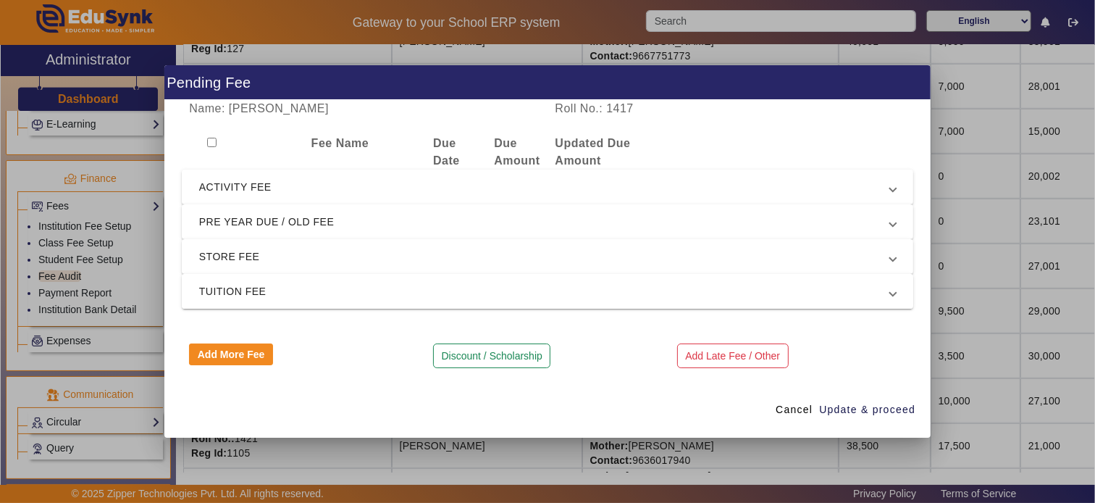
click at [248, 290] on span "TUITION FEE" at bounding box center [544, 290] width 691 height 17
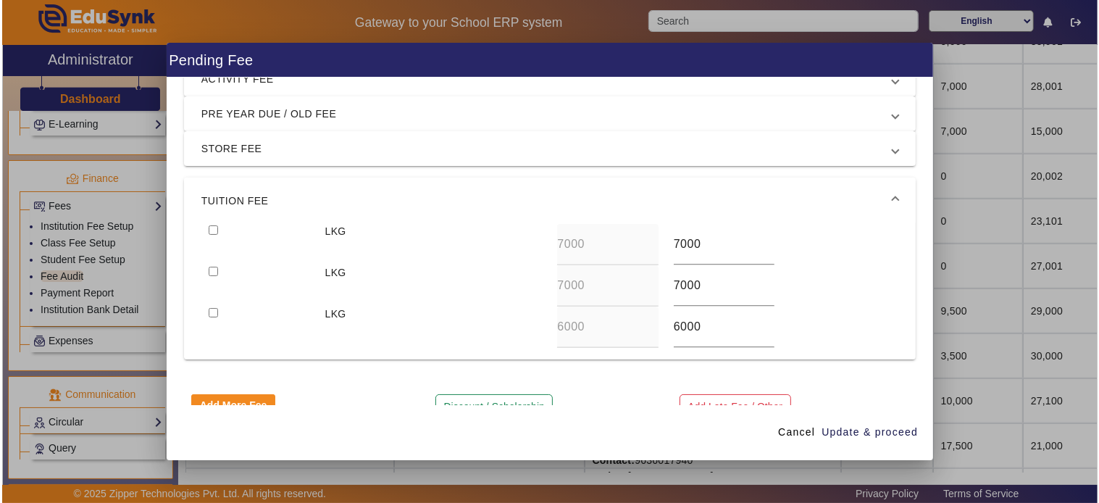
scroll to position [114, 0]
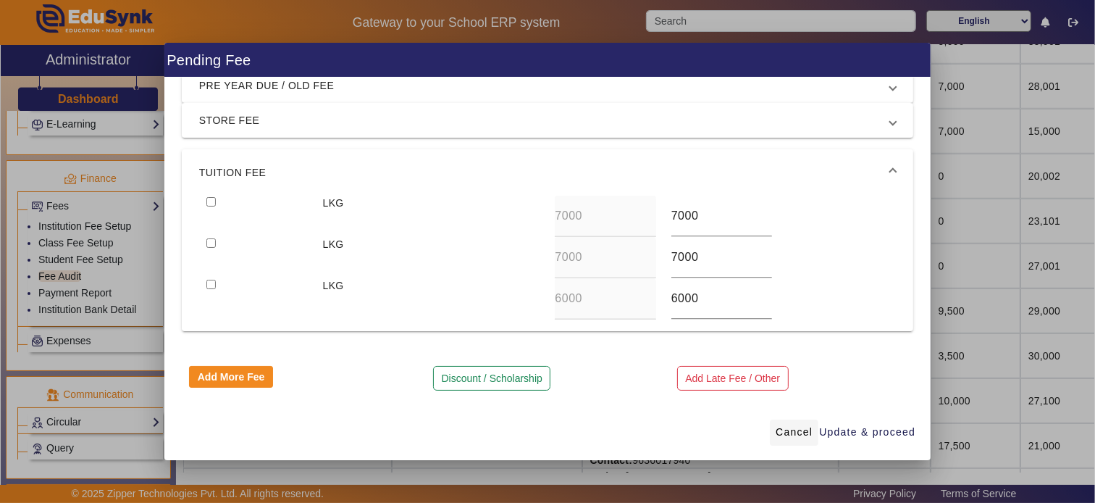
click at [798, 430] on span "Cancel" at bounding box center [794, 431] width 37 height 15
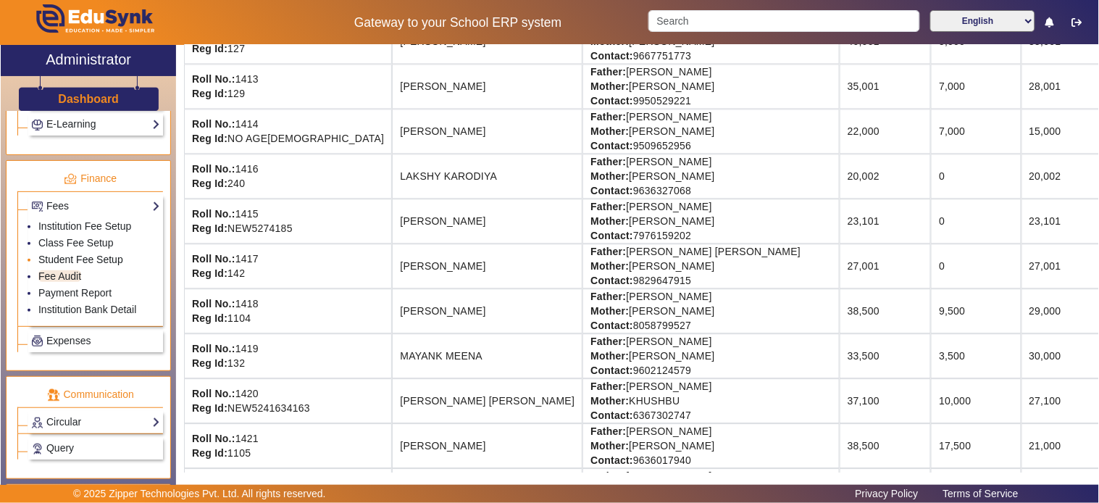
click at [49, 259] on link "Student Fee Setup" at bounding box center [80, 260] width 85 height 12
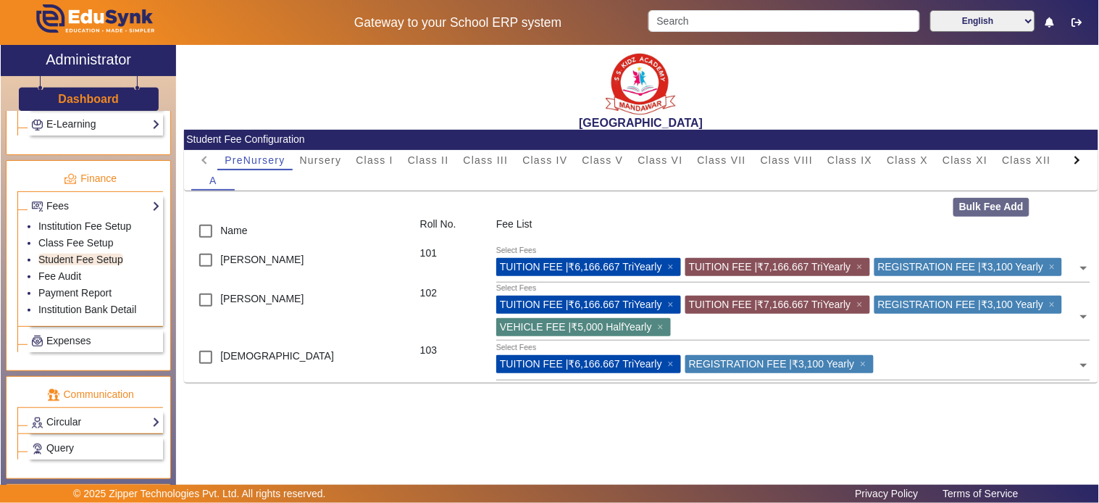
click at [989, 168] on div at bounding box center [1077, 160] width 26 height 20
click at [989, 168] on mat-tab-header "PreNursery Nursery Class I Class II Class III Class IV Class V Class VI Class V…" at bounding box center [640, 160] width 899 height 20
drag, startPoint x: 994, startPoint y: 153, endPoint x: 956, endPoint y: 230, distance: 86.2
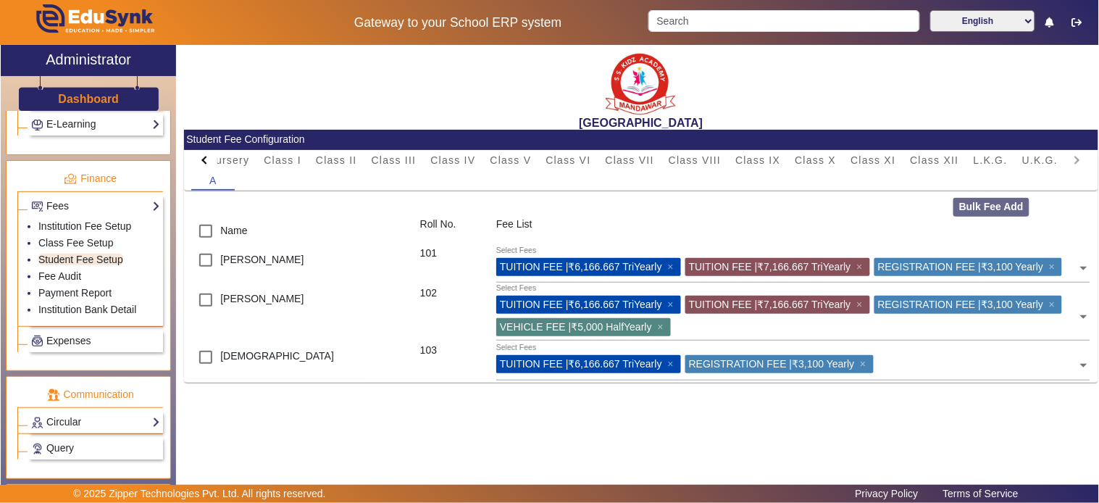
click at [989, 153] on span "L.K.G." at bounding box center [991, 160] width 34 height 20
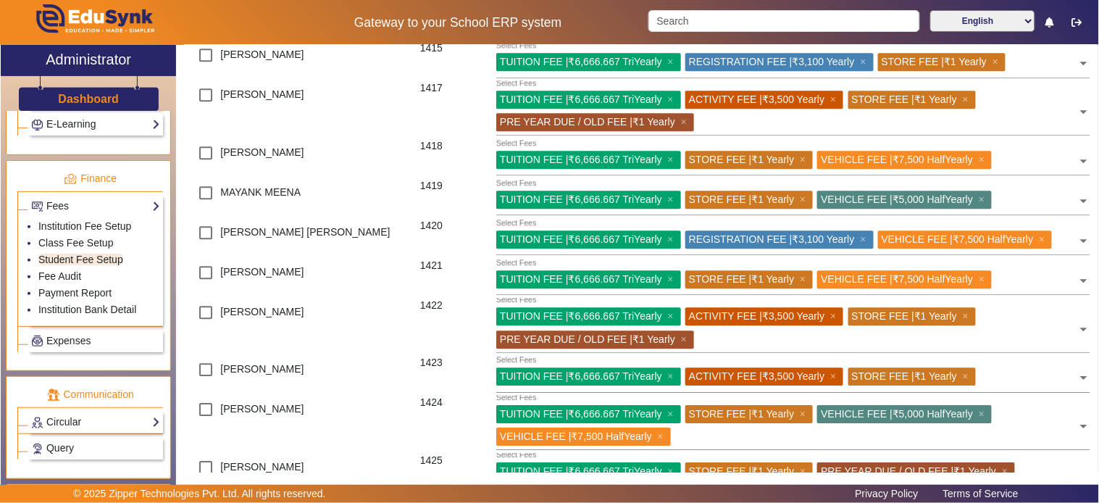
scroll to position [885, 0]
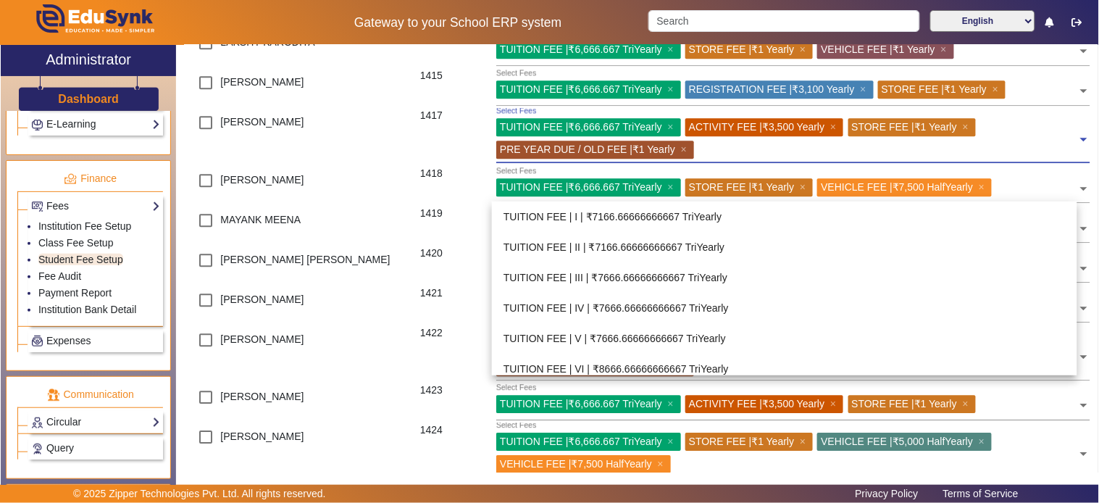
click at [989, 163] on div "Select Fees TUITION FEE | ₹6,666.667 TriYearly × ACTIVITY FEE | ₹3,500 Yearly ×…" at bounding box center [786, 135] width 581 height 55
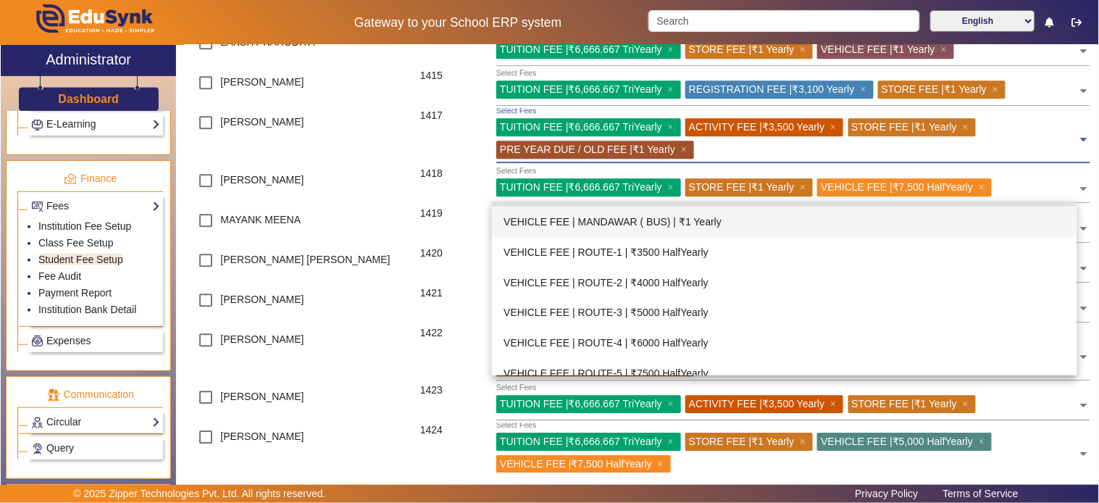
scroll to position [617, 0]
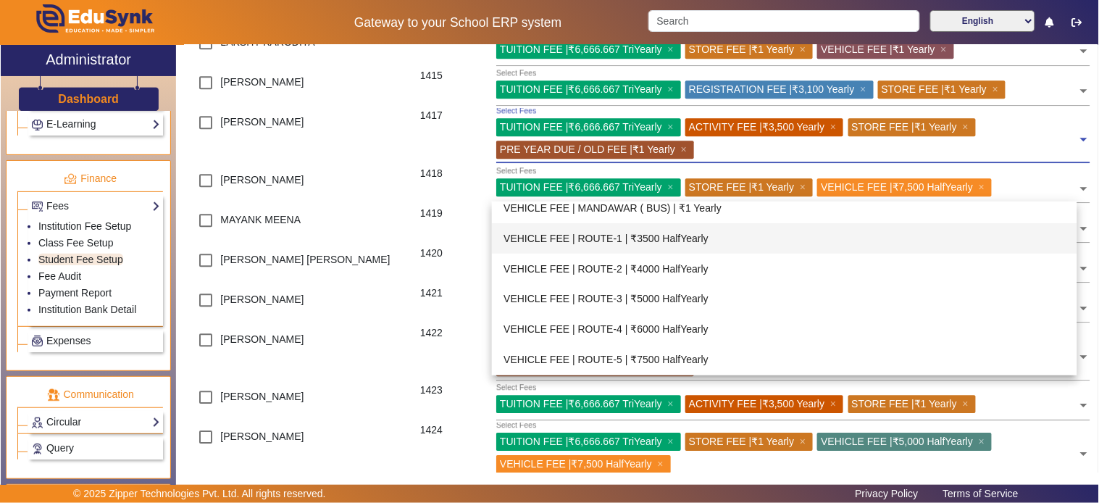
click at [699, 239] on div "VEHICLE FEE | ROUTE-1 | ₹3500 HalfYearly" at bounding box center [784, 238] width 585 height 30
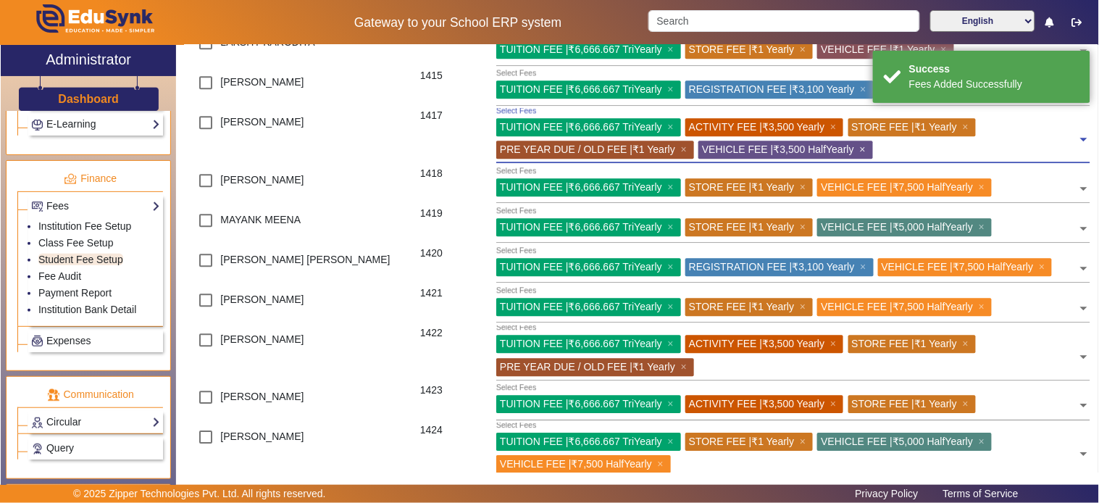
click at [865, 155] on span "×" at bounding box center [864, 149] width 9 height 12
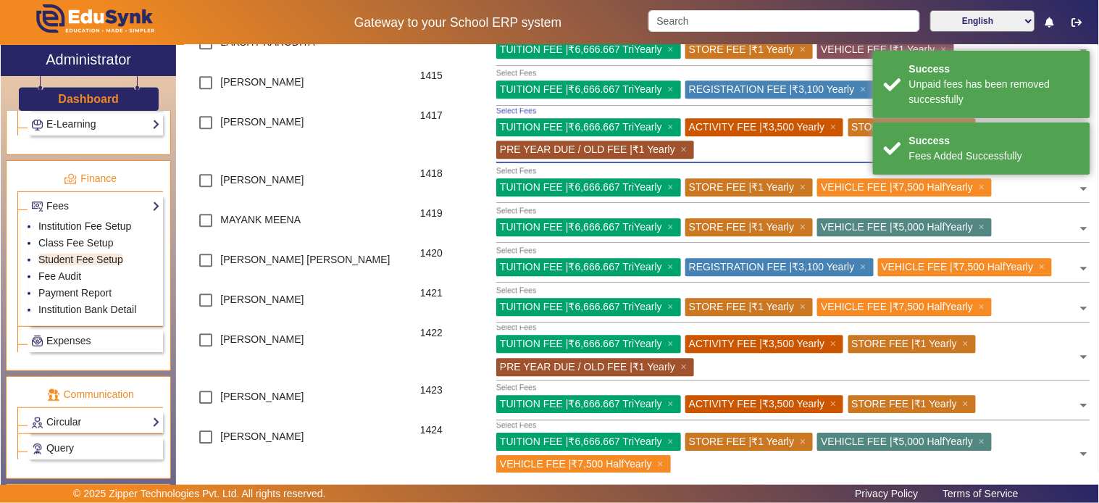
click at [989, 154] on input "text" at bounding box center [887, 148] width 379 height 14
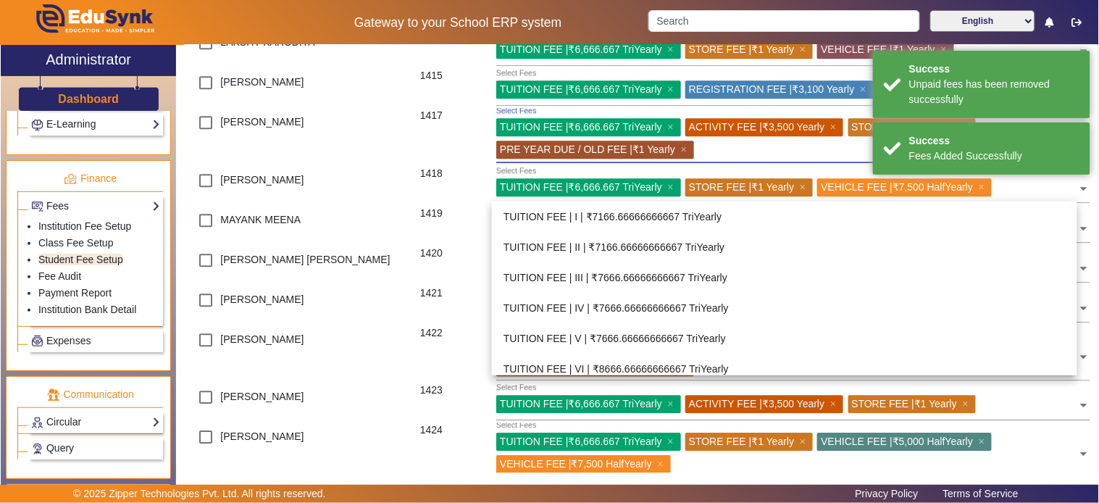
scroll to position [577, 0]
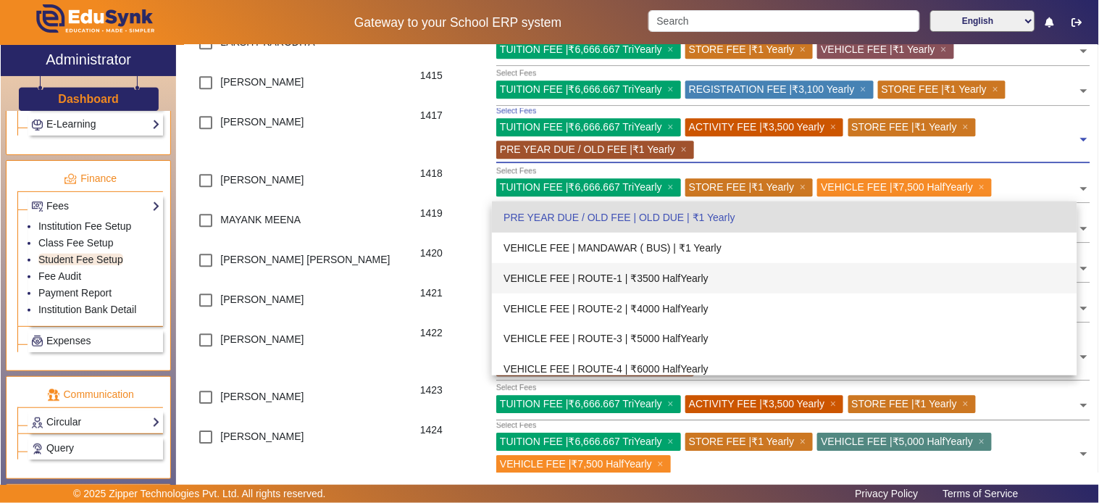
click at [689, 277] on div "VEHICLE FEE | ROUTE-1 | ₹3500 HalfYearly" at bounding box center [784, 278] width 585 height 30
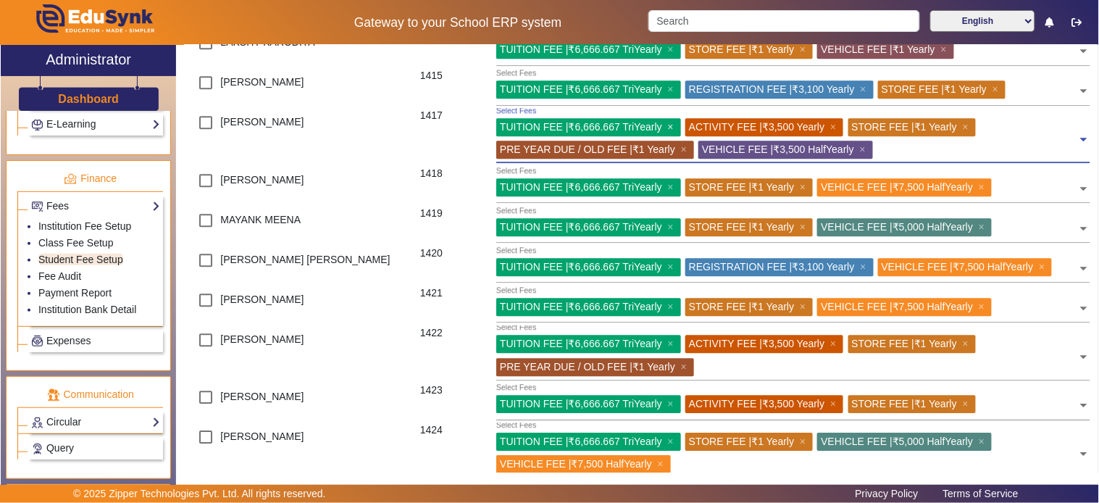
click at [668, 133] on span "×" at bounding box center [672, 127] width 9 height 12
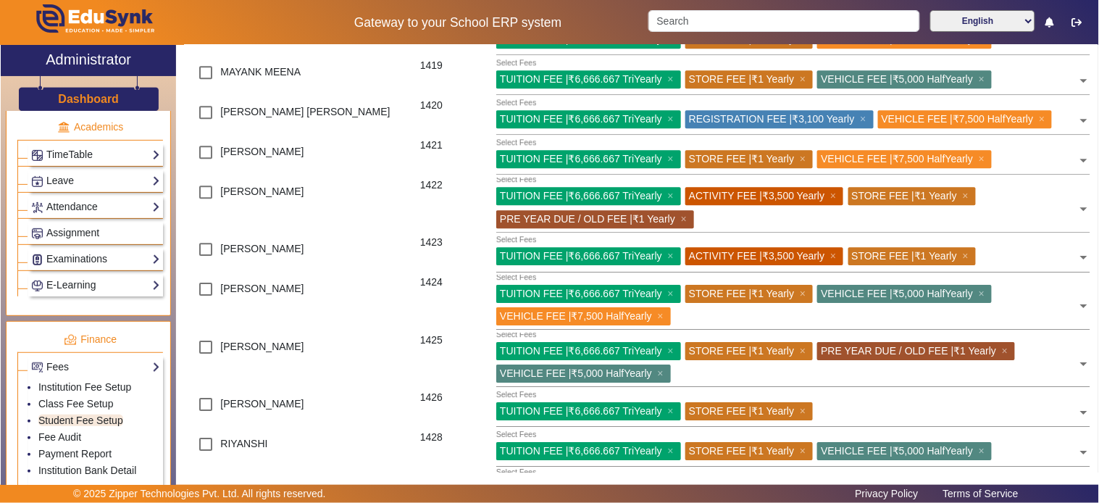
scroll to position [1046, 0]
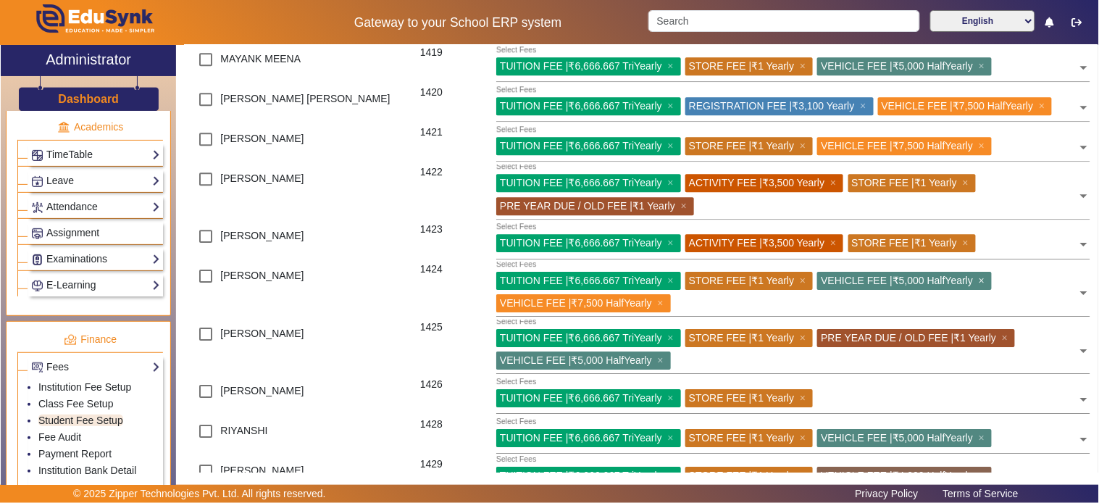
click at [988, 286] on span "×" at bounding box center [983, 281] width 9 height 12
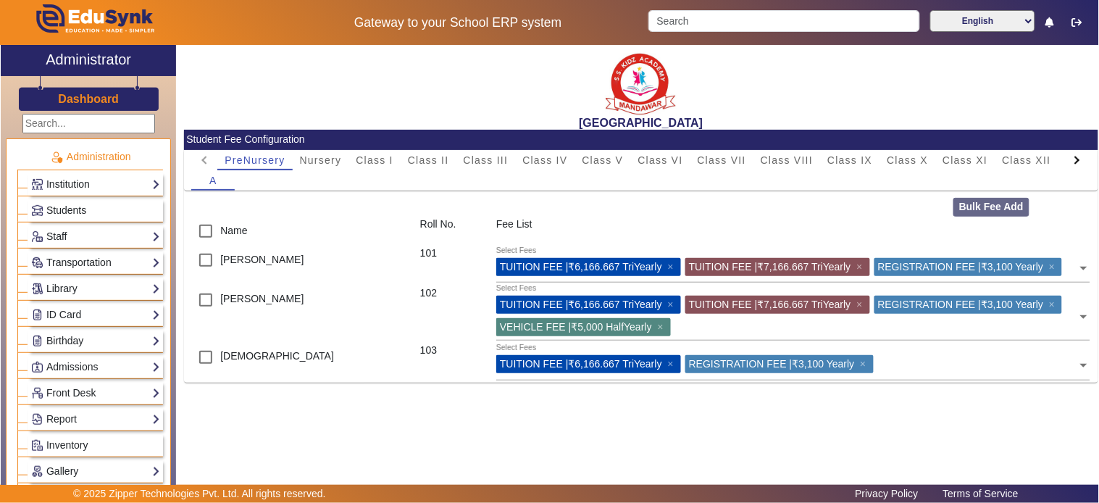
click at [1076, 156] on div at bounding box center [1076, 160] width 8 height 8
click at [1076, 156] on mat-tab-header "PreNursery Nursery Class I Class II Class III Class IV Class V Class VI Class V…" at bounding box center [640, 160] width 899 height 20
click at [971, 154] on div "L.K.G." at bounding box center [990, 160] width 49 height 20
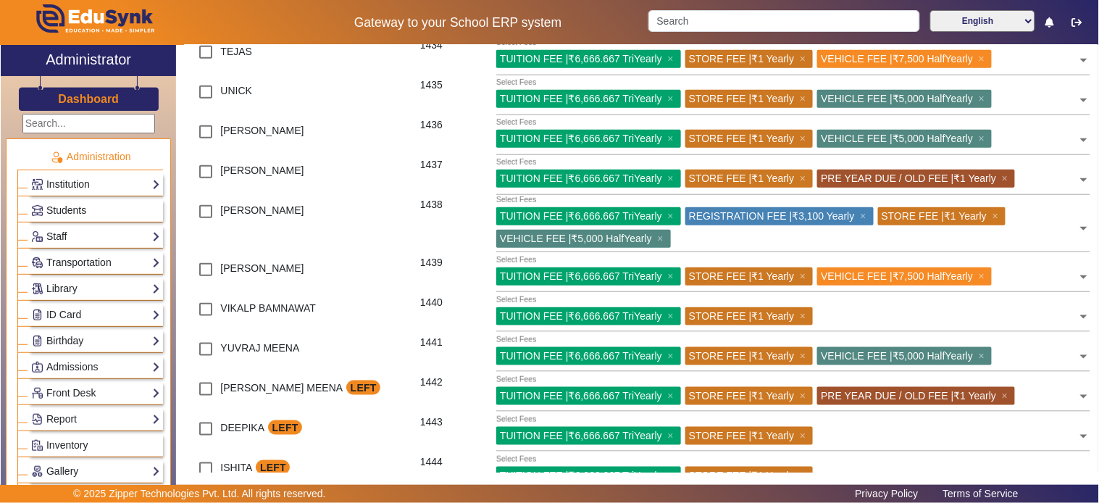
scroll to position [1677, 0]
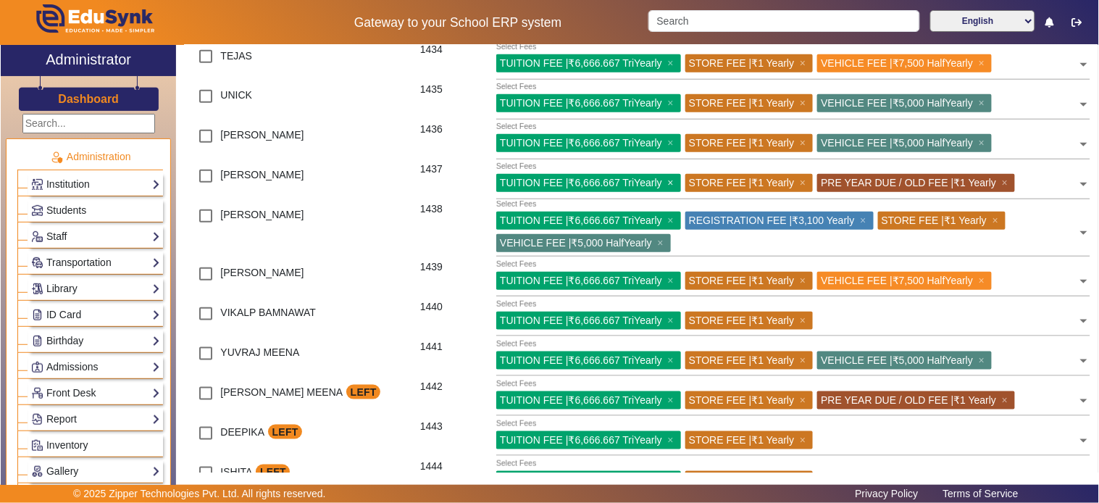
click at [672, 188] on span "×" at bounding box center [672, 183] width 9 height 12
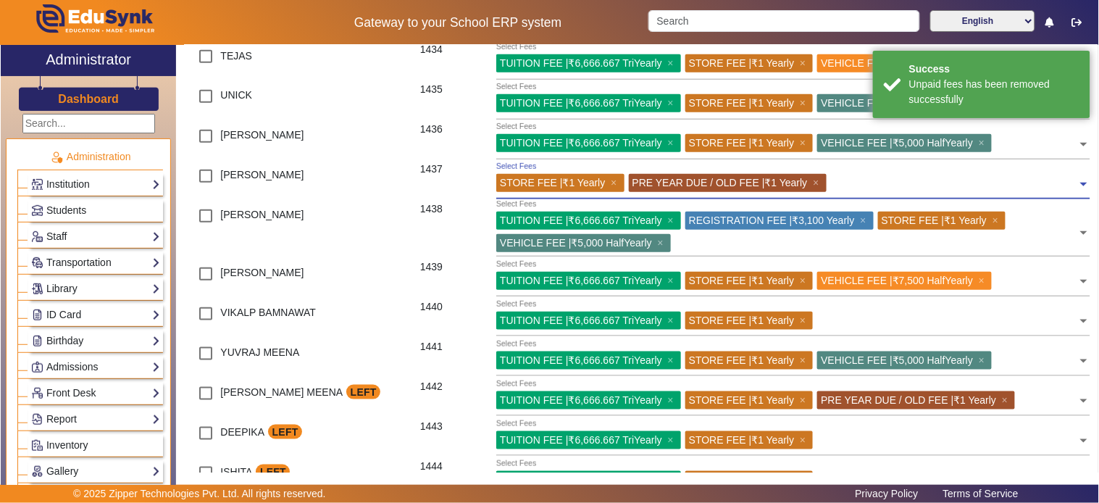
click at [887, 196] on div at bounding box center [954, 185] width 247 height 22
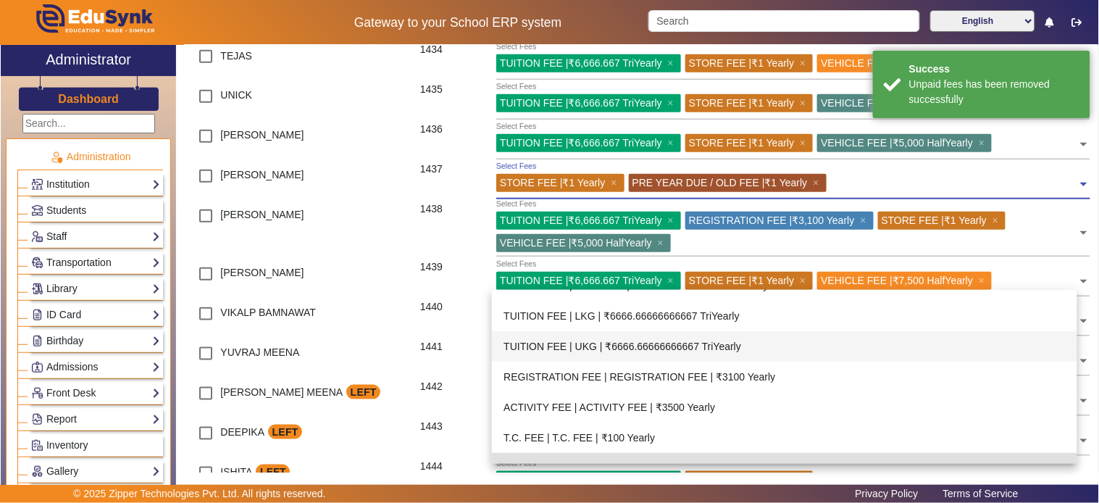
scroll to position [375, 0]
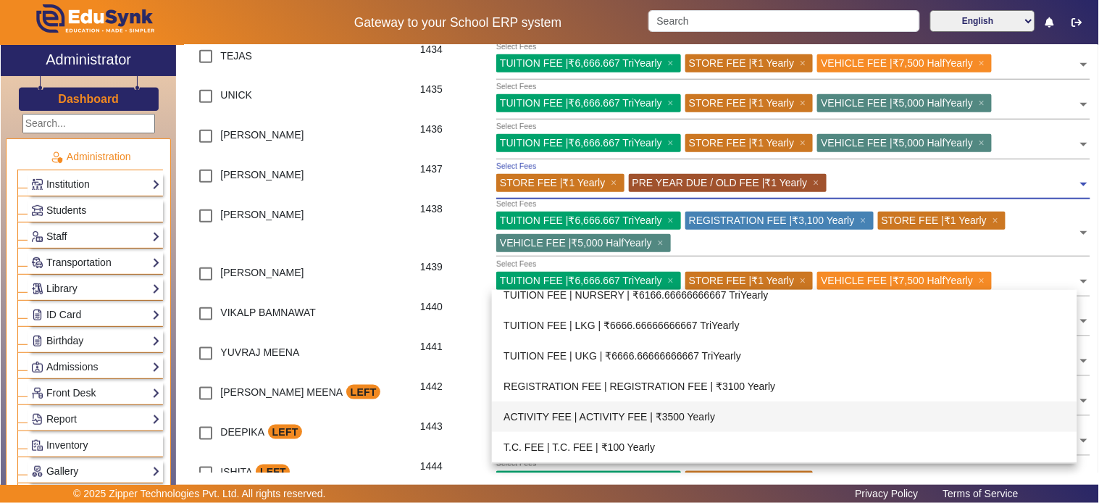
click at [712, 416] on div "ACTIVITY FEE | ACTIVITY FEE | ₹3500 Yearly" at bounding box center [784, 416] width 585 height 30
